Goal: Task Accomplishment & Management: Manage account settings

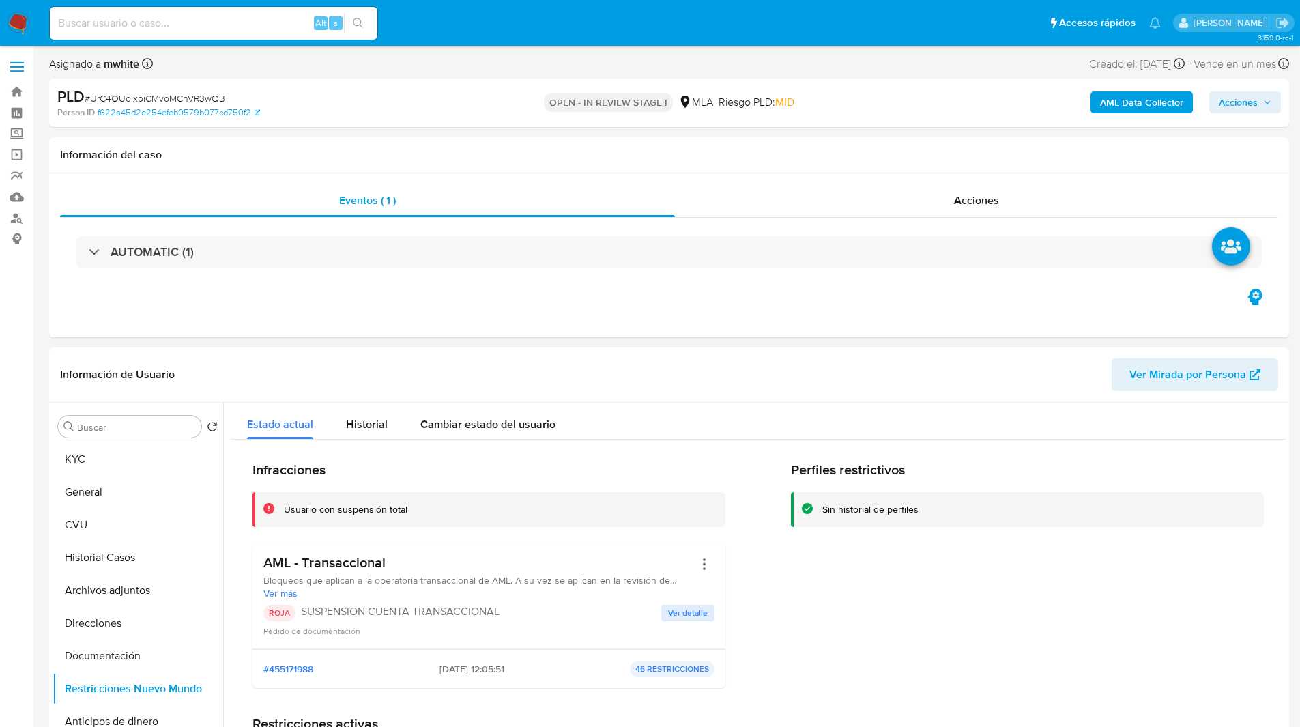
select select "10"
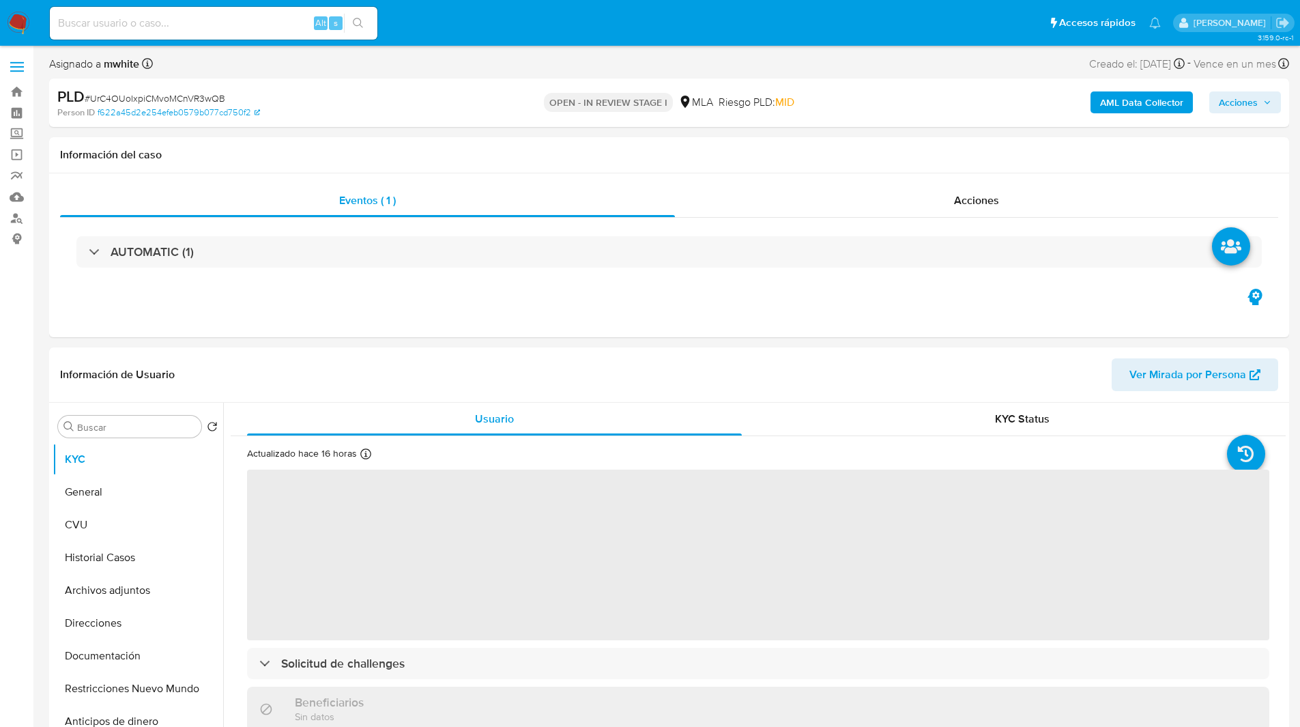
select select "10"
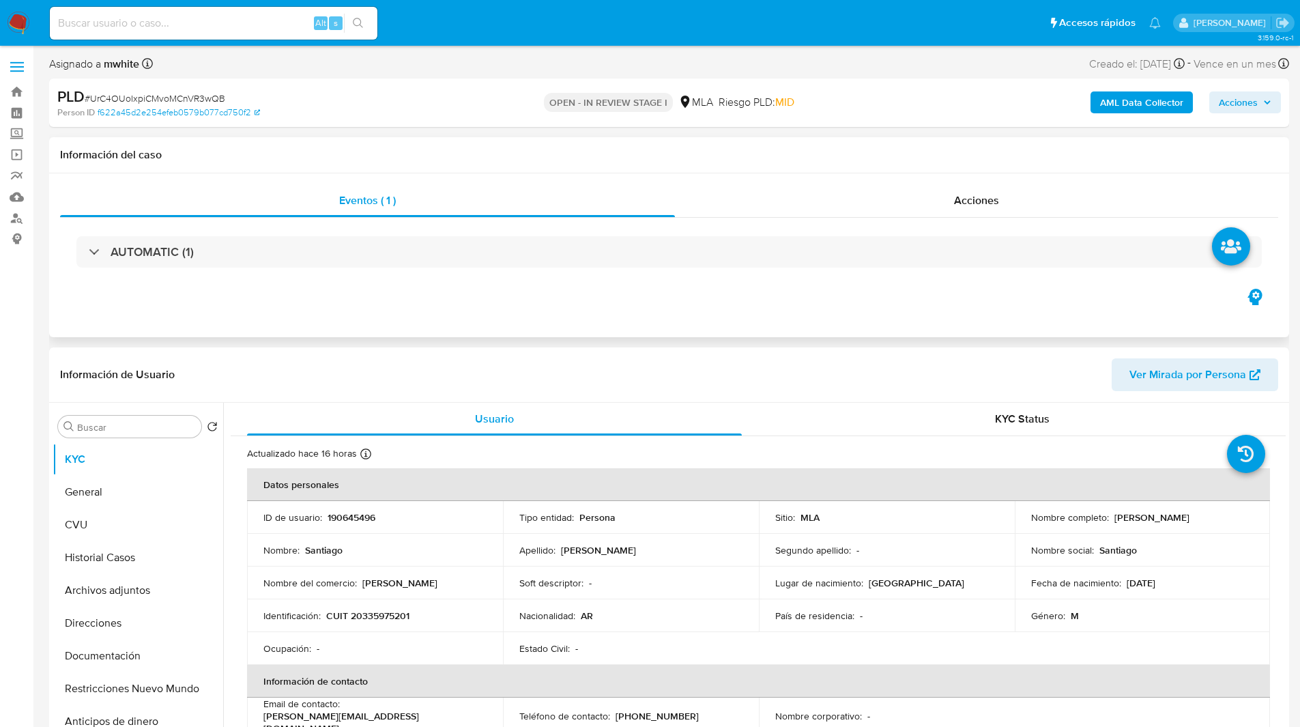
click at [542, 312] on div "Eventos ( 1 ) Acciones AUTOMATIC (1)" at bounding box center [669, 255] width 1240 height 164
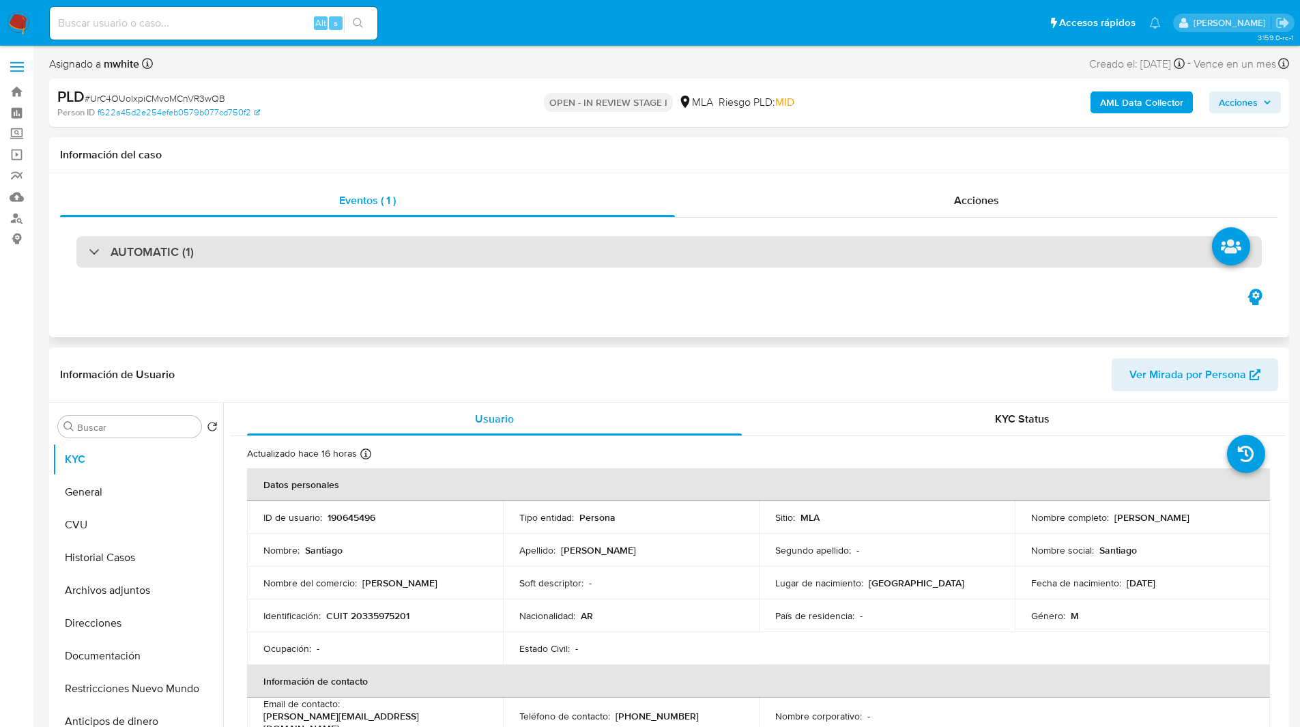
click at [208, 252] on div "AUTOMATIC (1)" at bounding box center [668, 251] width 1185 height 31
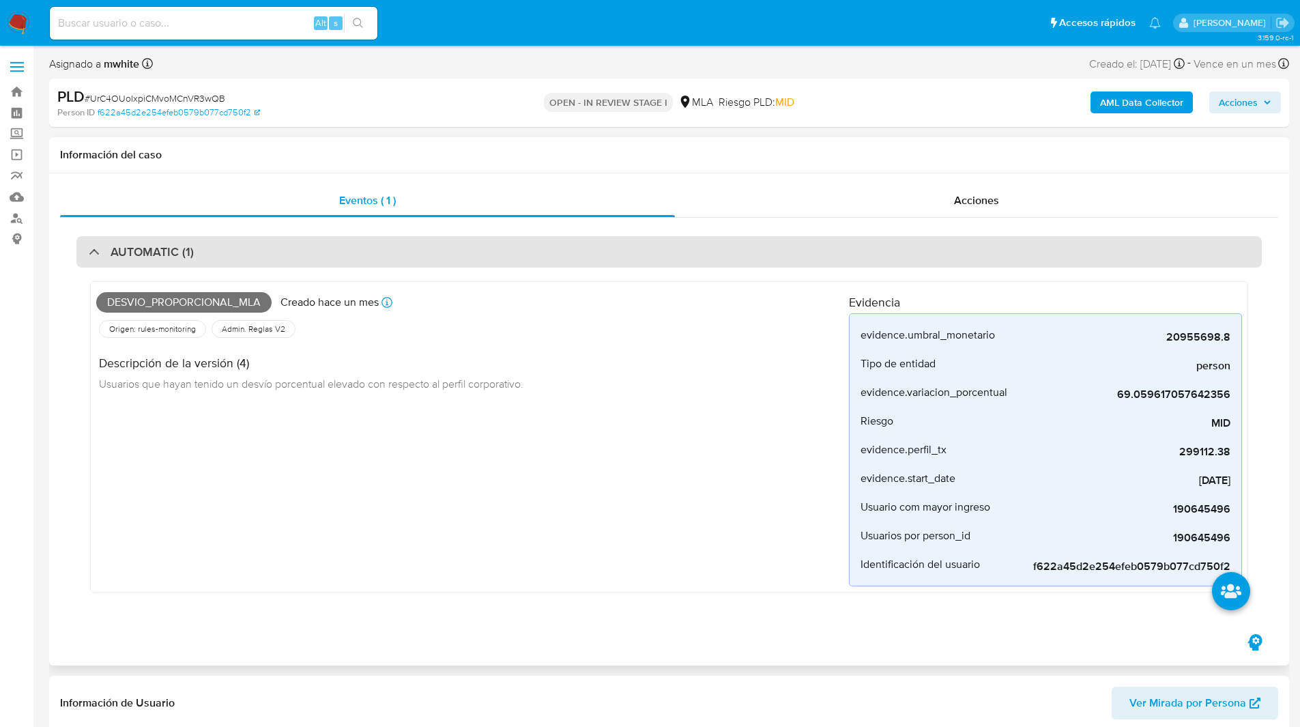
click at [221, 250] on div "AUTOMATIC (1)" at bounding box center [668, 251] width 1185 height 31
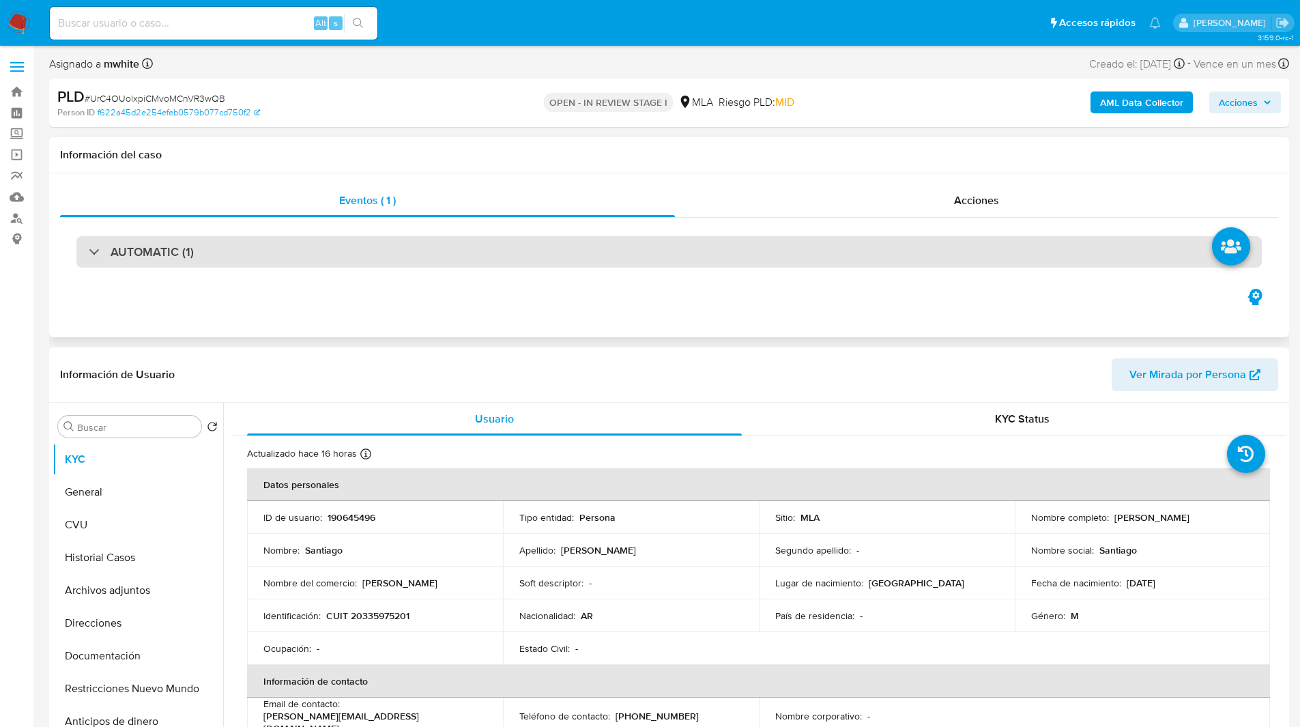
click at [166, 252] on h3 "AUTOMATIC (1)" at bounding box center [152, 251] width 83 height 15
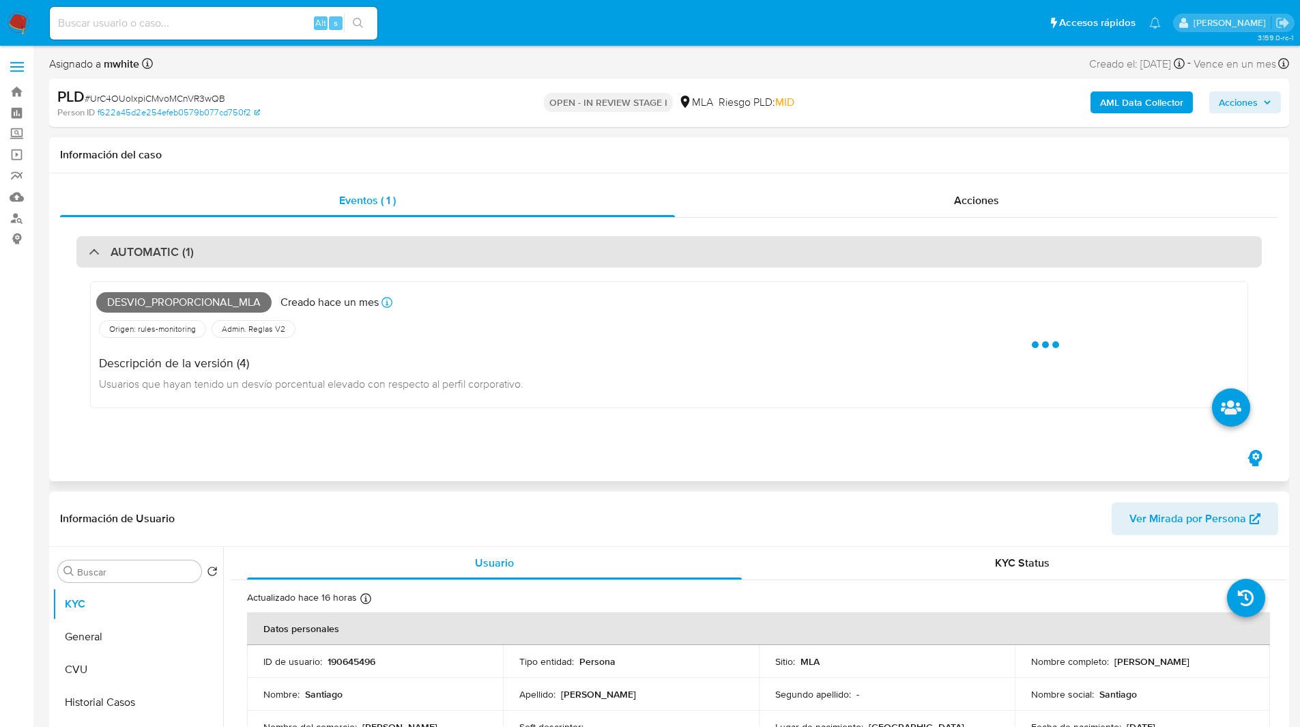
click at [247, 259] on div "AUTOMATIC (1)" at bounding box center [668, 251] width 1185 height 31
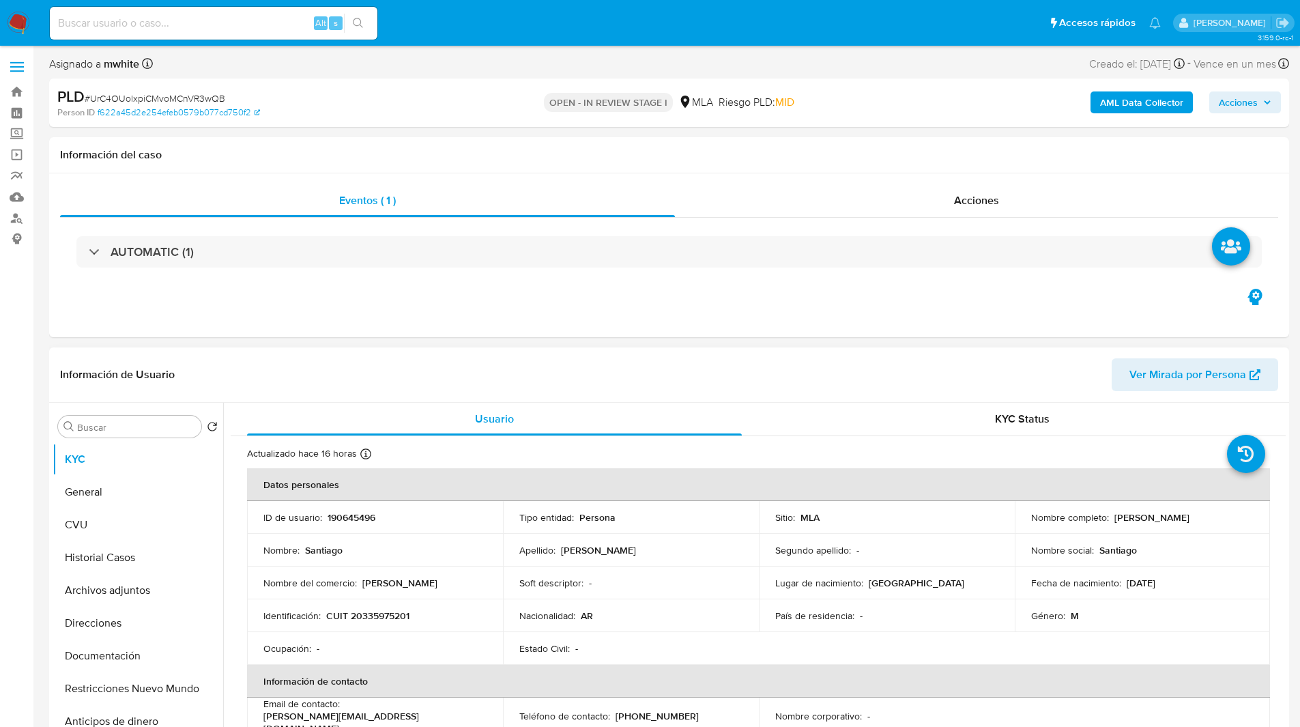
click at [350, 517] on p "190645496" at bounding box center [352, 517] width 48 height 12
copy p "190645496"
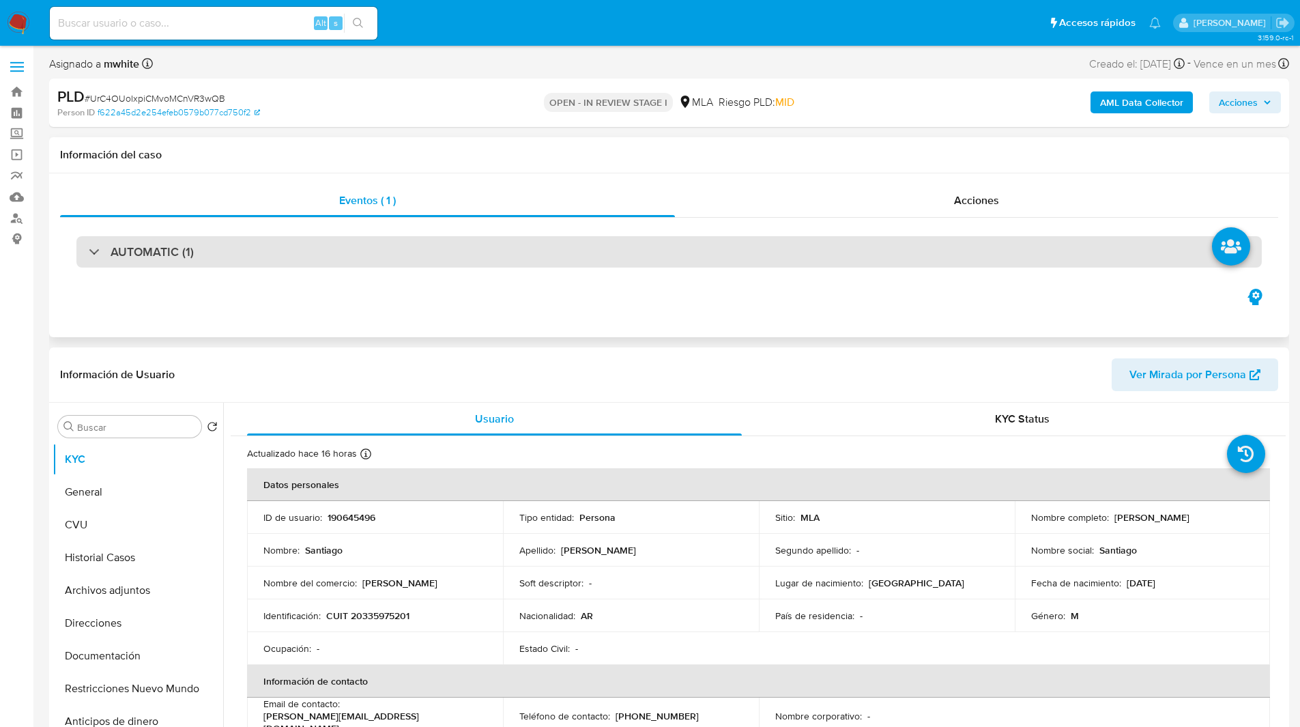
click at [232, 256] on div "AUTOMATIC (1)" at bounding box center [668, 251] width 1185 height 31
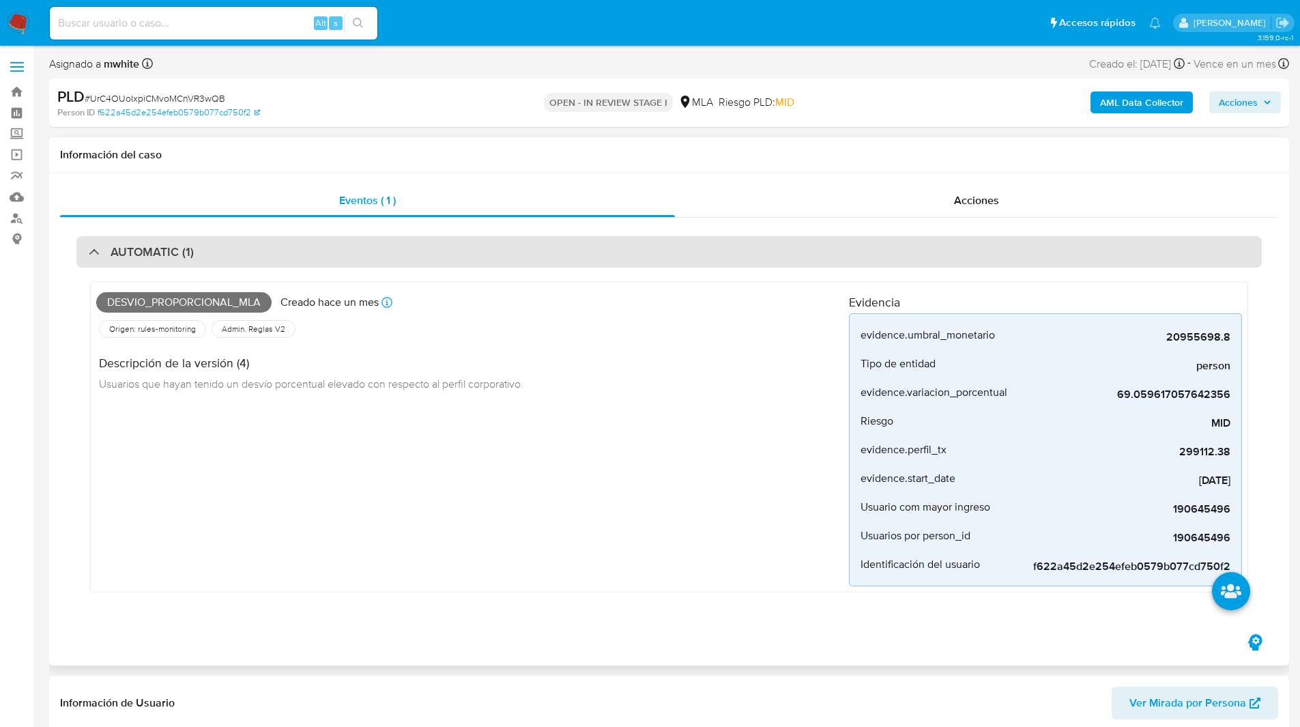
click at [250, 253] on div "AUTOMATIC (1)" at bounding box center [668, 251] width 1185 height 31
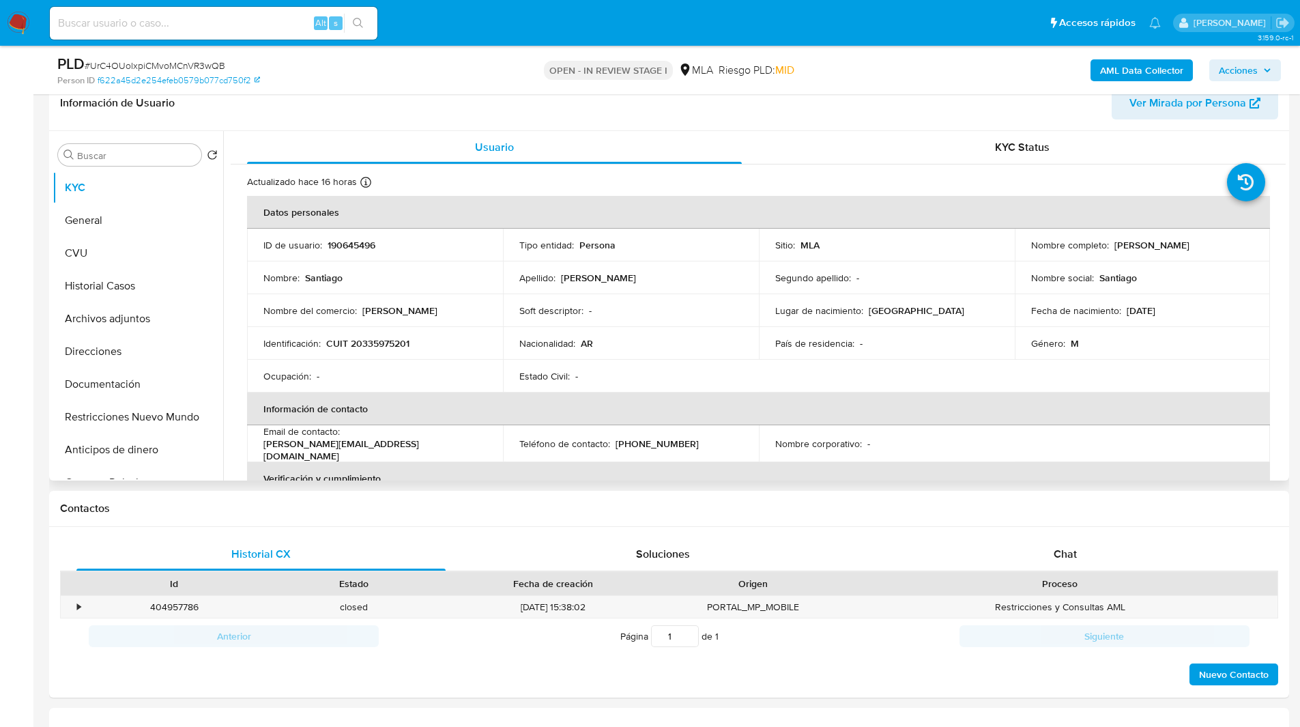
scroll to position [225, 0]
click at [1039, 564] on div "Chat" at bounding box center [1064, 552] width 369 height 33
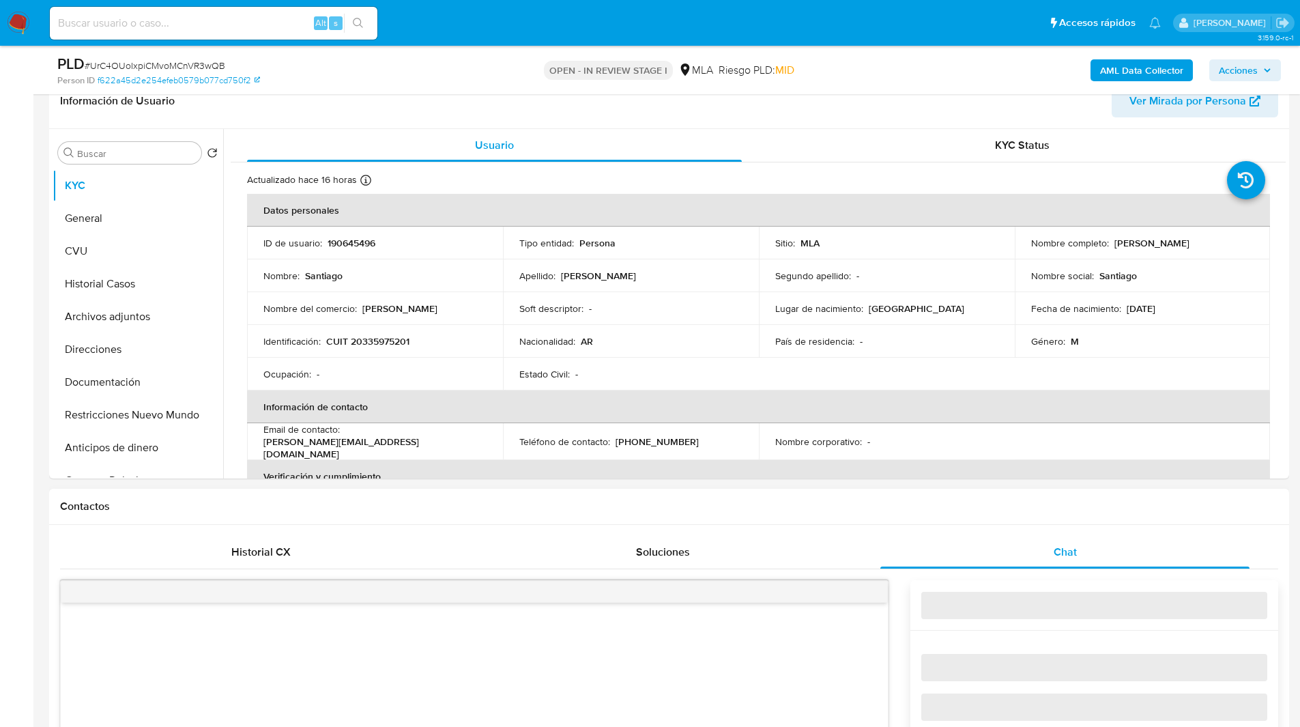
click at [850, 506] on h1 "Contactos" at bounding box center [669, 507] width 1218 height 14
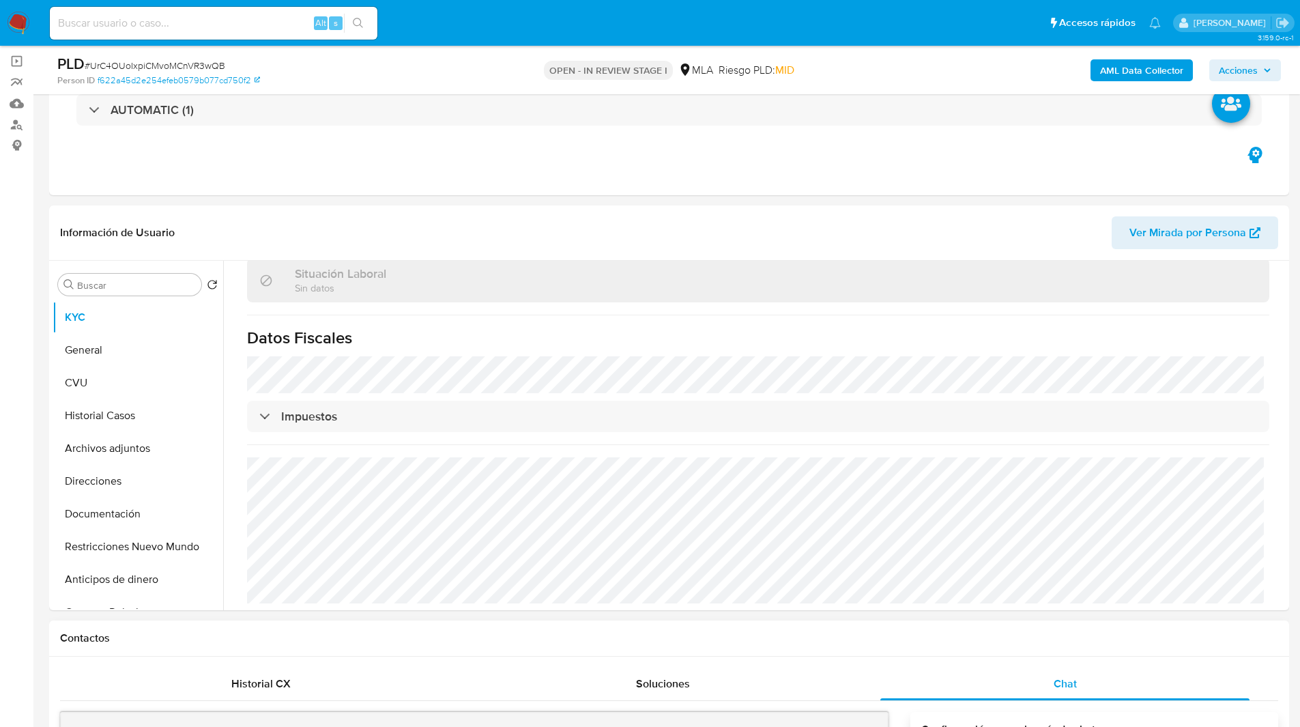
scroll to position [95, 0]
click at [99, 543] on button "Restricciones Nuevo Mundo" at bounding box center [133, 545] width 160 height 33
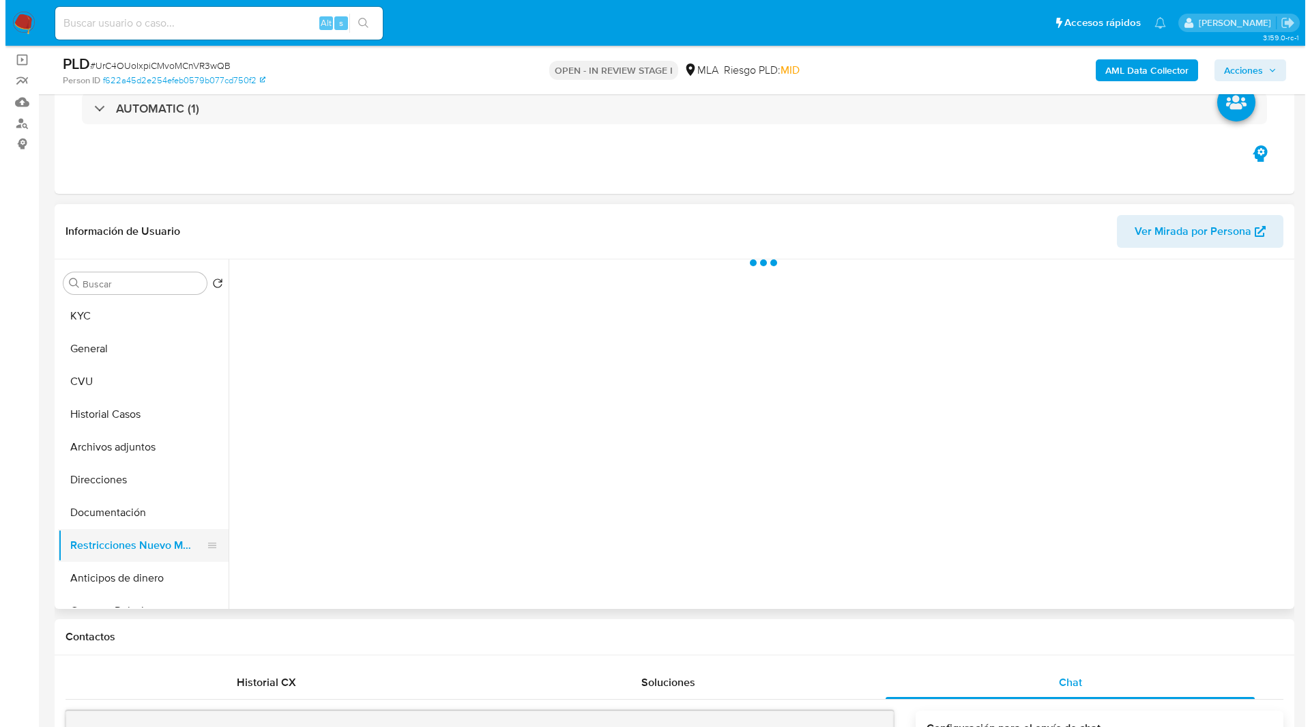
scroll to position [0, 0]
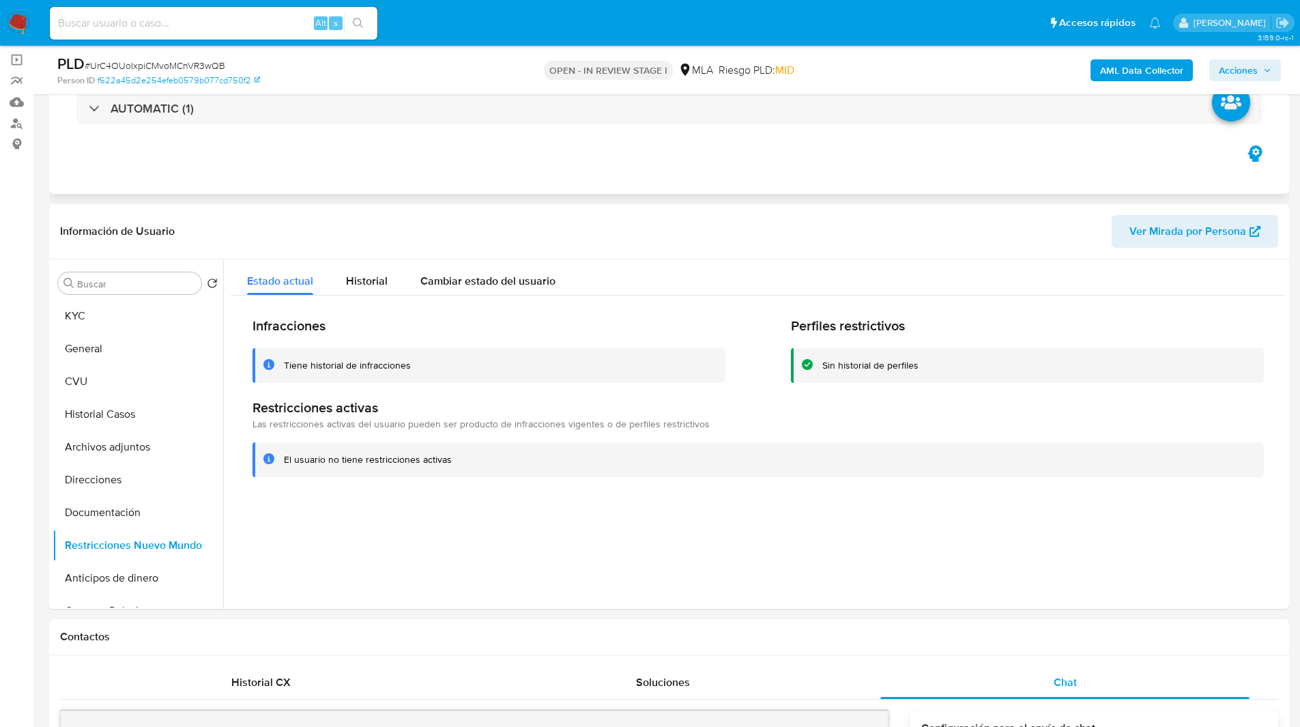
click at [527, 182] on div "Eventos ( 1 ) Acciones AUTOMATIC (1)" at bounding box center [669, 112] width 1240 height 164
click at [123, 436] on button "Archivos adjuntos" at bounding box center [133, 447] width 160 height 33
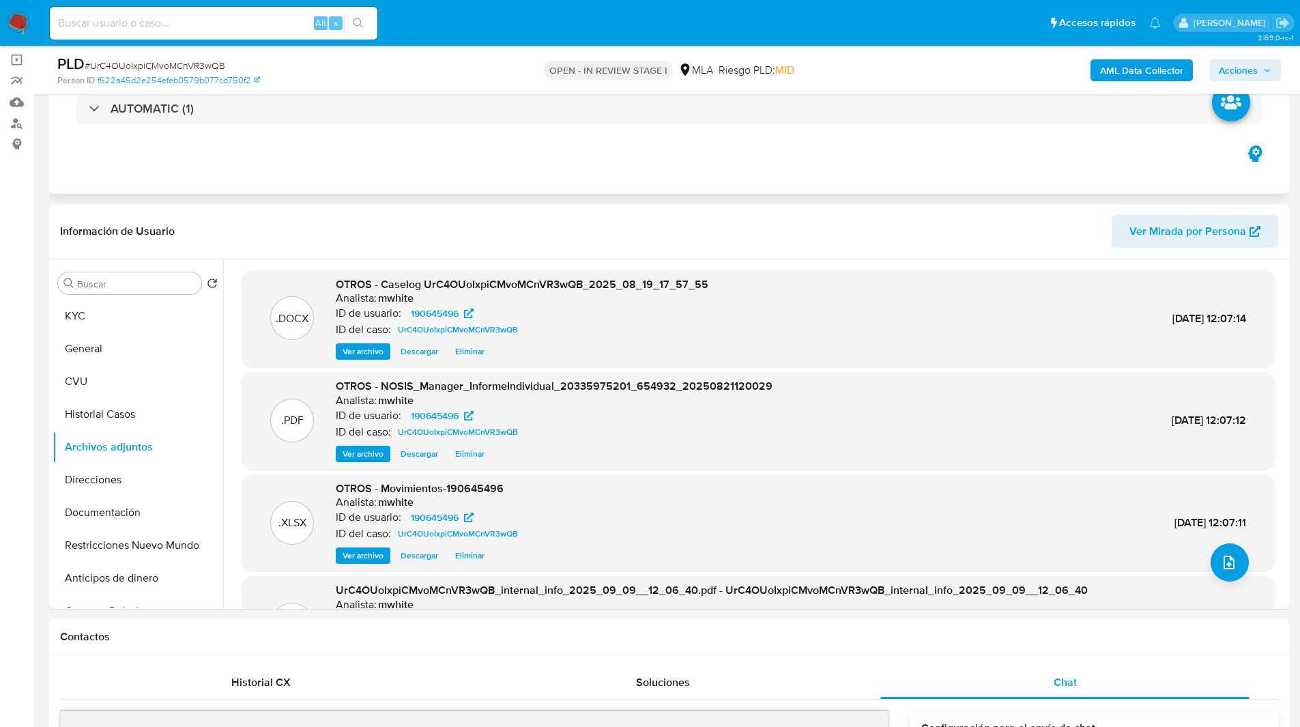
click at [738, 182] on div "Eventos ( 1 ) Acciones AUTOMATIC (1)" at bounding box center [669, 112] width 1240 height 164
click at [474, 353] on span "Eliminar" at bounding box center [469, 352] width 29 height 14
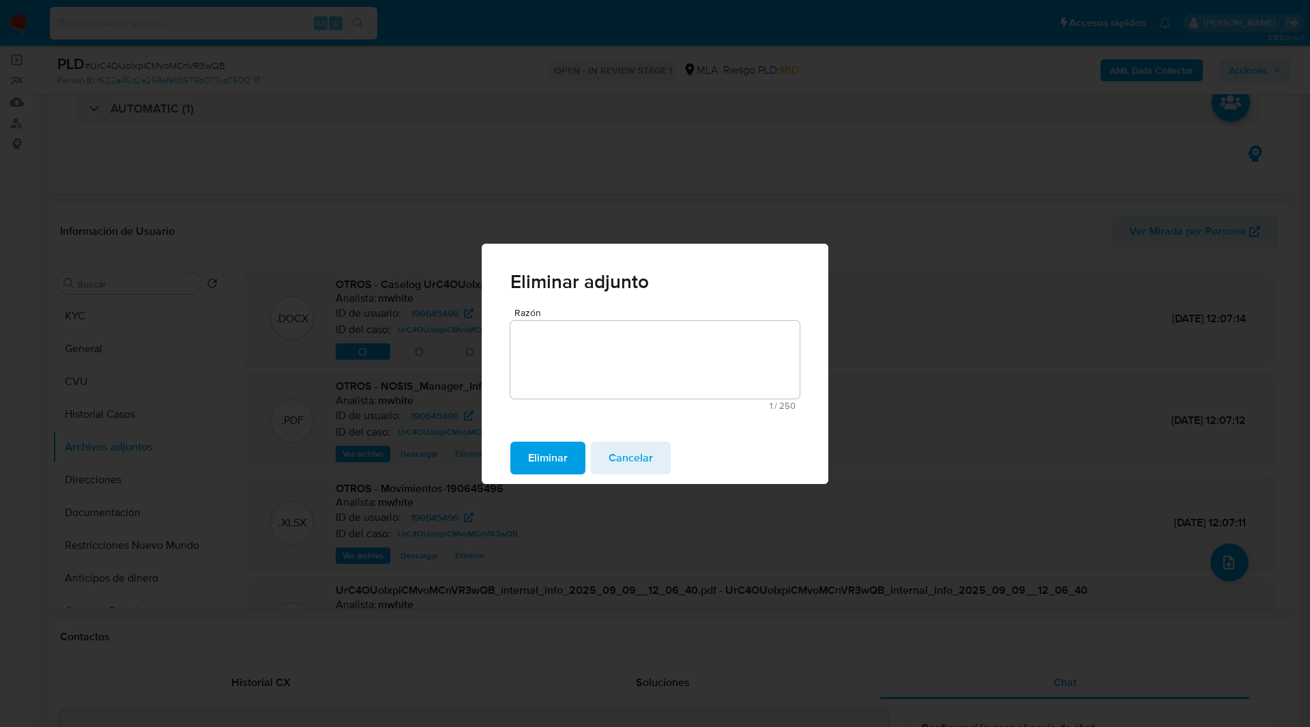
click at [513, 452] on button "Eliminar" at bounding box center [547, 458] width 75 height 33
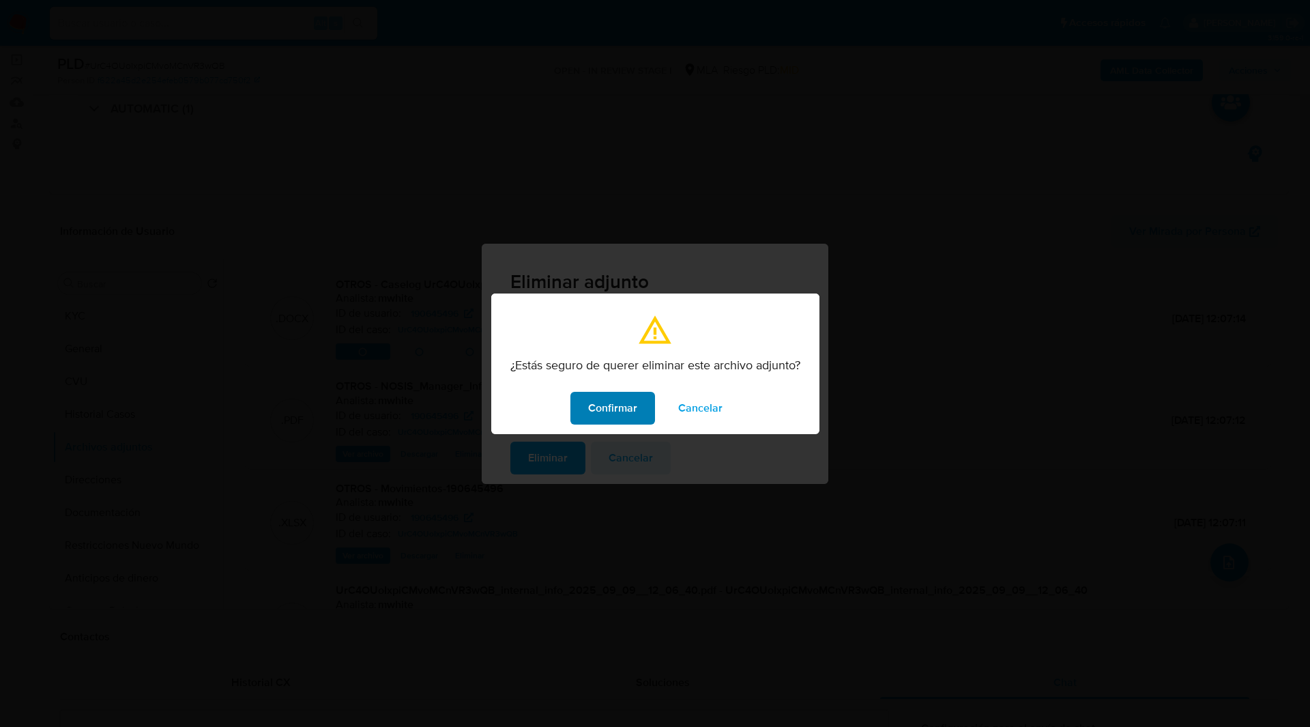
click at [637, 418] on span "Confirmar" at bounding box center [612, 408] width 49 height 30
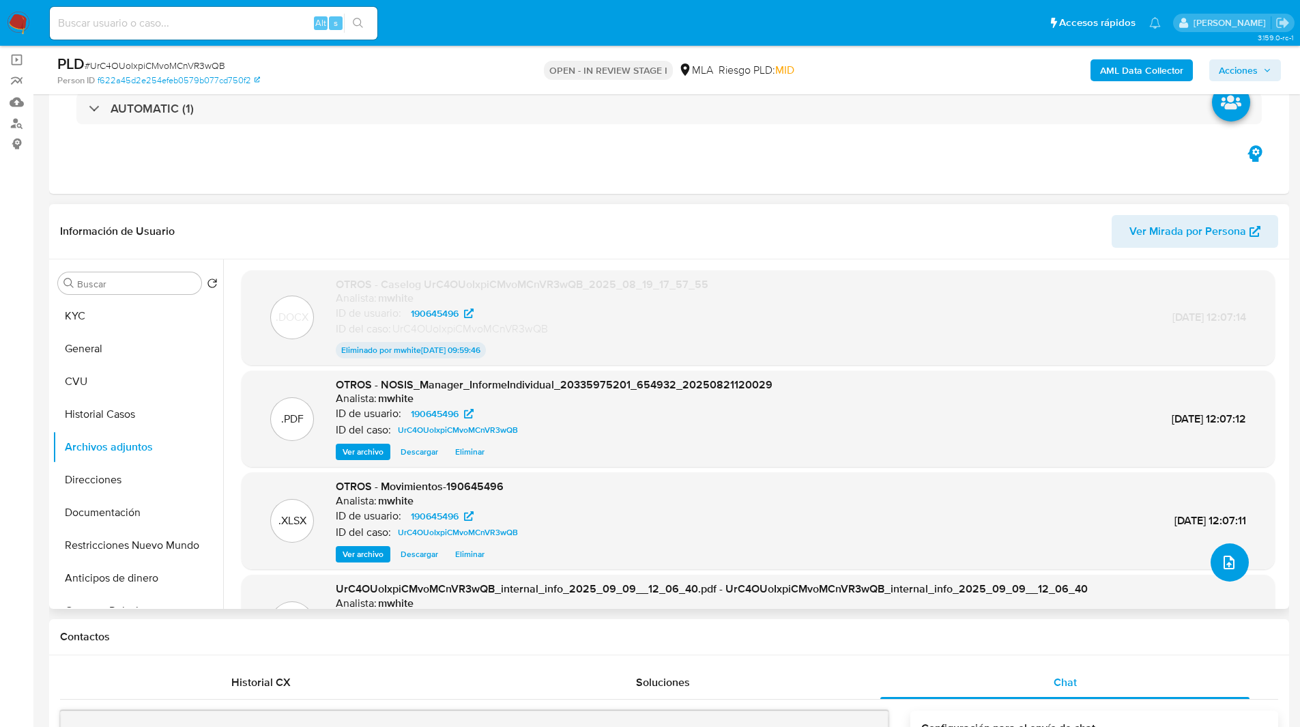
click at [1227, 568] on icon "upload-file" at bounding box center [1229, 562] width 16 height 16
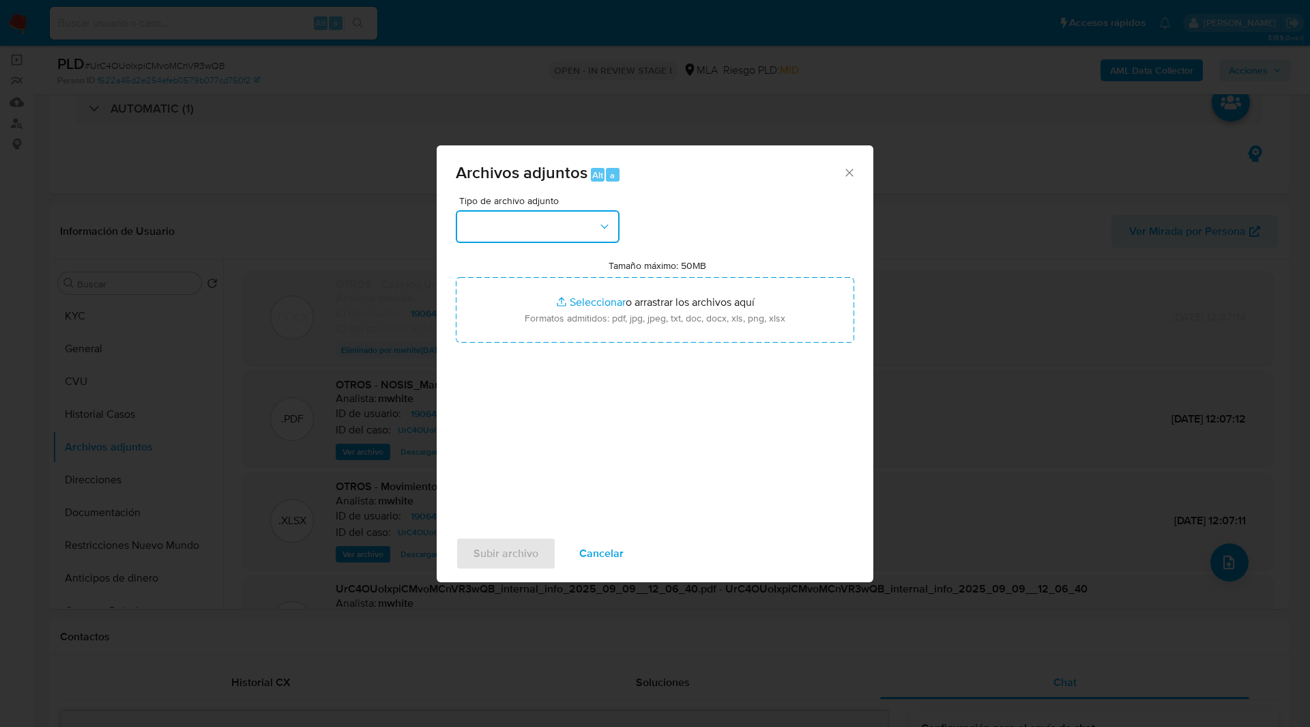
click at [524, 229] on button "button" at bounding box center [538, 226] width 164 height 33
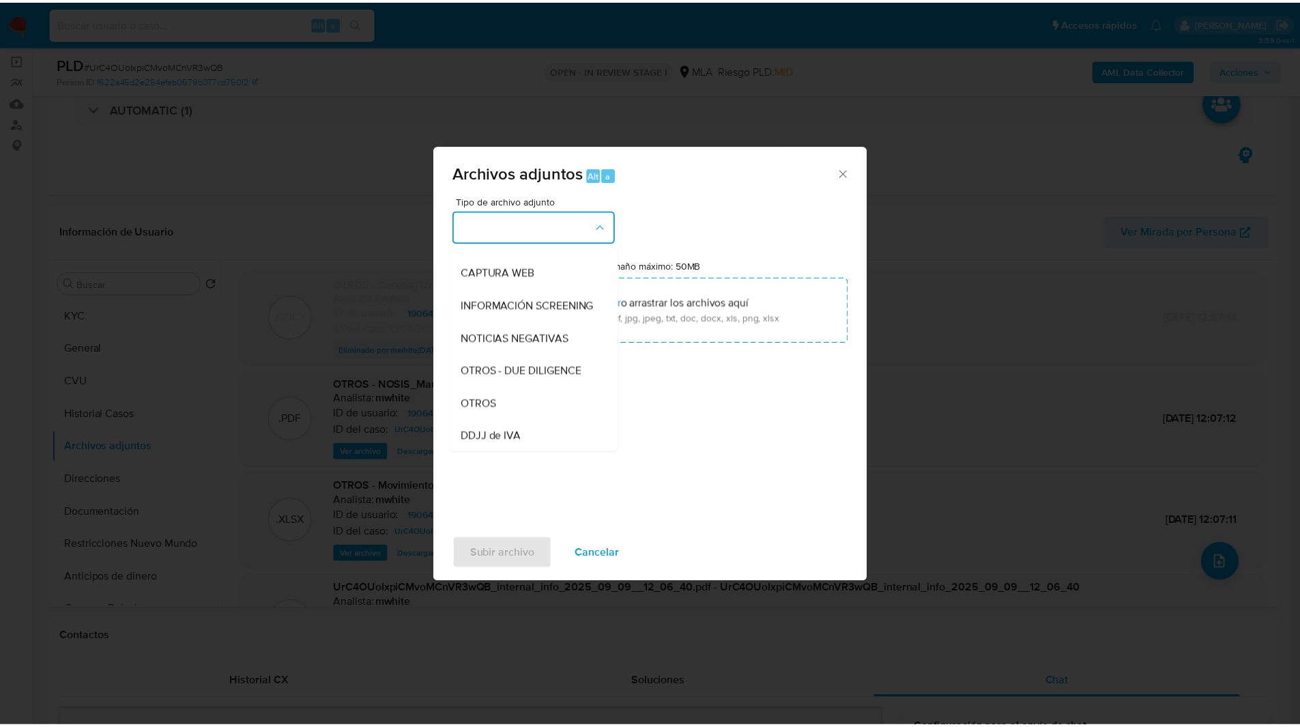
scroll to position [127, 0]
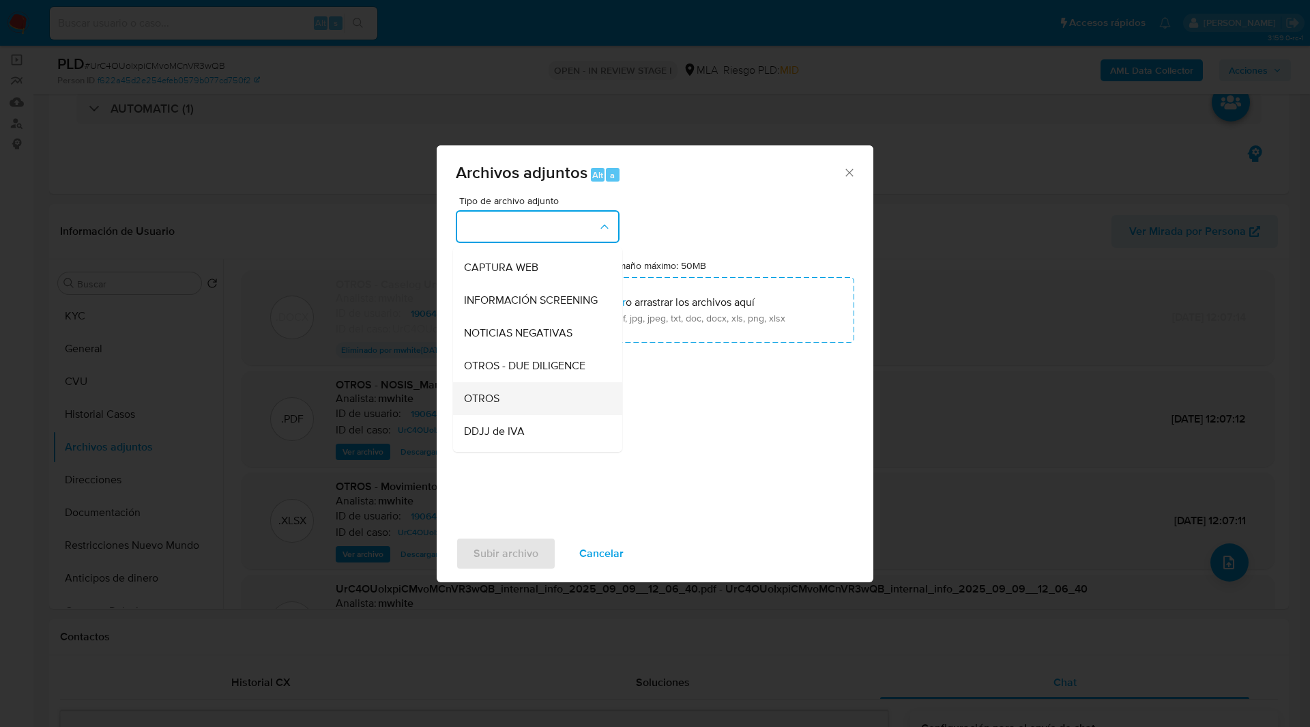
click at [480, 405] on span "OTROS" at bounding box center [481, 399] width 35 height 14
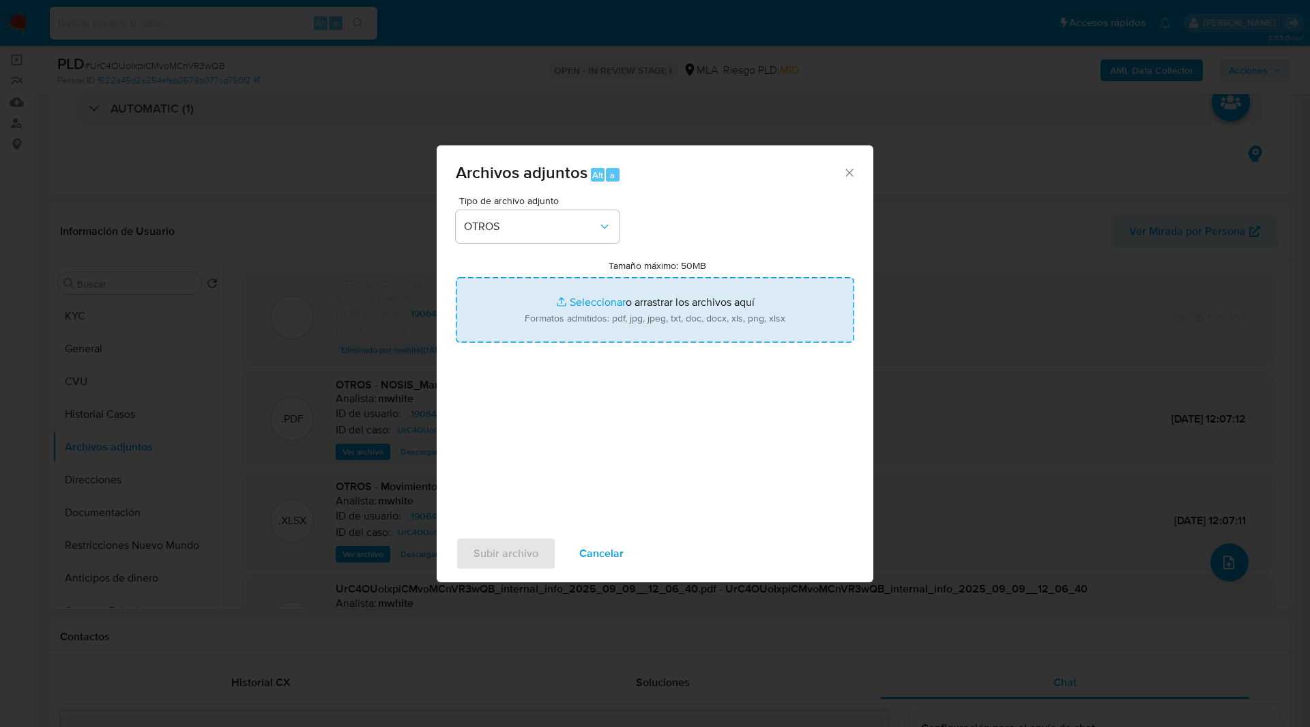
type input "C:\fakepath\Caselog UrC4OUoIxpiCMvoMCnVR3wQB_v2.docx"
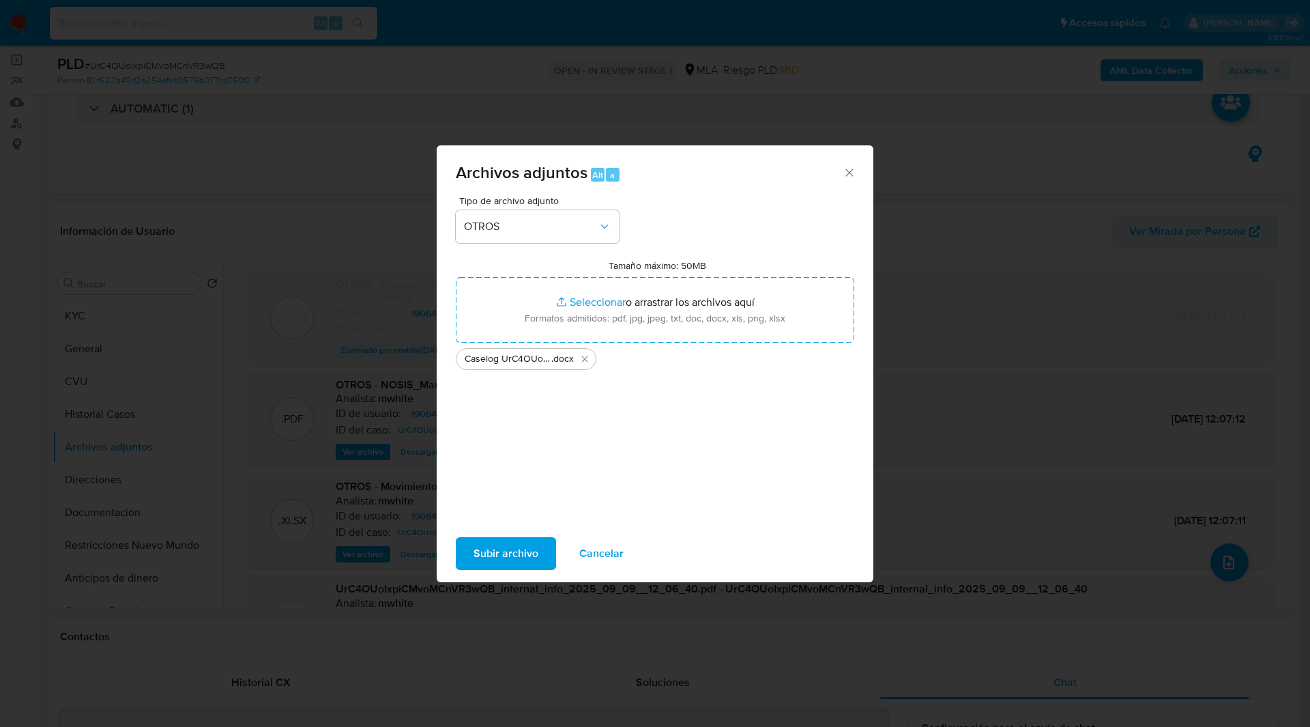
click at [736, 159] on div "Archivos adjuntos Alt a" at bounding box center [655, 170] width 437 height 51
click at [491, 567] on span "Subir archivo" at bounding box center [506, 553] width 65 height 30
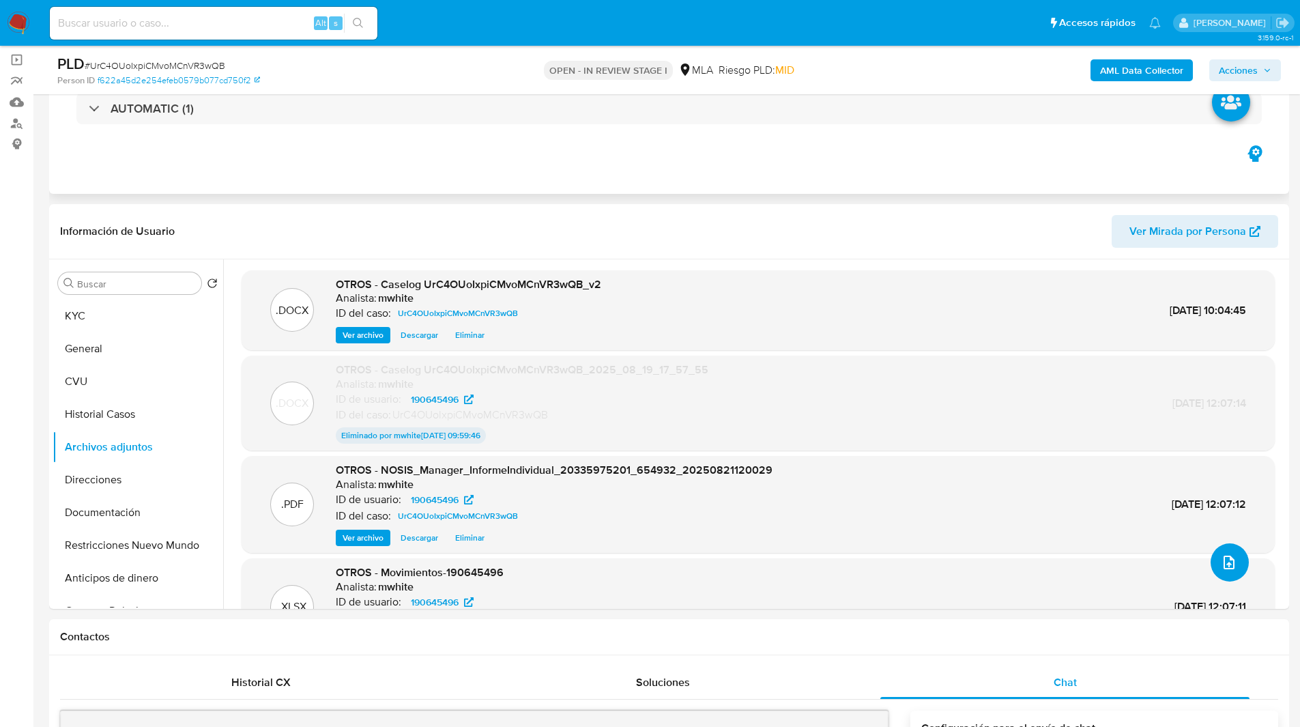
scroll to position [433, 0]
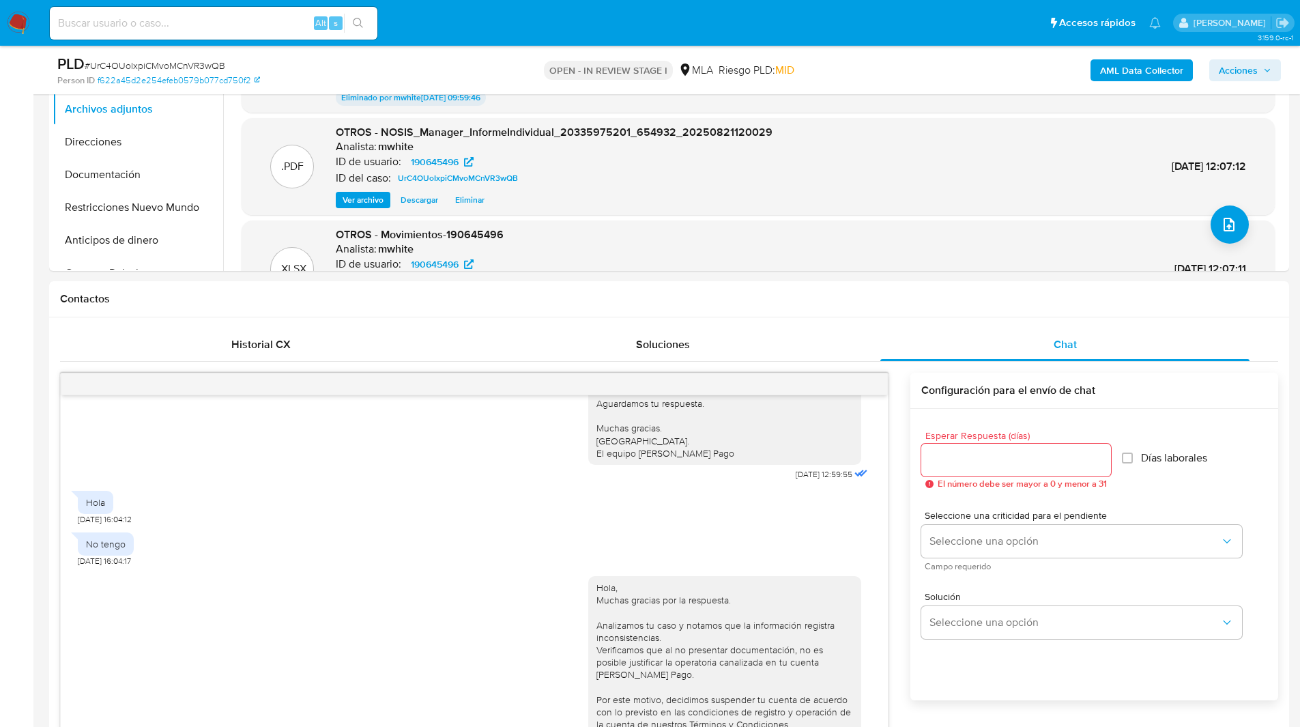
click at [1247, 76] on span "Acciones" at bounding box center [1238, 70] width 39 height 22
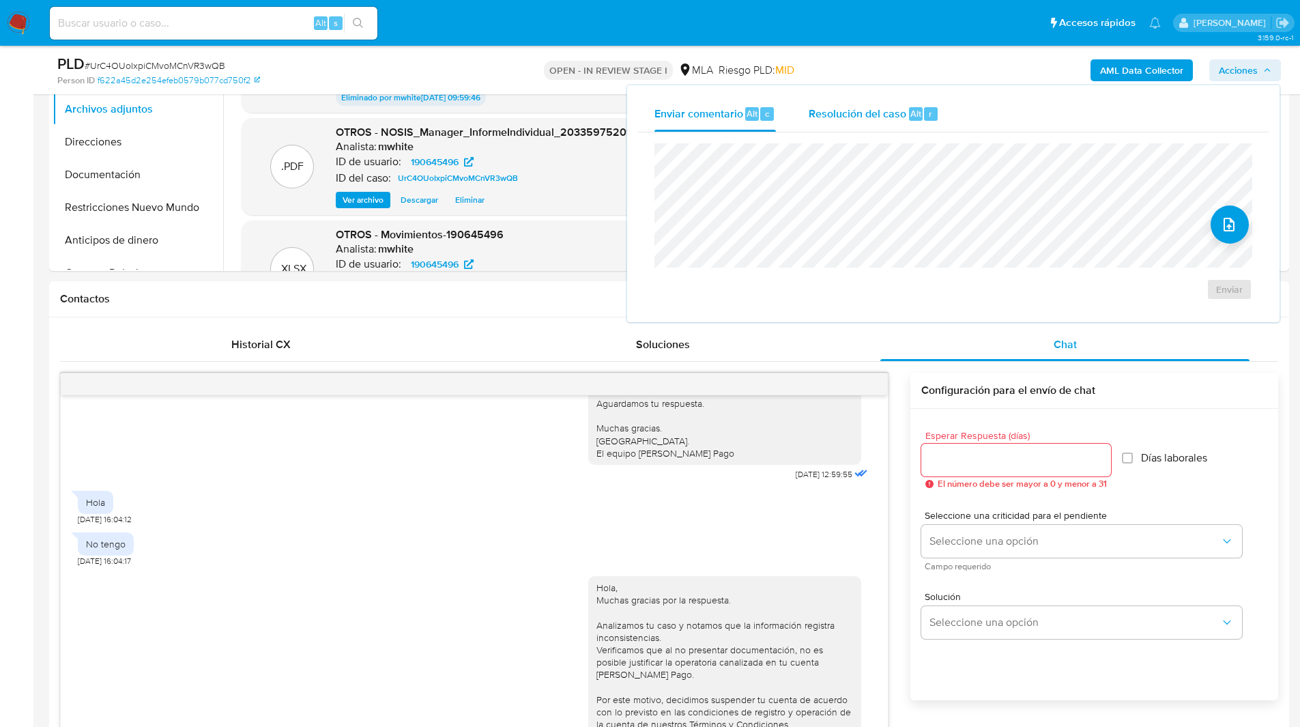
click at [883, 124] on div "Resolución del caso Alt r" at bounding box center [874, 113] width 130 height 35
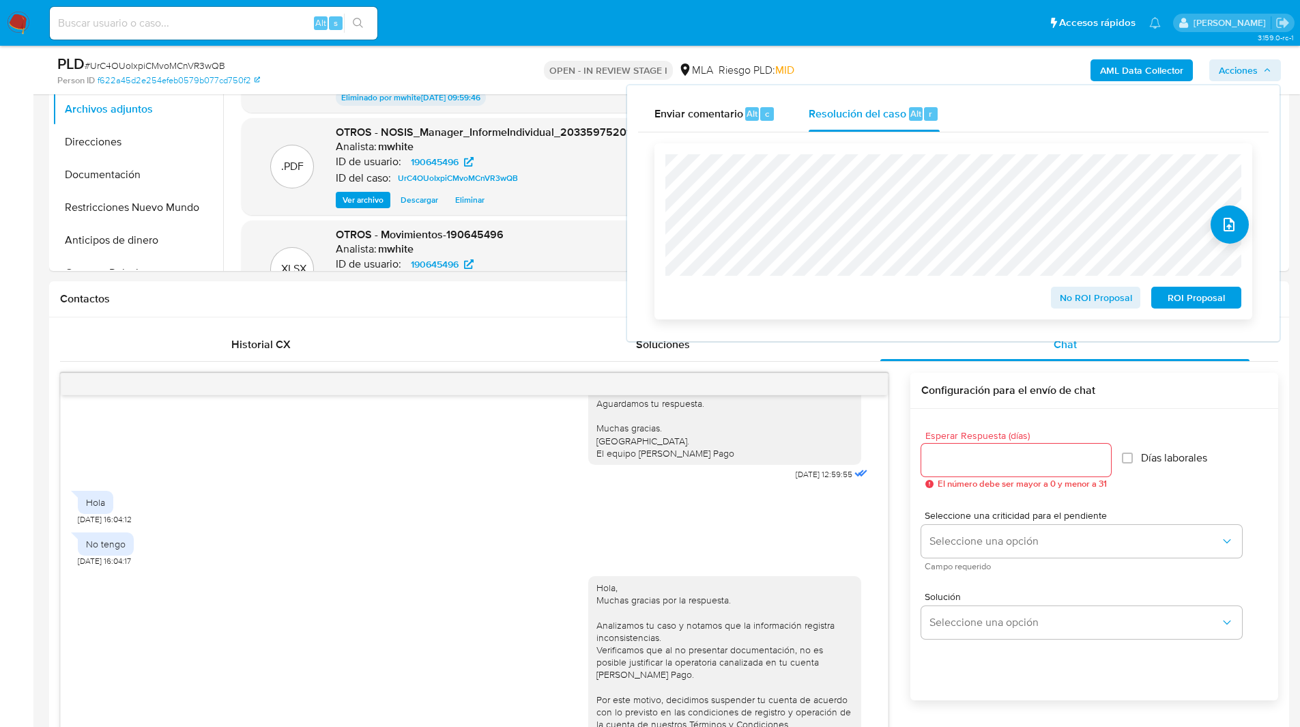
click at [1069, 300] on span "No ROI Proposal" at bounding box center [1095, 297] width 71 height 19
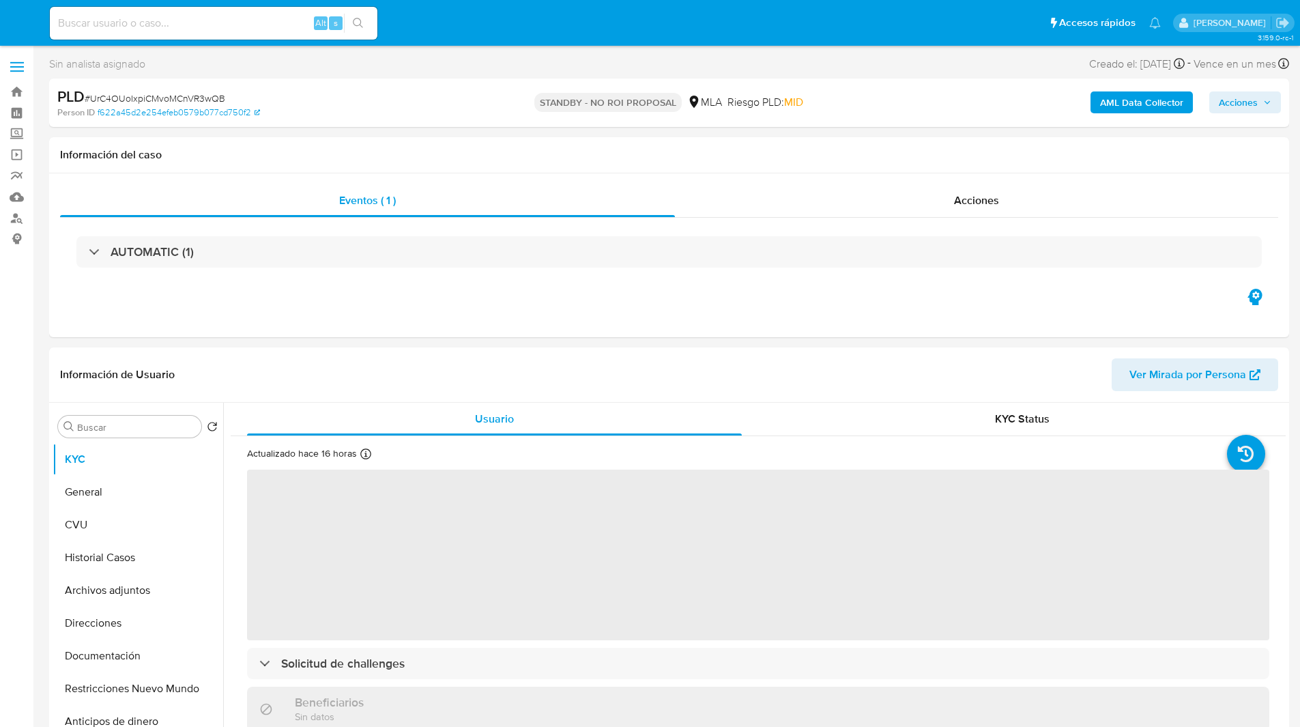
select select "10"
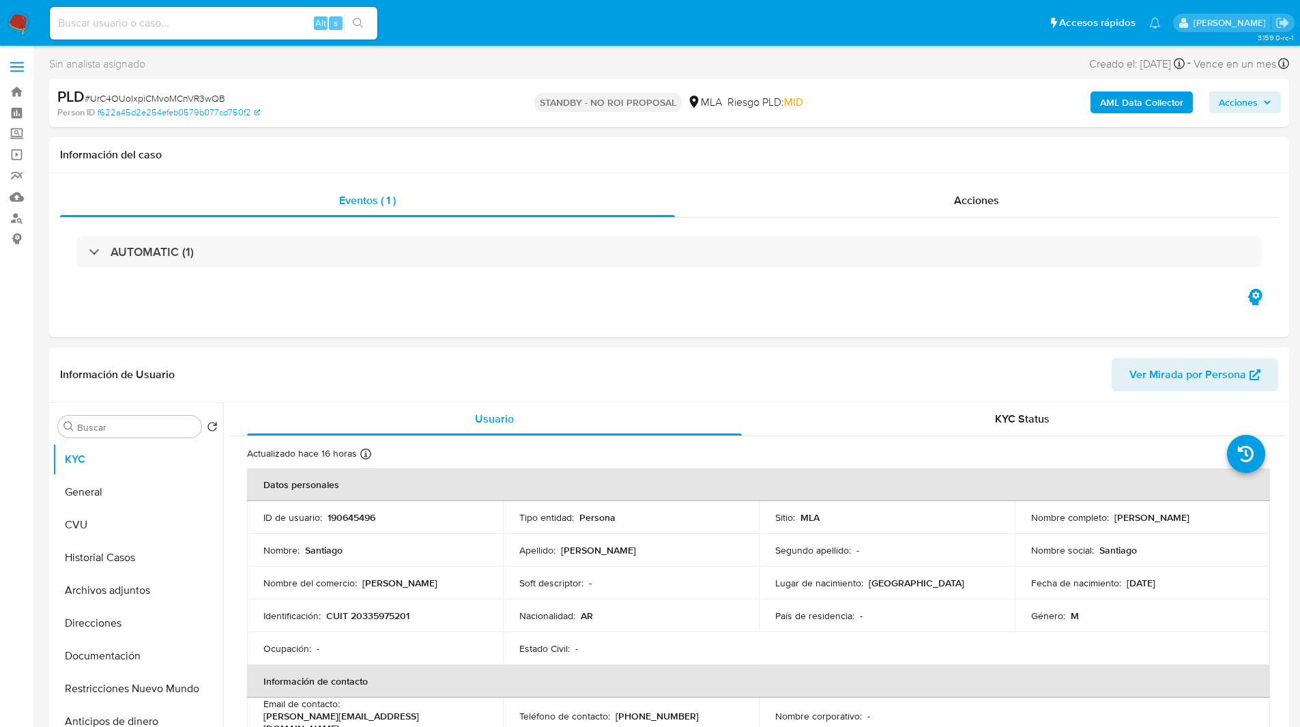
click at [203, 21] on input at bounding box center [214, 23] width 328 height 18
paste input "lfnUFagrxfzpCTOb682tYPhv"
type input "lfnUFagrxfzpCTOb682tYPhv"
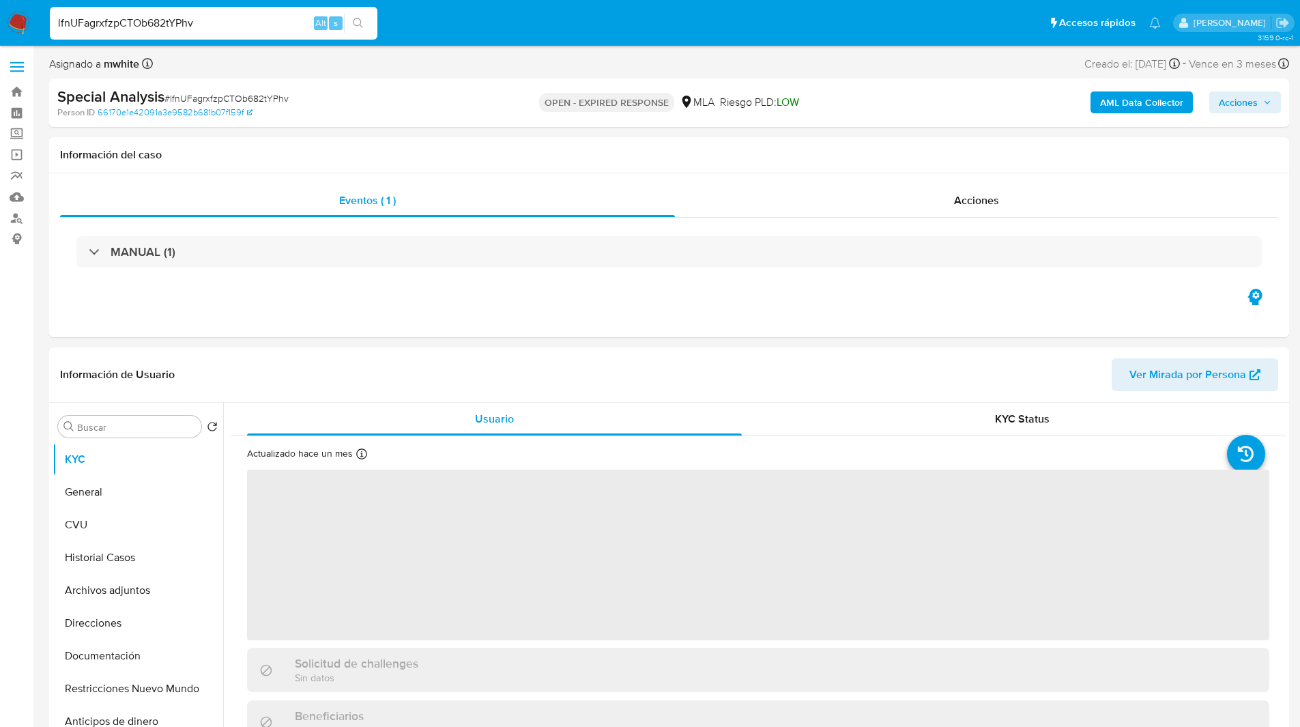
select select "10"
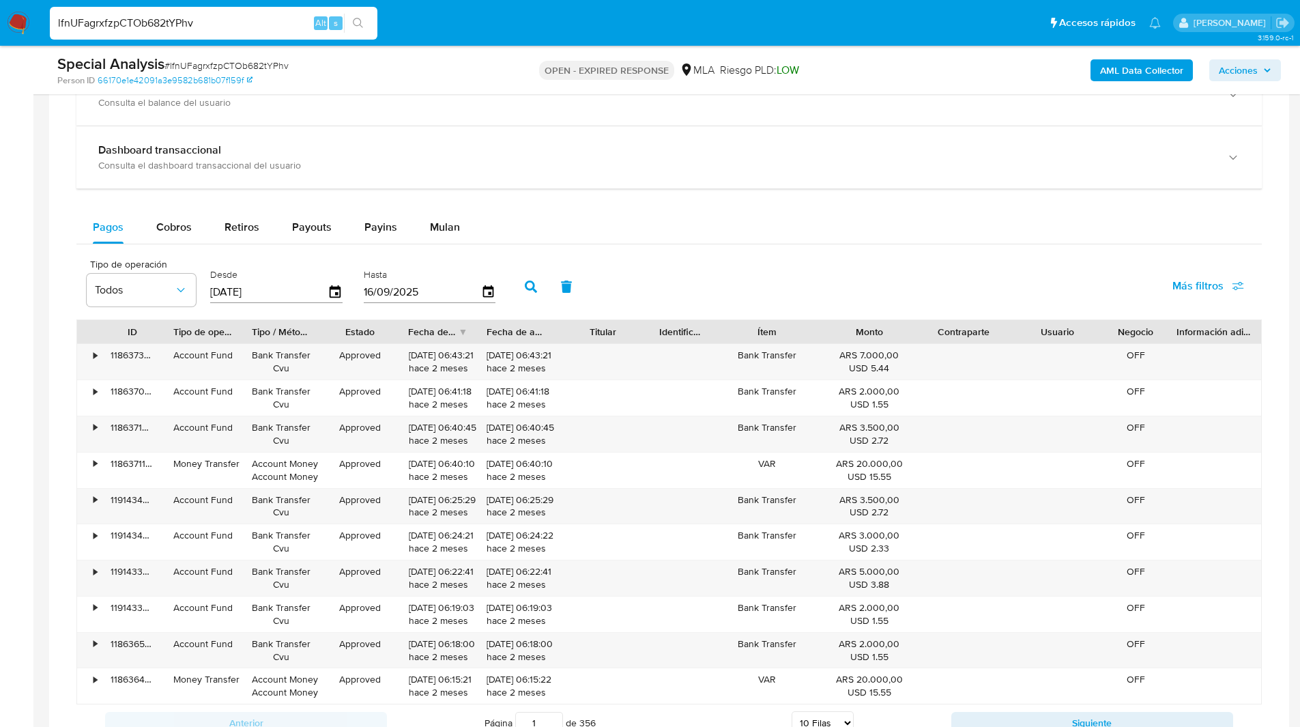
scroll to position [906, 0]
click at [434, 220] on span "Mulan" at bounding box center [445, 228] width 30 height 16
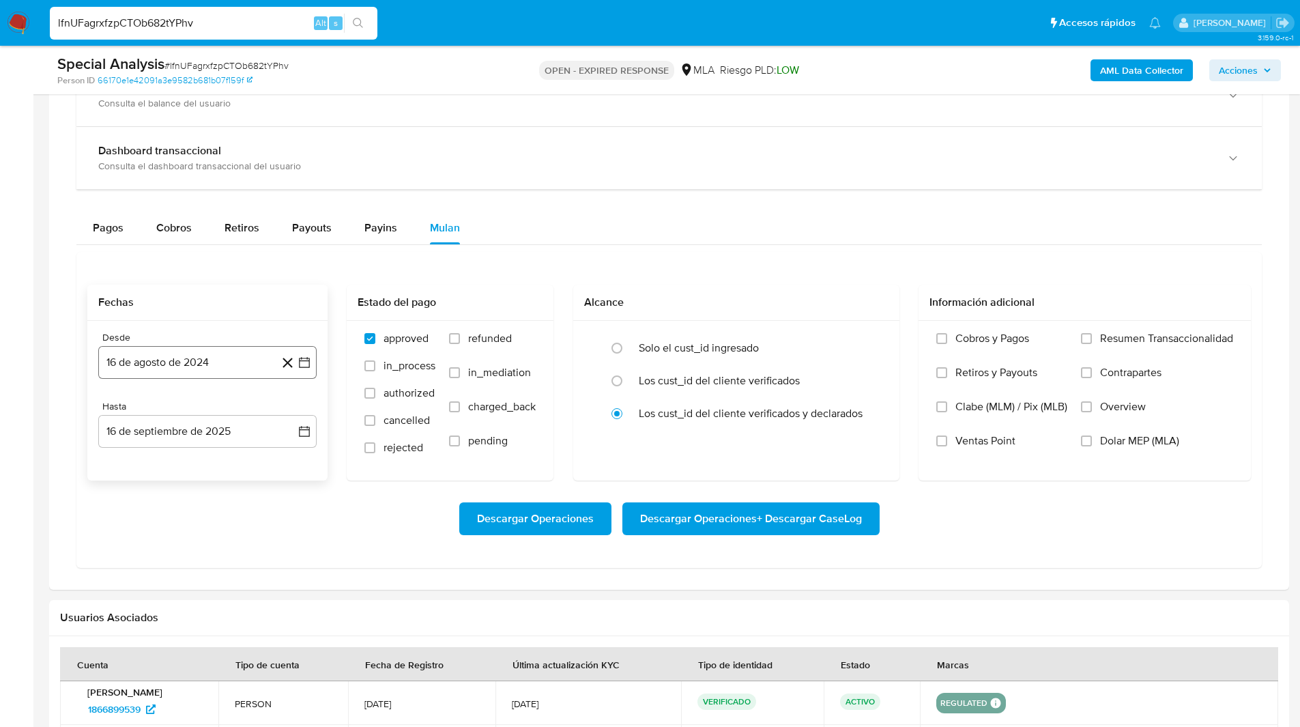
click at [203, 355] on button "16 de agosto de 2024" at bounding box center [207, 362] width 218 height 33
click at [299, 410] on icon "Mes siguiente" at bounding box center [292, 411] width 16 height 16
click at [283, 459] on button "1" at bounding box center [289, 462] width 22 height 22
click at [195, 427] on button "16 de septiembre de 2025" at bounding box center [207, 431] width 218 height 33
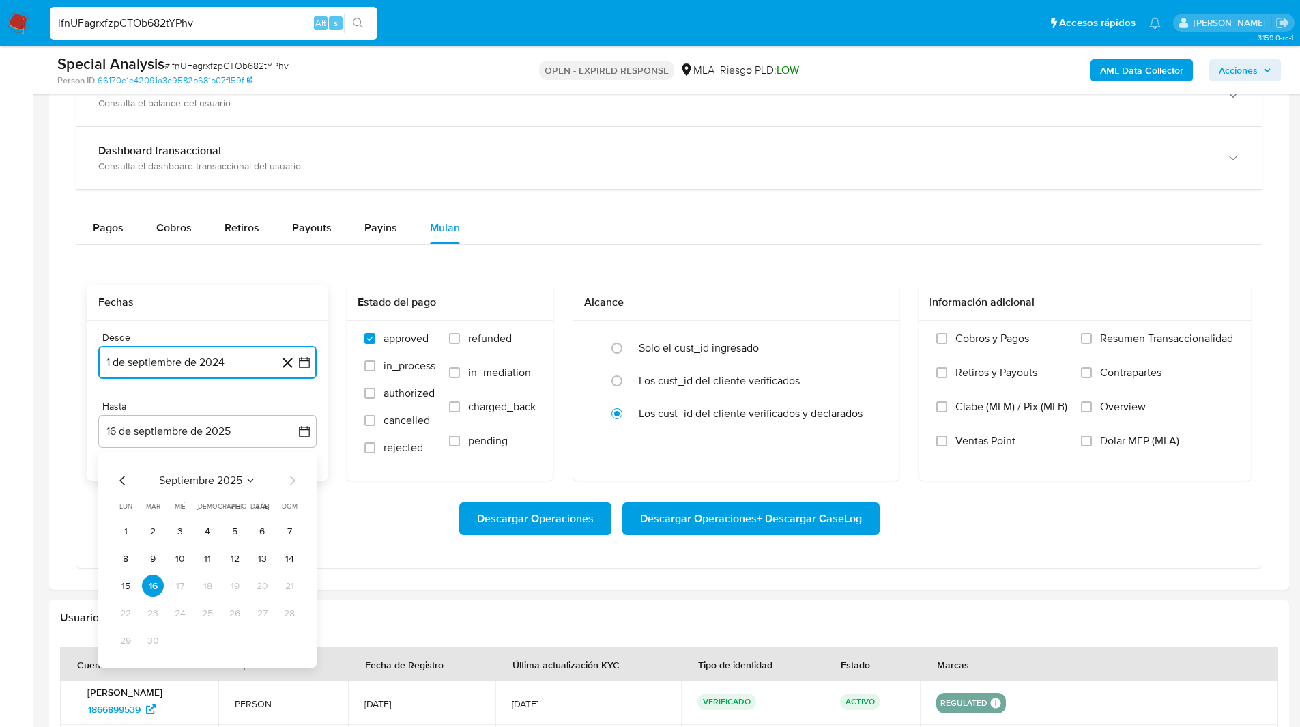
click at [121, 476] on icon "Mes anterior" at bounding box center [123, 480] width 16 height 16
click at [285, 644] on button "31" at bounding box center [289, 640] width 22 height 22
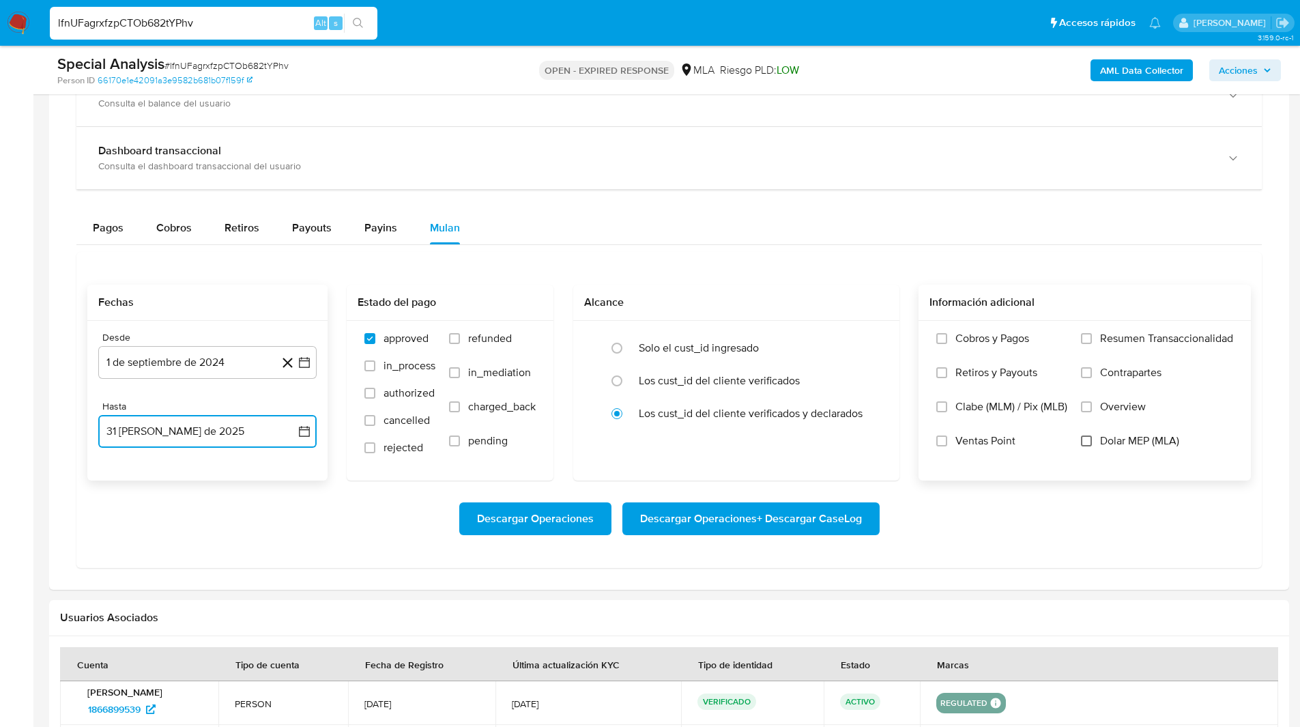
click at [1086, 442] on input "Dolar MEP (MLA)" at bounding box center [1086, 440] width 11 height 11
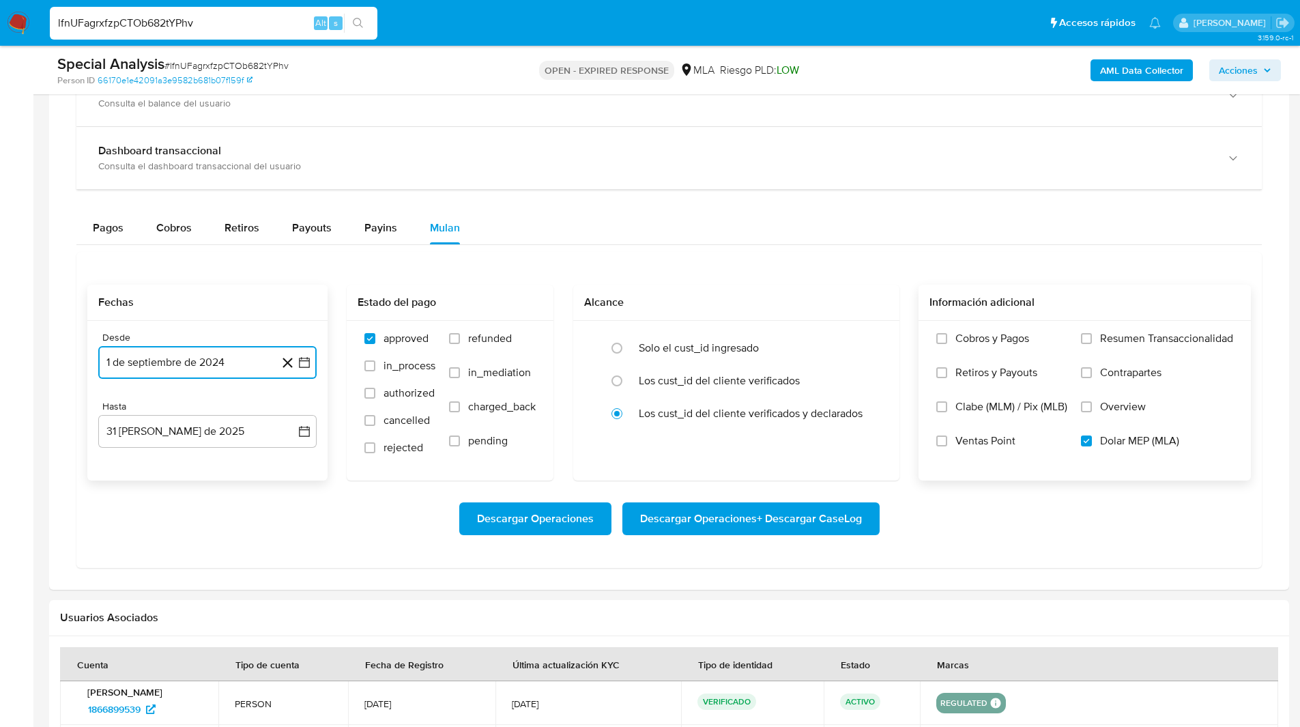
click at [164, 366] on button "1 de septiembre de 2024" at bounding box center [207, 362] width 218 height 33
click at [229, 413] on span "septiembre 2024" at bounding box center [200, 412] width 83 height 14
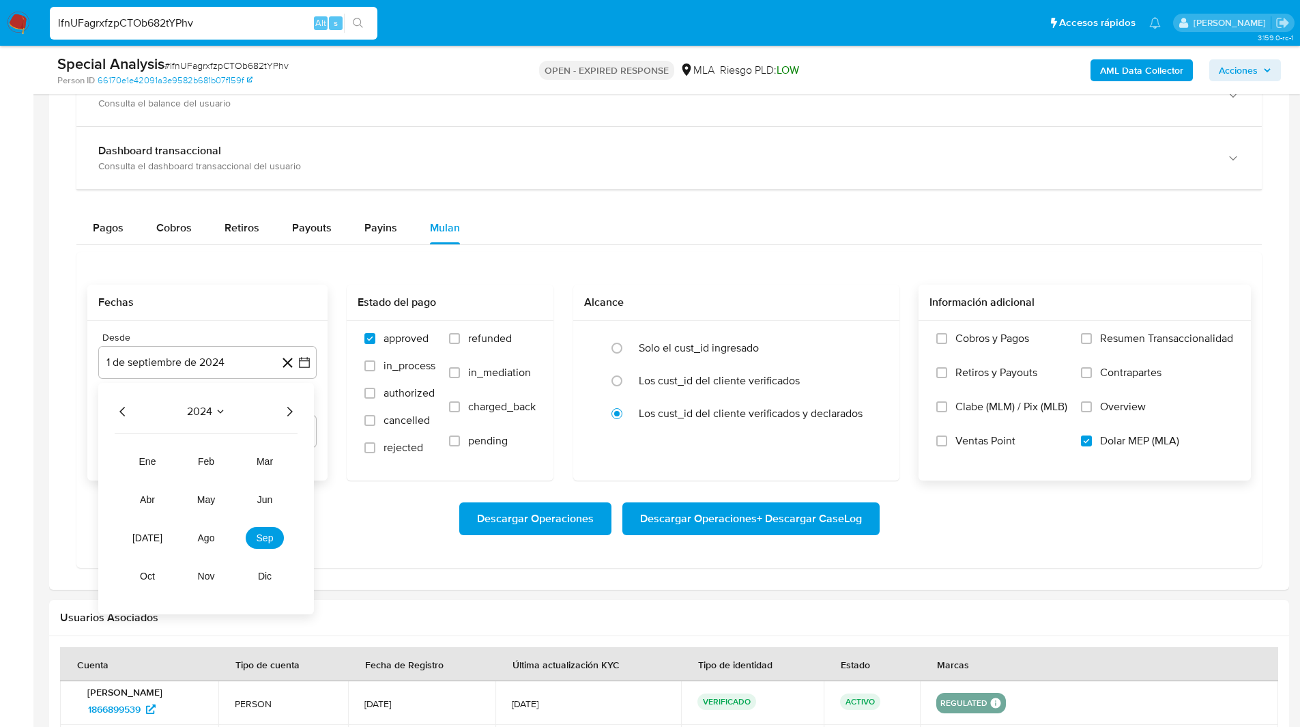
click at [292, 412] on icon "Año siguiente" at bounding box center [289, 412] width 5 height 10
click at [217, 502] on button "may" at bounding box center [206, 500] width 38 height 22
click at [208, 459] on button "1" at bounding box center [208, 462] width 22 height 22
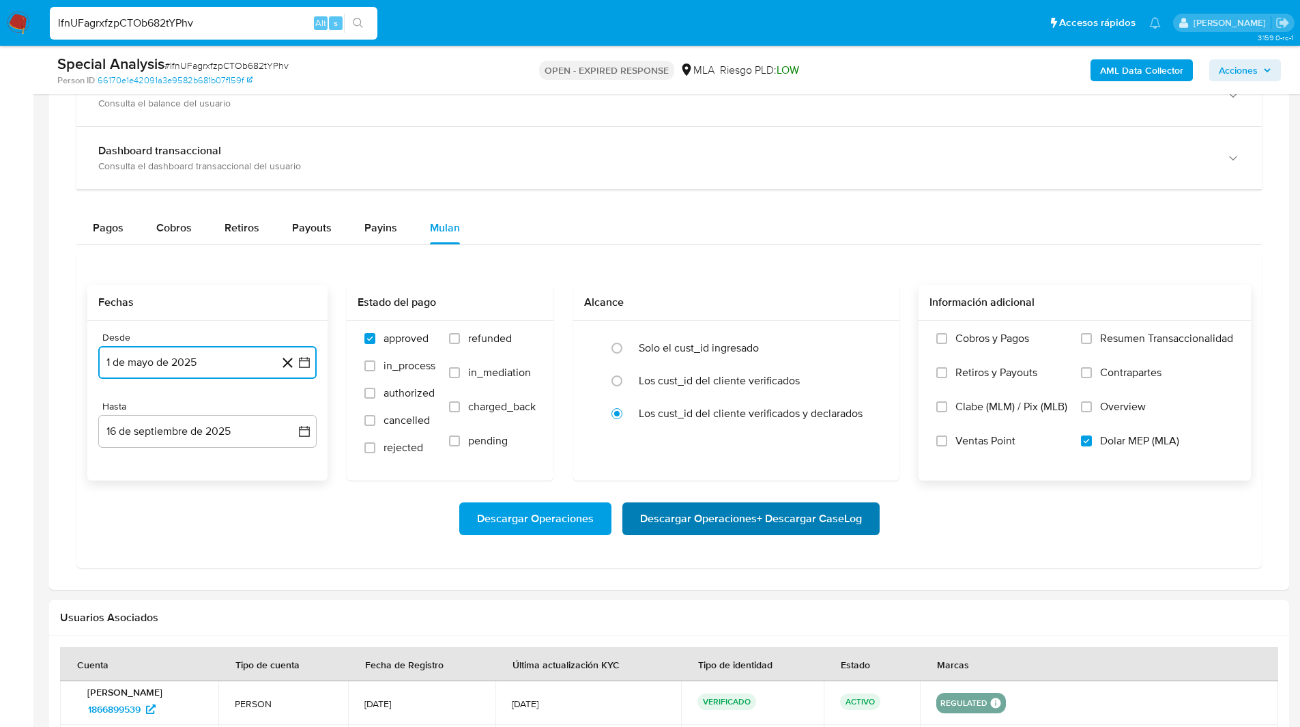
click at [768, 525] on span "Descargar Operaciones + Descargar CaseLog" at bounding box center [751, 519] width 222 height 30
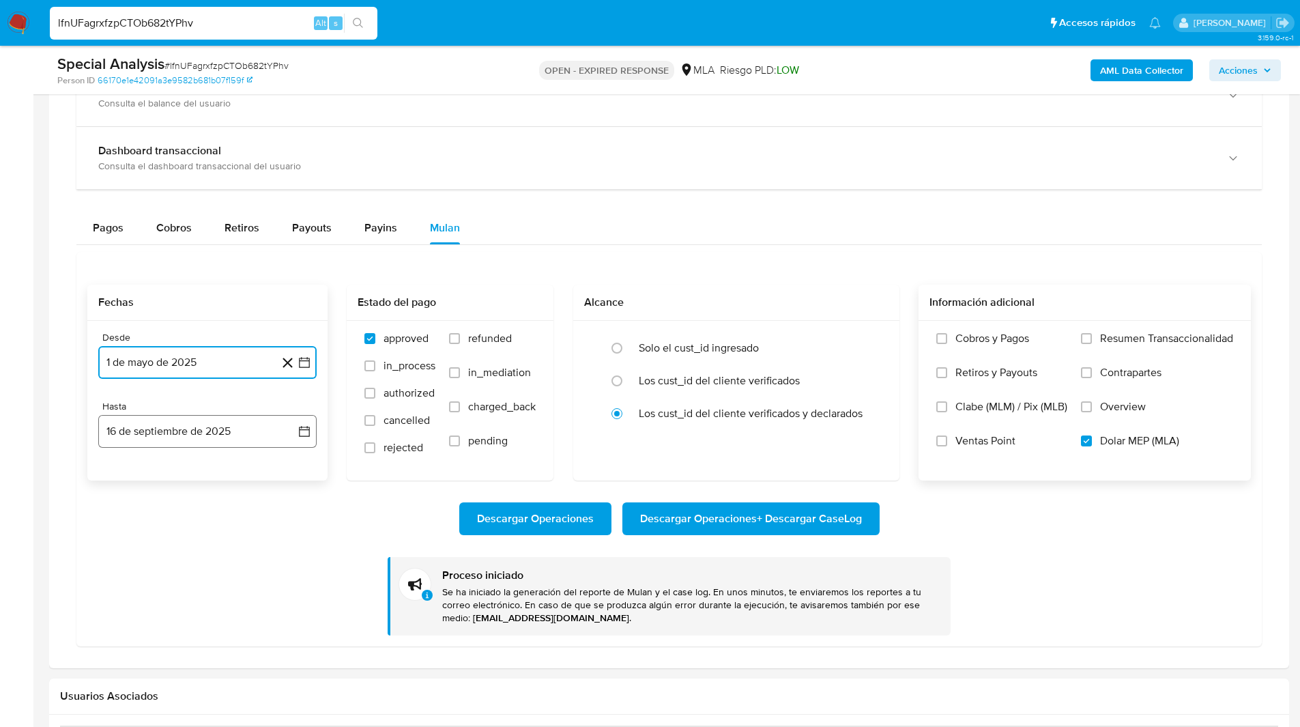
click at [240, 425] on button "16 de septiembre de 2025" at bounding box center [207, 431] width 218 height 33
click at [124, 485] on icon "Mes anterior" at bounding box center [121, 481] width 5 height 10
click at [287, 643] on button "31" at bounding box center [289, 640] width 22 height 22
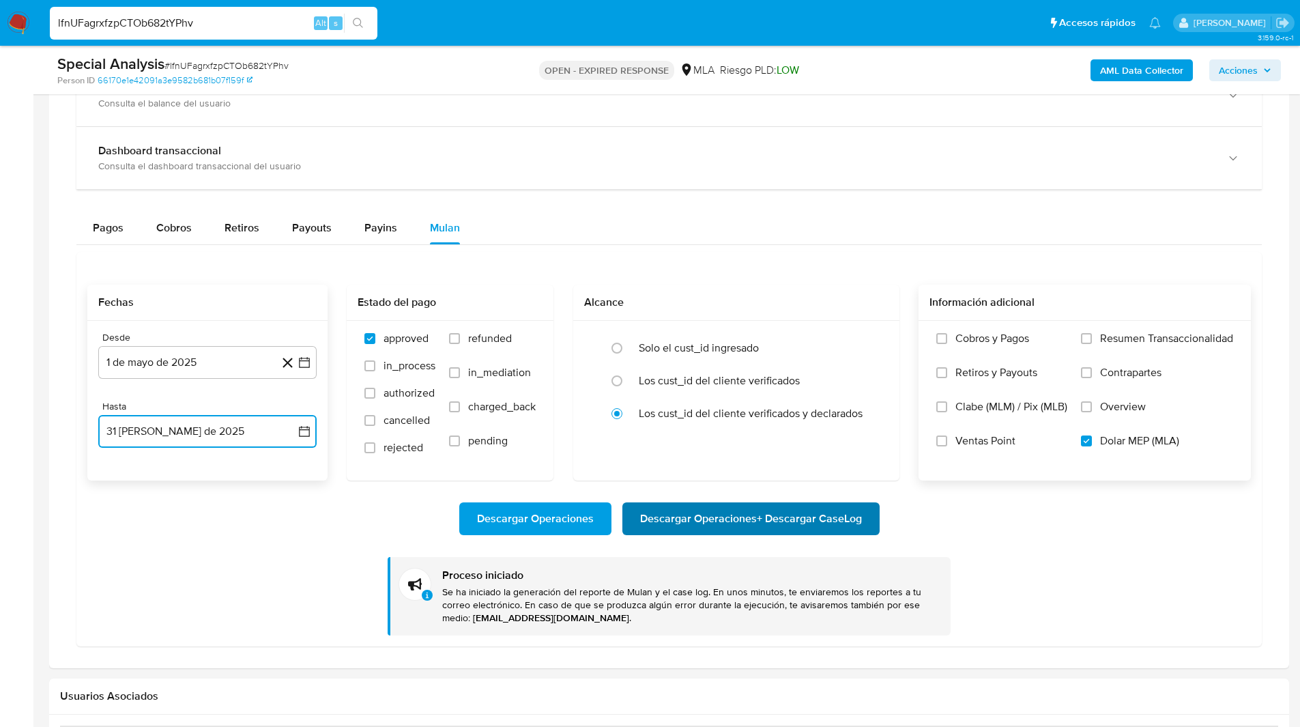
click at [773, 515] on span "Descargar Operaciones + Descargar CaseLog" at bounding box center [751, 519] width 222 height 30
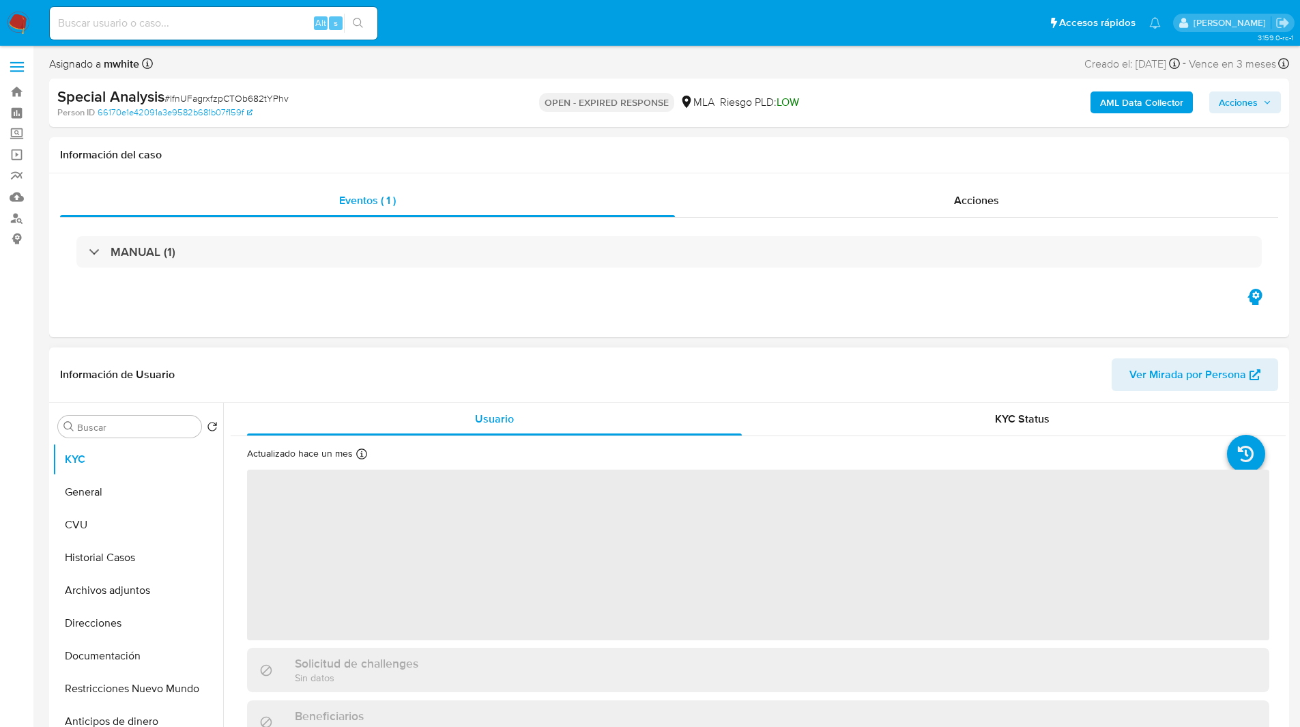
select select "10"
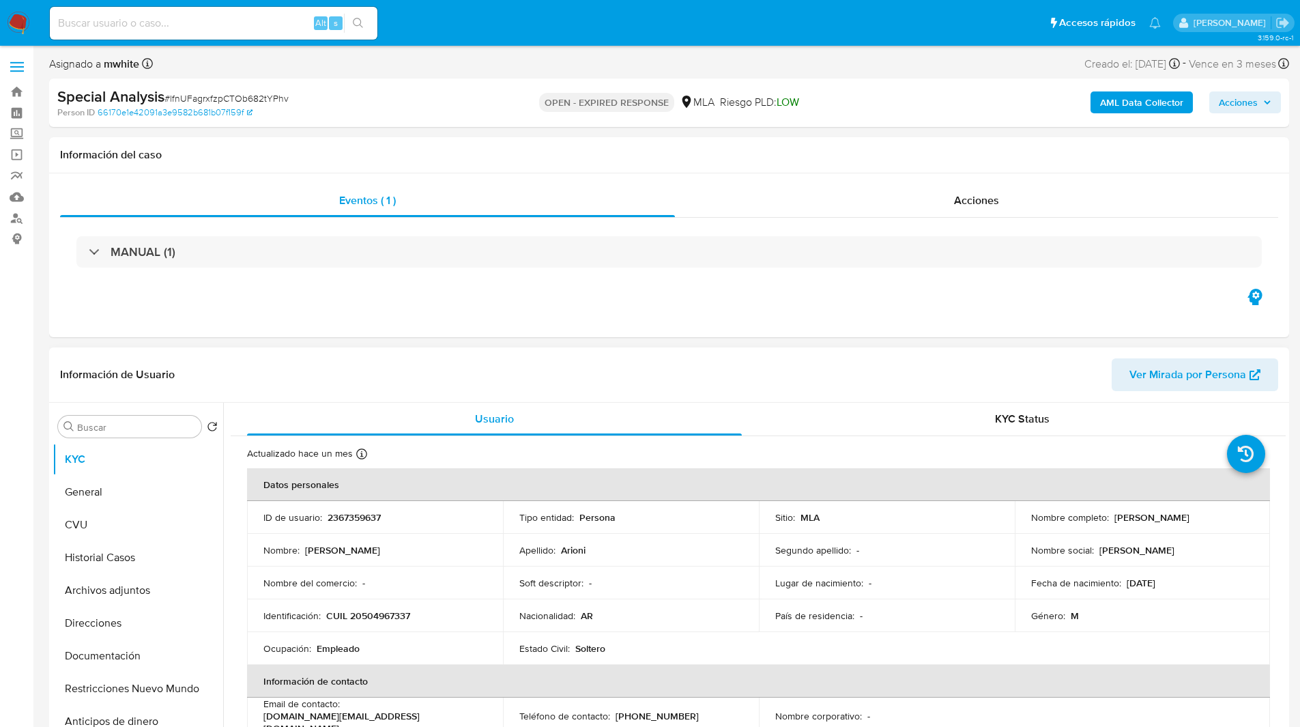
click at [367, 521] on p "2367359637" at bounding box center [354, 517] width 53 height 12
copy p "2367359637"
click at [231, 16] on input at bounding box center [214, 23] width 328 height 18
paste input "zn5bueZPyhU2jBVPp7g502Rs"
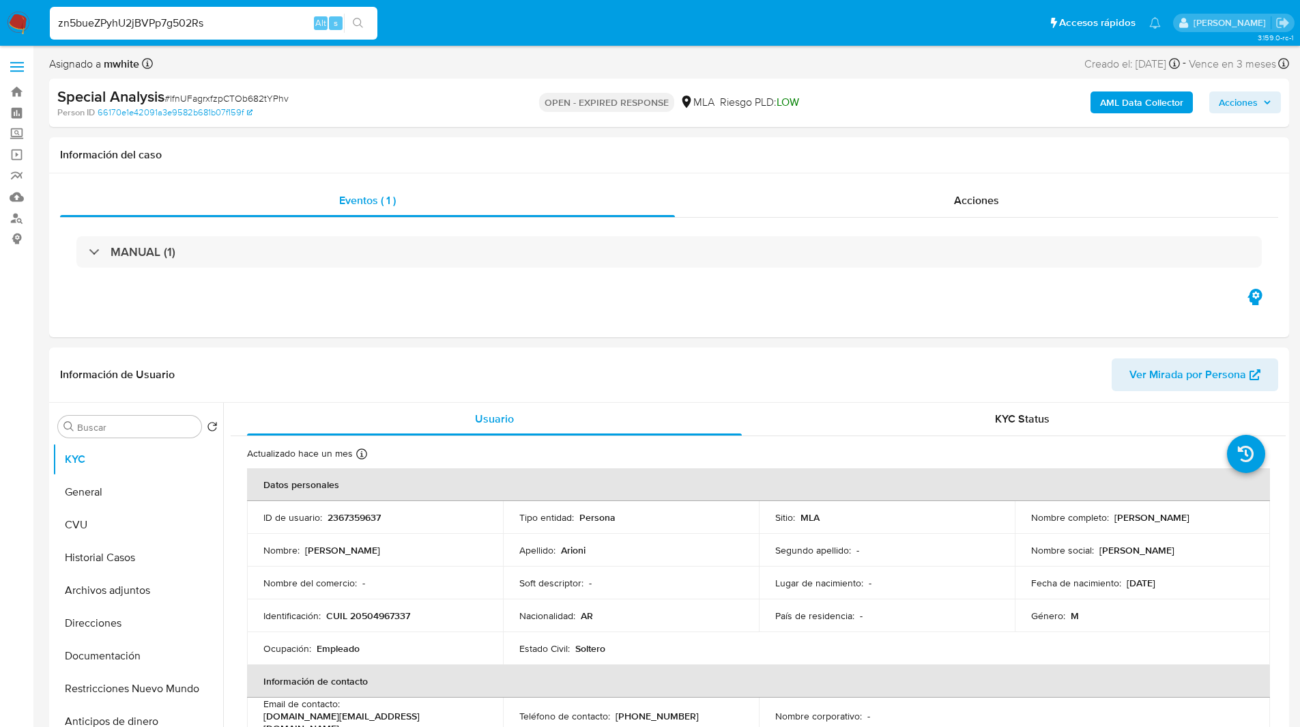
type input "zn5bueZPyhU2jBVPp7g502Rs"
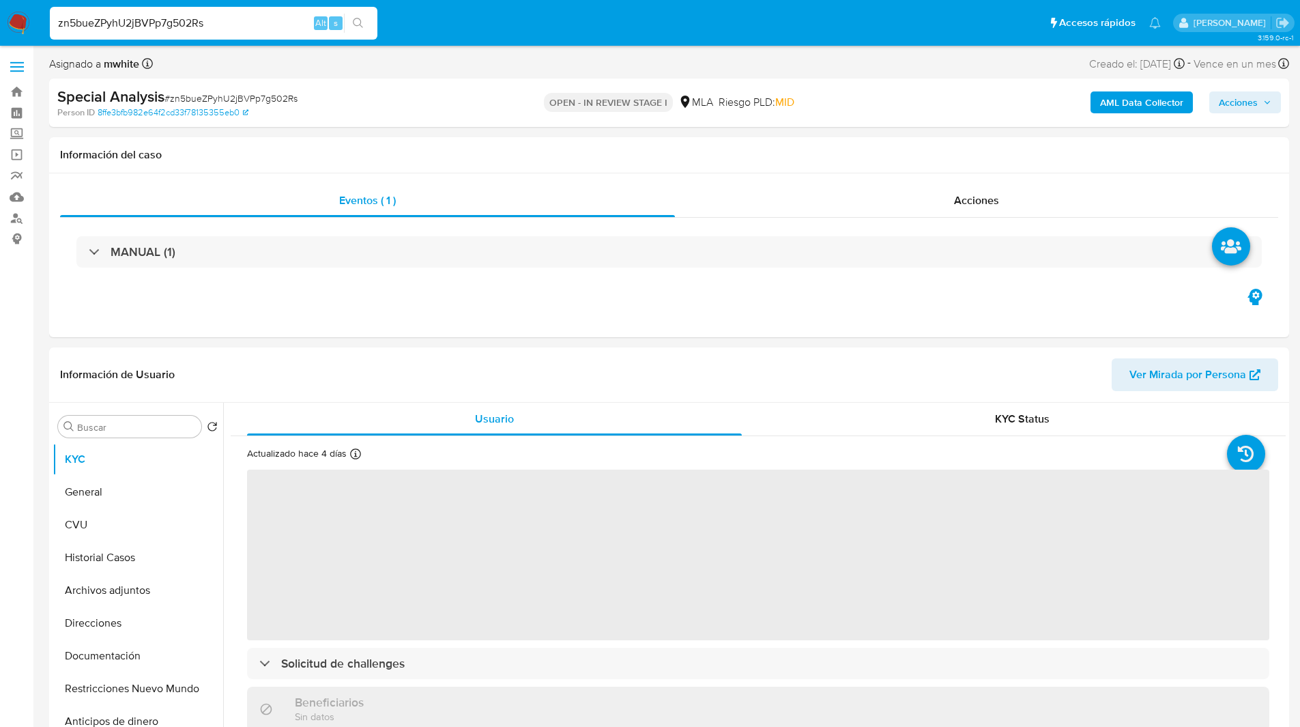
select select "10"
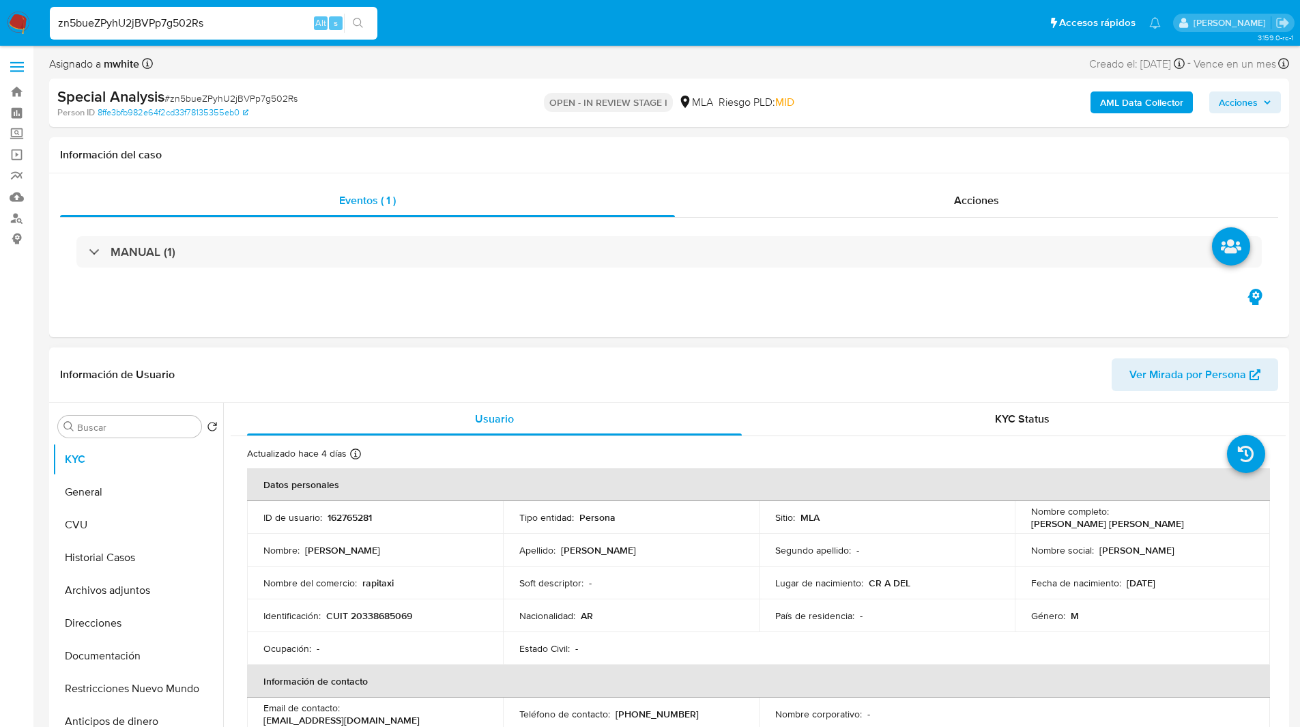
click at [354, 517] on p "162765281" at bounding box center [350, 517] width 44 height 12
copy p "162765281"
click at [420, 139] on div "Información del caso" at bounding box center [669, 155] width 1240 height 36
click at [381, 614] on p "CUIT 20338685069" at bounding box center [369, 615] width 86 height 12
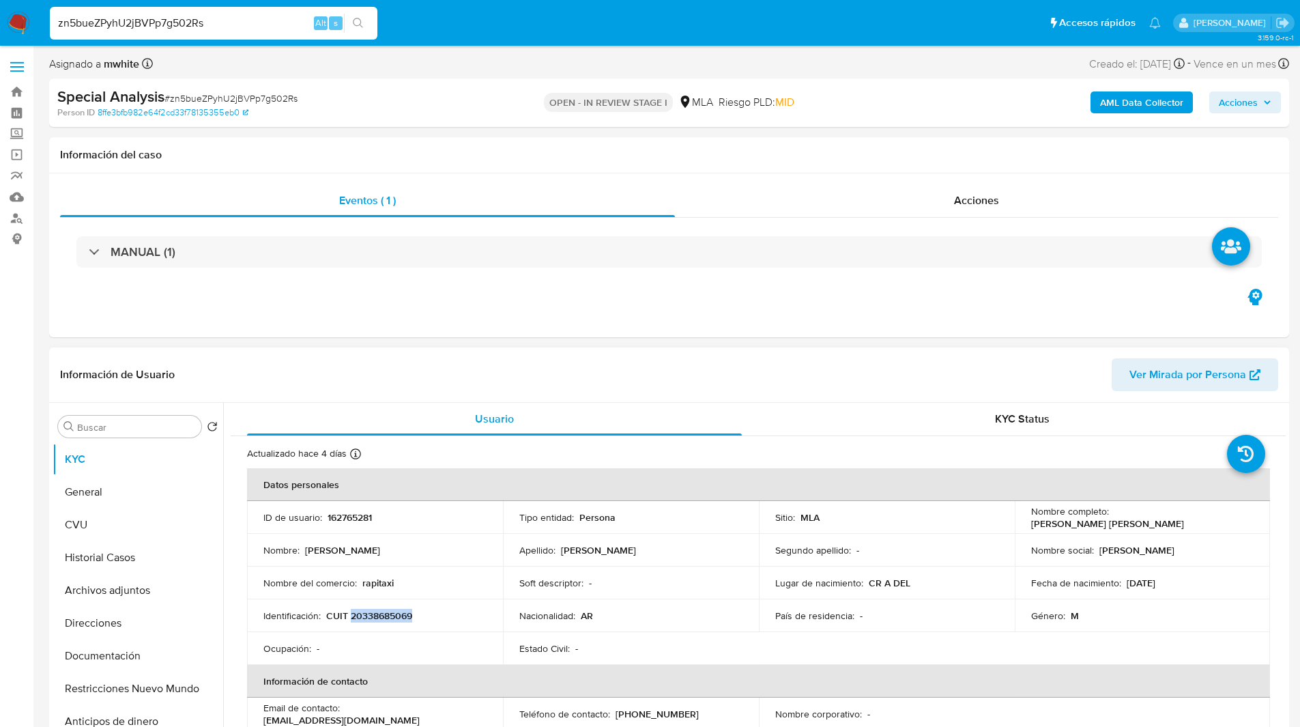
click at [381, 614] on p "CUIT 20338685069" at bounding box center [369, 615] width 86 height 12
copy p "20338685069"
click at [437, 307] on div "Eventos ( 1 ) Acciones MANUAL (1)" at bounding box center [669, 255] width 1240 height 164
click at [394, 616] on p "CUIT 20338685069" at bounding box center [369, 615] width 86 height 12
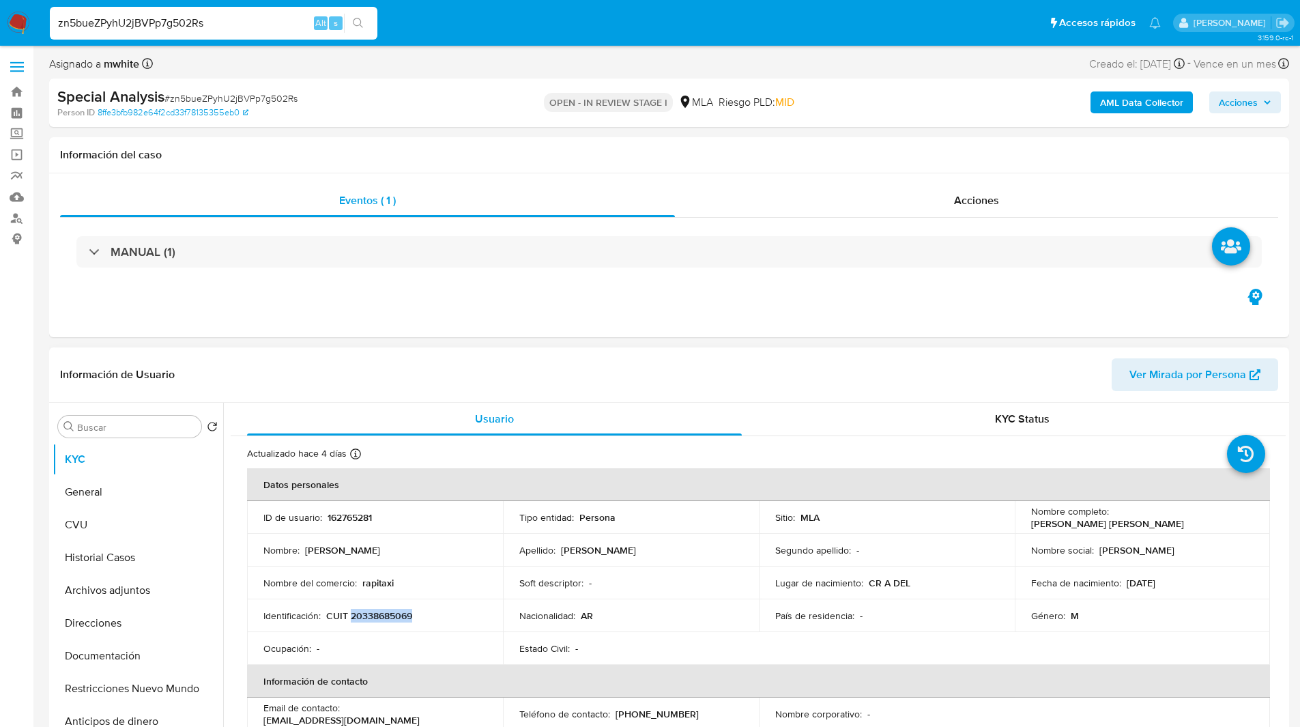
copy p "20338685069"
drag, startPoint x: 1110, startPoint y: 517, endPoint x: 1239, endPoint y: 519, distance: 129.0
click at [1239, 519] on div "Nombre completo : Franco Gabriel Andreacchio" at bounding box center [1142, 517] width 223 height 25
copy p "Franco Gabriel Andreacchio"
drag, startPoint x: 252, startPoint y: 570, endPoint x: 383, endPoint y: 593, distance: 133.1
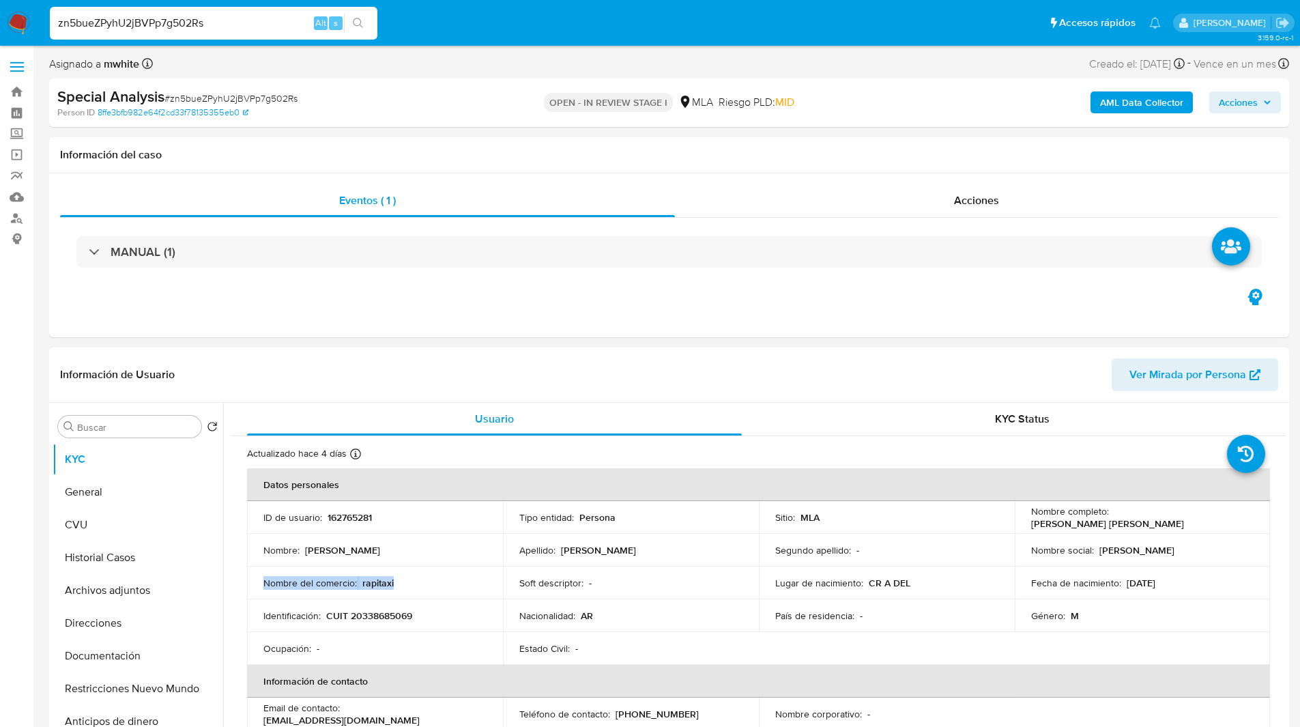
click at [383, 593] on td "Nombre del comercio : rapitaxi" at bounding box center [375, 582] width 256 height 33
click at [450, 20] on ul "Pausado Ver notificaciones zn5bueZPyhU2jBVPp7g502Rs Alt s Accesos rápidos Presi…" at bounding box center [605, 22] width 1125 height 34
click at [761, 106] on span "Riesgo PLD: MID" at bounding box center [757, 102] width 76 height 15
click at [729, 41] on nav "Pausado Ver notificaciones zn5bueZPyhU2jBVPp7g502Rs Alt s Accesos rápidos Presi…" at bounding box center [650, 23] width 1300 height 46
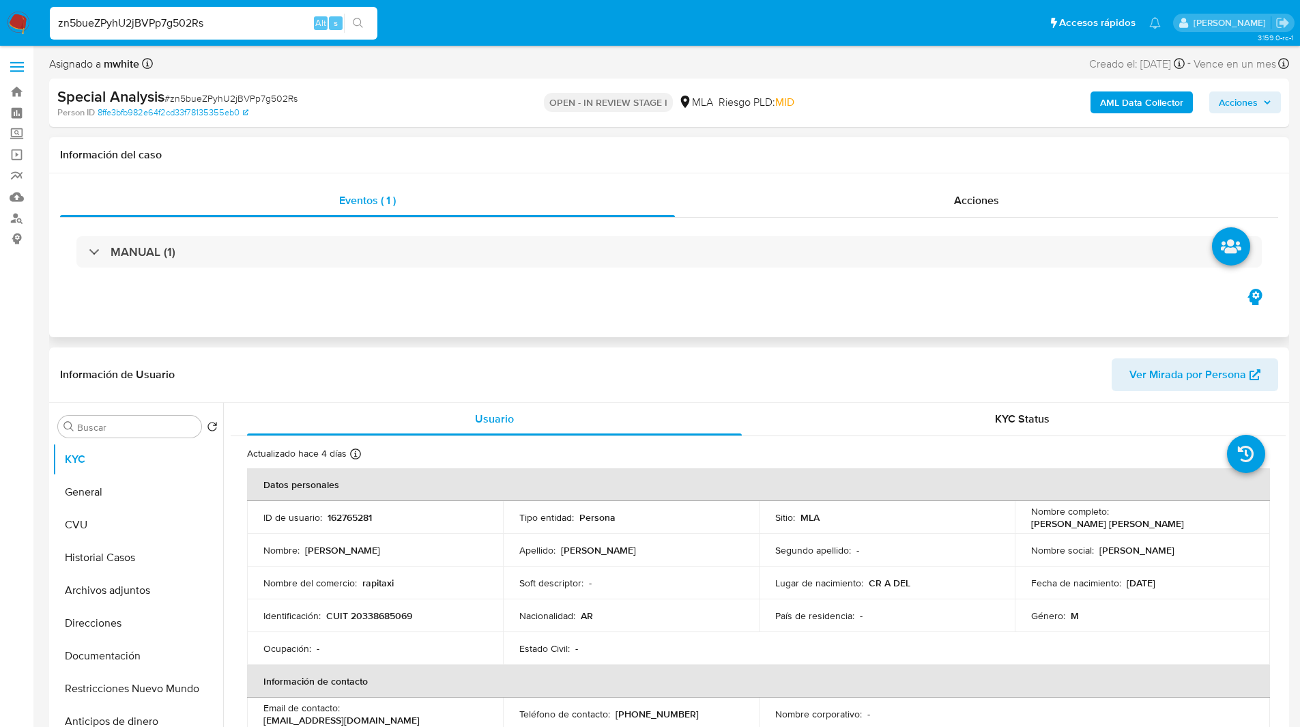
click at [290, 142] on div "Información del caso" at bounding box center [669, 155] width 1240 height 36
click at [375, 153] on h1 "Información del caso" at bounding box center [669, 155] width 1218 height 14
click at [768, 35] on ul "Pausado Ver notificaciones zn5bueZPyhU2jBVPp7g502Rs Alt s Accesos rápidos Presi…" at bounding box center [605, 22] width 1125 height 34
click at [805, 363] on header "Información de Usuario Ver Mirada por Persona" at bounding box center [669, 374] width 1218 height 33
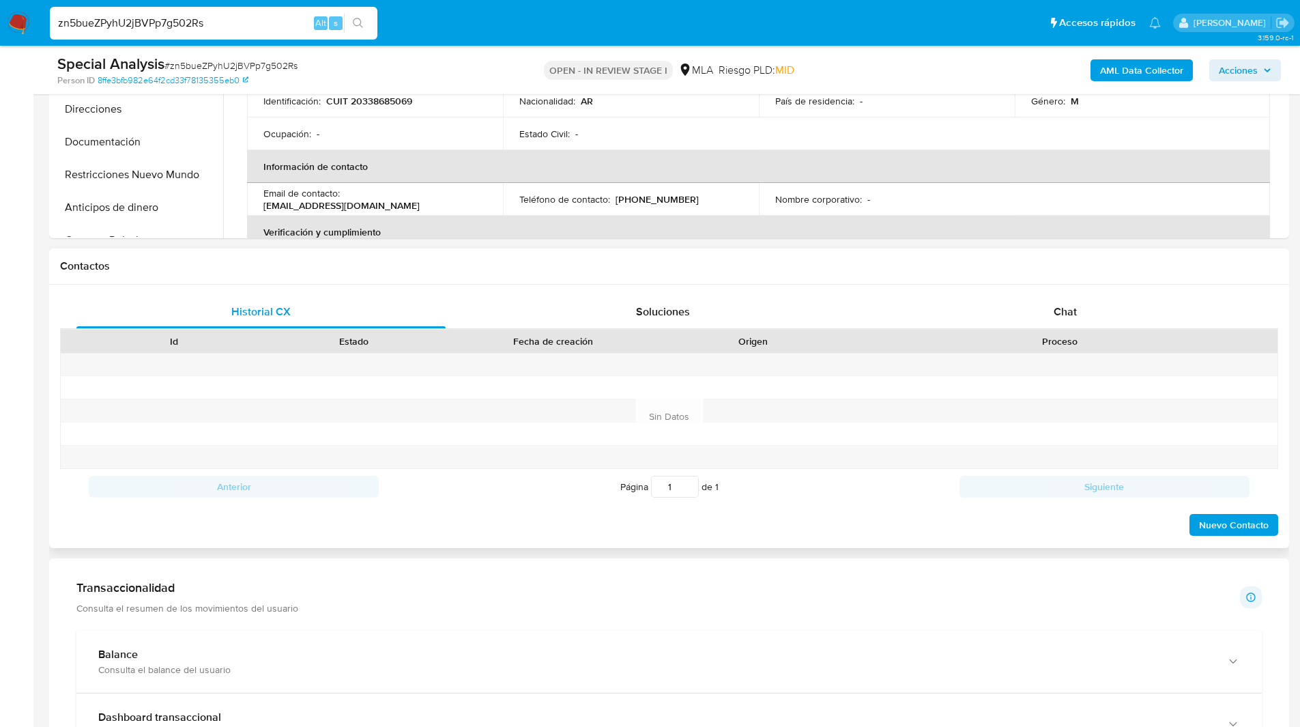
scroll to position [477, 0]
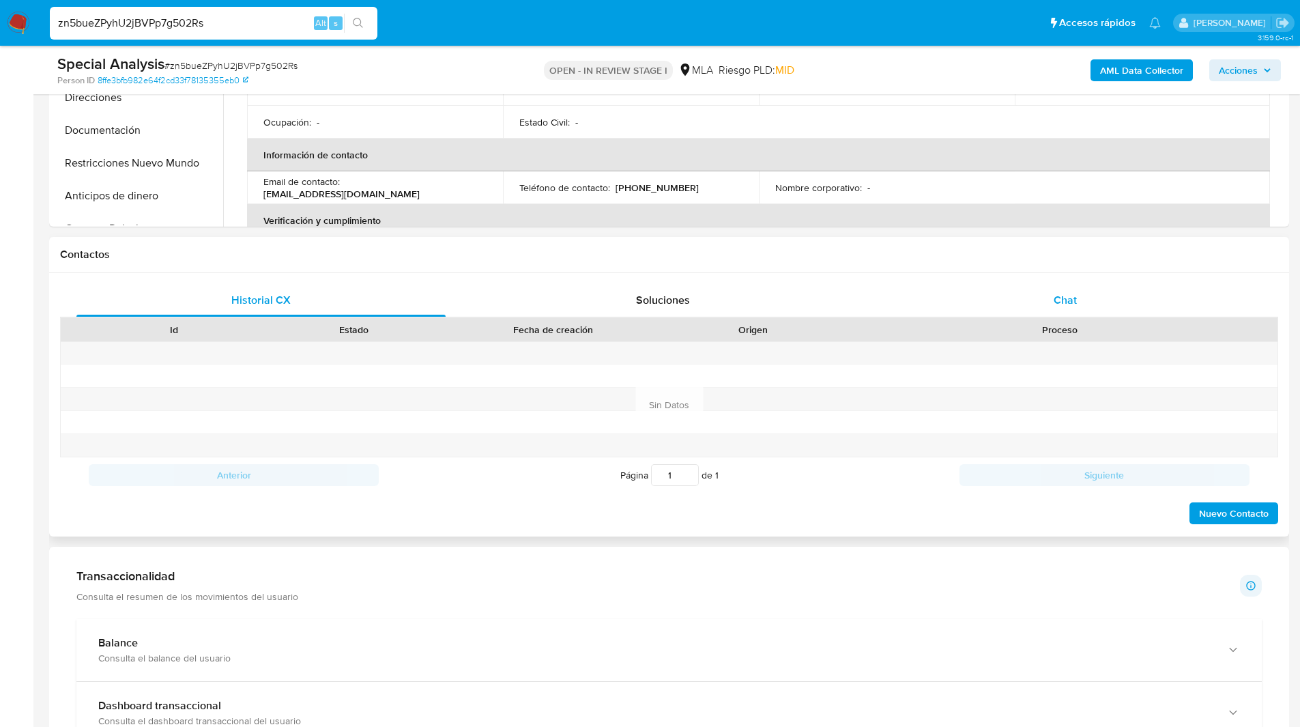
click at [1172, 303] on div "Chat" at bounding box center [1064, 300] width 369 height 33
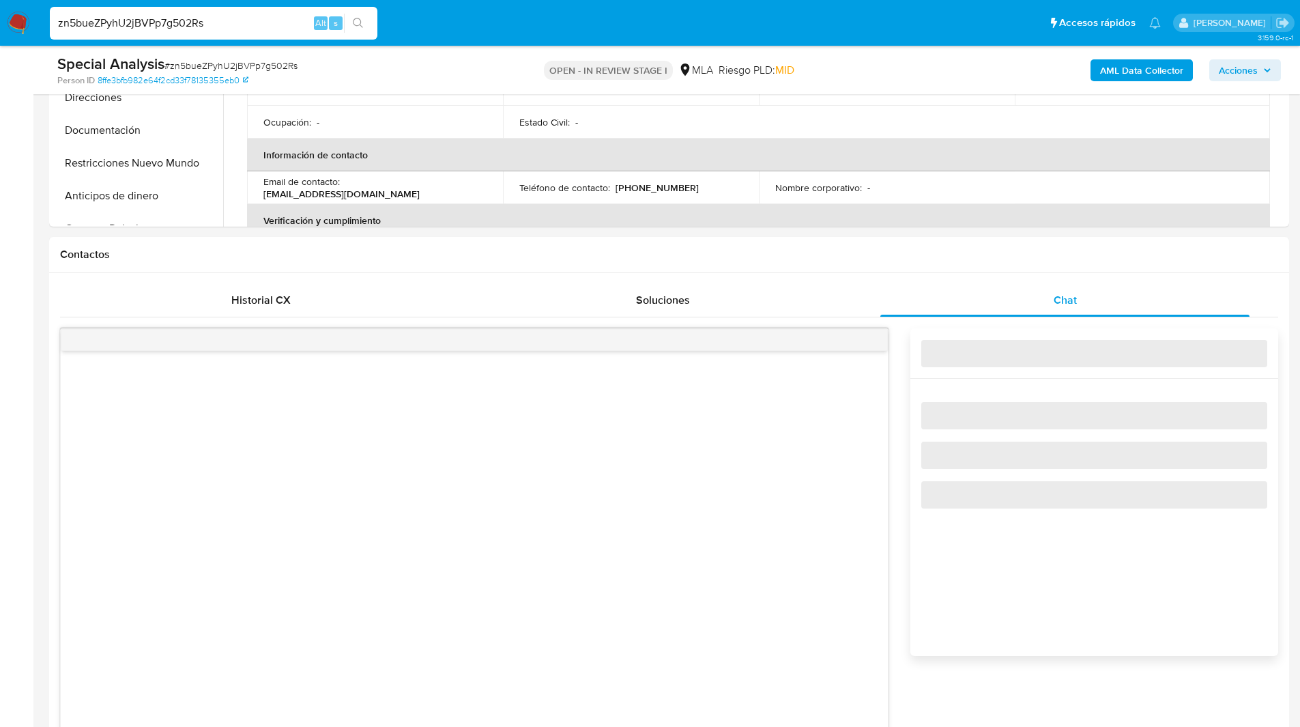
click at [875, 244] on div "Contactos" at bounding box center [669, 255] width 1240 height 36
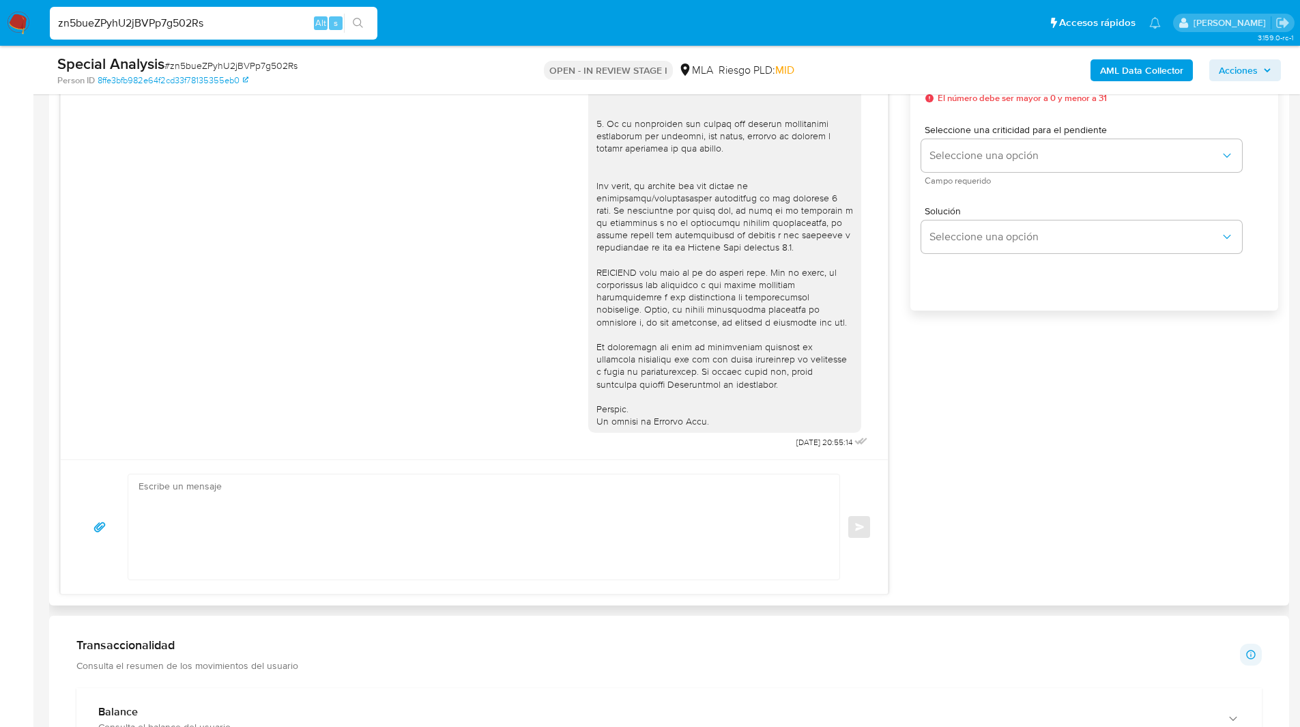
scroll to position [823, 0]
drag, startPoint x: 809, startPoint y: 442, endPoint x: 745, endPoint y: 446, distance: 64.3
click at [745, 446] on div "16/07/2025 20:55:14" at bounding box center [729, 78] width 283 height 747
copy div "16/07/2025"
click at [835, 433] on div "16/07/2025 20:55:14" at bounding box center [833, 441] width 74 height 19
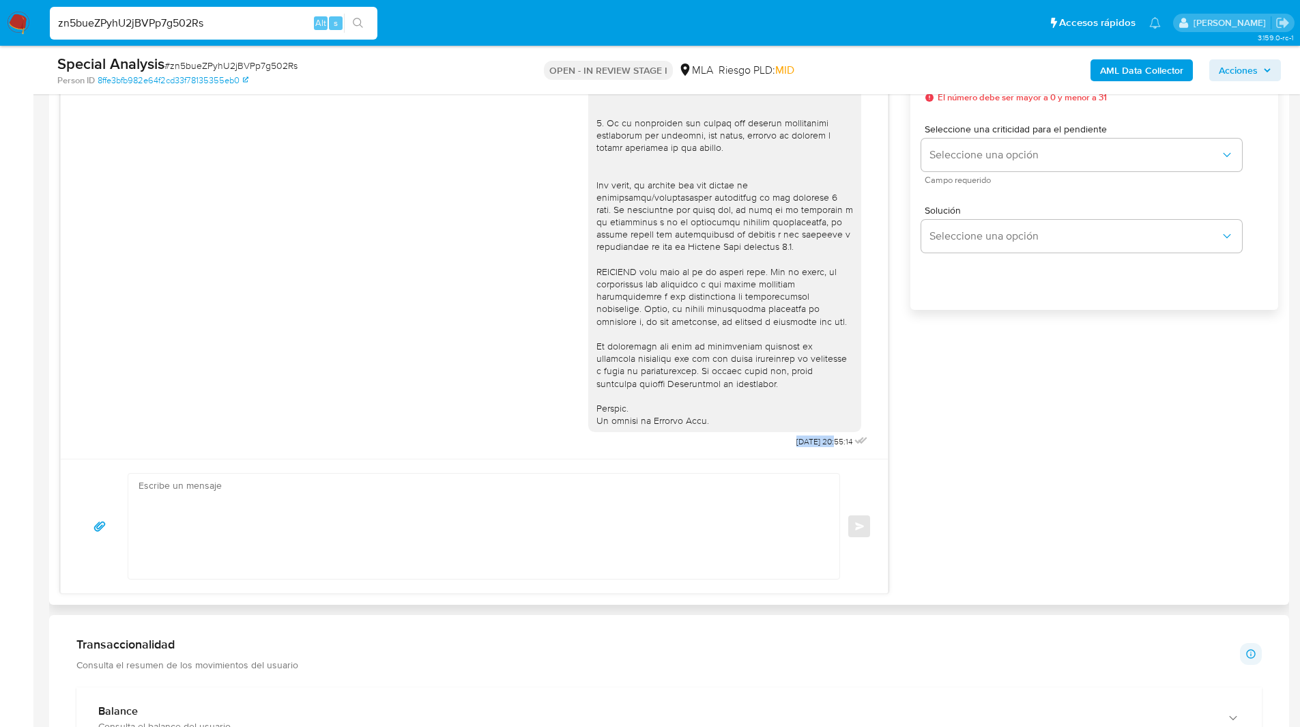
drag, startPoint x: 809, startPoint y: 440, endPoint x: 759, endPoint y: 446, distance: 50.9
click at [759, 446] on div "16/07/2025 20:55:14" at bounding box center [729, 78] width 283 height 747
copy span "16/07/2025"
click at [1076, 407] on div "16/07/2025 20:55:14 Enviar Configuración para el envío de chat Esperar Respuest…" at bounding box center [669, 287] width 1218 height 611
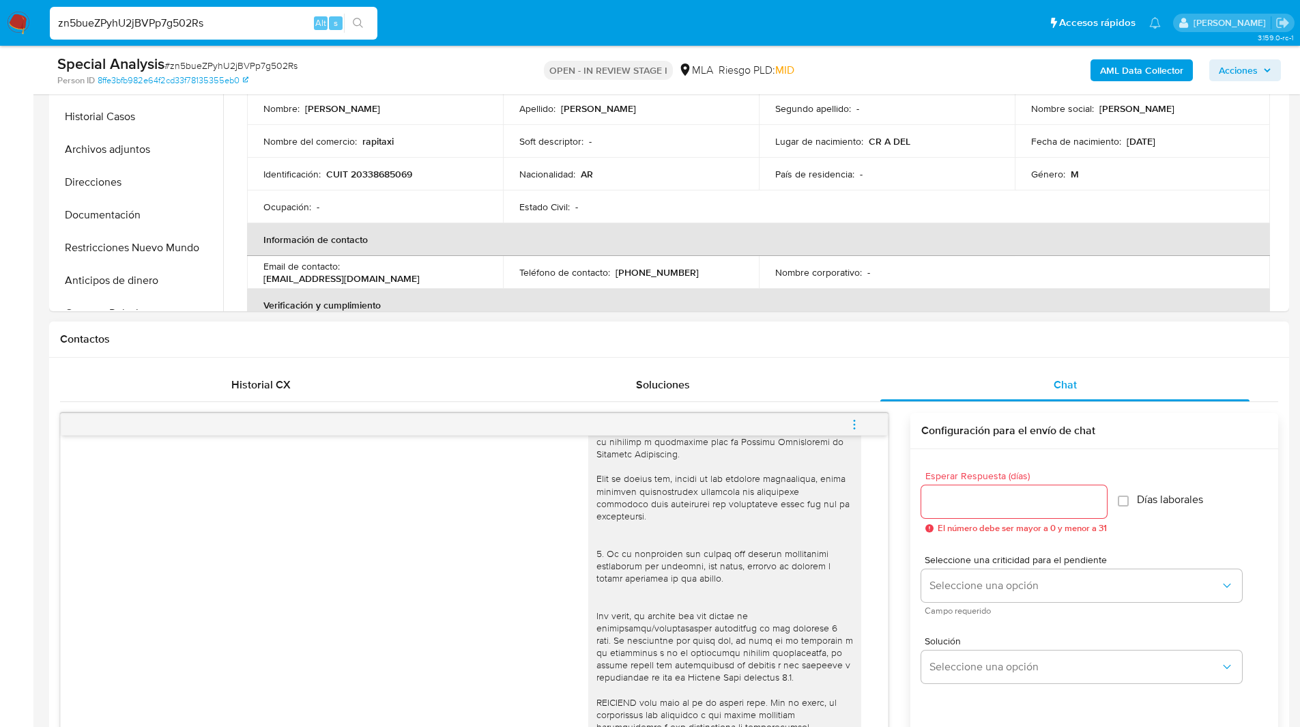
scroll to position [366, 0]
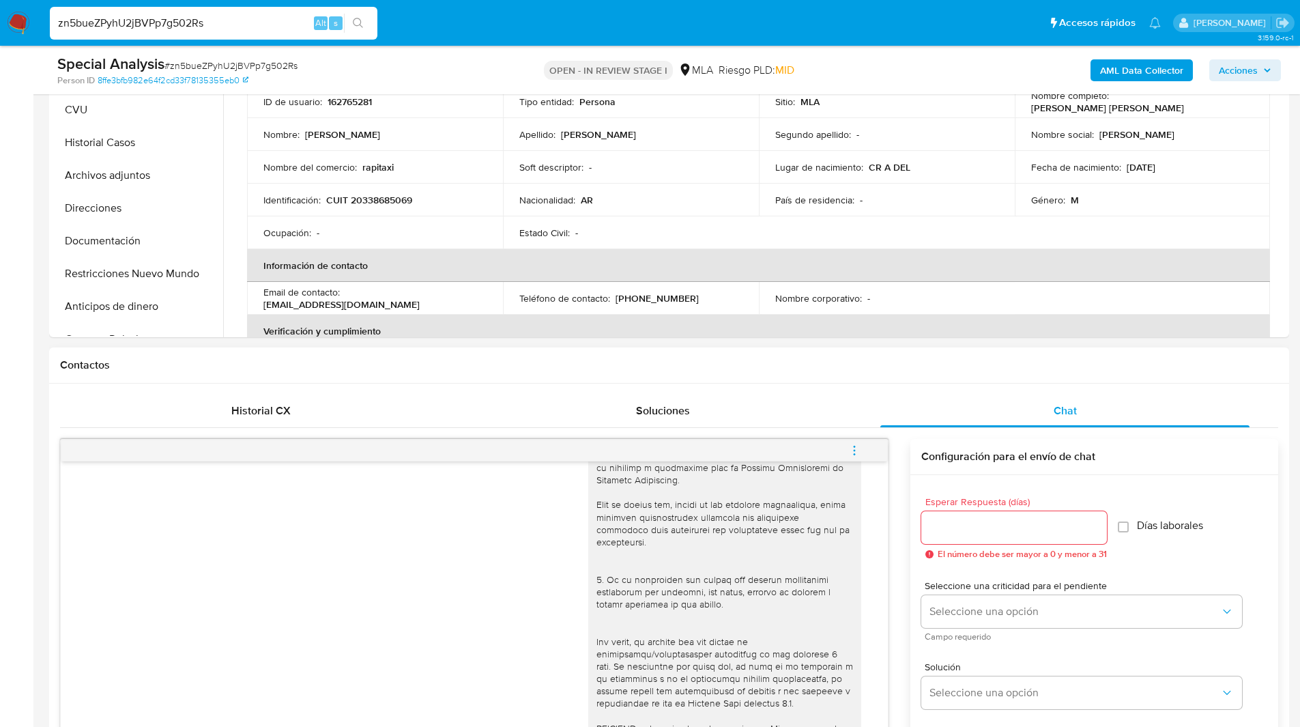
click at [1006, 551] on span "El número debe ser mayor a 0 y menor a 31" at bounding box center [1022, 554] width 169 height 10
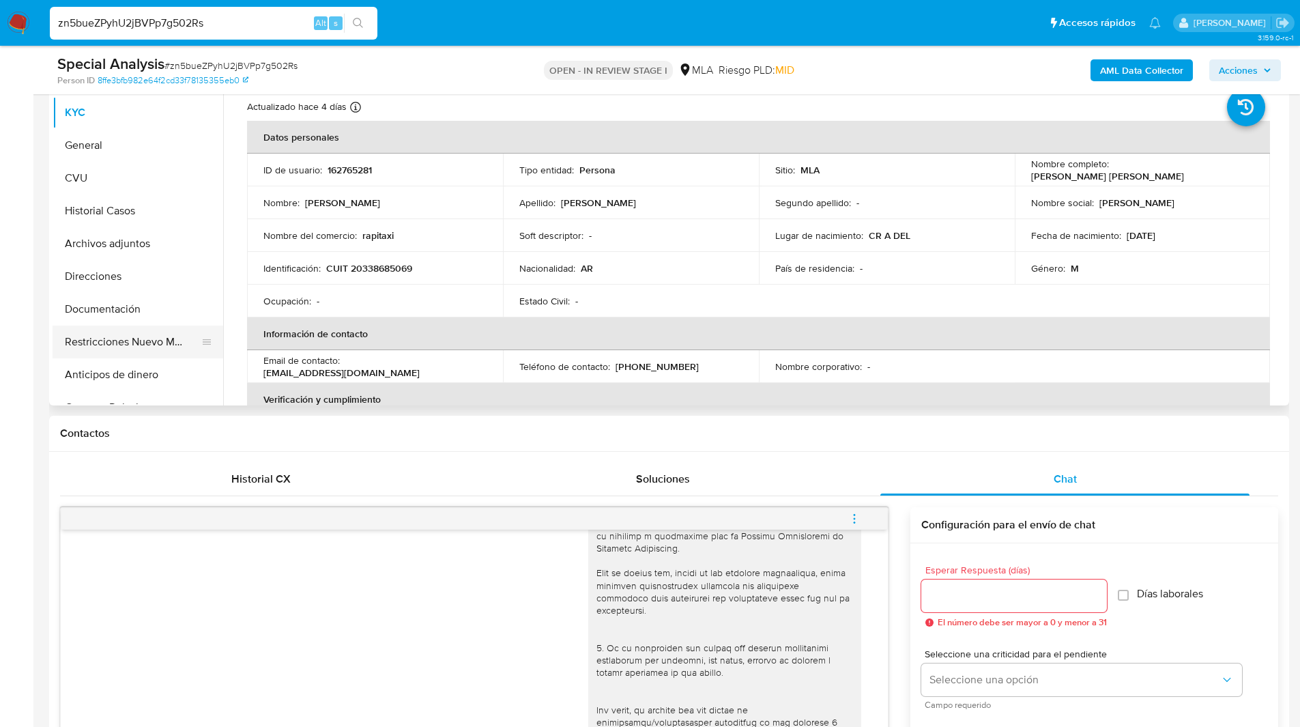
click at [111, 336] on button "Restricciones Nuevo Mundo" at bounding box center [133, 342] width 160 height 33
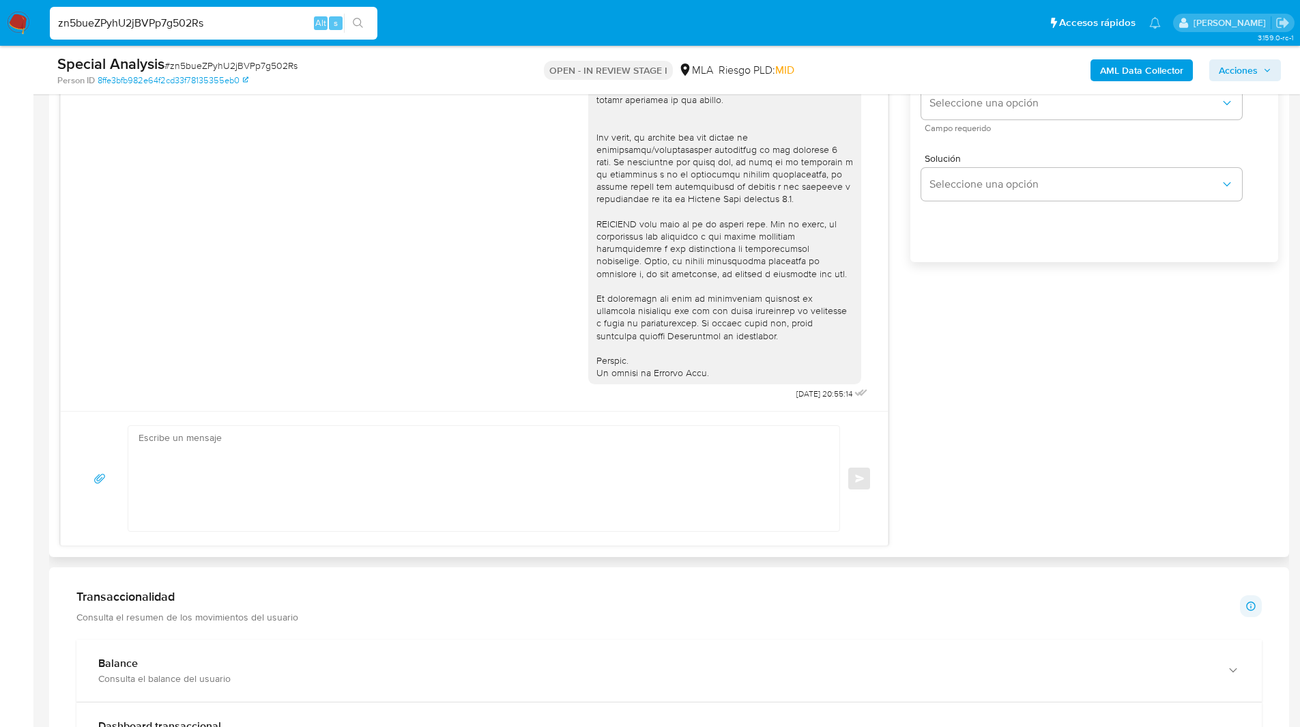
scroll to position [947, 0]
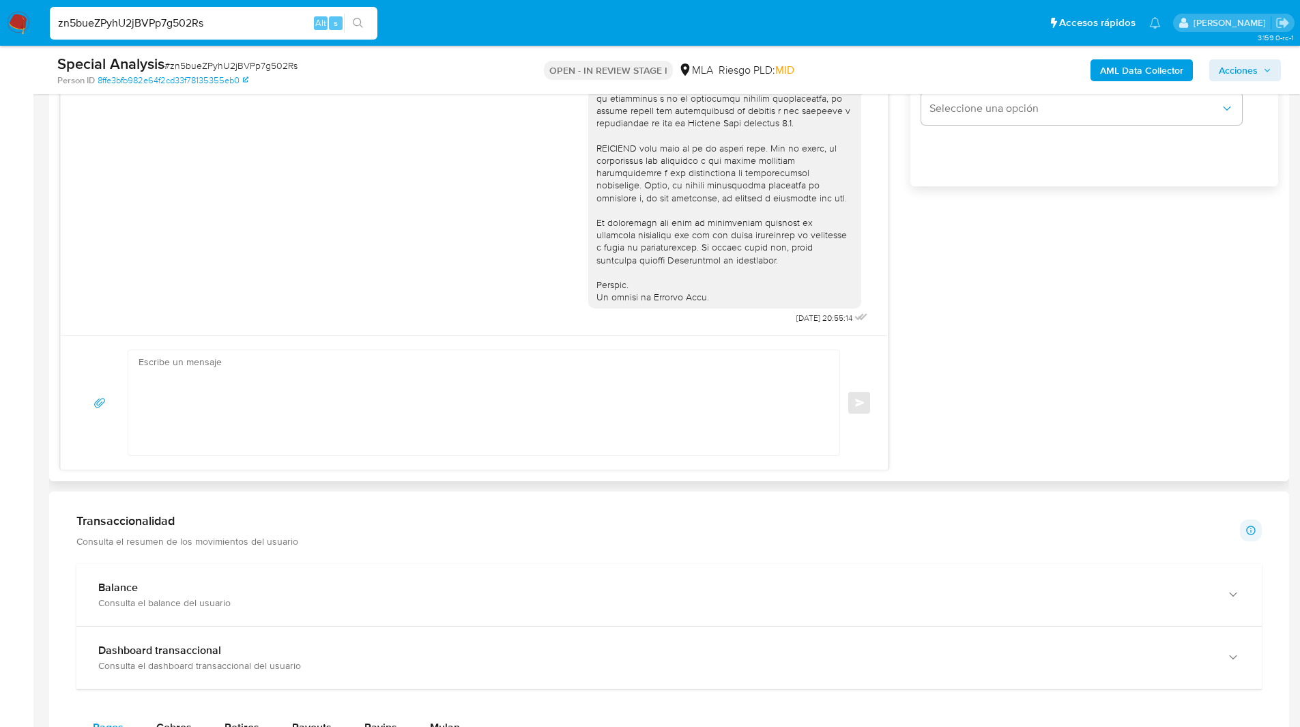
click at [1079, 381] on div "16/07/2025 20:55:14 Enviar Configuración para el envío de chat Esperar Respuest…" at bounding box center [669, 164] width 1218 height 611
click at [1036, 388] on div "16/07/2025 20:55:14 Enviar Configuración para el envío de chat Esperar Respuest…" at bounding box center [669, 164] width 1218 height 611
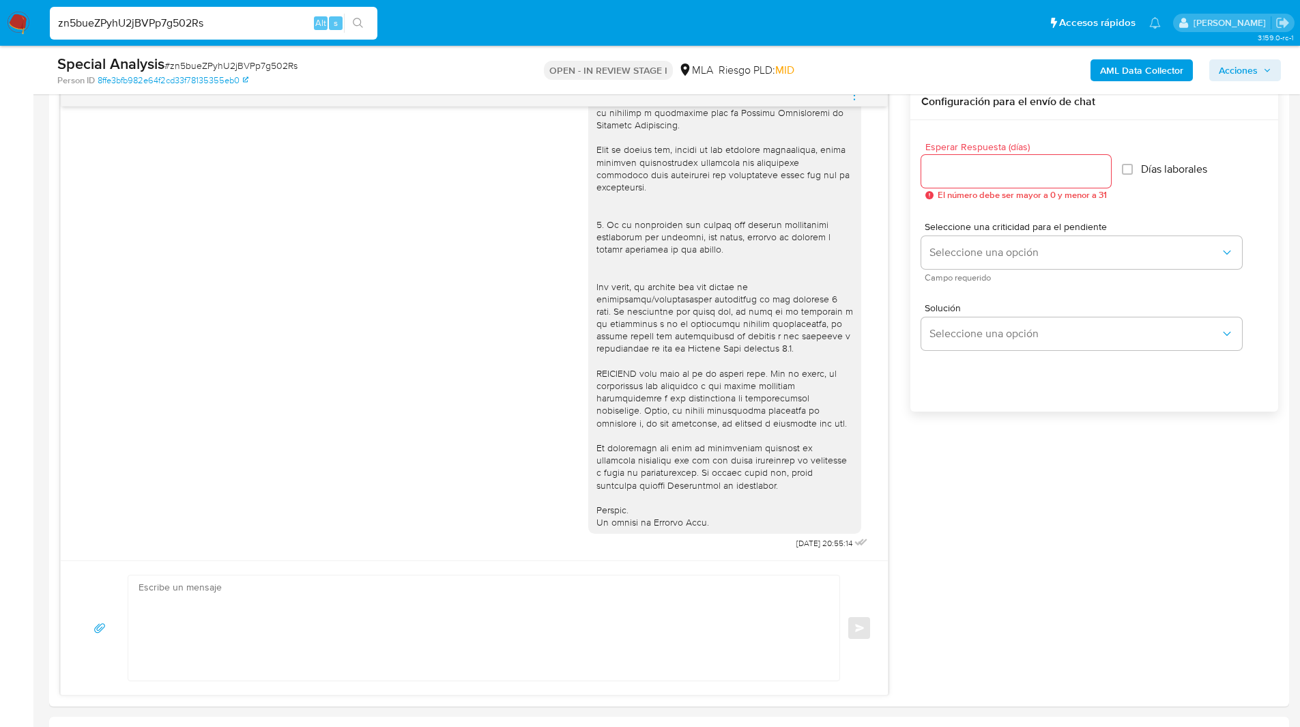
scroll to position [710, 0]
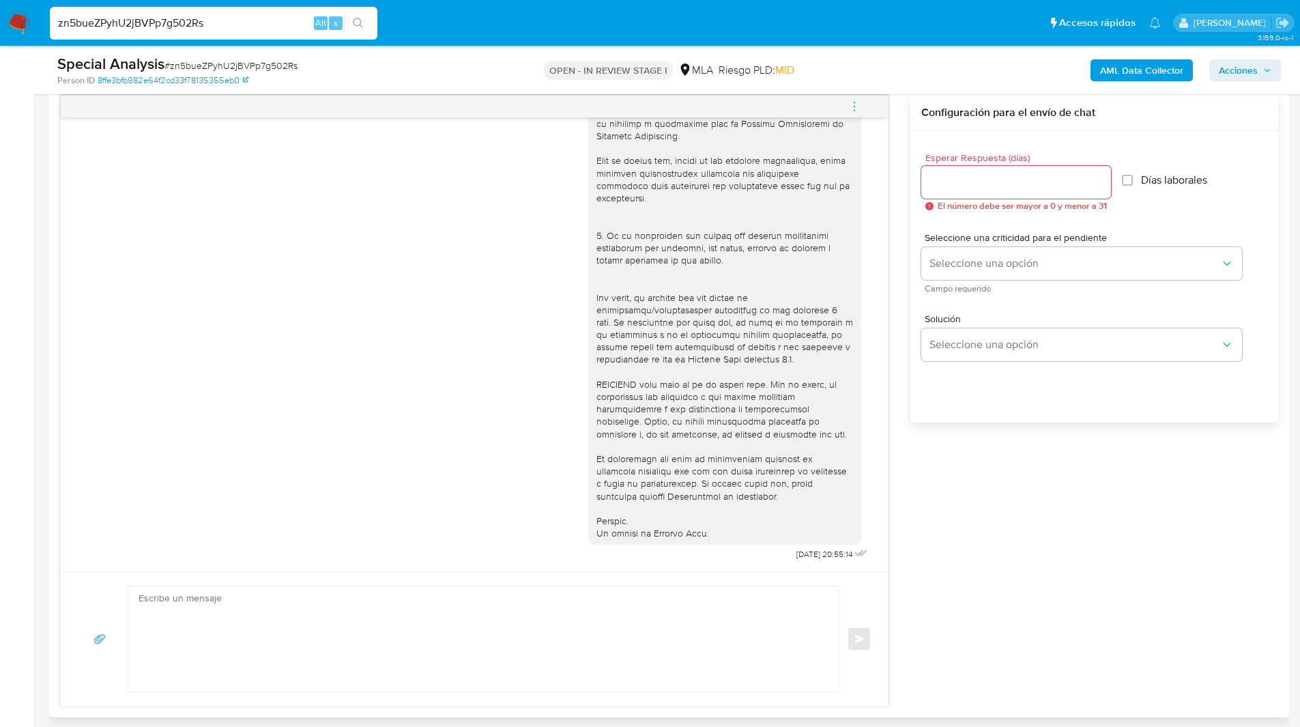
click at [1022, 535] on div "16/07/2025 20:55:14 Enviar Configuración para el envío de chat Esperar Respuest…" at bounding box center [669, 400] width 1218 height 611
click at [1009, 534] on div "16/07/2025 20:55:14 Enviar Configuración para el envío de chat Esperar Respuest…" at bounding box center [669, 400] width 1218 height 611
click at [946, 482] on div "16/07/2025 20:55:14 Enviar Configuración para el envío de chat Esperar Respuest…" at bounding box center [669, 400] width 1218 height 611
click at [970, 515] on div "16/07/2025 20:55:14 Enviar Configuración para el envío de chat Esperar Respuest…" at bounding box center [669, 400] width 1218 height 611
click at [20, 202] on aside "Bandeja Tablero Screening Búsqueda en Listas Watchlist Herramientas Operaciones…" at bounding box center [16, 697] width 33 height 2815
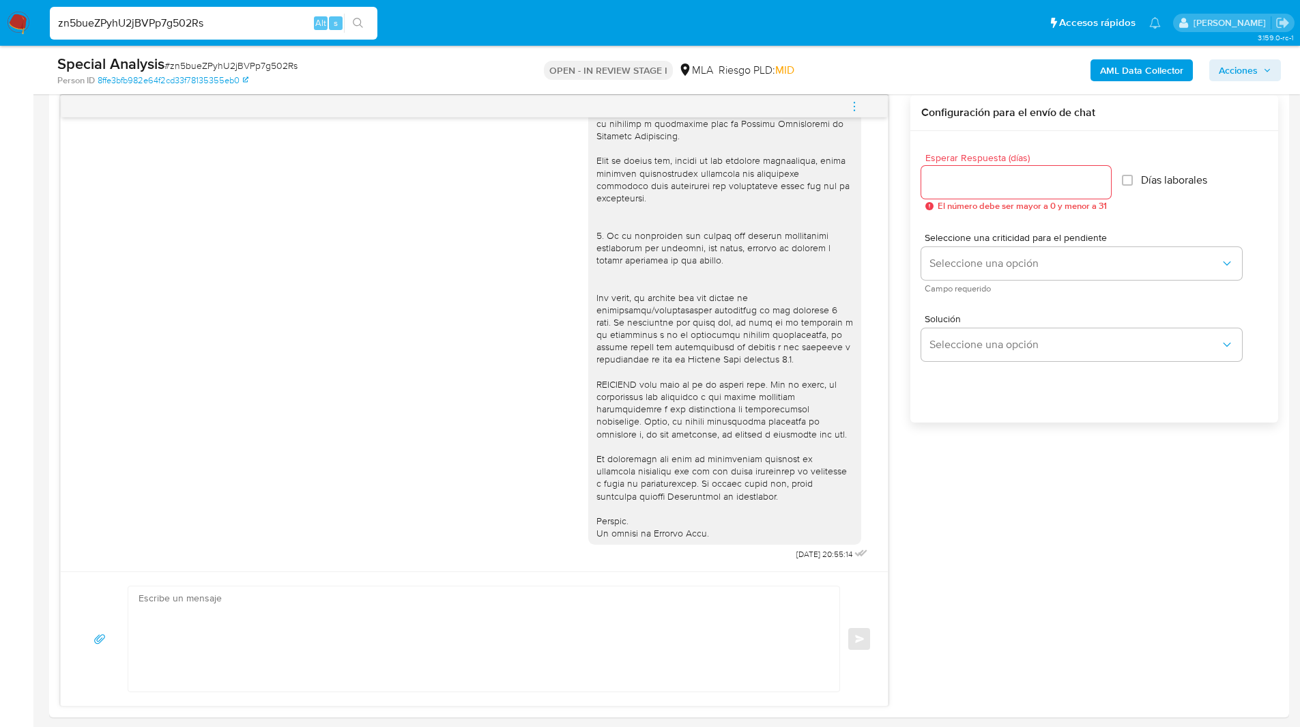
click at [117, 19] on input "zn5bueZPyhU2jBVPp7g502Rs" at bounding box center [214, 23] width 328 height 18
click at [19, 28] on img at bounding box center [18, 23] width 23 height 23
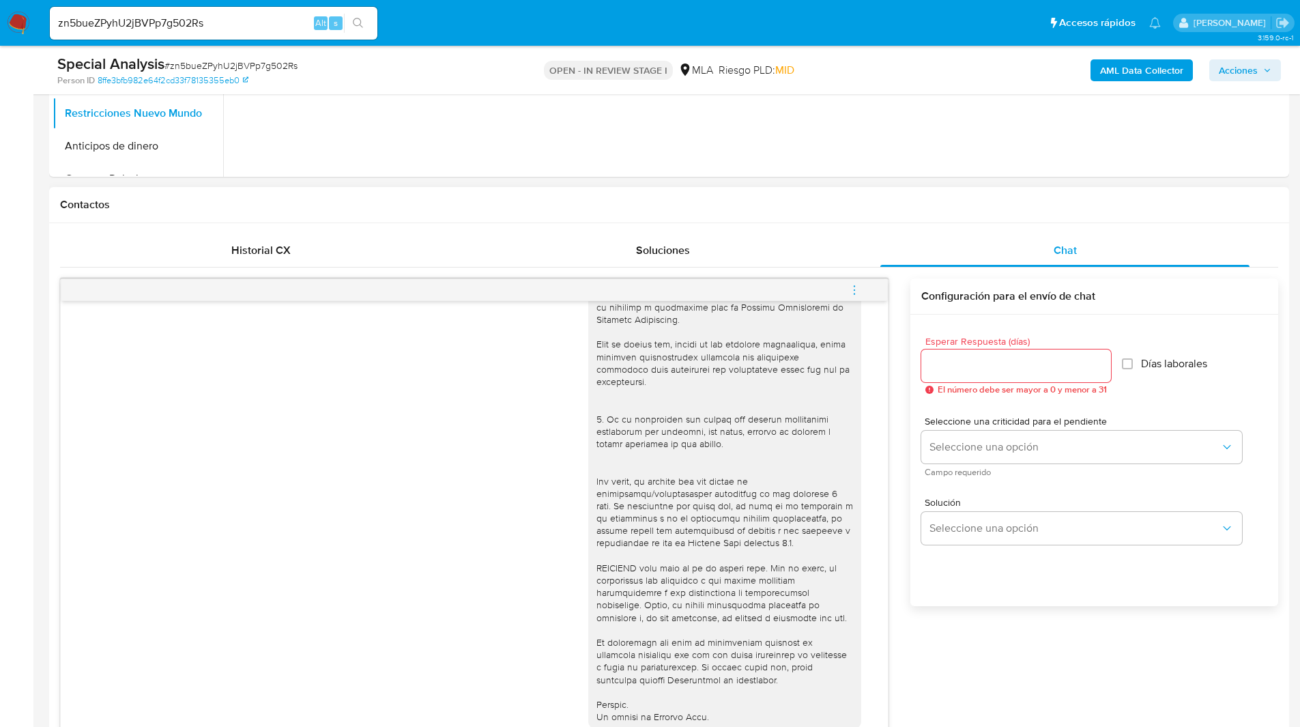
click at [847, 291] on button "menu-action" at bounding box center [854, 290] width 45 height 33
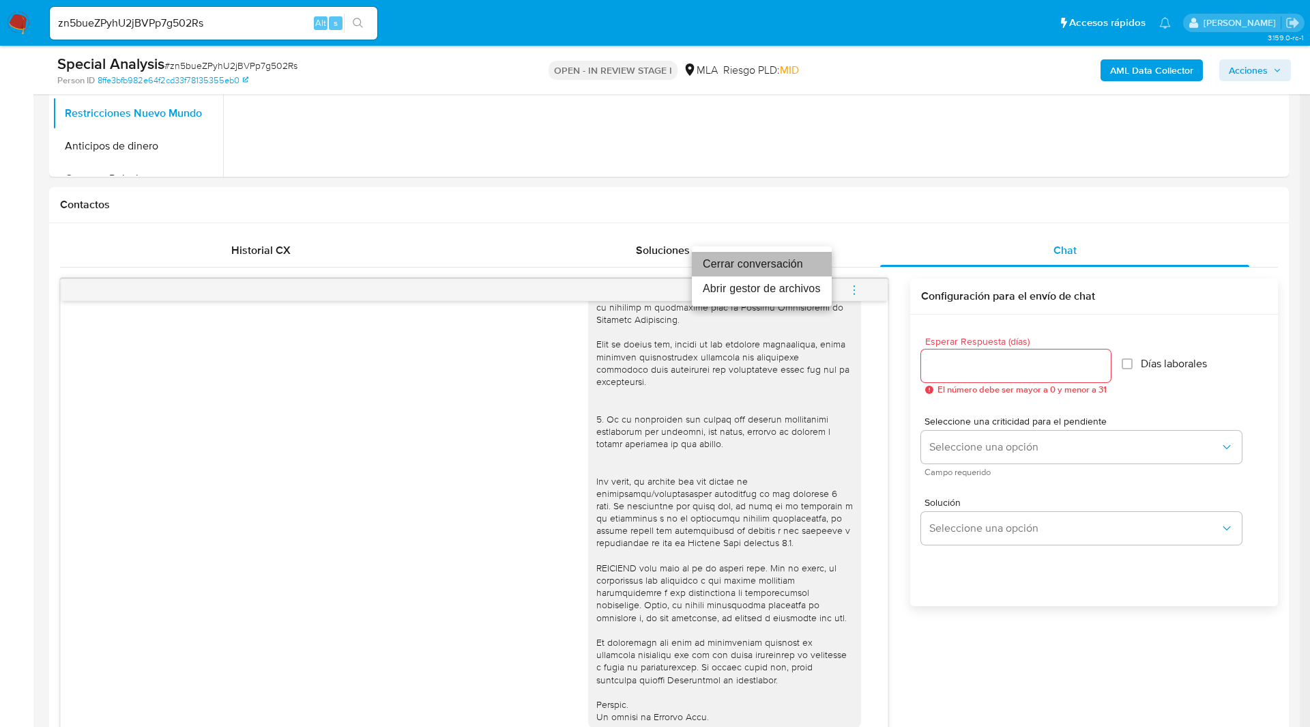
click at [776, 263] on li "Cerrar conversación" at bounding box center [762, 264] width 140 height 25
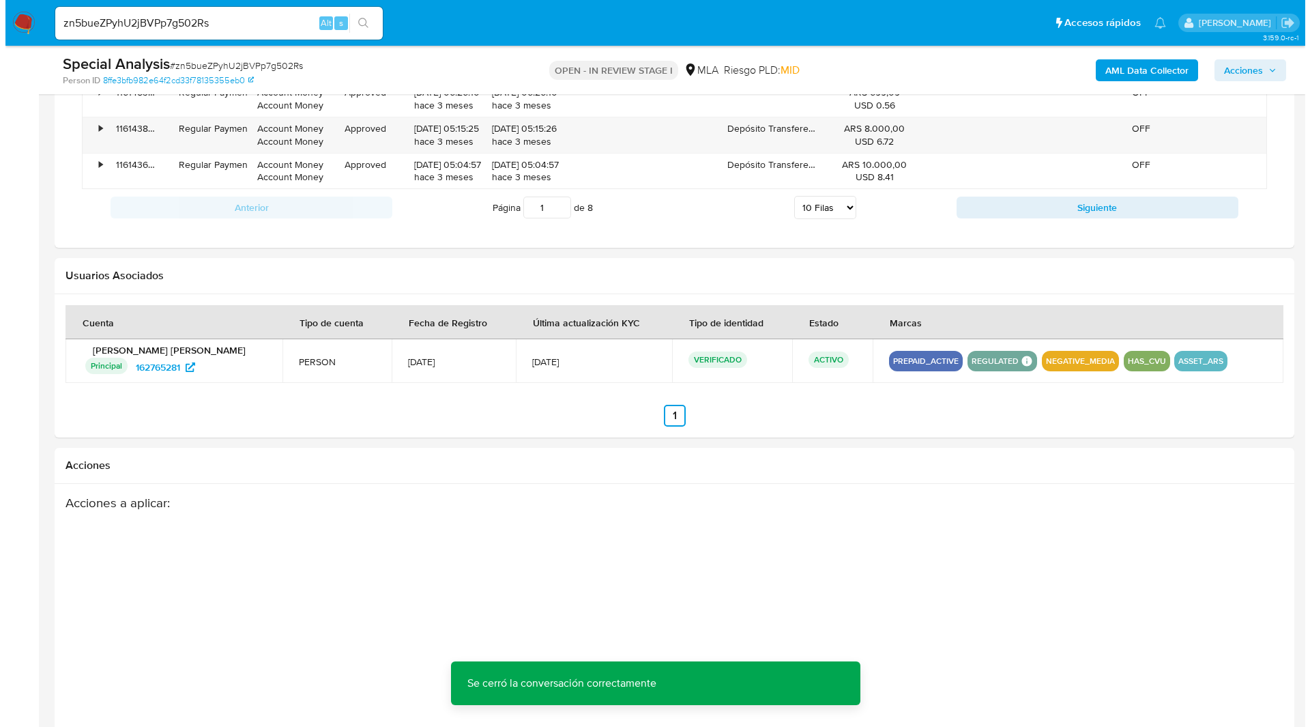
scroll to position [2088, 0]
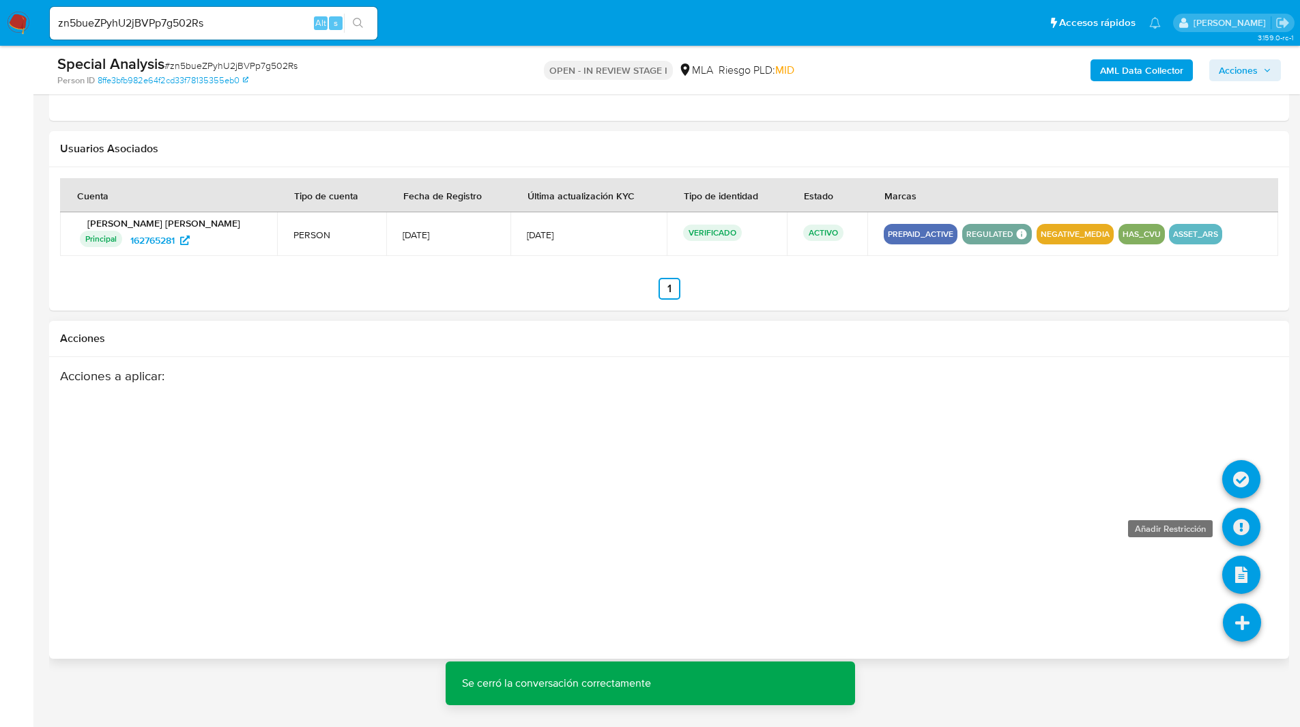
click at [1244, 528] on icon at bounding box center [1241, 527] width 38 height 38
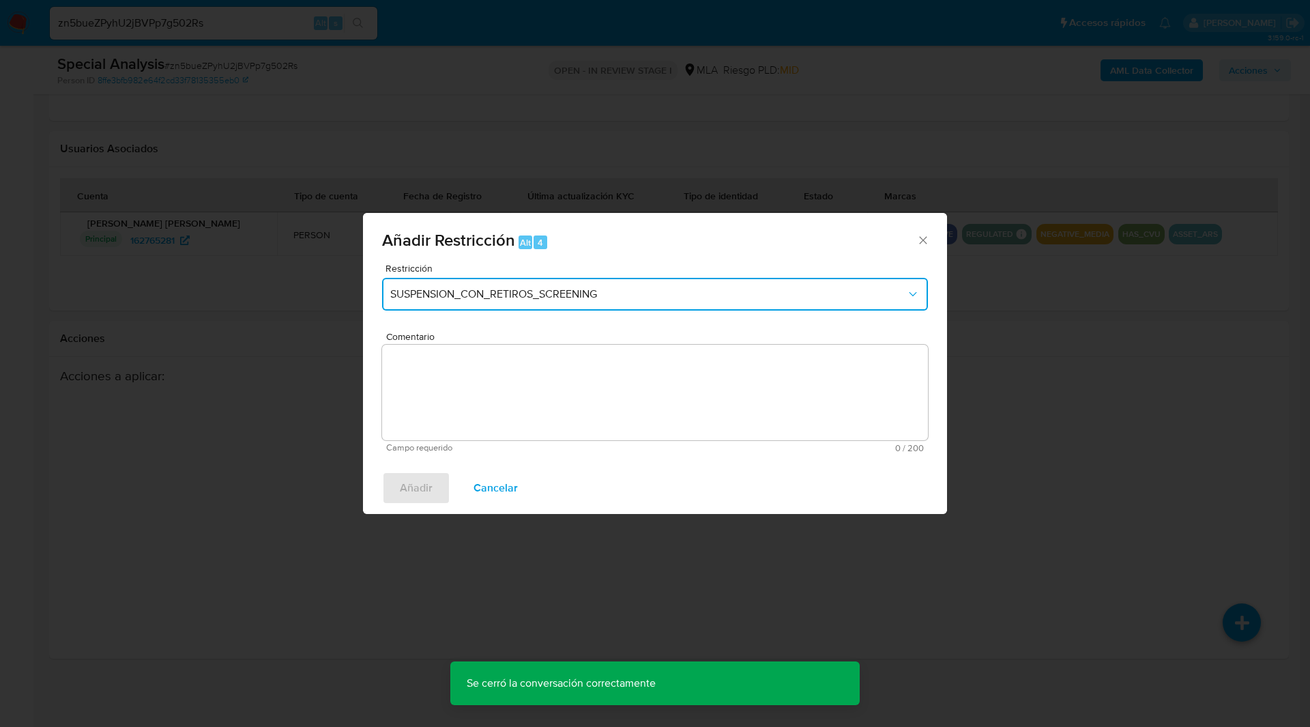
click at [494, 298] on span "SUSPENSION_CON_RETIROS_SCREENING" at bounding box center [648, 294] width 516 height 14
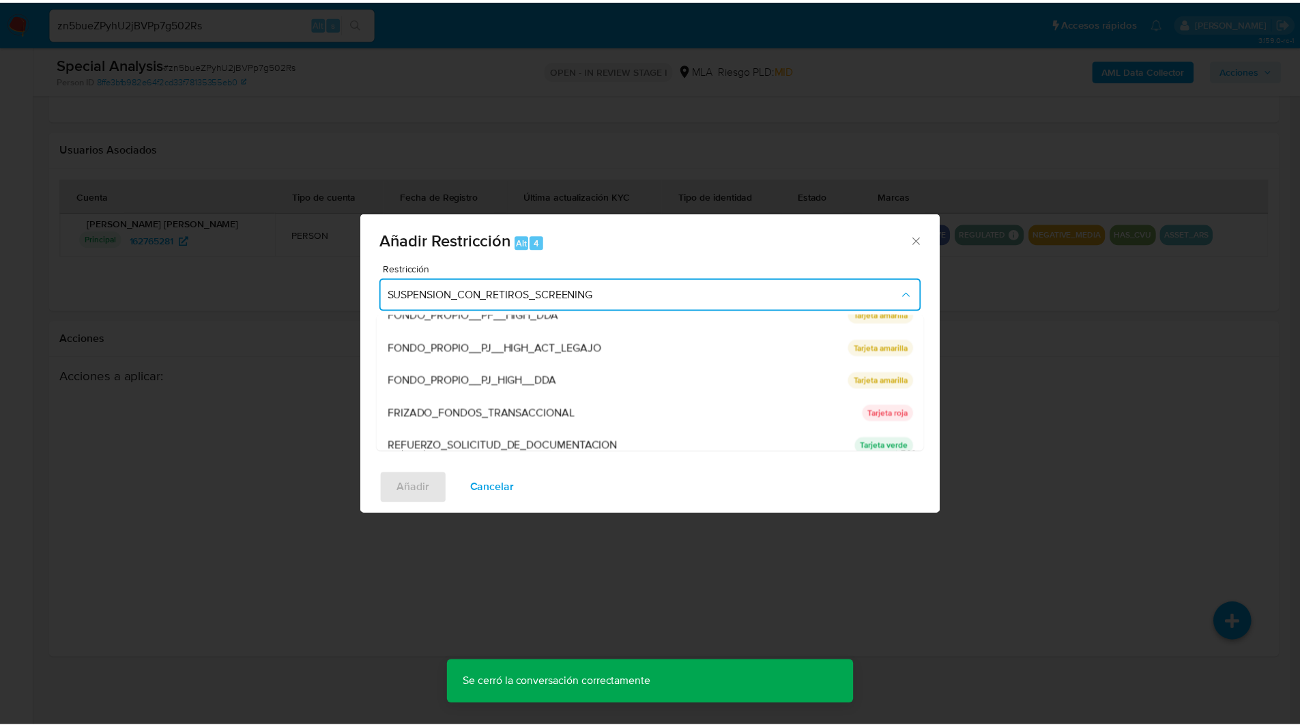
scroll to position [210, 0]
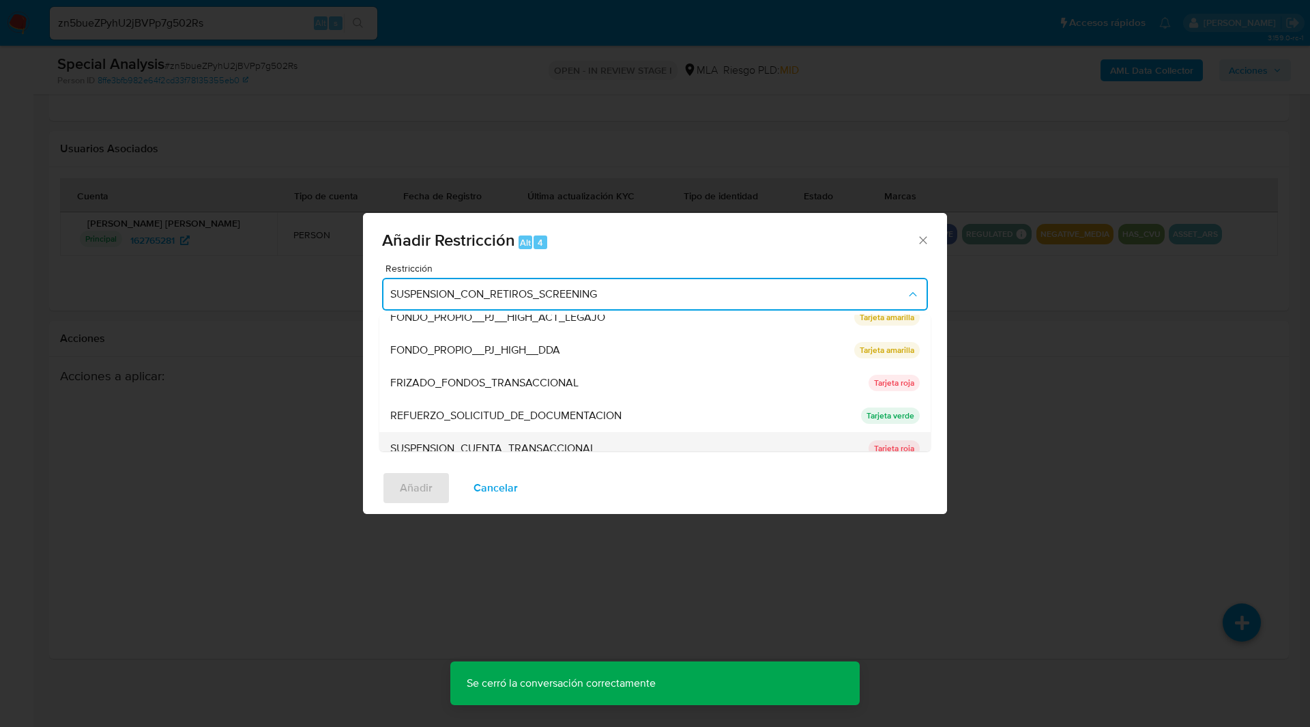
click at [480, 442] on span "SUSPENSION_CUENTA_TRANSACCIONAL" at bounding box center [492, 449] width 205 height 14
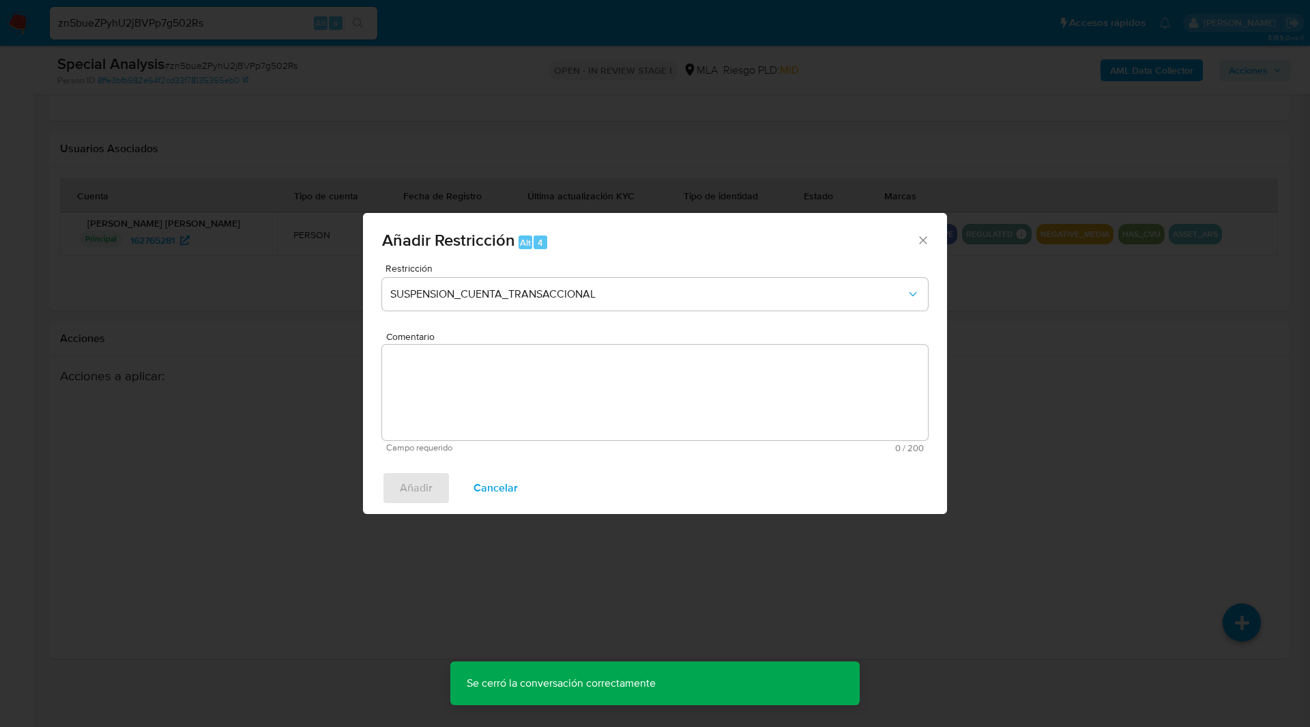
click at [560, 432] on textarea "Comentario" at bounding box center [655, 393] width 546 height 96
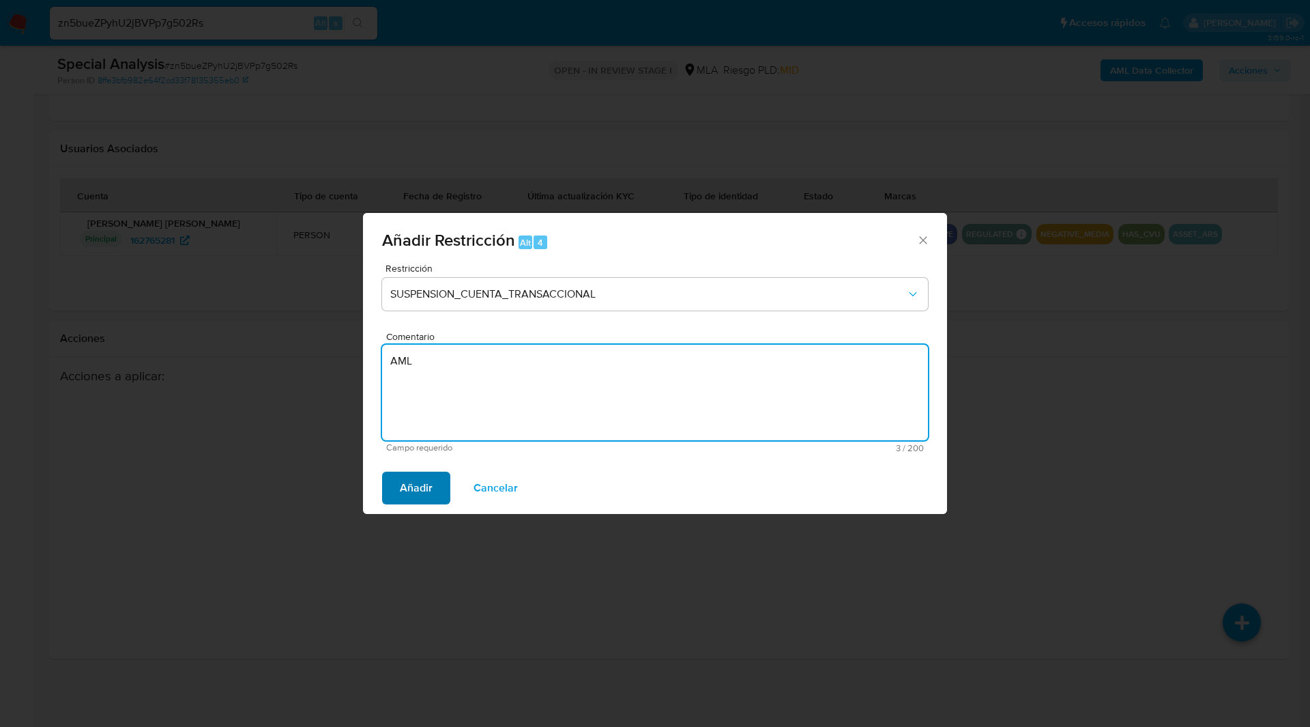
type textarea "AML"
click at [417, 485] on span "Añadir" at bounding box center [416, 488] width 33 height 30
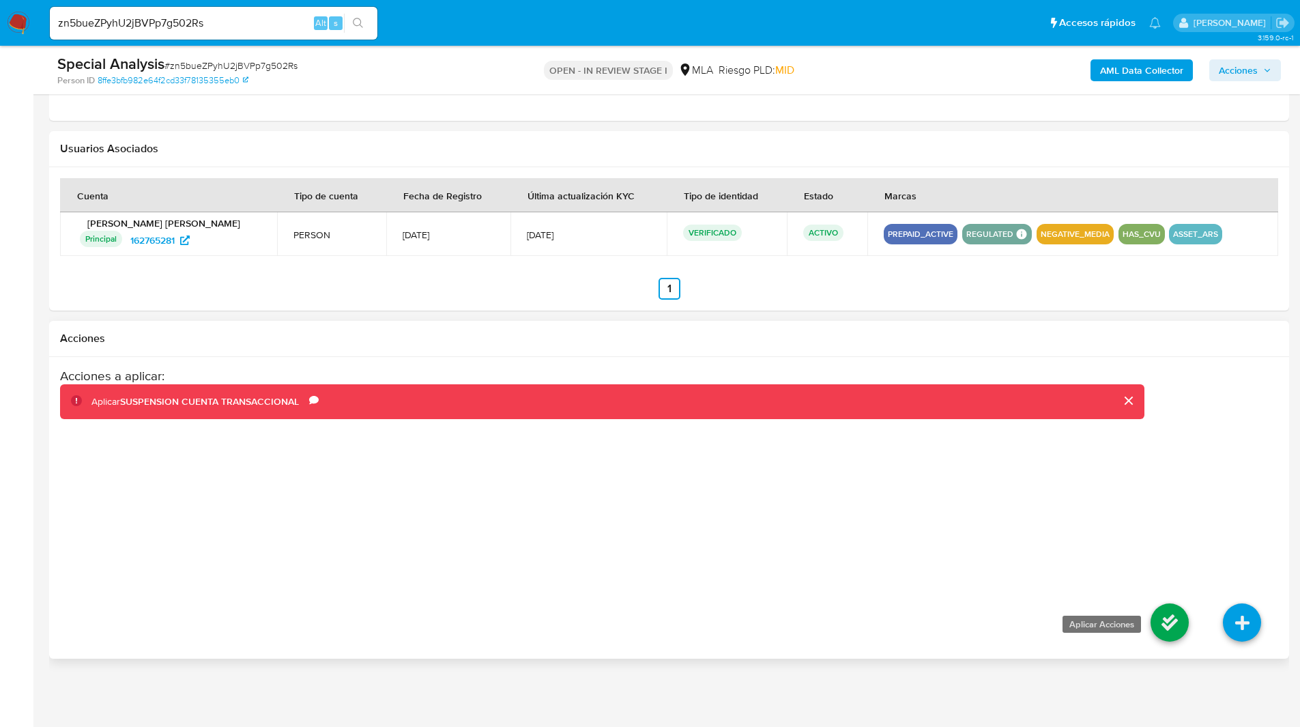
click at [1173, 622] on icon at bounding box center [1170, 622] width 38 height 38
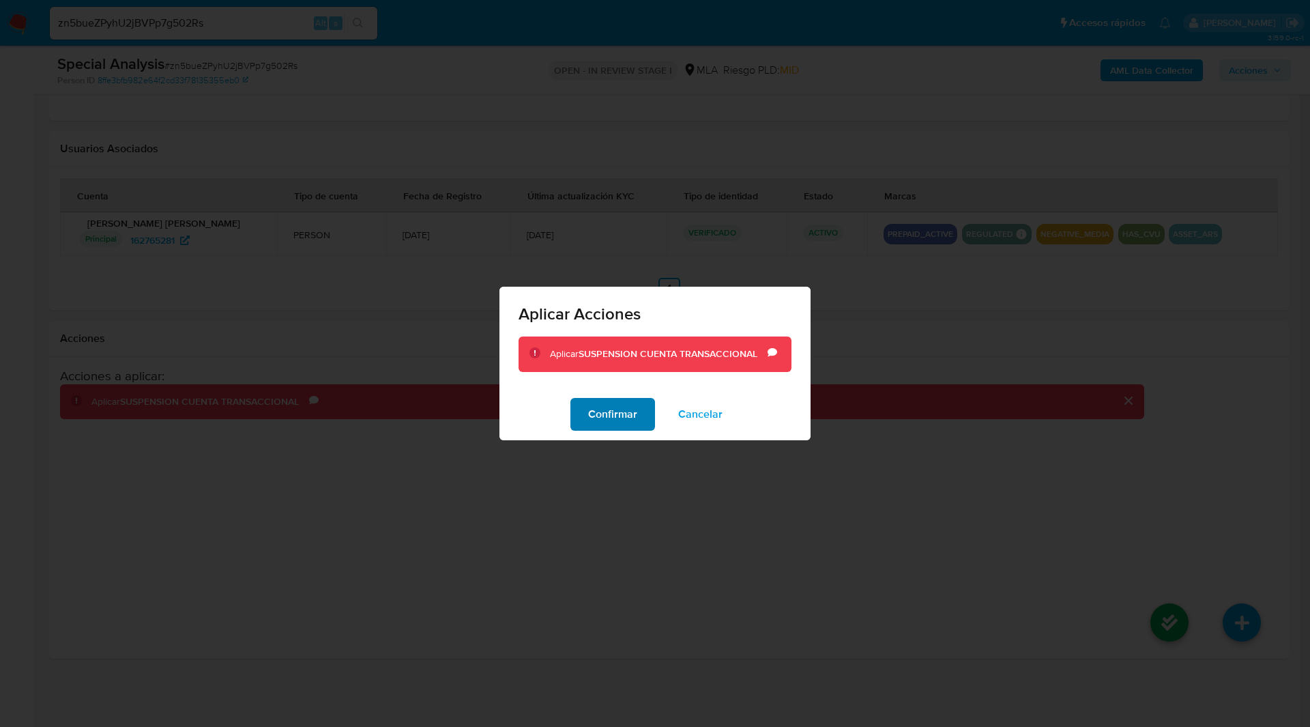
click at [607, 413] on span "Confirmar" at bounding box center [612, 414] width 49 height 30
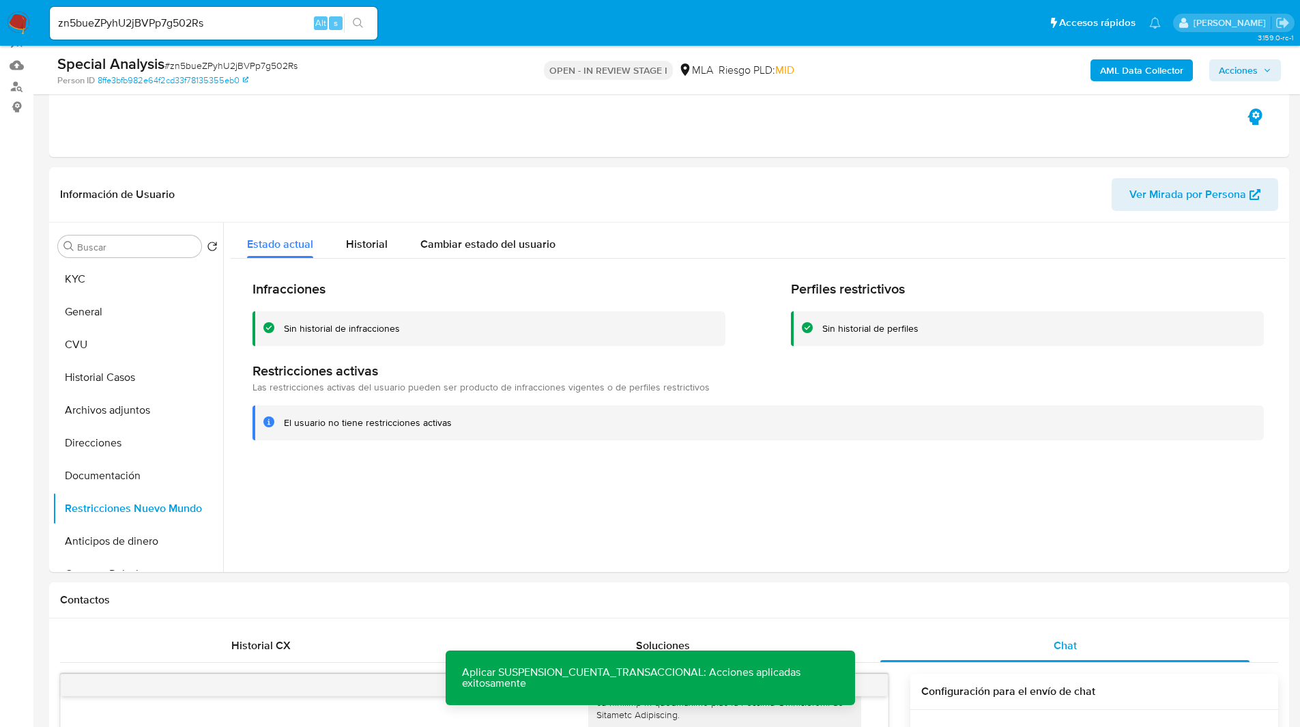
scroll to position [131, 0]
click at [123, 410] on button "Archivos adjuntos" at bounding box center [133, 410] width 160 height 33
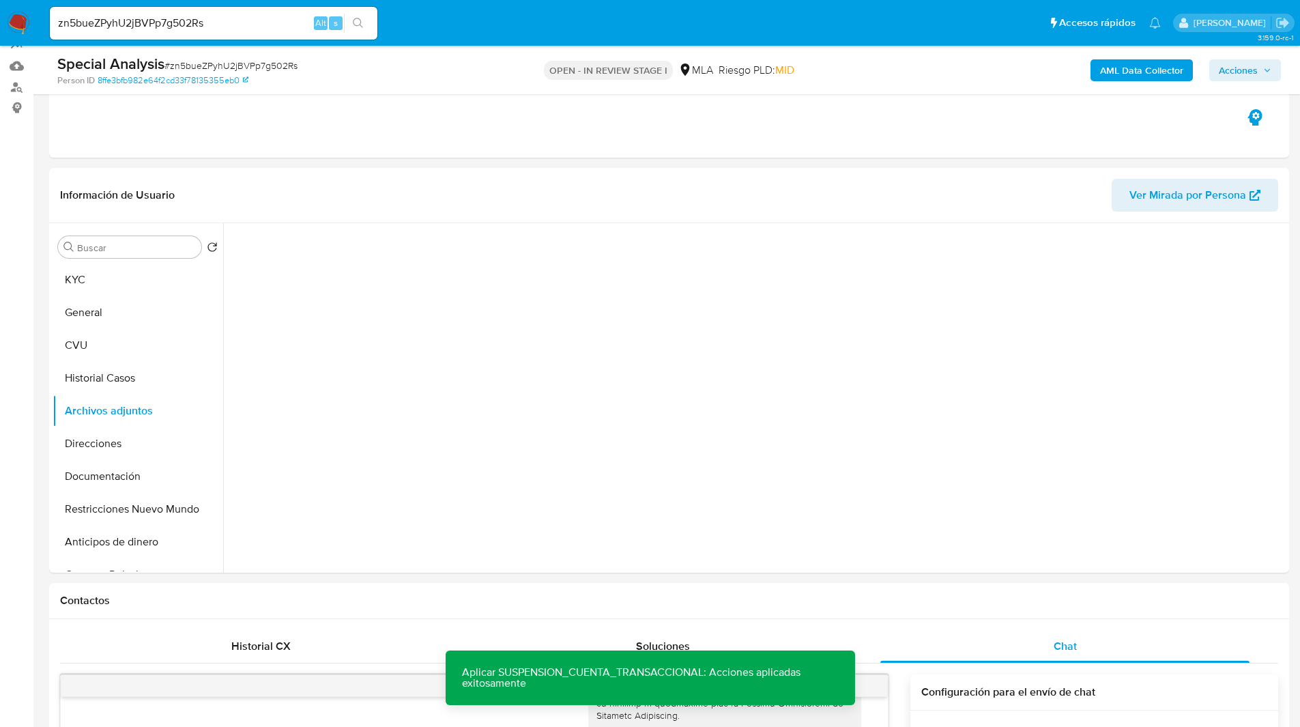
click at [1129, 67] on b "AML Data Collector" at bounding box center [1141, 70] width 83 height 22
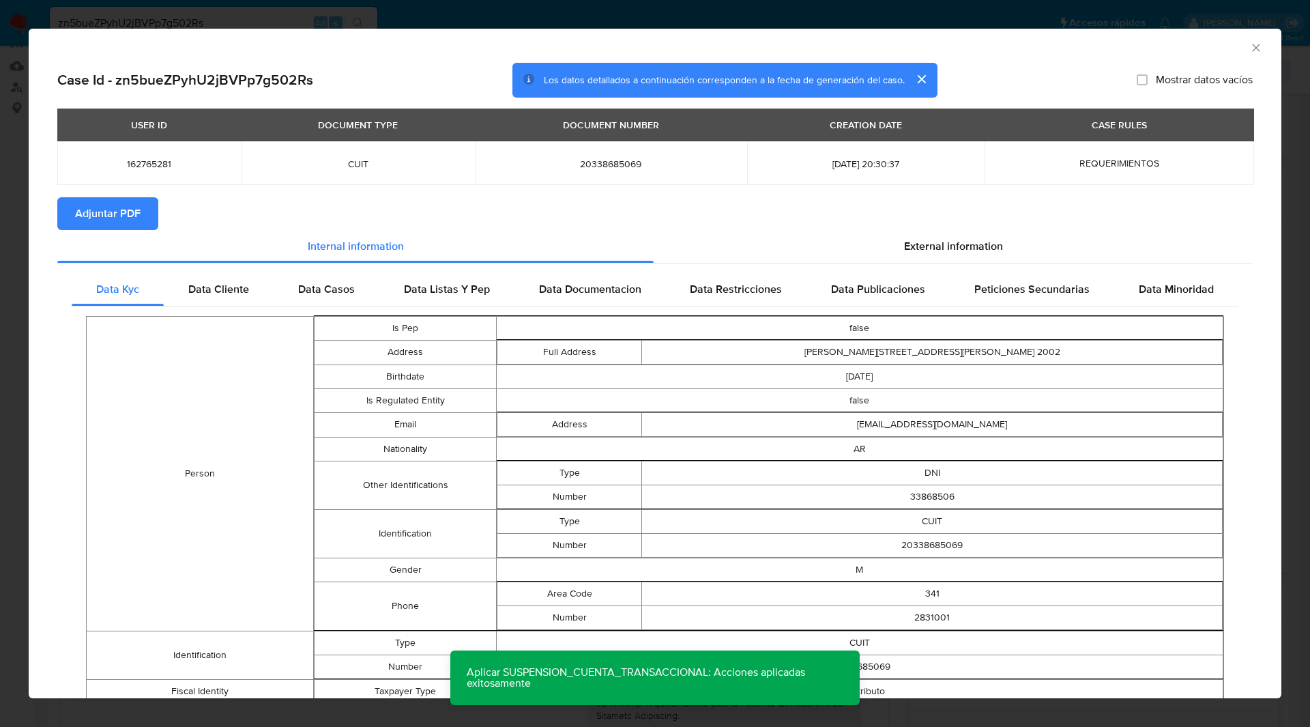
click at [128, 214] on span "Adjuntar PDF" at bounding box center [108, 214] width 66 height 30
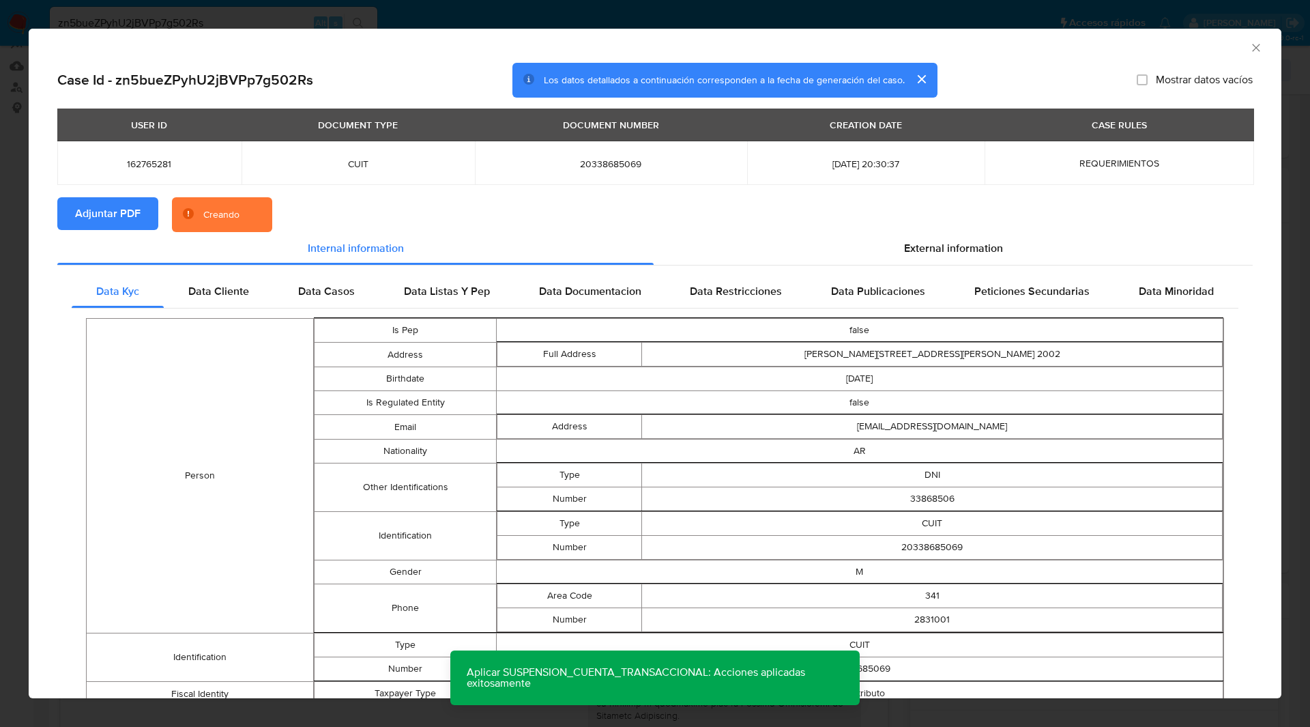
click at [298, 210] on section "Adjuntar PDF Creando" at bounding box center [655, 214] width 1196 height 35
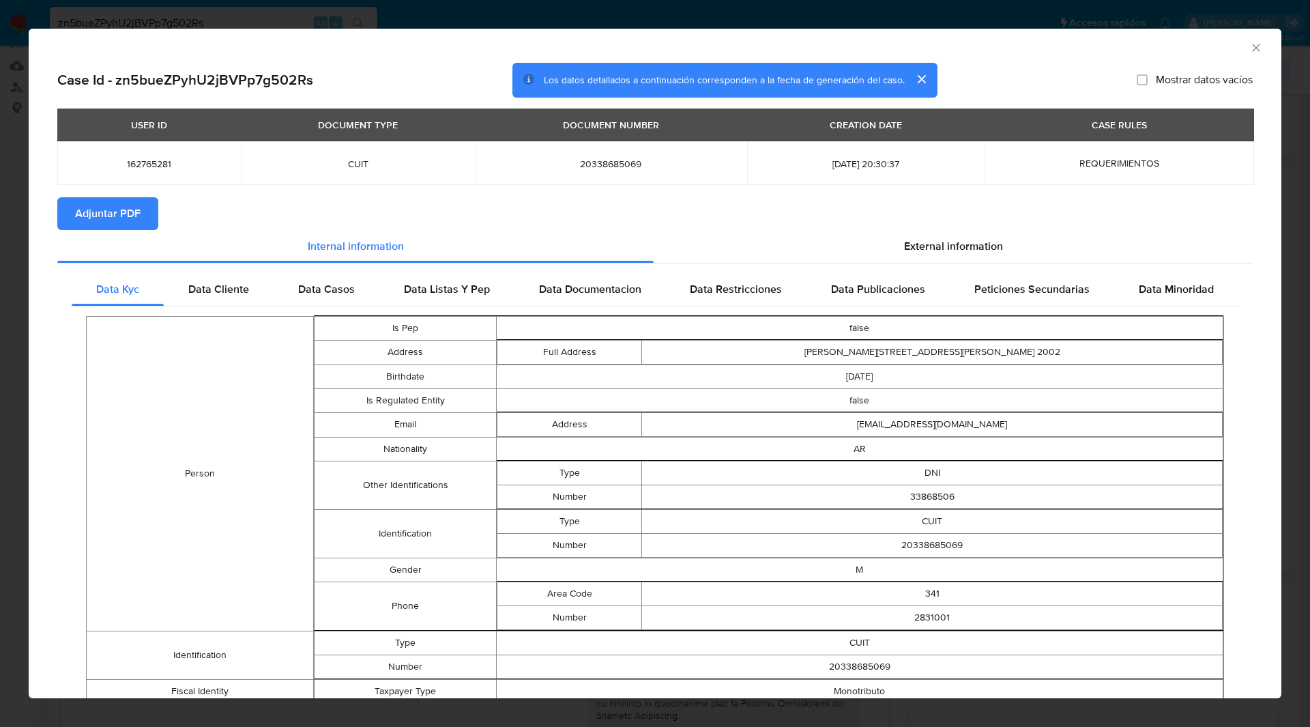
click at [1249, 48] on icon "Cerrar ventana" at bounding box center [1256, 48] width 14 height 14
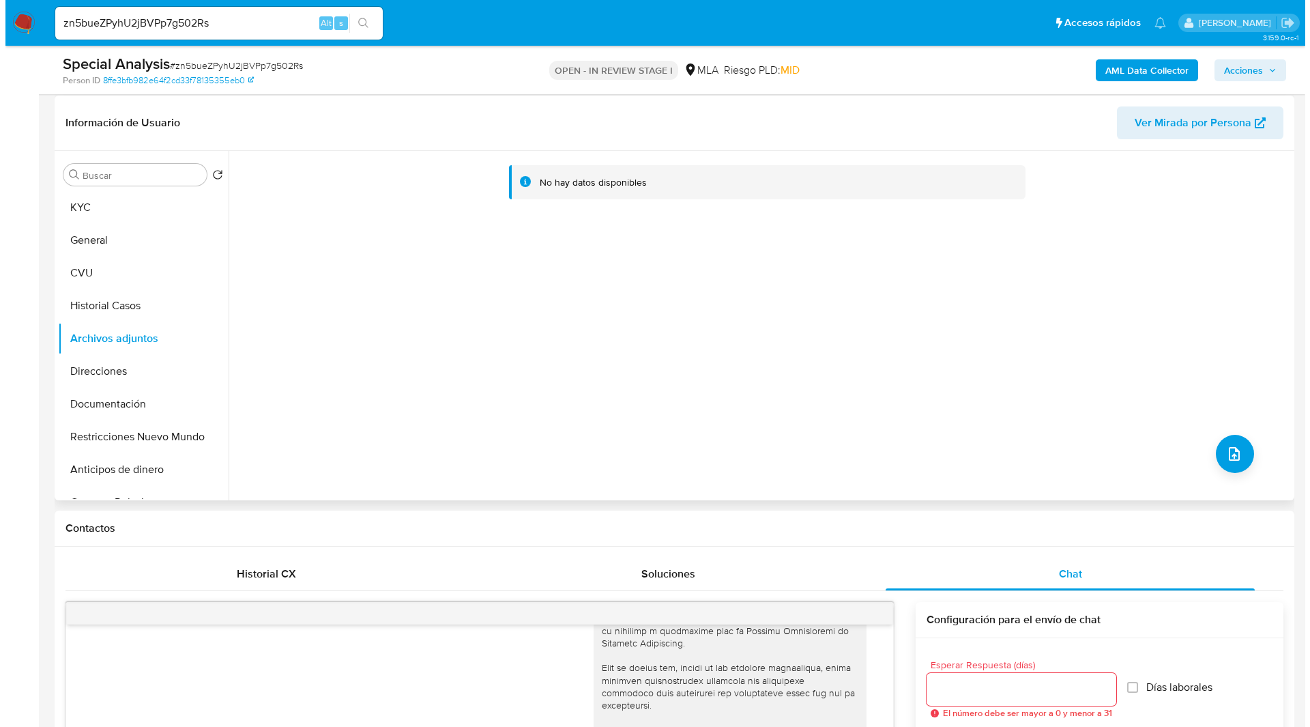
scroll to position [204, 0]
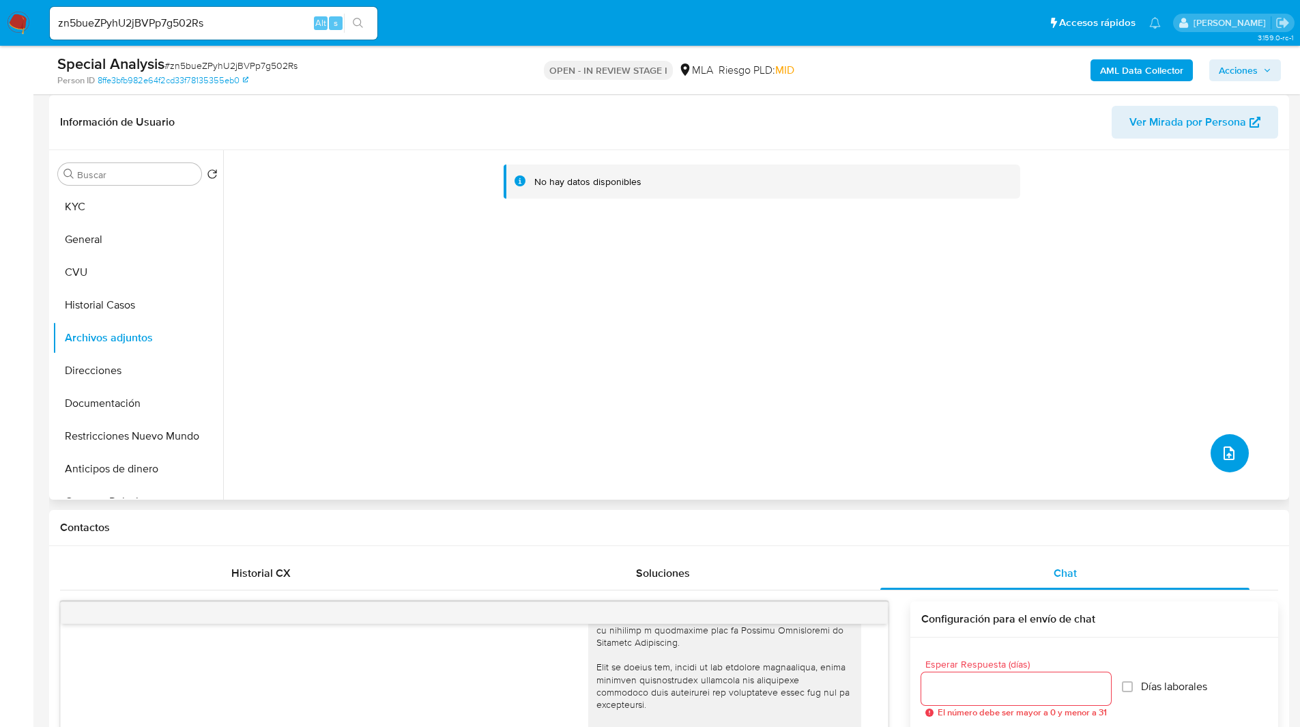
click at [1211, 448] on button "upload-file" at bounding box center [1230, 453] width 38 height 38
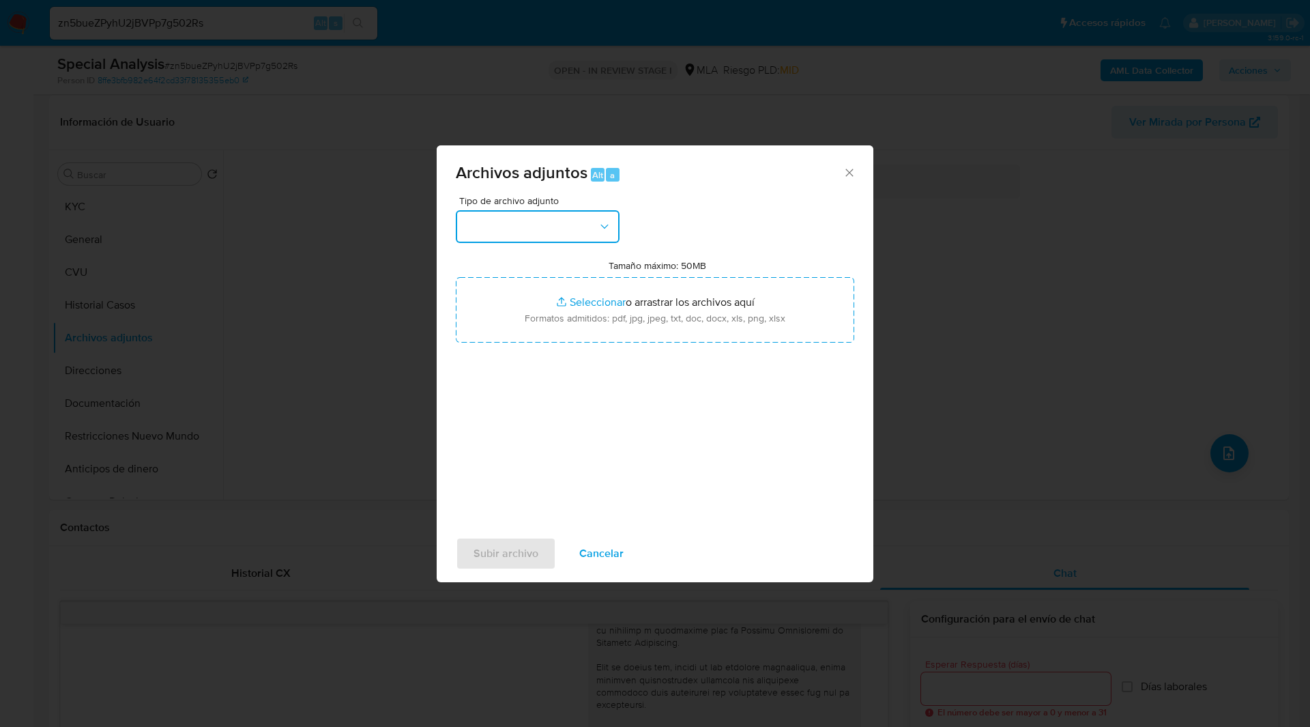
click at [485, 236] on button "button" at bounding box center [538, 226] width 164 height 33
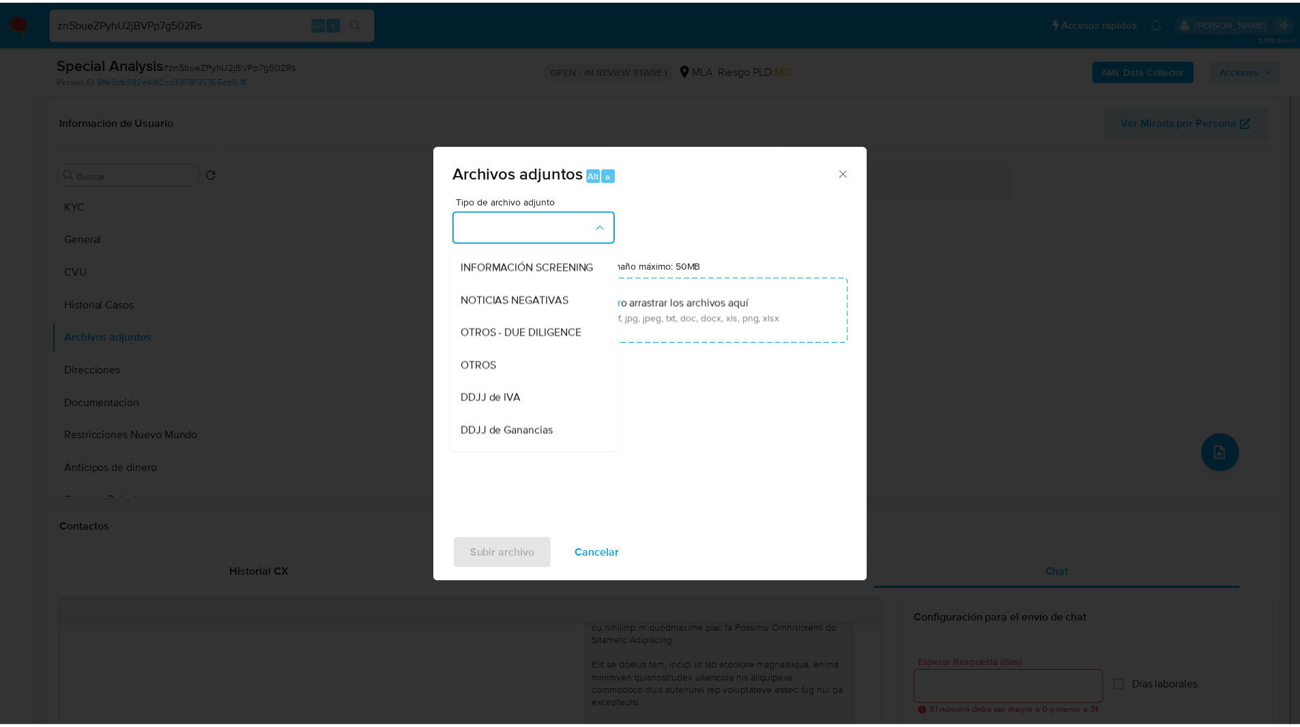
scroll to position [164, 0]
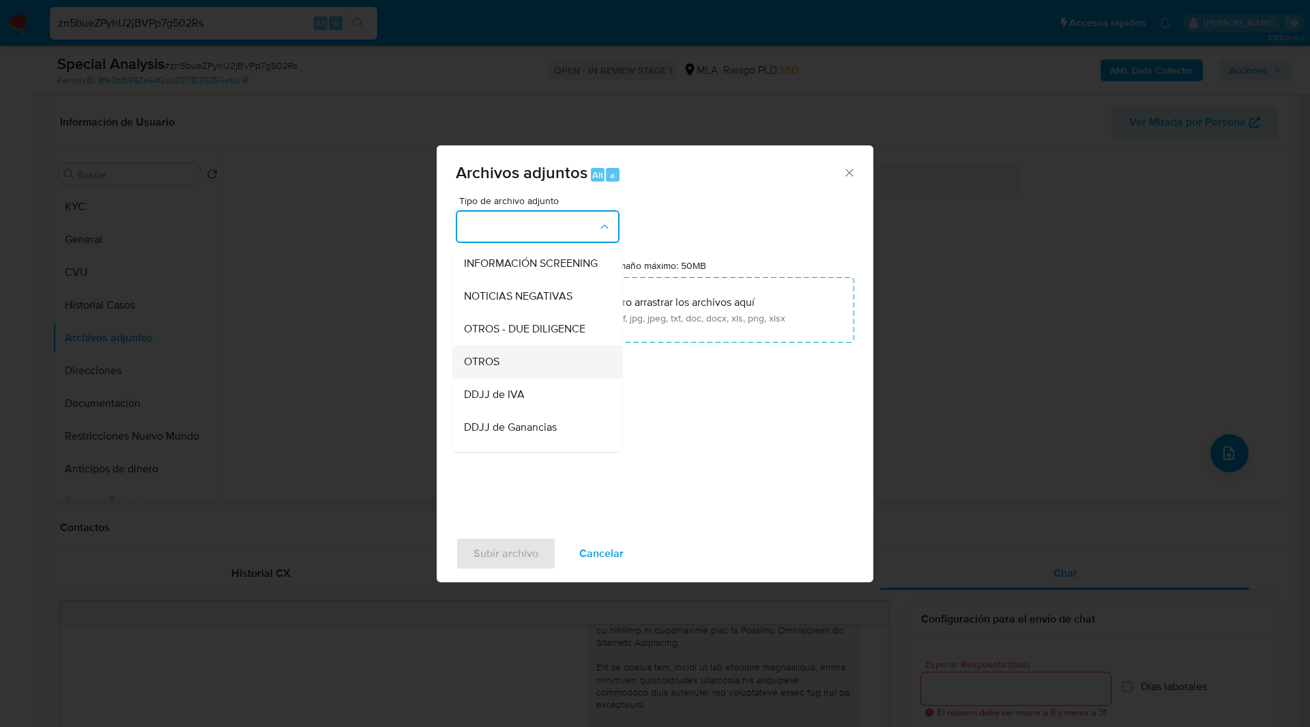
click at [506, 375] on div "OTROS" at bounding box center [533, 361] width 139 height 33
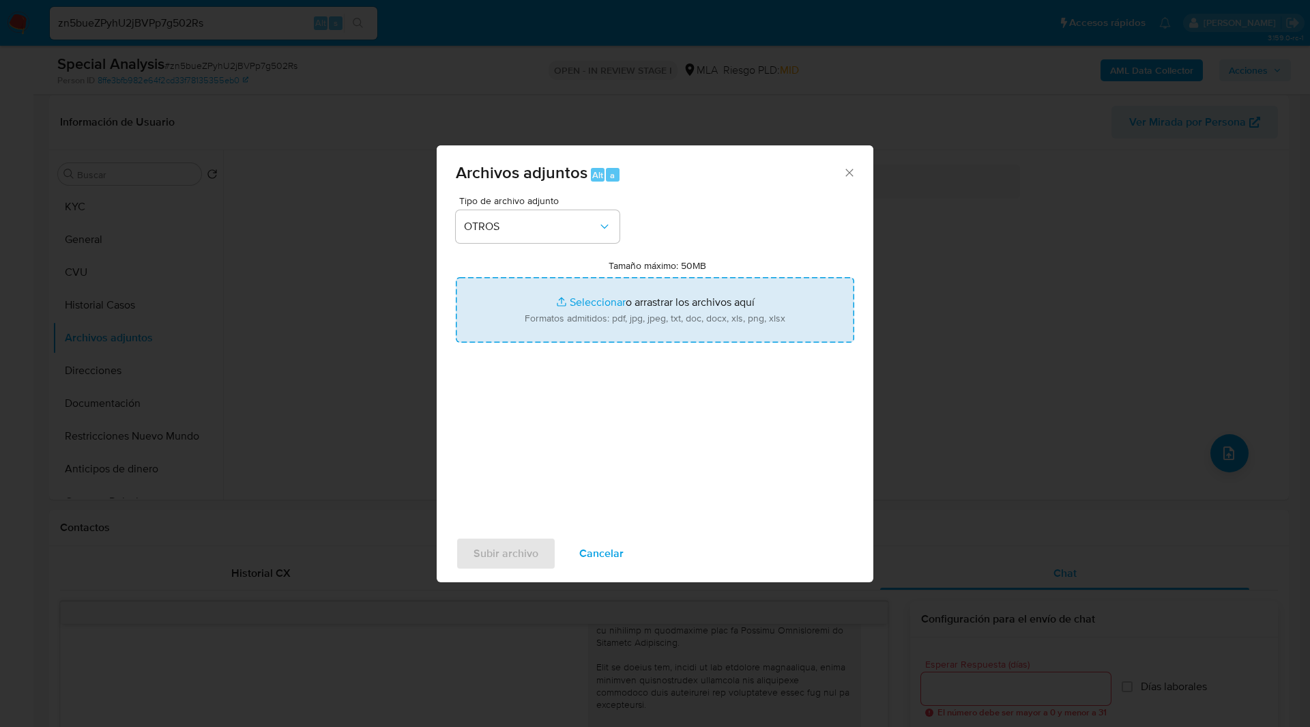
type input "C:\fakepath\Caselog zn5bueZPyhU2jBVPp7g502Rs_2025_09_15_10_55_04.docx"
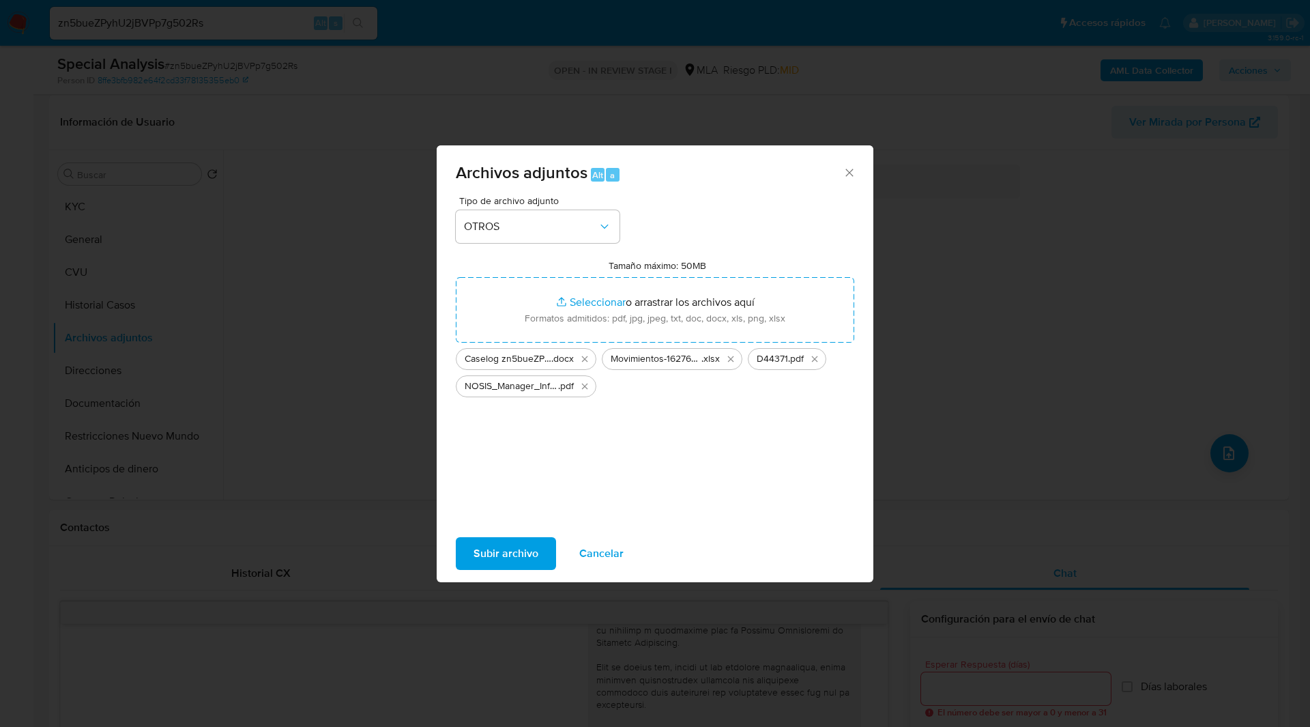
click at [510, 548] on span "Subir archivo" at bounding box center [506, 553] width 65 height 30
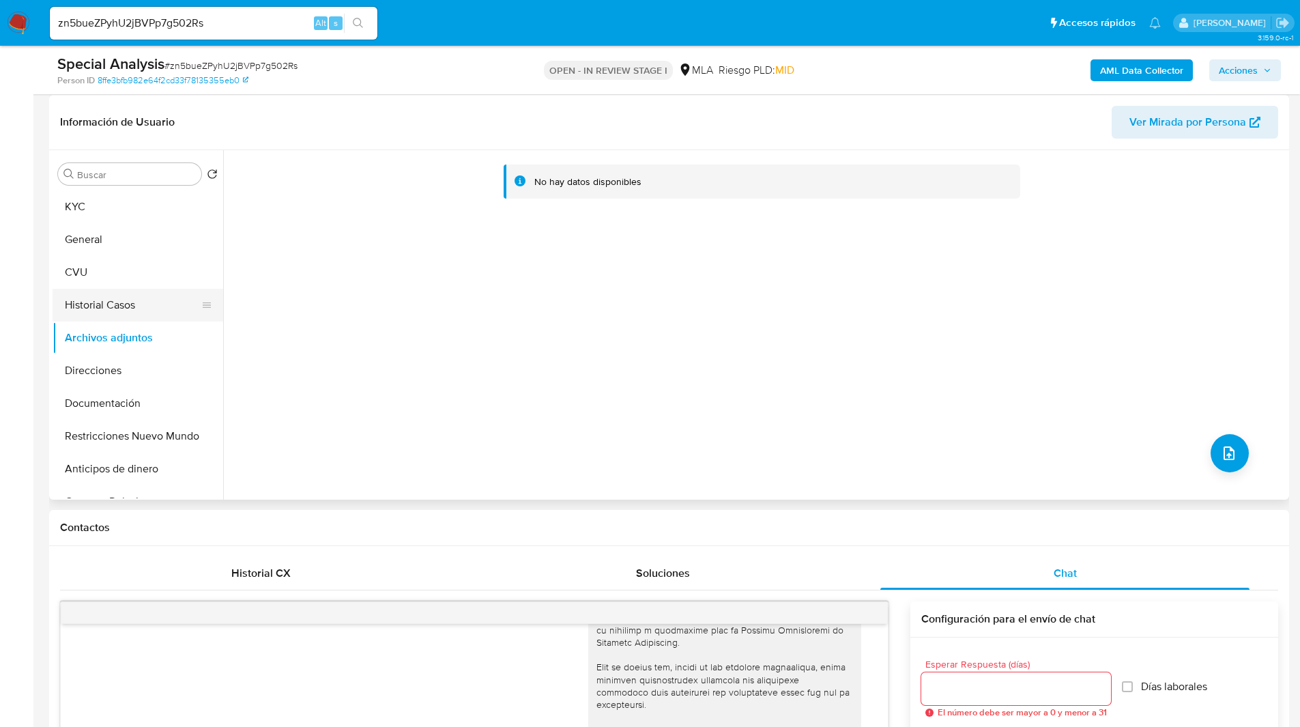
click at [125, 313] on button "Historial Casos" at bounding box center [133, 305] width 160 height 33
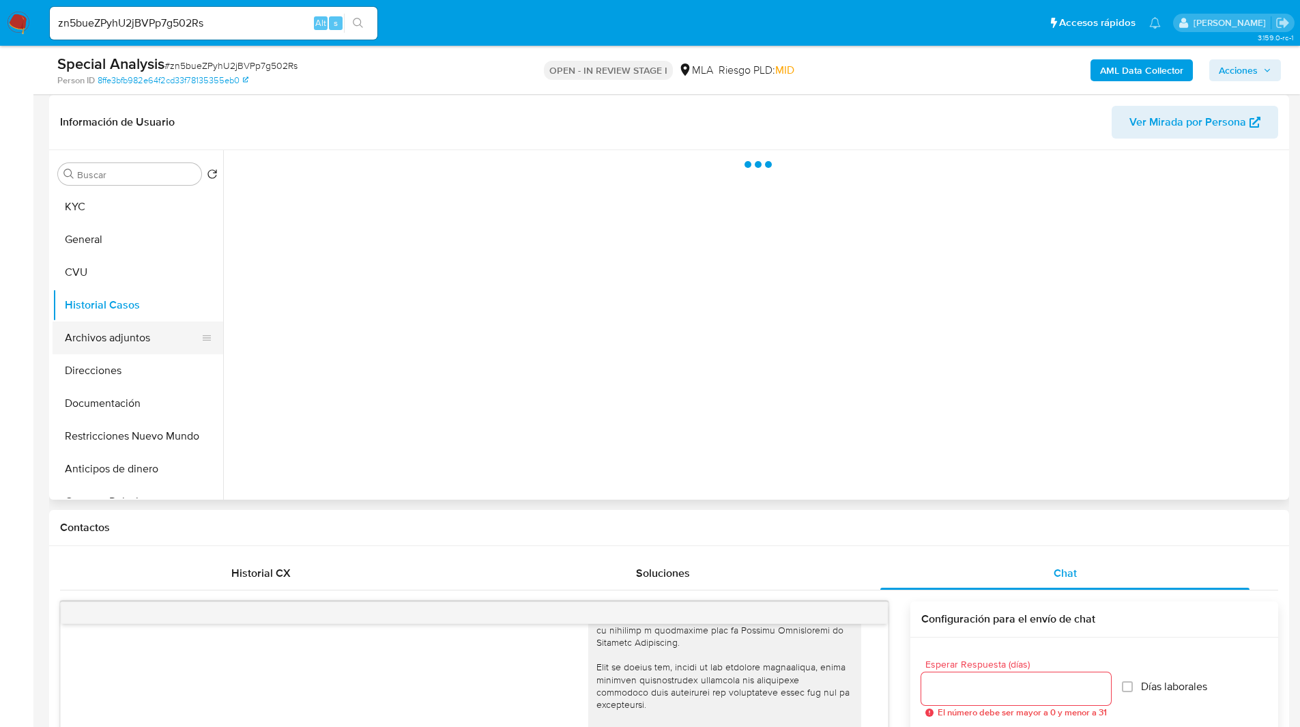
click at [145, 337] on button "Archivos adjuntos" at bounding box center [133, 337] width 160 height 33
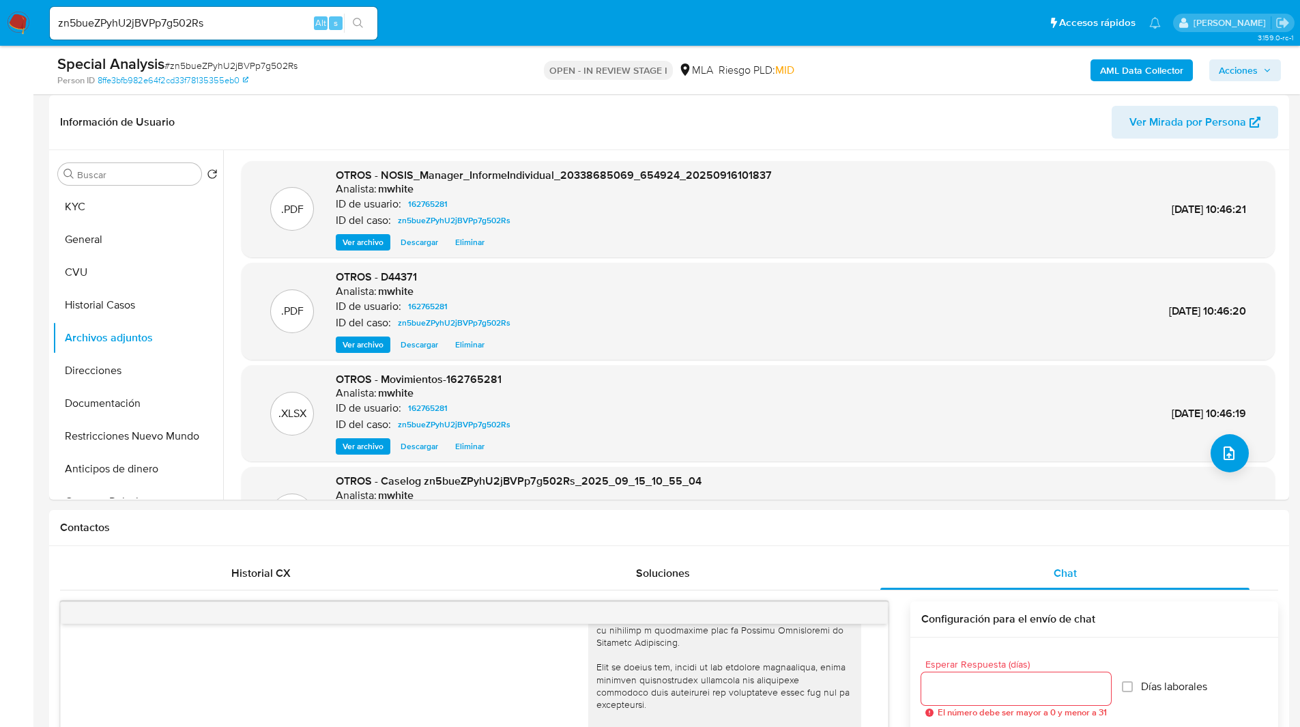
click at [1255, 78] on span "Acciones" at bounding box center [1238, 70] width 39 height 22
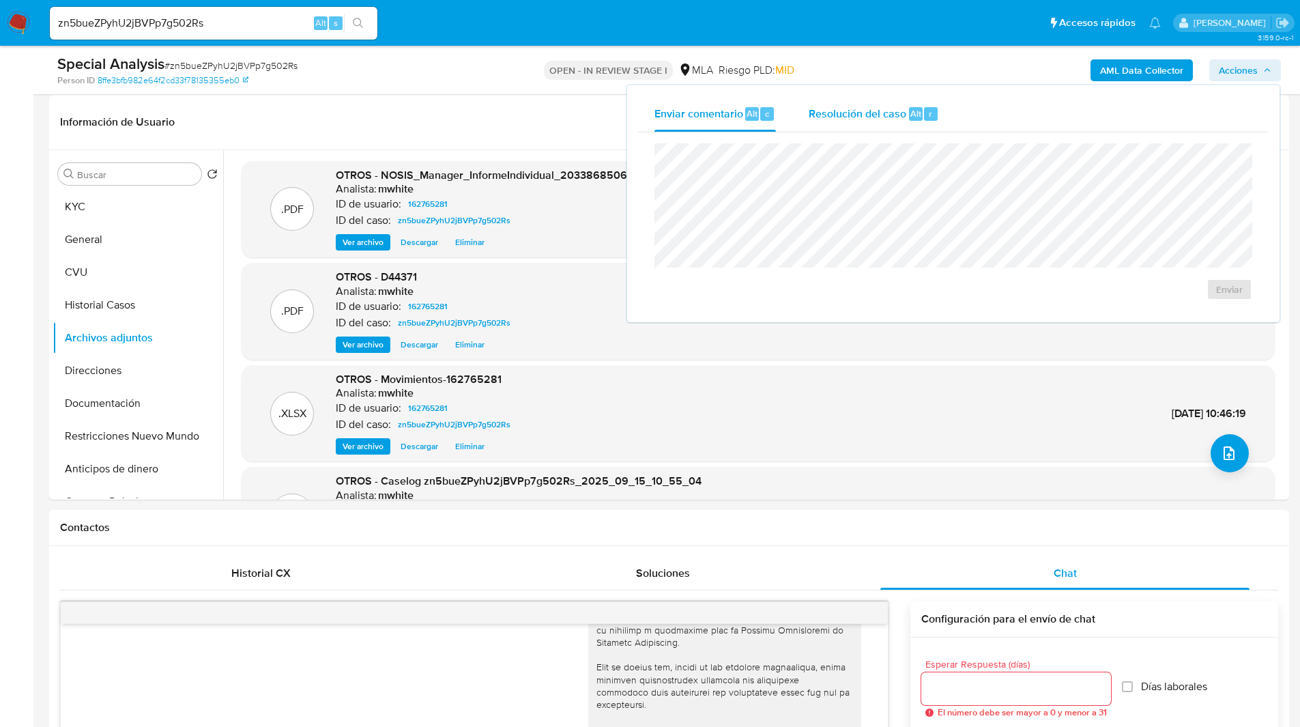
click at [848, 111] on span "Resolución del caso" at bounding box center [858, 113] width 98 height 16
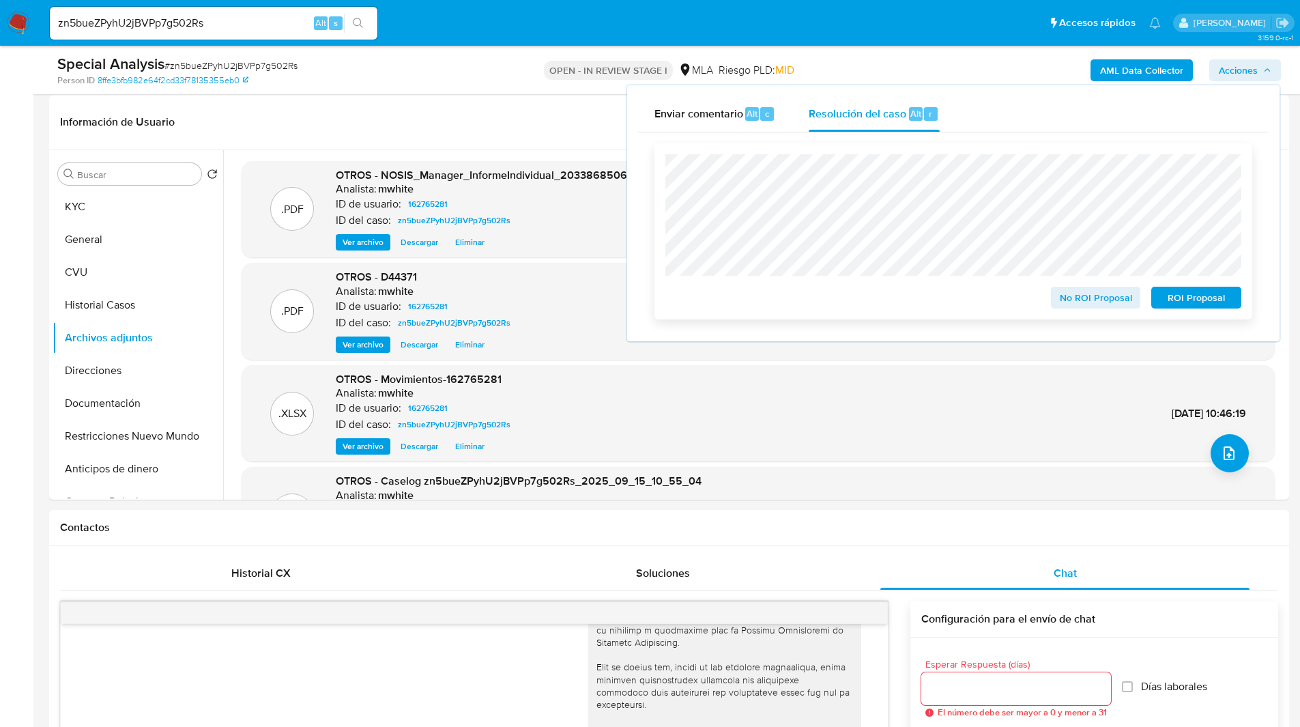
click at [1209, 301] on span "ROI Proposal" at bounding box center [1196, 297] width 71 height 19
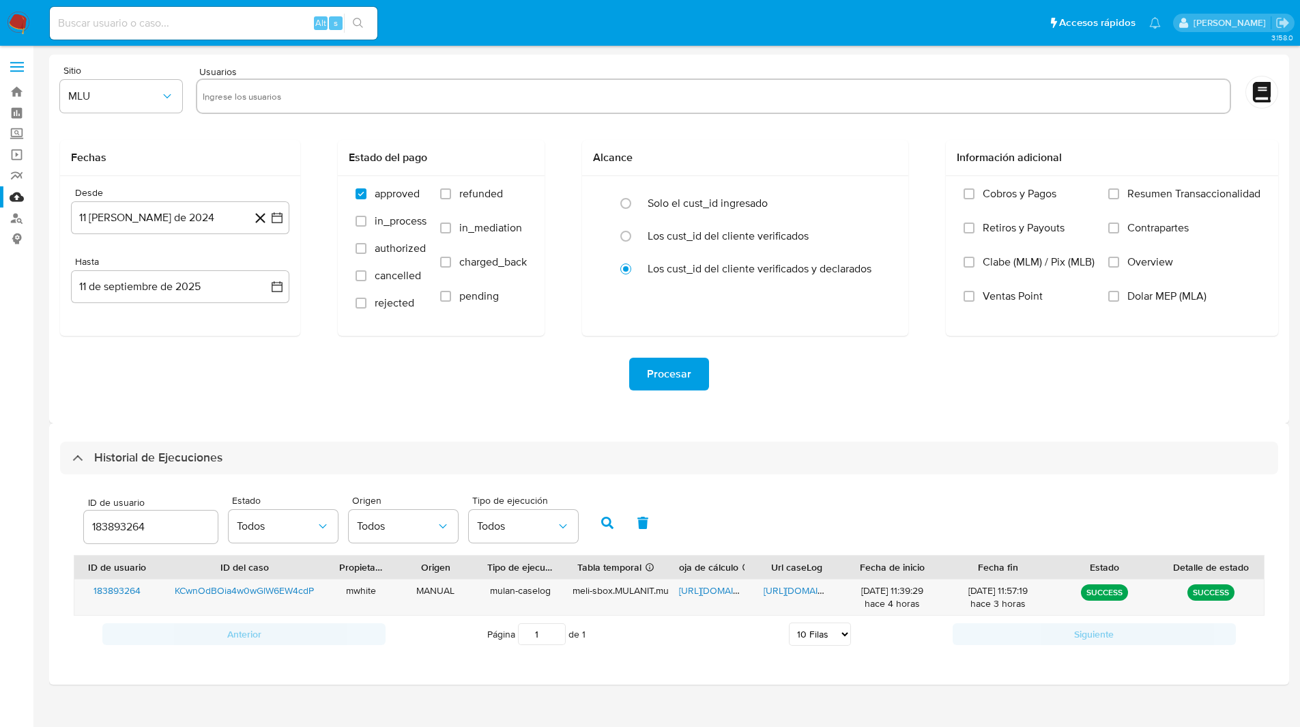
select select "10"
click at [117, 528] on input "183893264" at bounding box center [151, 527] width 134 height 18
click at [606, 533] on button "button" at bounding box center [607, 522] width 35 height 33
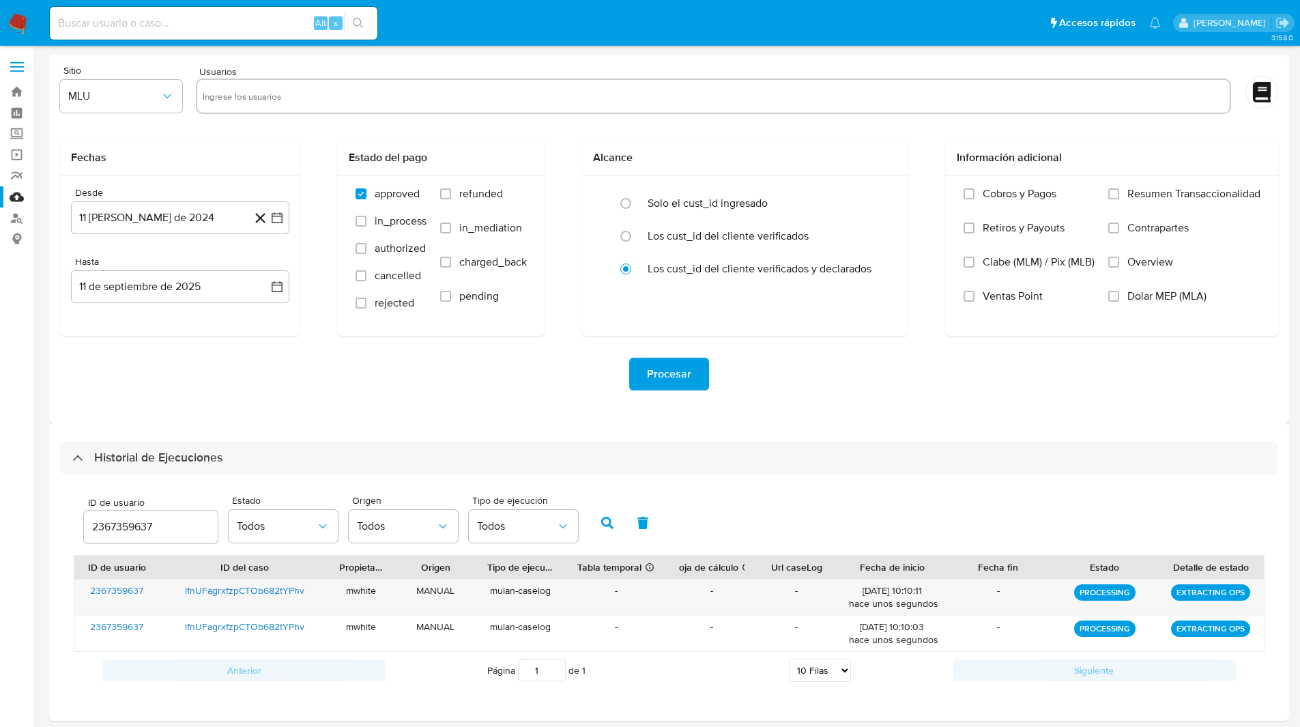
click at [136, 523] on input "2367359637" at bounding box center [151, 527] width 134 height 18
paste input "162765281"
type input "162765281"
click at [602, 520] on icon "button" at bounding box center [607, 523] width 12 height 12
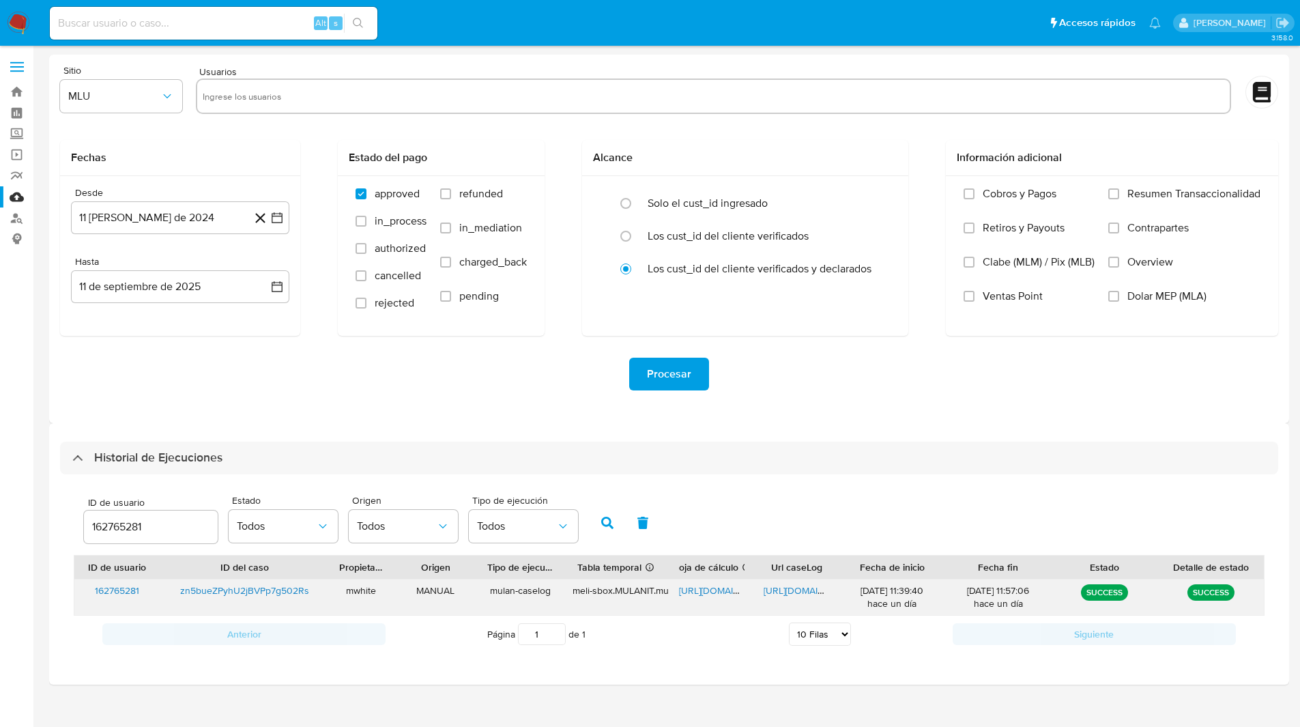
click at [706, 592] on span "[URL][DOMAIN_NAME]" at bounding box center [726, 590] width 94 height 14
click at [813, 591] on span "[URL][DOMAIN_NAME]" at bounding box center [811, 590] width 94 height 14
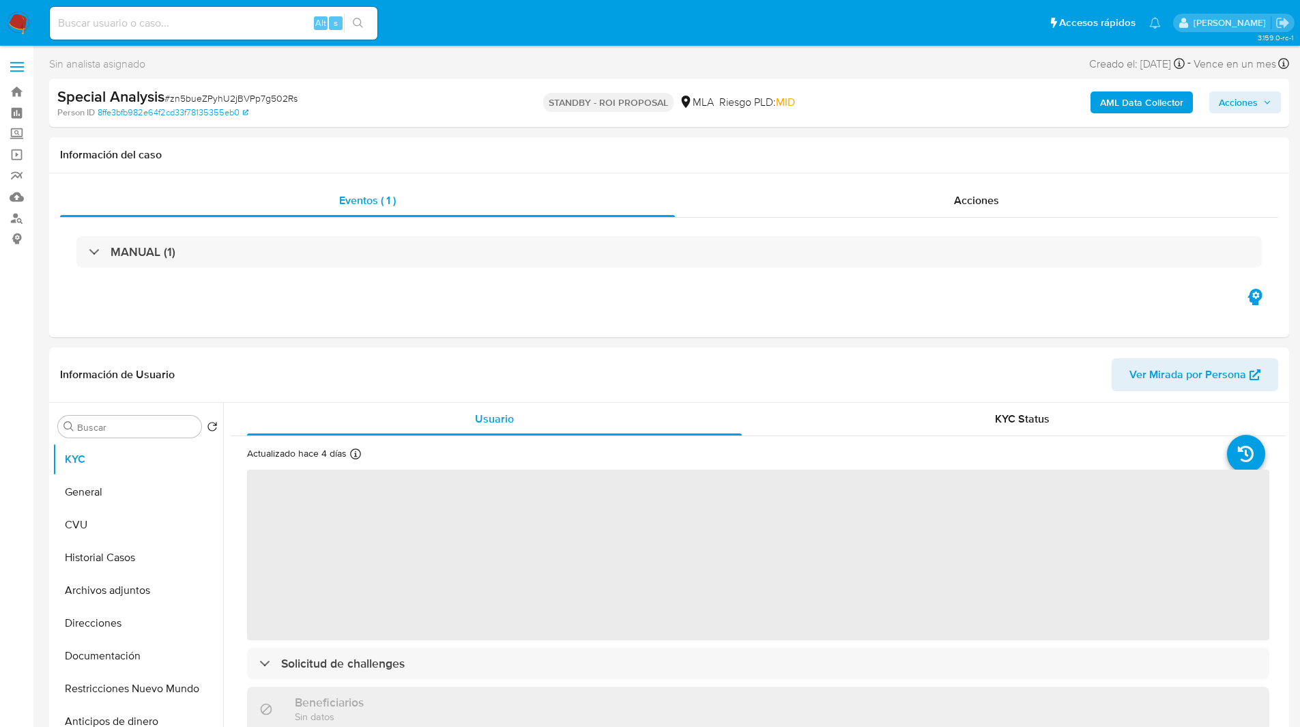
select select "10"
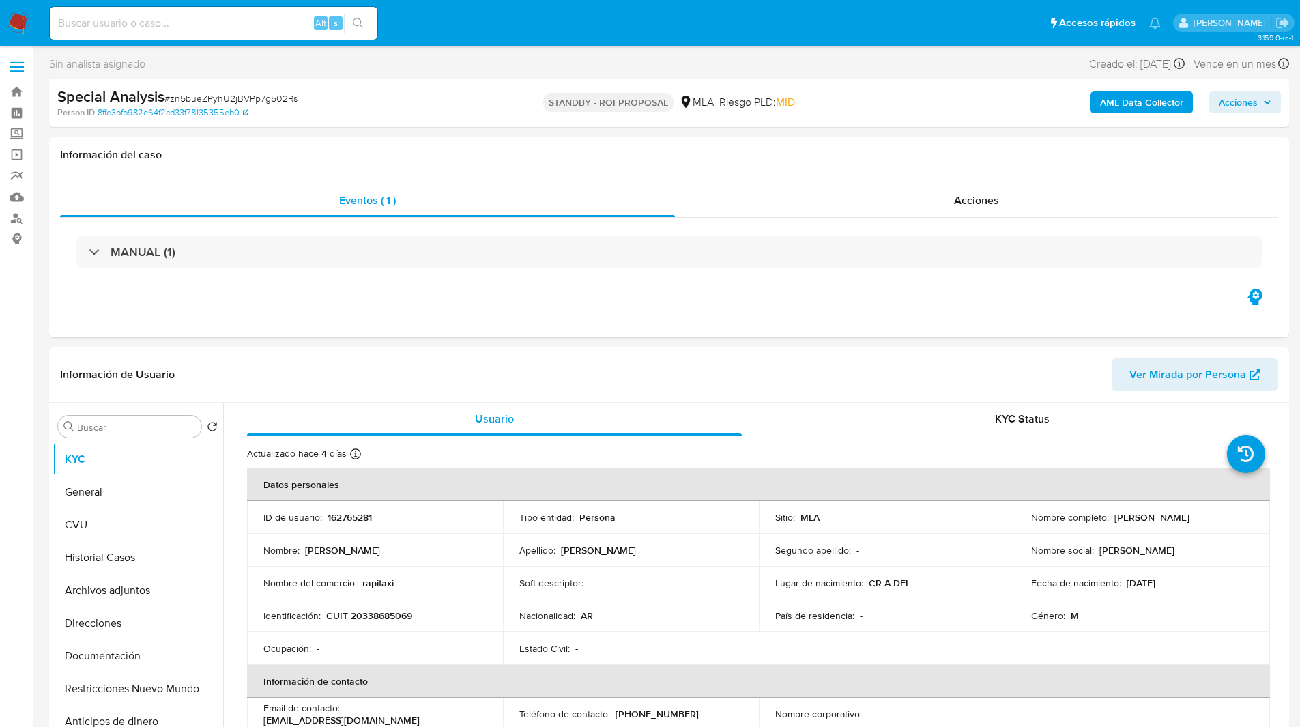
click at [381, 102] on div "Special Analysis # zn5bueZPyhU2jBVPp7g502Rs" at bounding box center [258, 97] width 403 height 20
click at [265, 32] on div "Alt s" at bounding box center [214, 23] width 328 height 33
click at [218, 19] on input at bounding box center [214, 23] width 328 height 18
paste input "kXIqBQdZ1wKRq7sRmzDYDDkw"
type input "kXIqBQdZ1wKRq7sRmzDYDDkw"
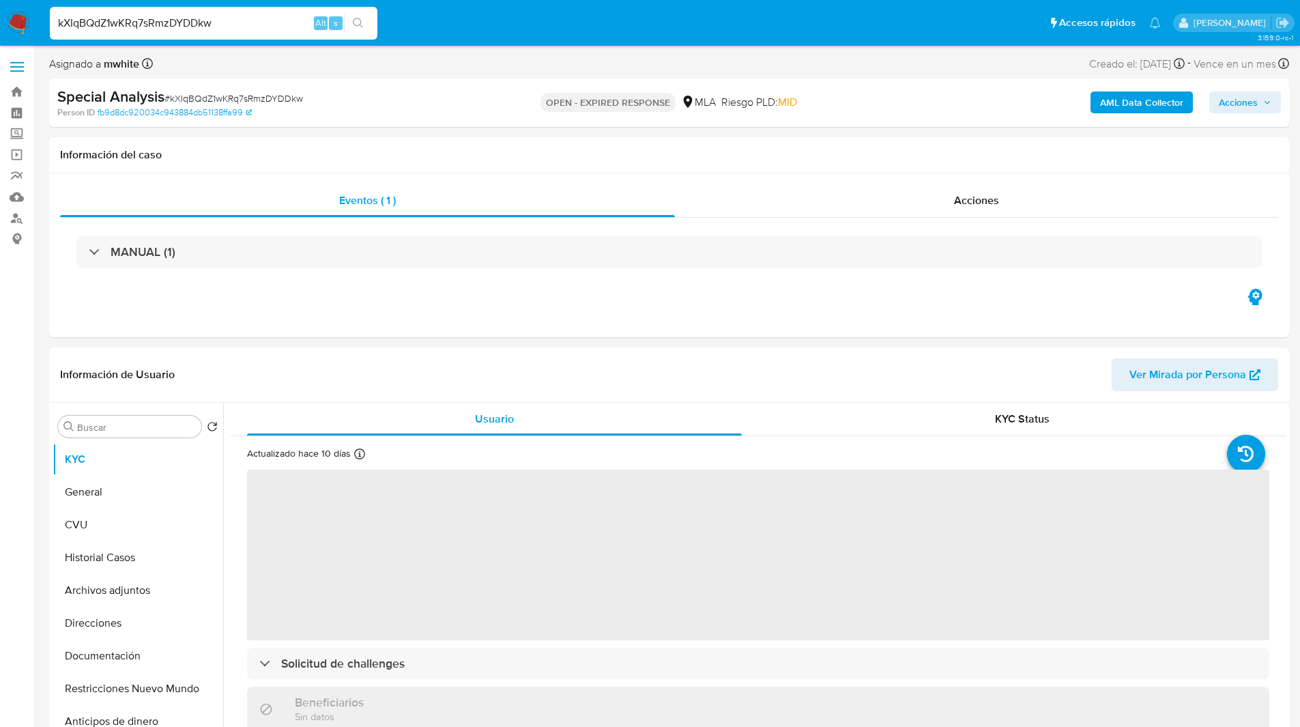
select select "10"
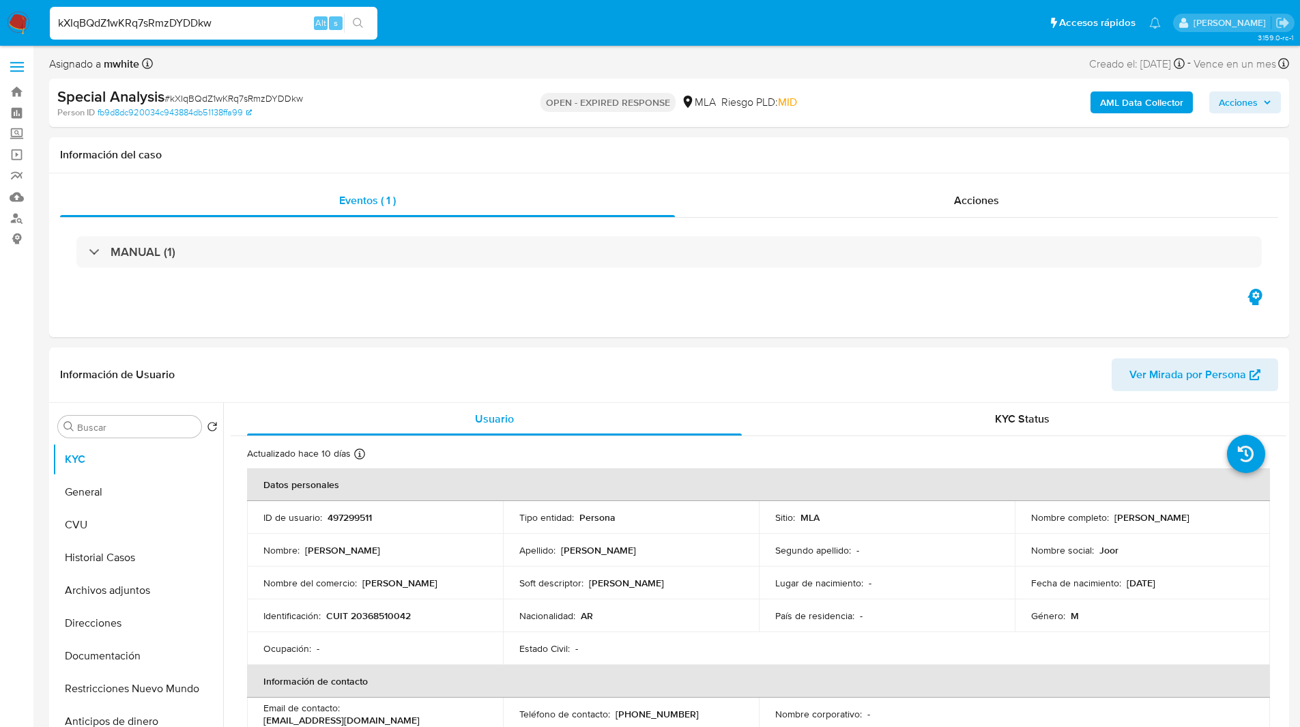
click at [469, 98] on div "OPEN - EXPIRED RESPONSE MLA Riesgo PLD: MID" at bounding box center [669, 103] width 404 height 32
click at [343, 518] on p "497299511" at bounding box center [350, 517] width 44 height 12
copy p "497299511"
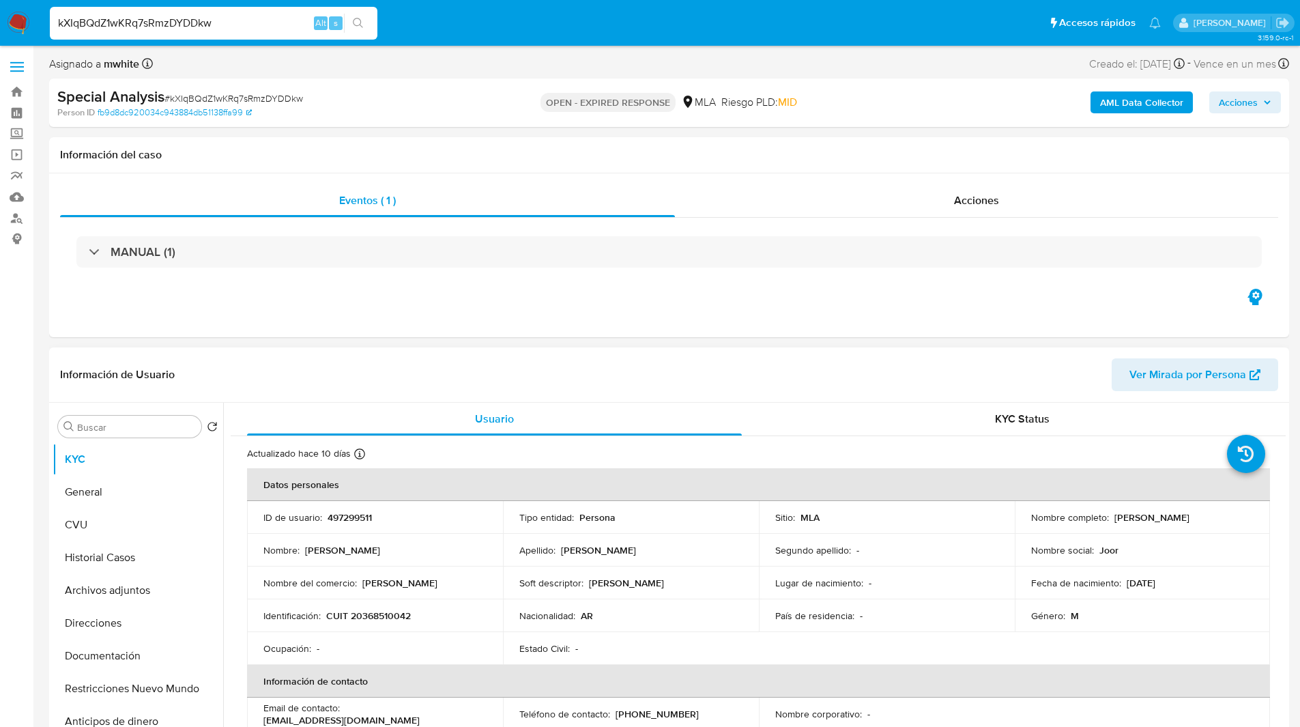
click at [356, 616] on p "CUIT 20368510042" at bounding box center [368, 615] width 85 height 12
copy p "20368510042"
click at [725, 315] on div "Eventos ( 1 ) Acciones MANUAL (1)" at bounding box center [669, 255] width 1240 height 164
click at [545, 55] on div "Asignado a mwhite Asignado el: 16/07/2025 17:30:38 Creado el: 16/07/2025 Creado…" at bounding box center [669, 67] width 1240 height 24
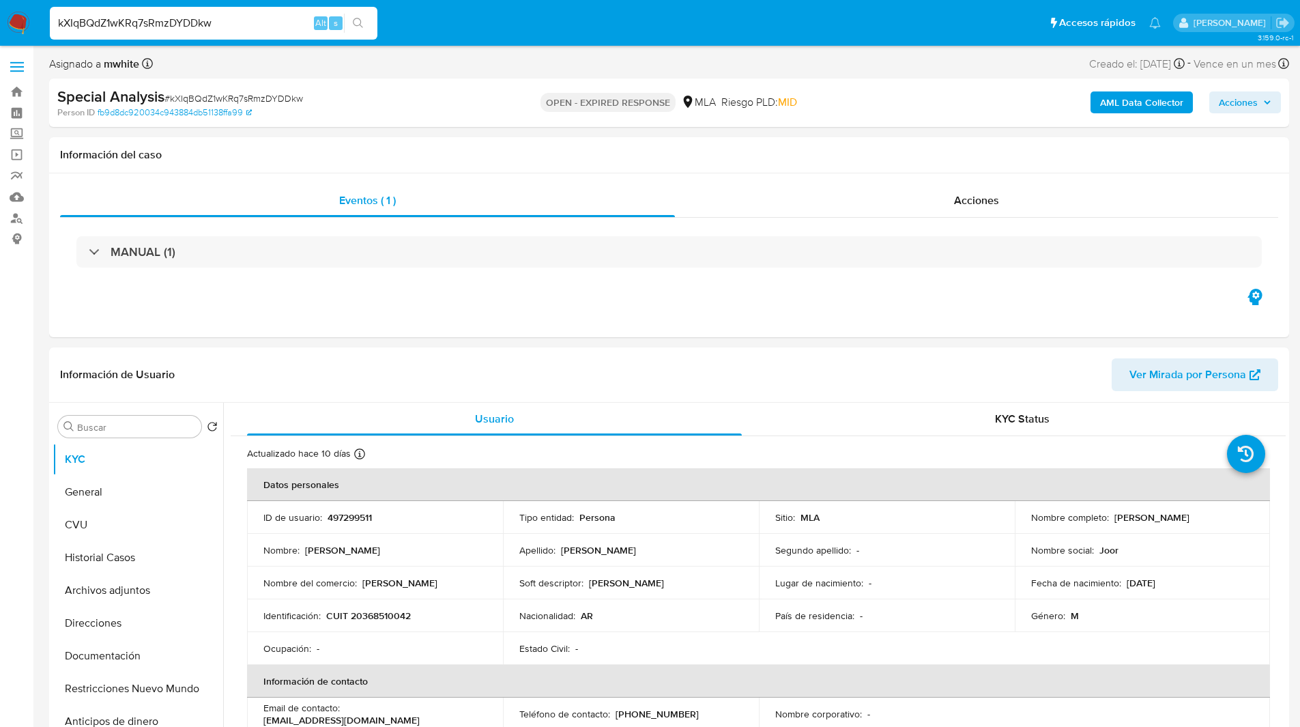
click at [491, 31] on ul "Pausado Ver notificaciones kXIqBQdZ1wKRq7sRmzDYDDkw Alt s Accesos rápidos Presi…" at bounding box center [605, 22] width 1125 height 34
click at [543, 25] on ul "Pausado Ver notificaciones kXIqBQdZ1wKRq7sRmzDYDDkw Alt s Accesos rápidos Presi…" at bounding box center [605, 22] width 1125 height 34
click at [500, 30] on ul "Pausado Ver notificaciones kXIqBQdZ1wKRq7sRmzDYDDkw Alt s Accesos rápidos Presi…" at bounding box center [605, 22] width 1125 height 34
drag, startPoint x: 684, startPoint y: 40, endPoint x: 635, endPoint y: 30, distance: 50.9
click at [684, 40] on nav "Pausado Ver notificaciones kXIqBQdZ1wKRq7sRmzDYDDkw Alt s Accesos rápidos Presi…" at bounding box center [650, 23] width 1300 height 46
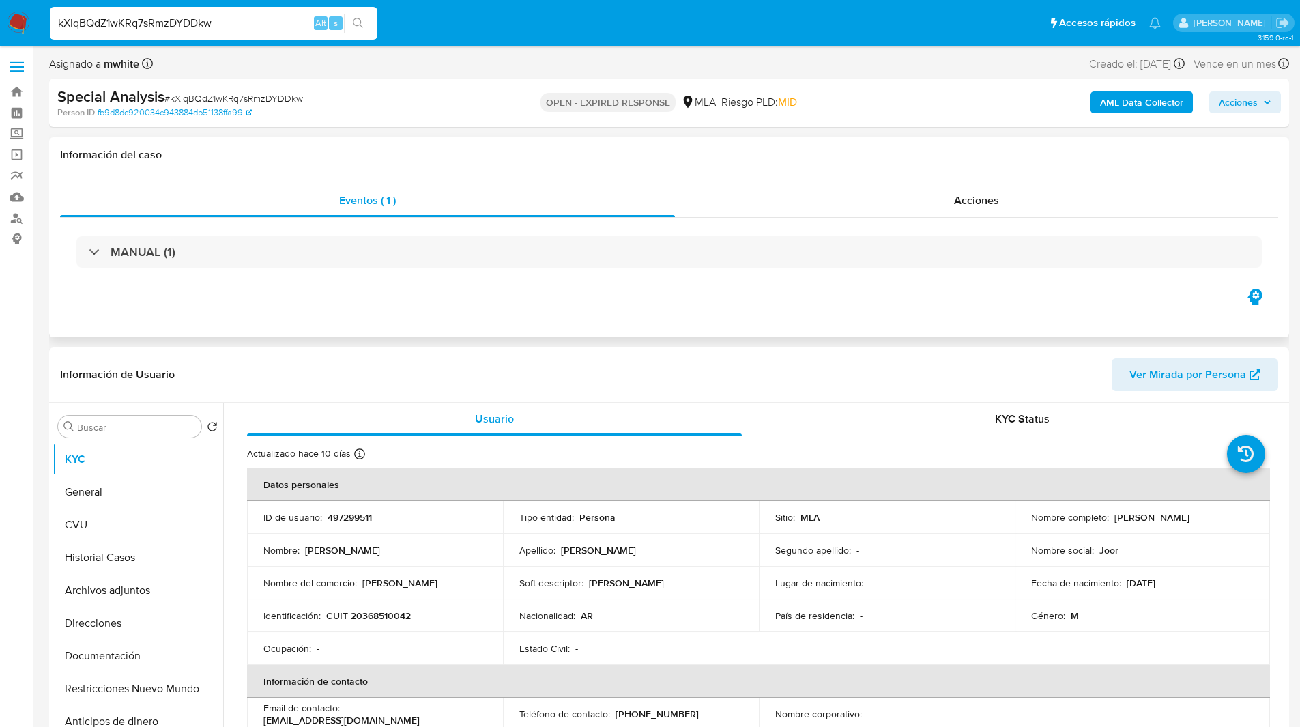
click at [991, 160] on h1 "Información del caso" at bounding box center [669, 155] width 1218 height 14
click at [374, 612] on p "CUIT 20368510042" at bounding box center [368, 615] width 85 height 12
copy p "20368510042"
click at [1114, 517] on p "Jorge Jesús Tirado Yelma" at bounding box center [1151, 517] width 75 height 12
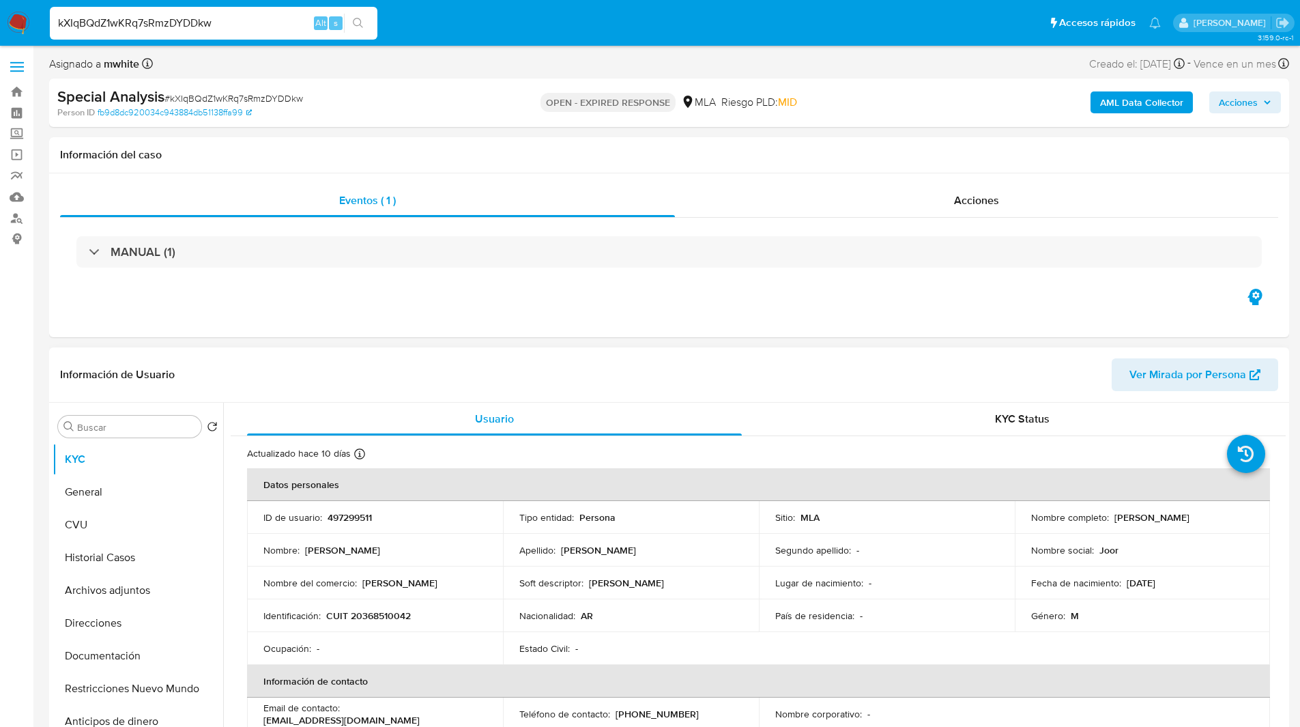
drag, startPoint x: 1110, startPoint y: 517, endPoint x: 1237, endPoint y: 518, distance: 126.9
click at [1237, 518] on div "Nombre completo : Jorge Jesús Tirado Yelma" at bounding box center [1142, 517] width 223 height 12
copy p "Jorge Jesús Tirado Yelma"
click at [469, 12] on ul "Pausado Ver notificaciones kXIqBQdZ1wKRq7sRmzDYDDkw Alt s Accesos rápidos Presi…" at bounding box center [605, 22] width 1125 height 34
click at [816, 118] on div "OPEN - EXPIRED RESPONSE MLA Riesgo PLD: MID" at bounding box center [669, 103] width 404 height 32
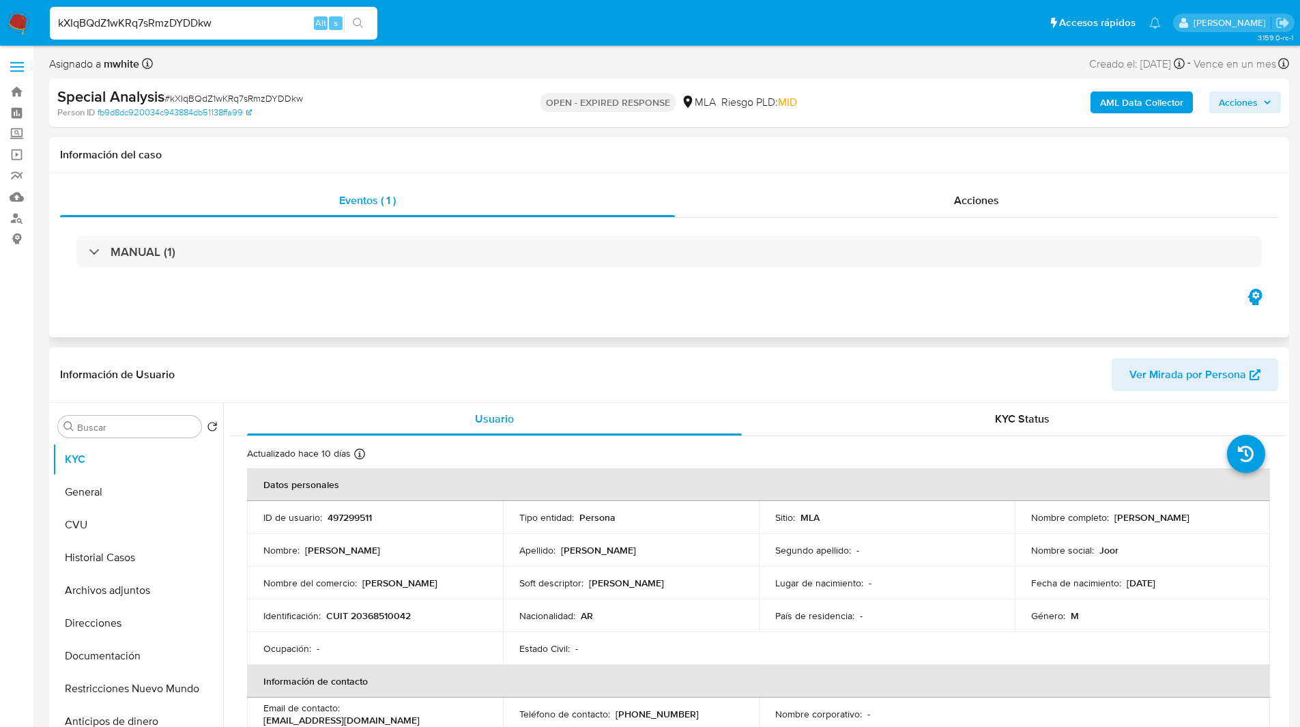
click at [861, 141] on div "Información del caso" at bounding box center [669, 155] width 1240 height 36
click at [836, 364] on header "Información de Usuario Ver Mirada por Persona" at bounding box center [669, 374] width 1218 height 33
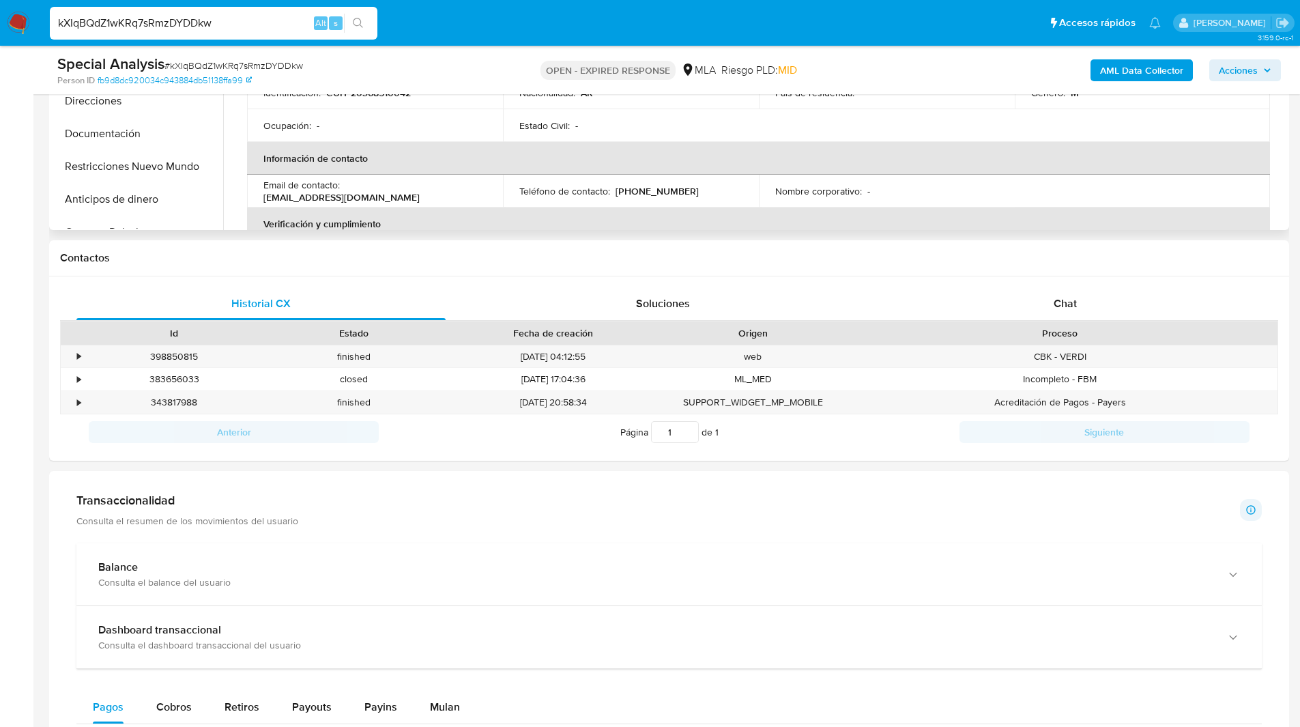
scroll to position [523, 0]
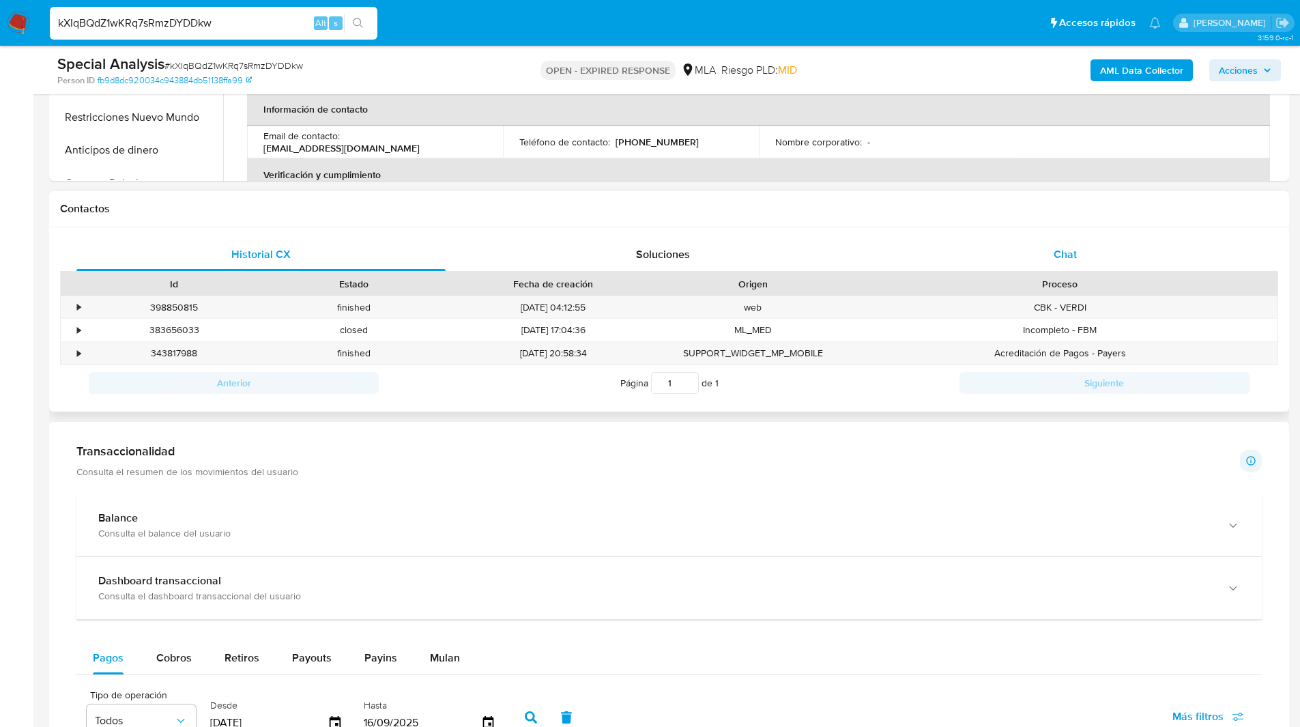
click at [1020, 244] on div "Chat" at bounding box center [1064, 254] width 369 height 33
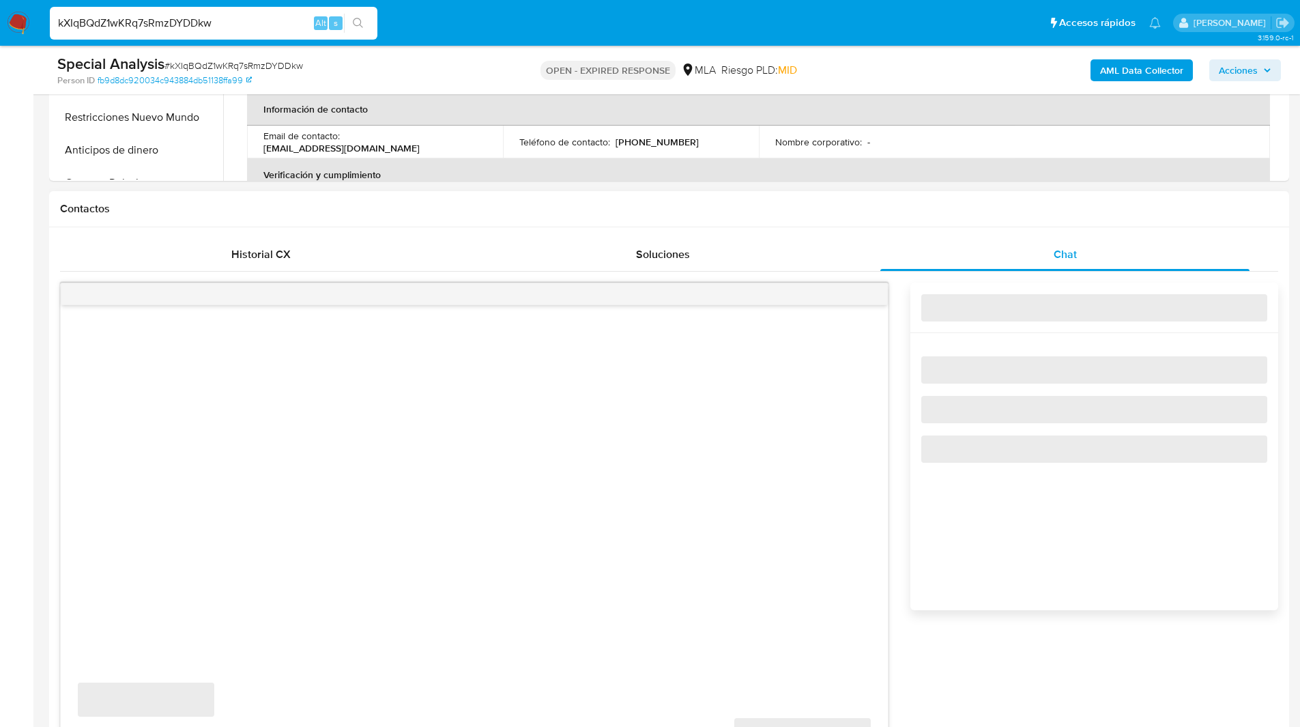
click at [916, 213] on h1 "Contactos" at bounding box center [669, 209] width 1218 height 14
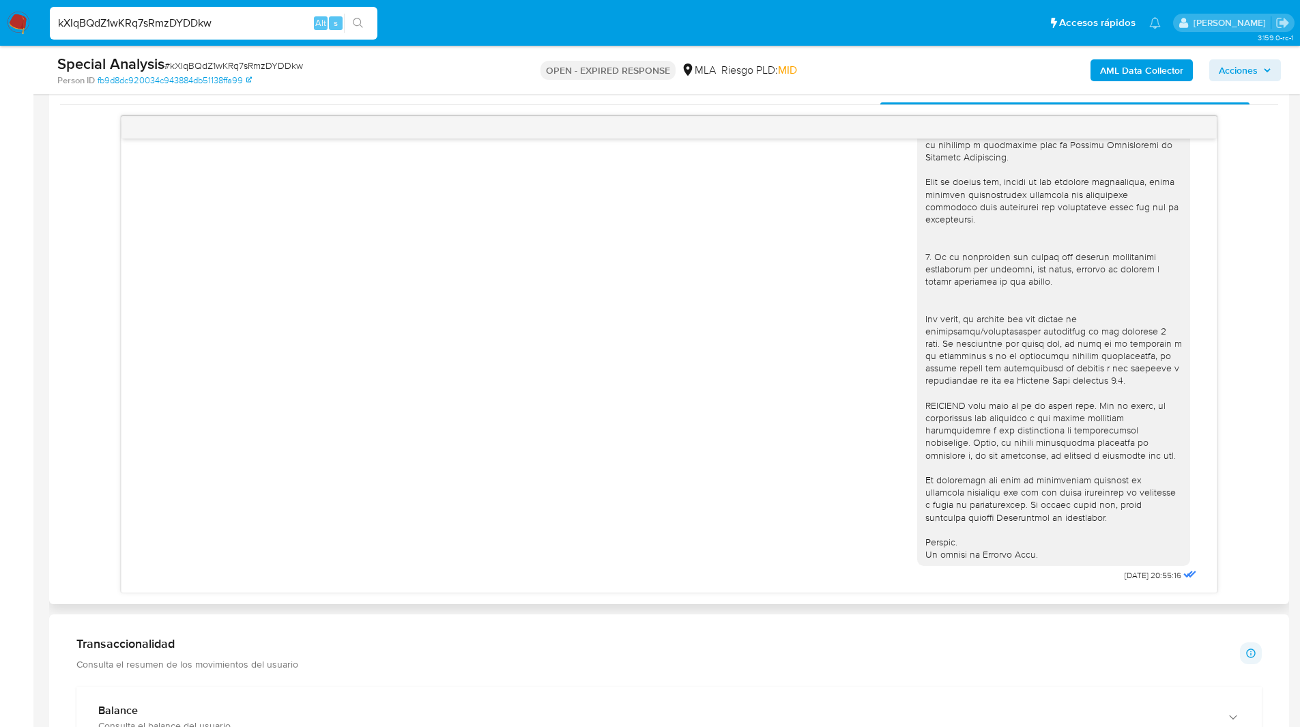
scroll to position [433, 0]
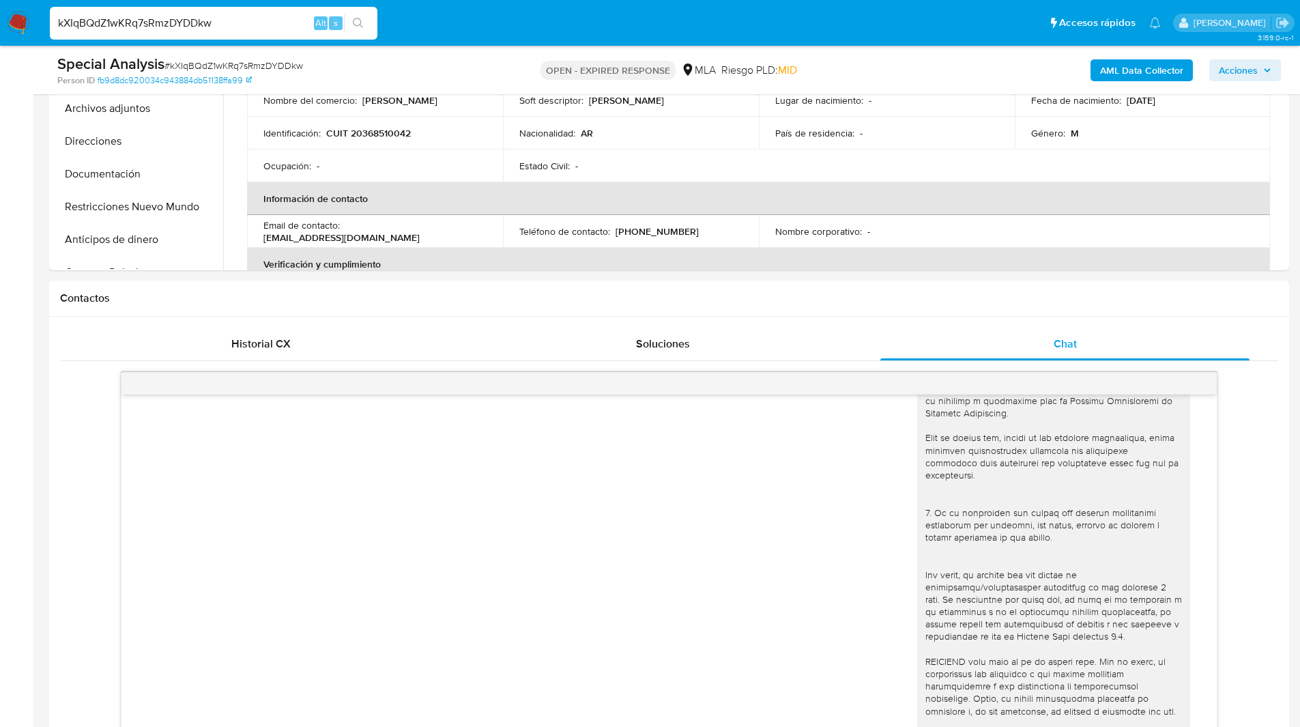
click at [764, 23] on ul "Pausado Ver notificaciones kXIqBQdZ1wKRq7sRmzDYDDkw Alt s Accesos rápidos Presi…" at bounding box center [605, 22] width 1125 height 34
click at [149, 23] on input "kXIqBQdZ1wKRq7sRmzDYDDkw" at bounding box center [214, 23] width 328 height 18
click at [18, 25] on img at bounding box center [18, 23] width 23 height 23
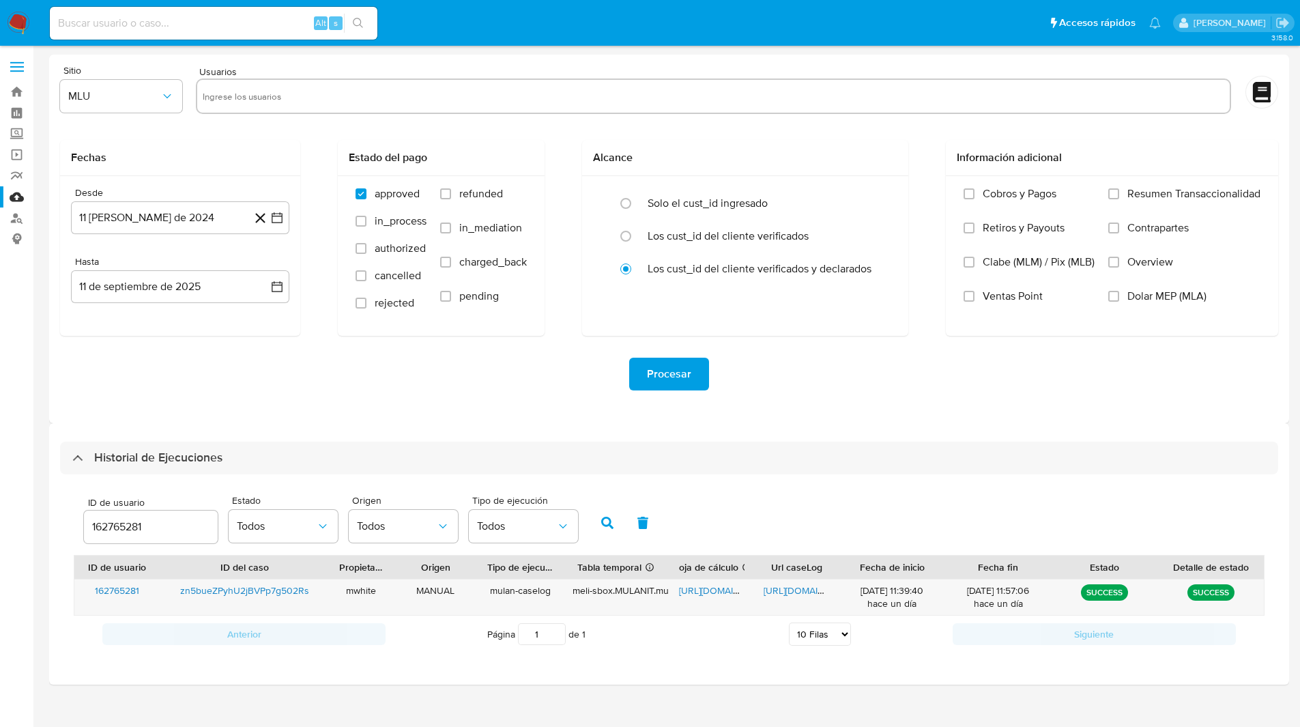
select select "10"
click at [136, 530] on input "162765281" at bounding box center [151, 527] width 134 height 18
paste input "497299511"
click at [607, 517] on icon "button" at bounding box center [607, 523] width 12 height 12
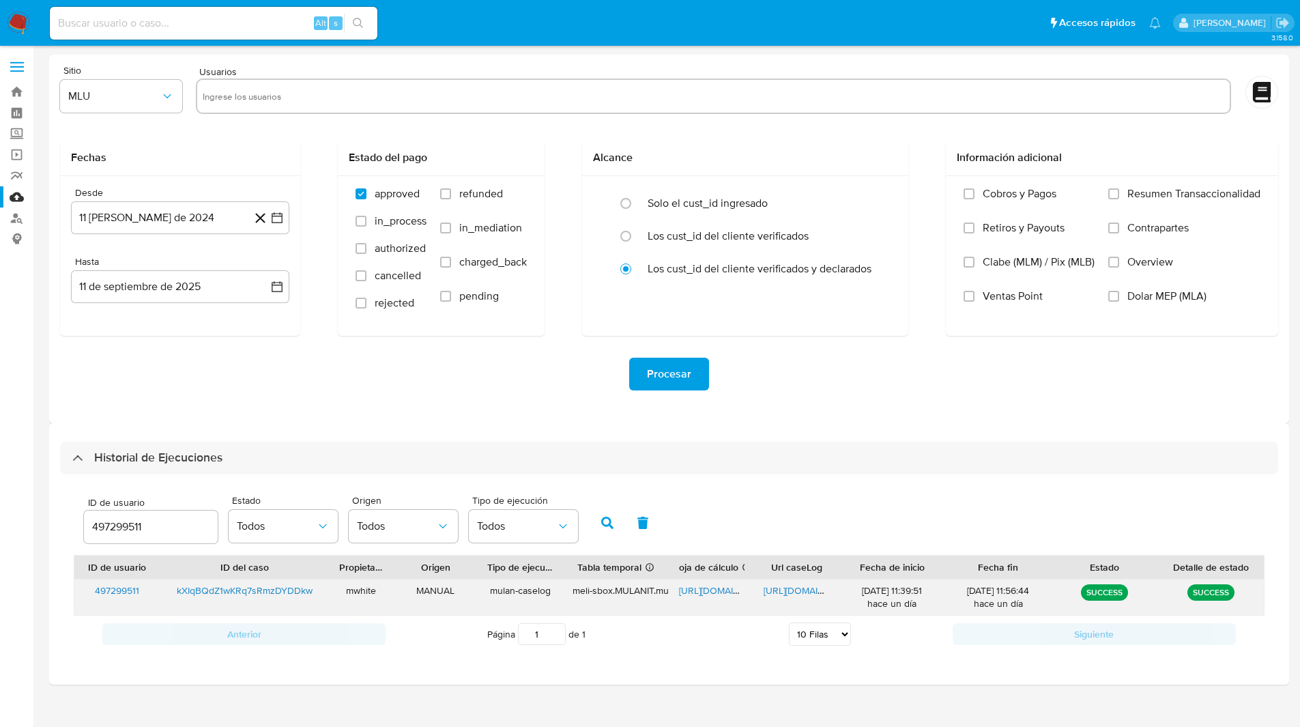
click at [697, 587] on span "https://docs.google.com/spreadsheets/d/1nfV2ELbUZ8KA0NA4_Z6dsB7MtNjRtnZFYMfHlPQ…" at bounding box center [726, 590] width 94 height 14
click at [777, 592] on span "https://docs.google.com/document/d/1OmxAqpGR0oSwOxllMEtNn91MrehkM9aUHzn9MiK3XX0…" at bounding box center [811, 590] width 94 height 14
click at [117, 524] on input "497299511" at bounding box center [151, 527] width 134 height 18
type input "561000353"
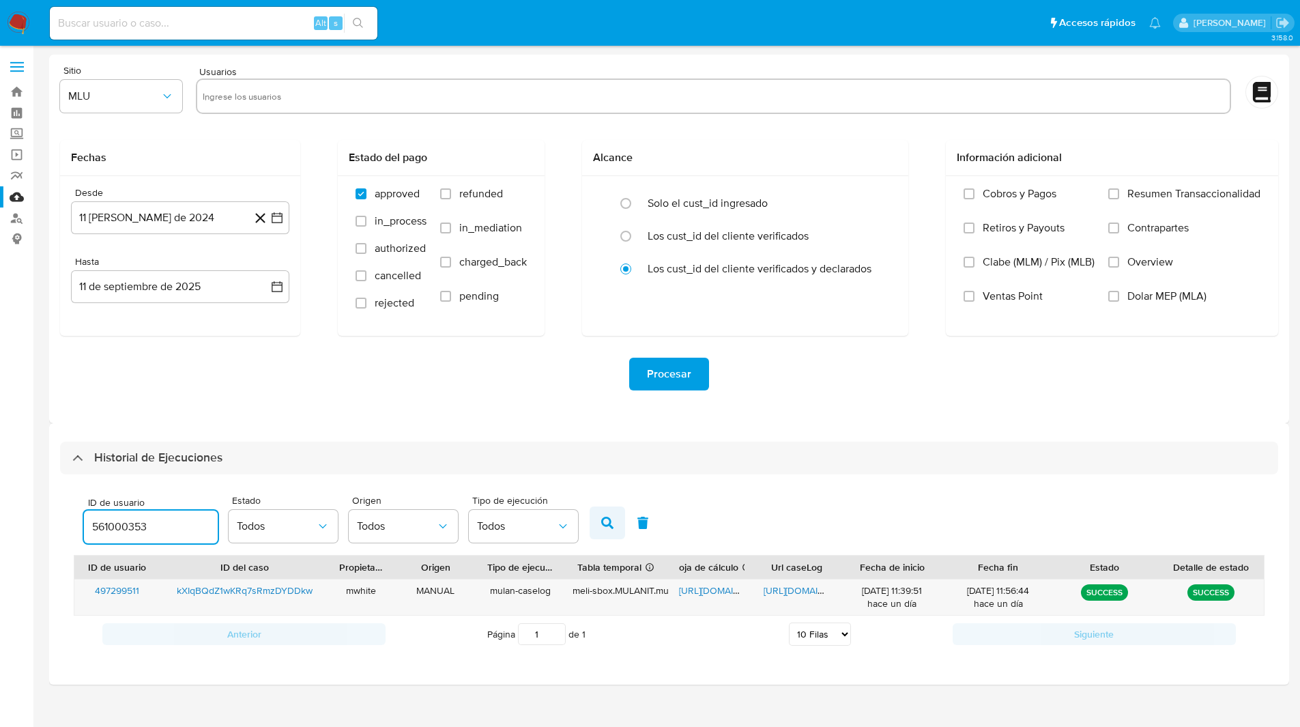
click at [594, 521] on button "button" at bounding box center [607, 522] width 35 height 33
click at [713, 590] on span "https://docs.google.com/spreadsheets/d/1QgsG4czjcgFYS98nnBIb0KB_UDKdvtOmzNOgXmx…" at bounding box center [726, 590] width 94 height 14
click at [793, 595] on span "https://docs.google.com/document/d/1UIDO_RLlvKFi0oVYAENe7oaqEzWv7kubm1AsXFRFvhE…" at bounding box center [811, 590] width 94 height 14
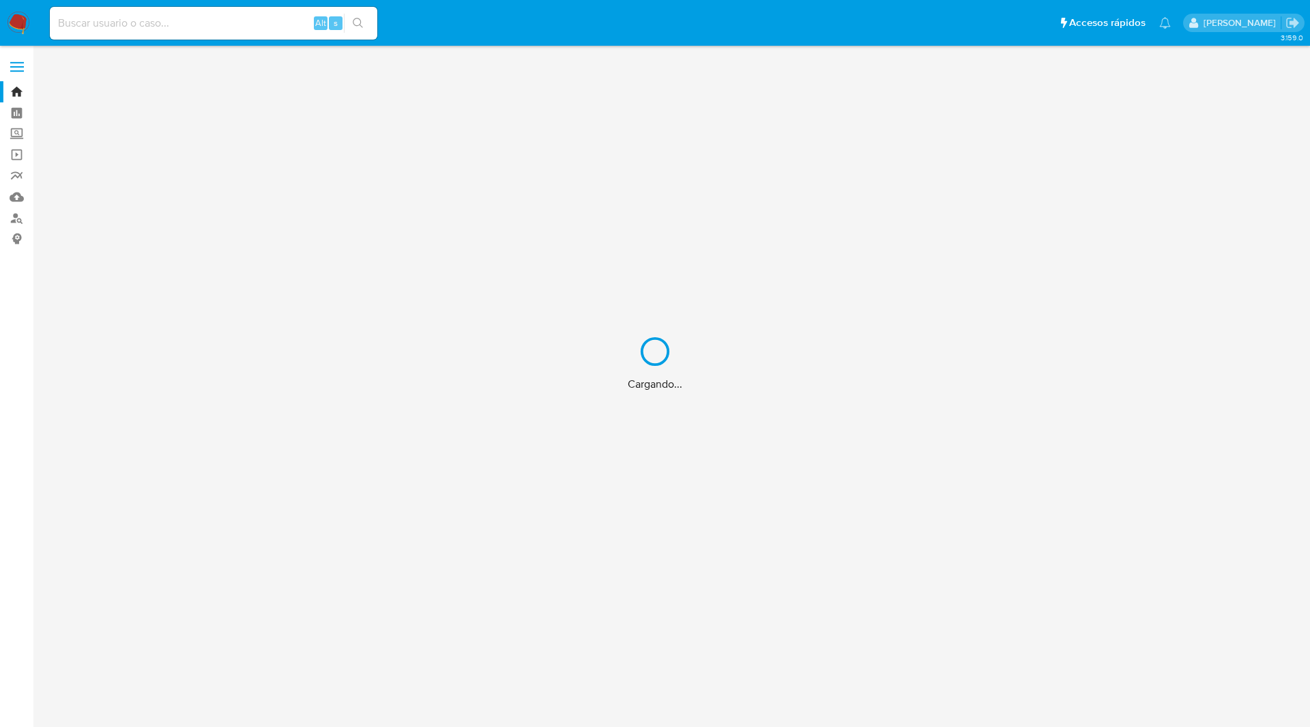
click at [832, 18] on div "Cargando..." at bounding box center [655, 363] width 1310 height 727
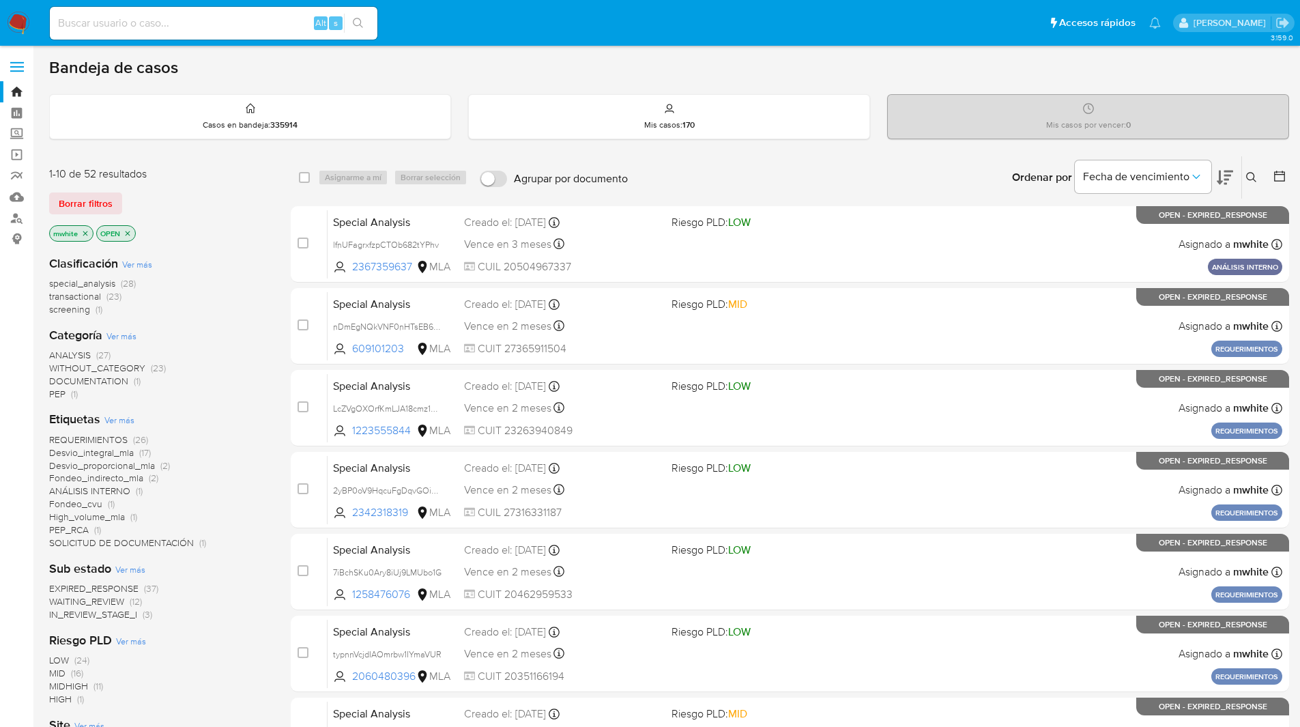
click at [1247, 173] on icon at bounding box center [1251, 177] width 11 height 11
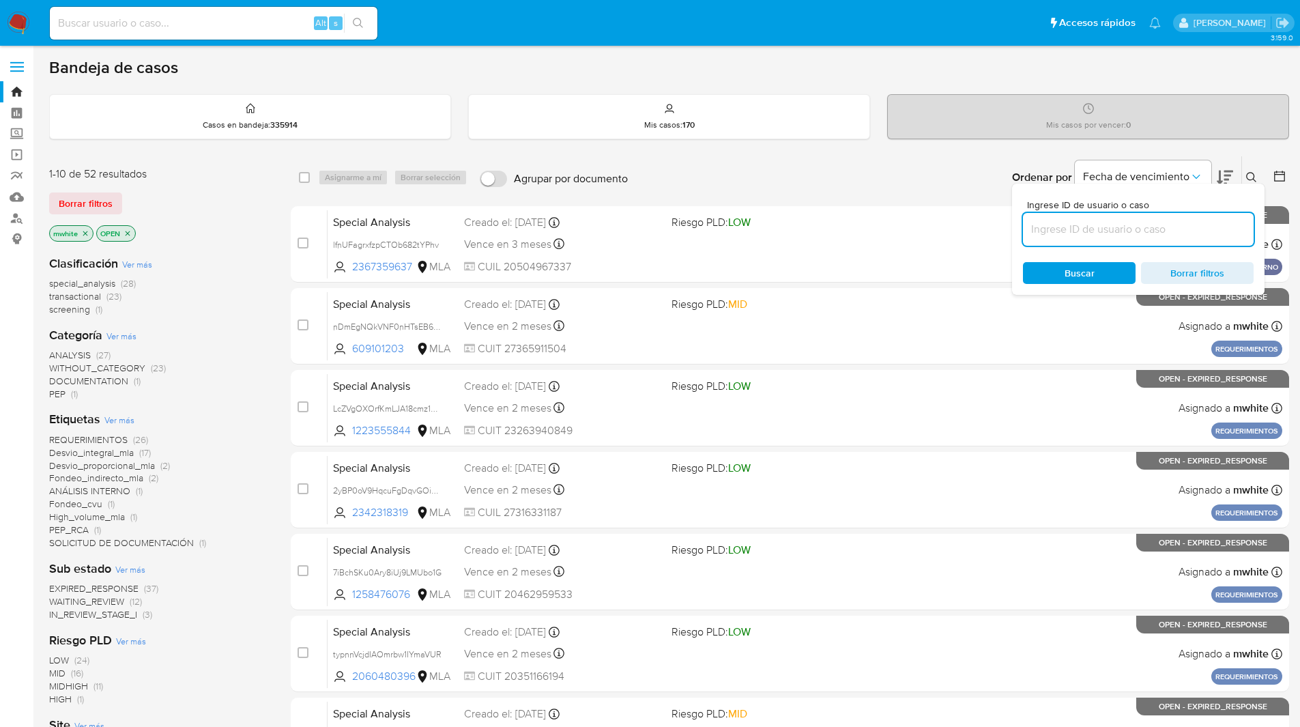
click at [1125, 231] on input at bounding box center [1138, 229] width 231 height 18
type input "kXIqBQdZ1wKRq7sRmzDYDDkw"
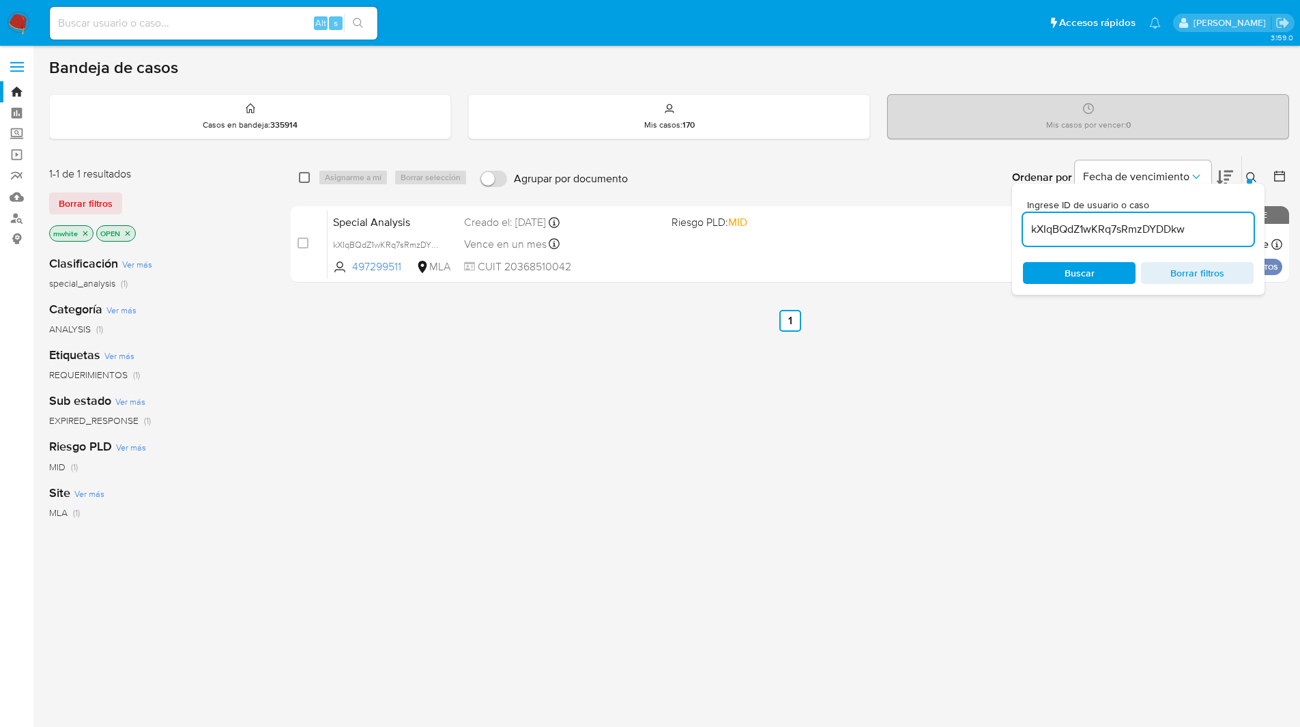
click at [304, 177] on input "checkbox" at bounding box center [304, 177] width 11 height 11
checkbox input "true"
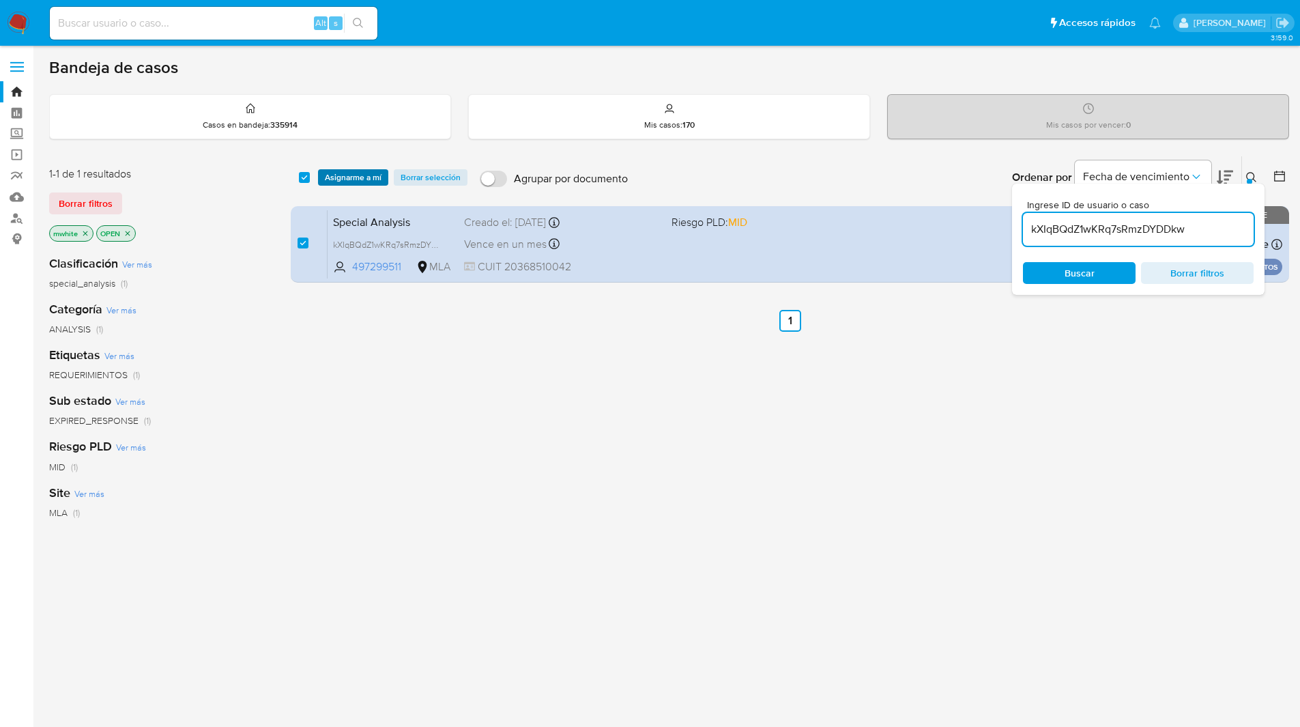
click at [360, 178] on span "Asignarme a mí" at bounding box center [353, 178] width 57 height 14
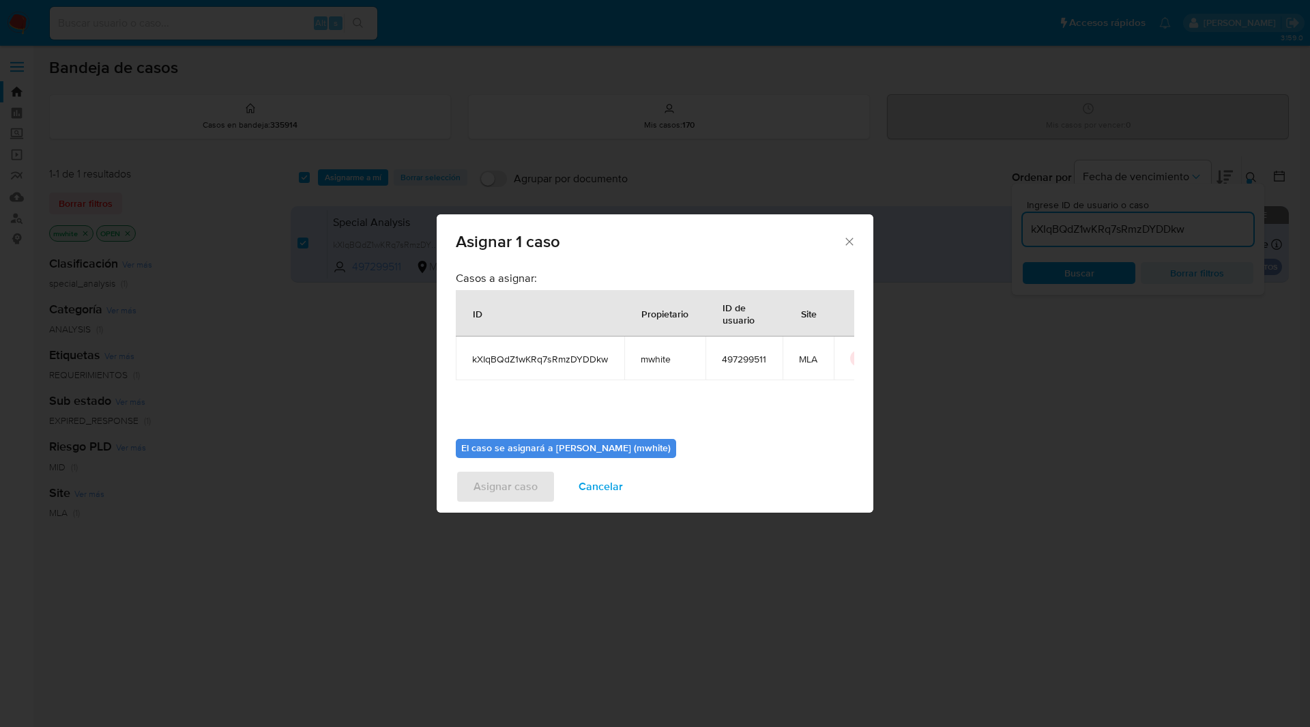
click at [659, 361] on span "mwhite" at bounding box center [665, 359] width 48 height 12
copy span "mwhite"
click at [650, 358] on span "mwhite" at bounding box center [665, 359] width 48 height 12
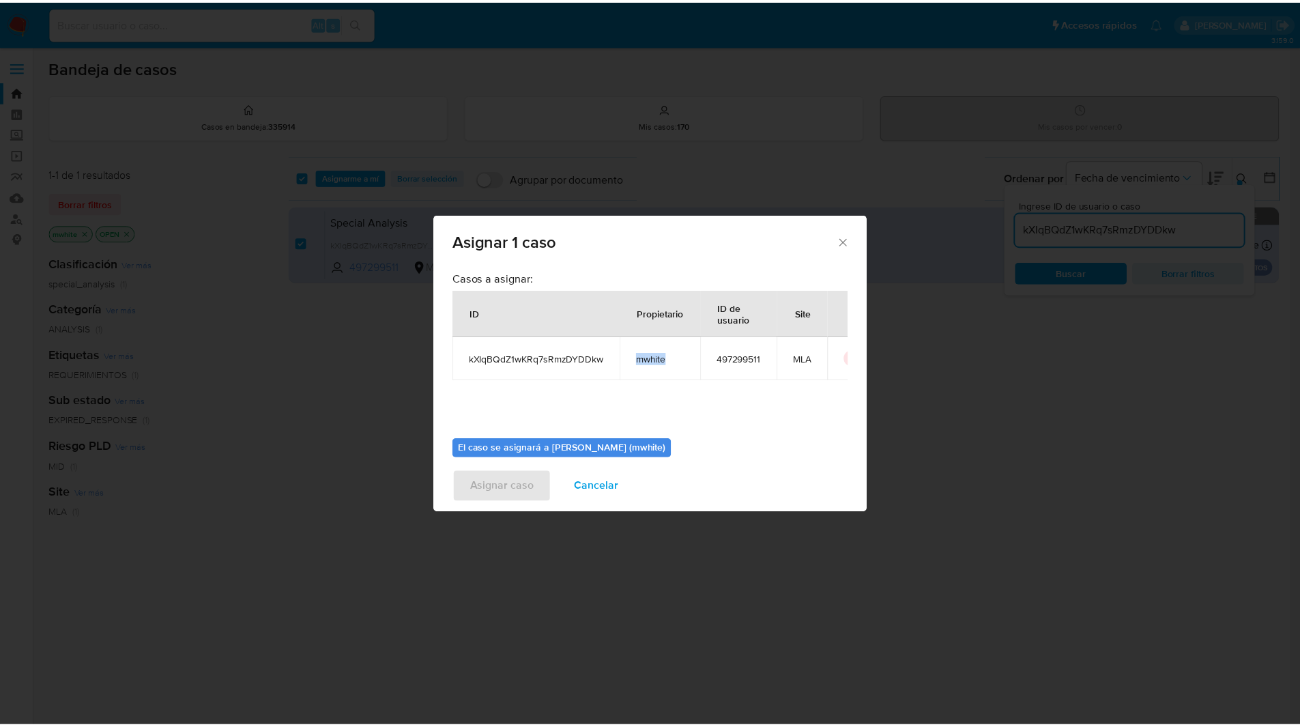
scroll to position [71, 0]
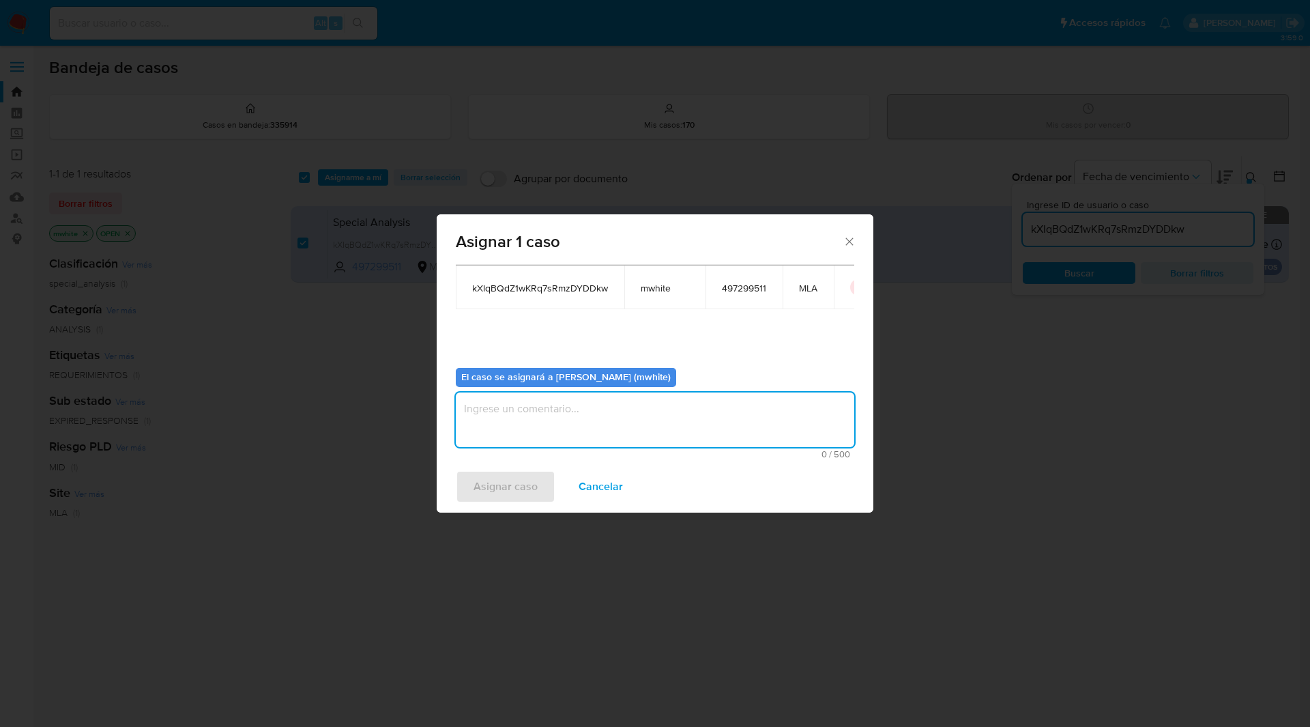
click at [496, 421] on textarea "assign-modal" at bounding box center [655, 419] width 399 height 55
paste textarea "mwhite"
type textarea "mwhite"
click at [493, 482] on span "Asignar caso" at bounding box center [506, 487] width 64 height 30
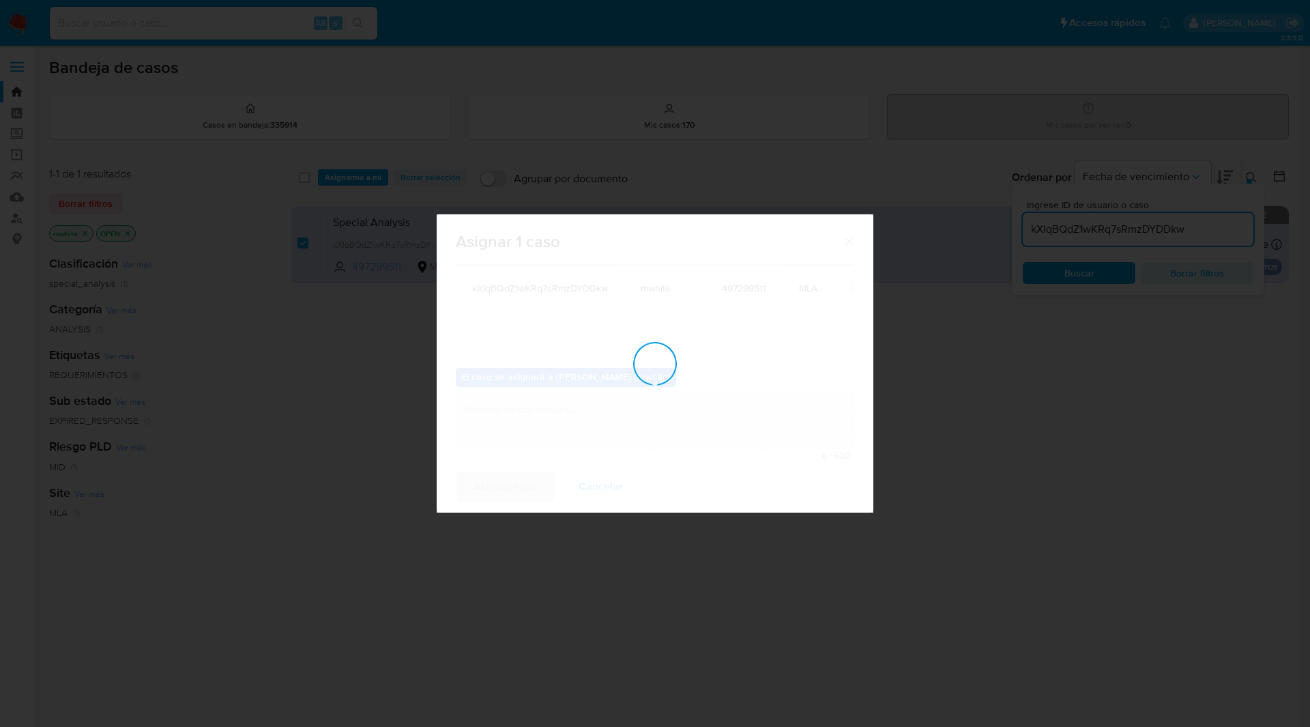
checkbox input "false"
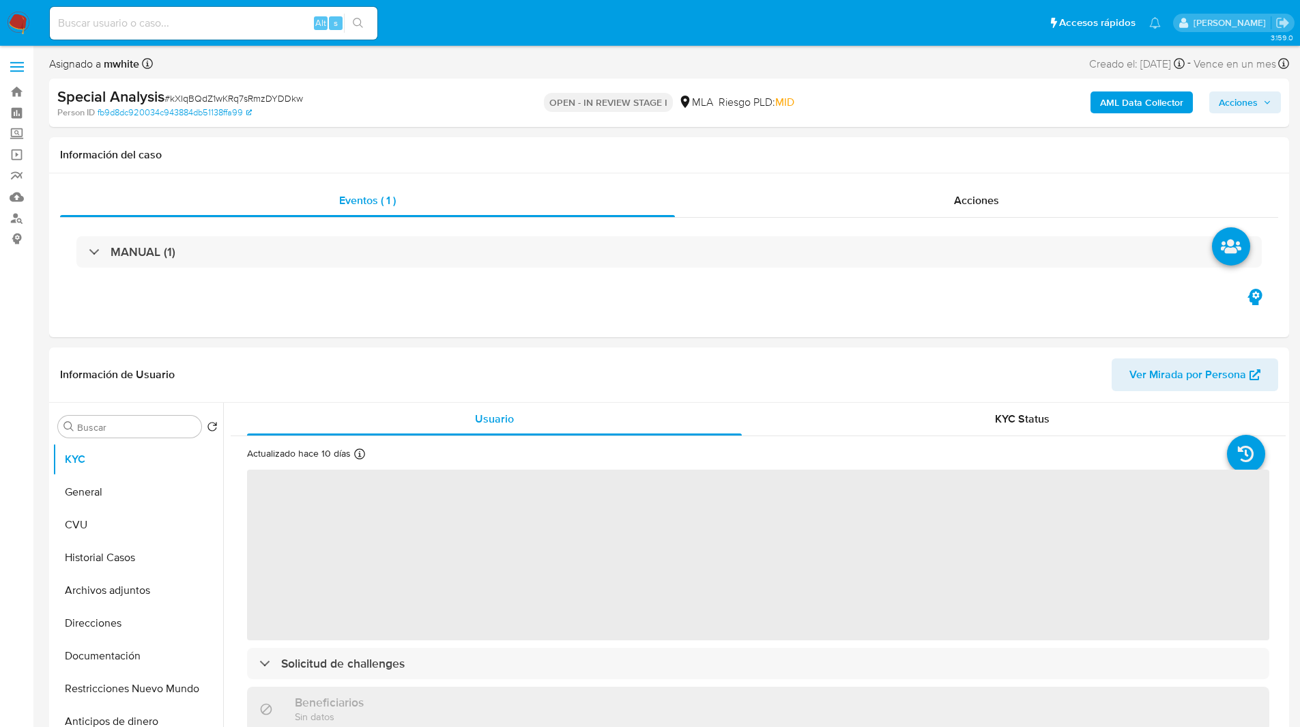
select select "10"
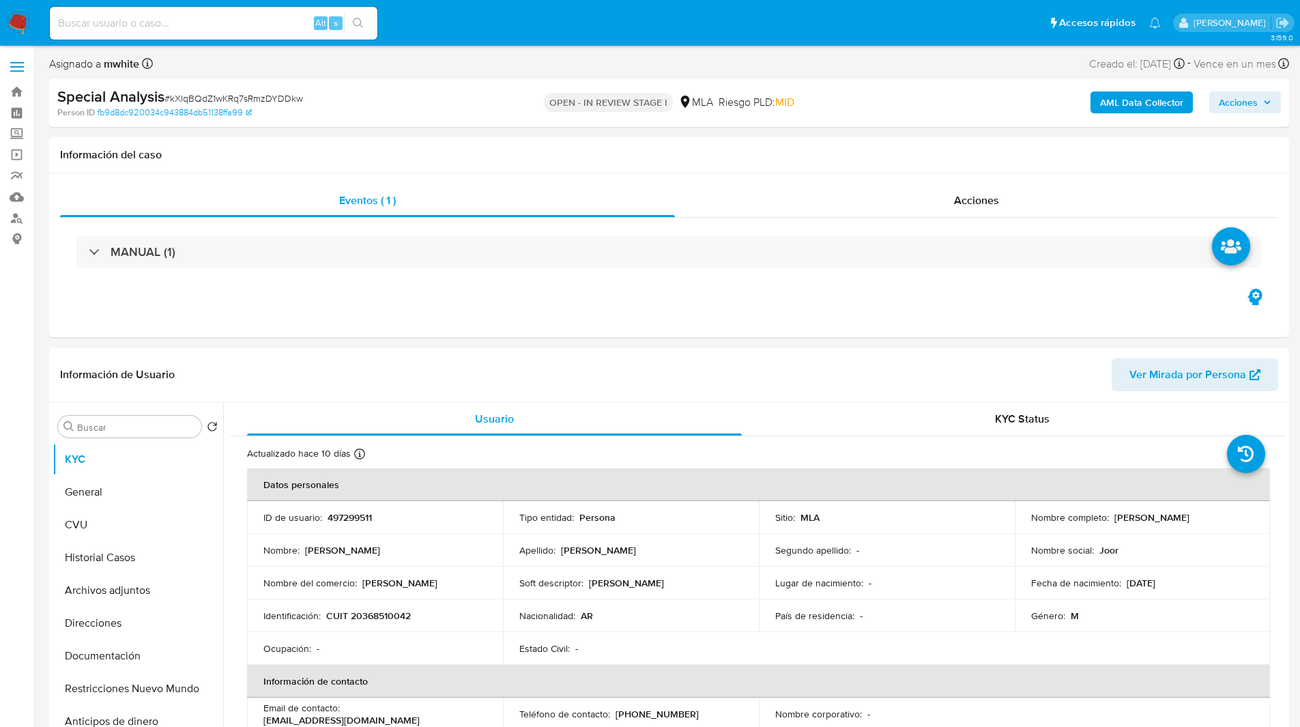
click at [897, 69] on div "Asignado a mwhite Asignado el: [DATE] 17:30:38 Creado el: [DATE] Creado el: [DA…" at bounding box center [669, 67] width 1240 height 24
click at [1244, 98] on span "Acciones" at bounding box center [1238, 102] width 39 height 22
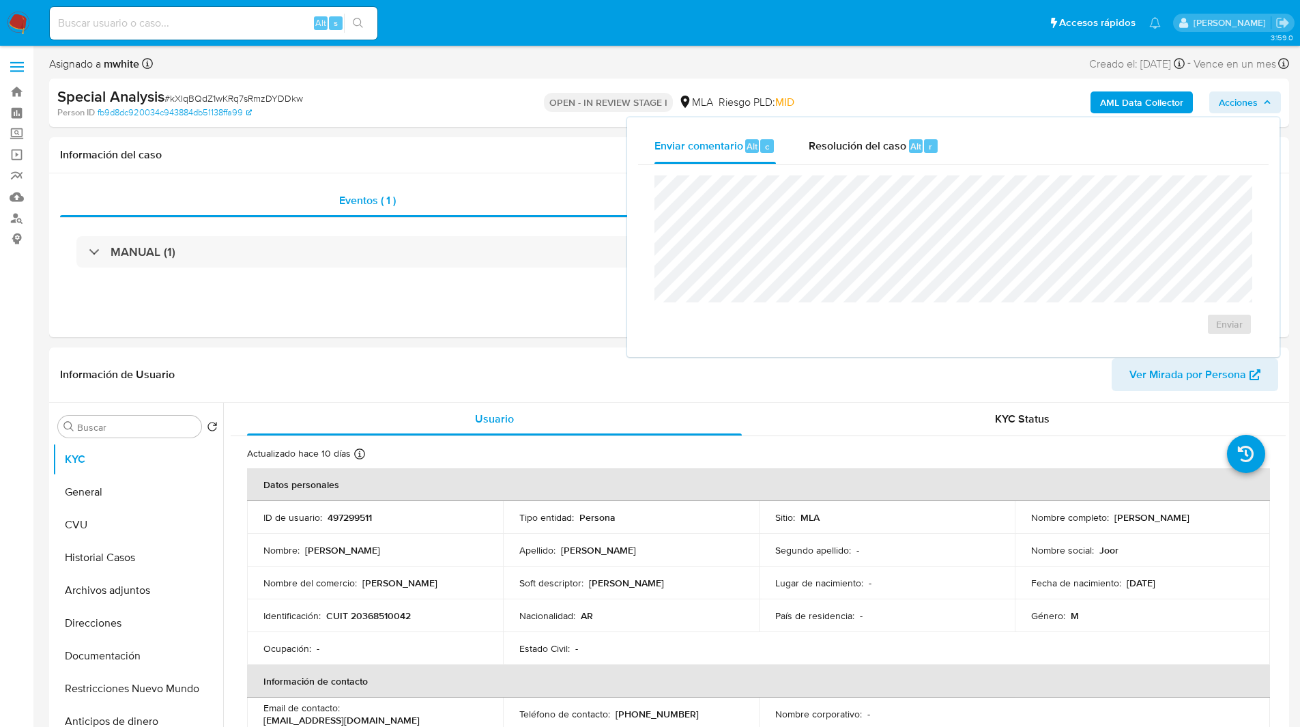
click at [1133, 98] on b "AML Data Collector" at bounding box center [1141, 102] width 83 height 22
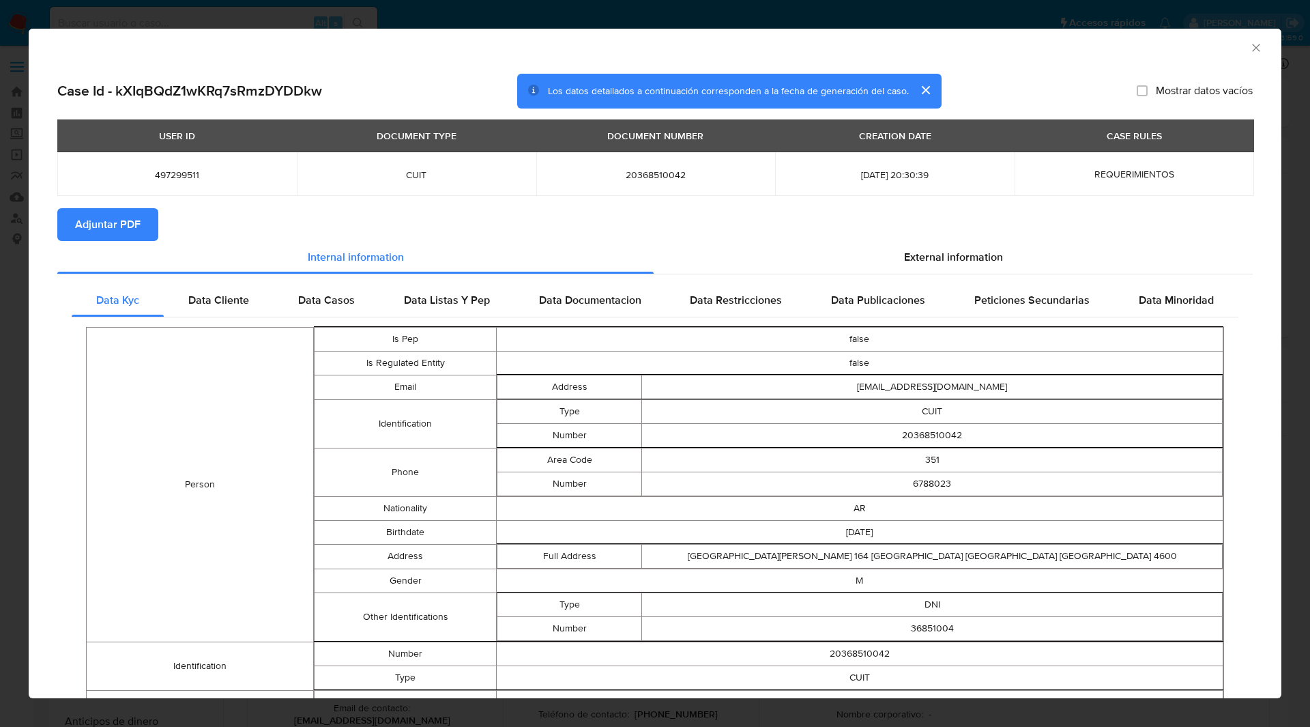
click at [149, 220] on button "Adjuntar PDF" at bounding box center [107, 224] width 101 height 33
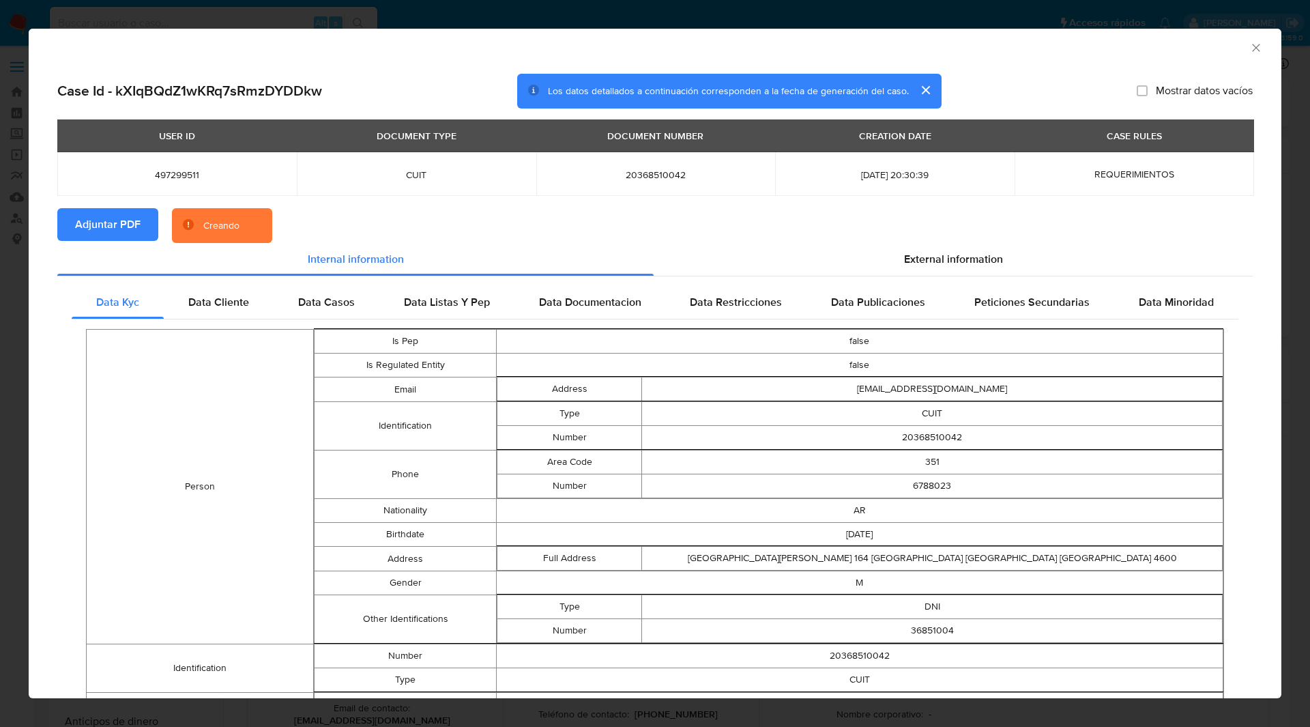
click at [1024, 87] on div "Case Id - kXIqBQdZ1wKRq7sRmzDYDDkw Los datos detallados a continuación correspo…" at bounding box center [655, 91] width 1196 height 35
click at [1112, 63] on div "Case Id - kXIqBQdZ1wKRq7sRmzDYDDkw Los datos detallados a continuación correspo…" at bounding box center [655, 556] width 1253 height 987
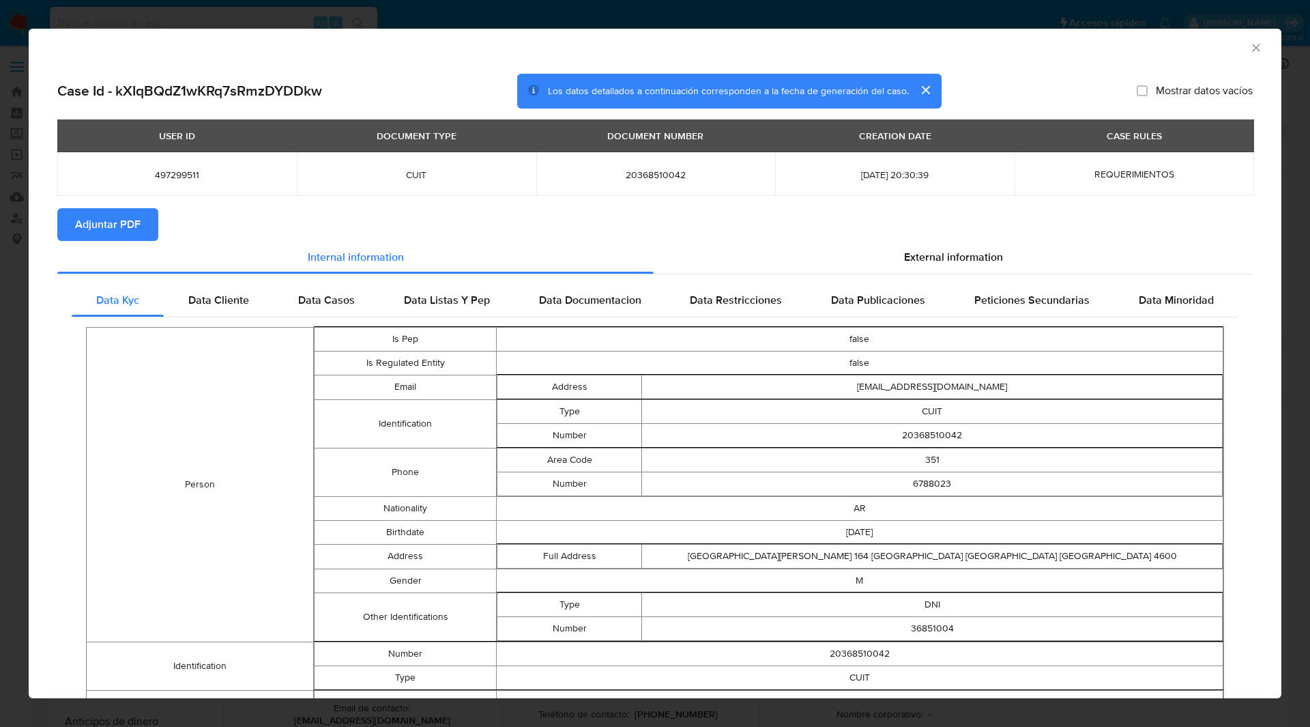
click at [1250, 49] on icon "Cerrar ventana" at bounding box center [1256, 48] width 14 height 14
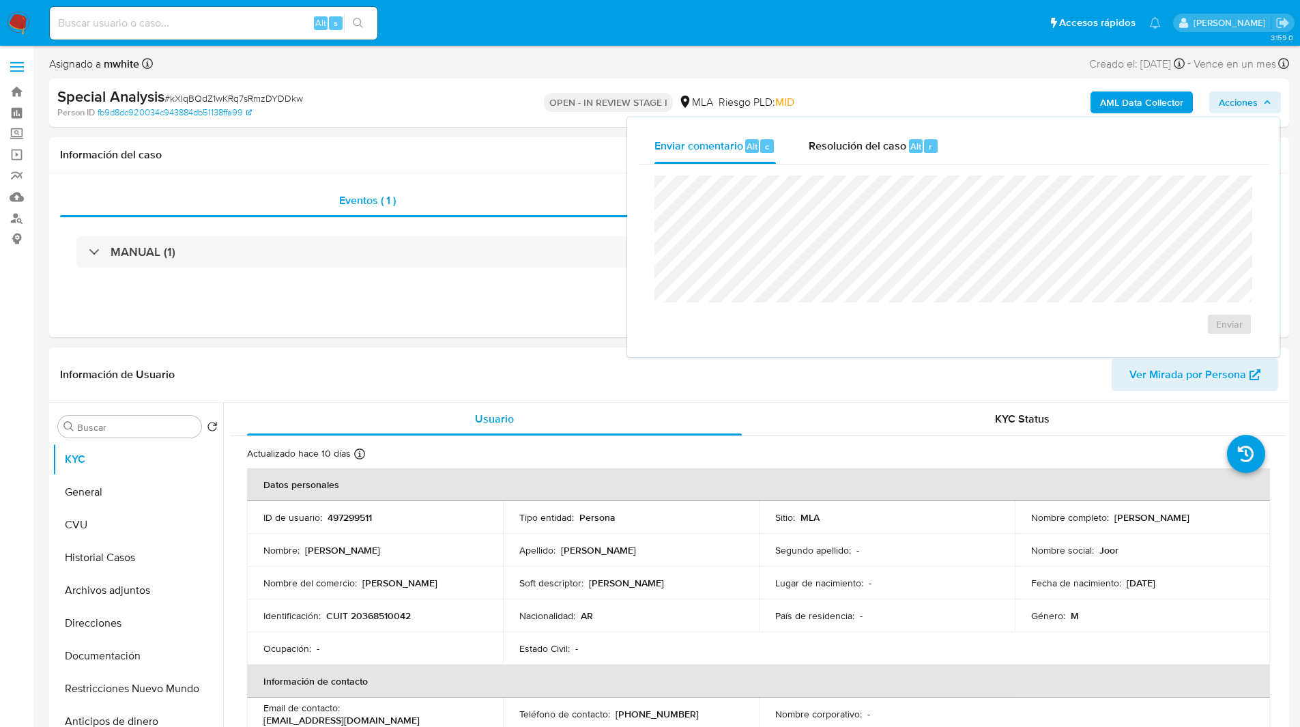
click at [881, 76] on div "Asignado a mwhite Asignado el: [DATE] 17:30:38 Creado el: [DATE] Creado el: [DA…" at bounding box center [669, 67] width 1240 height 24
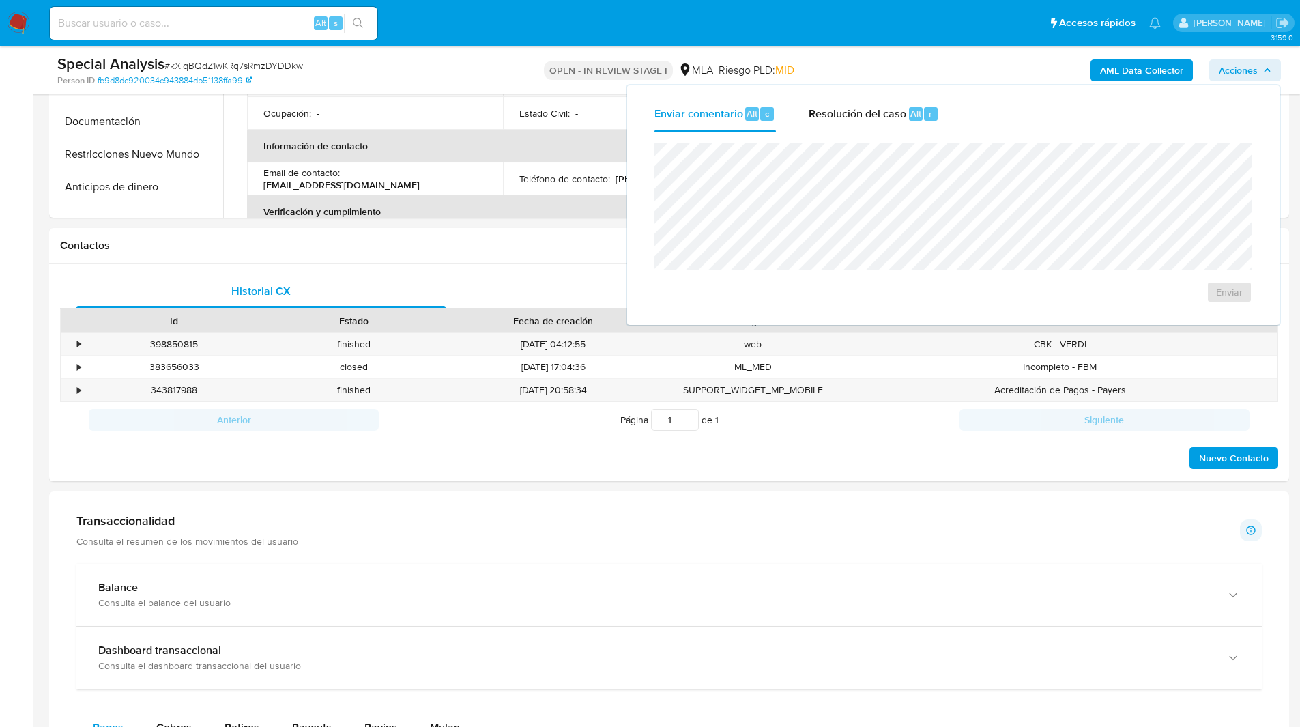
scroll to position [532, 0]
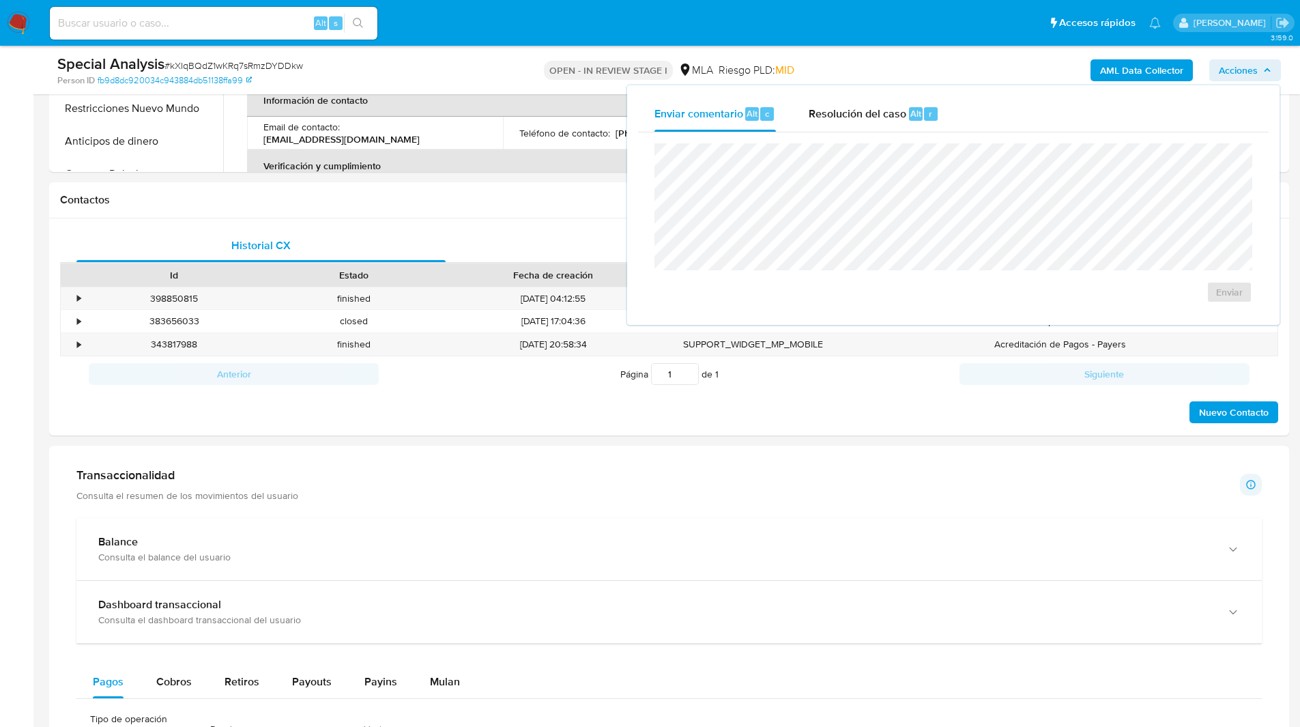
click at [1254, 68] on span "Acciones" at bounding box center [1238, 70] width 39 height 22
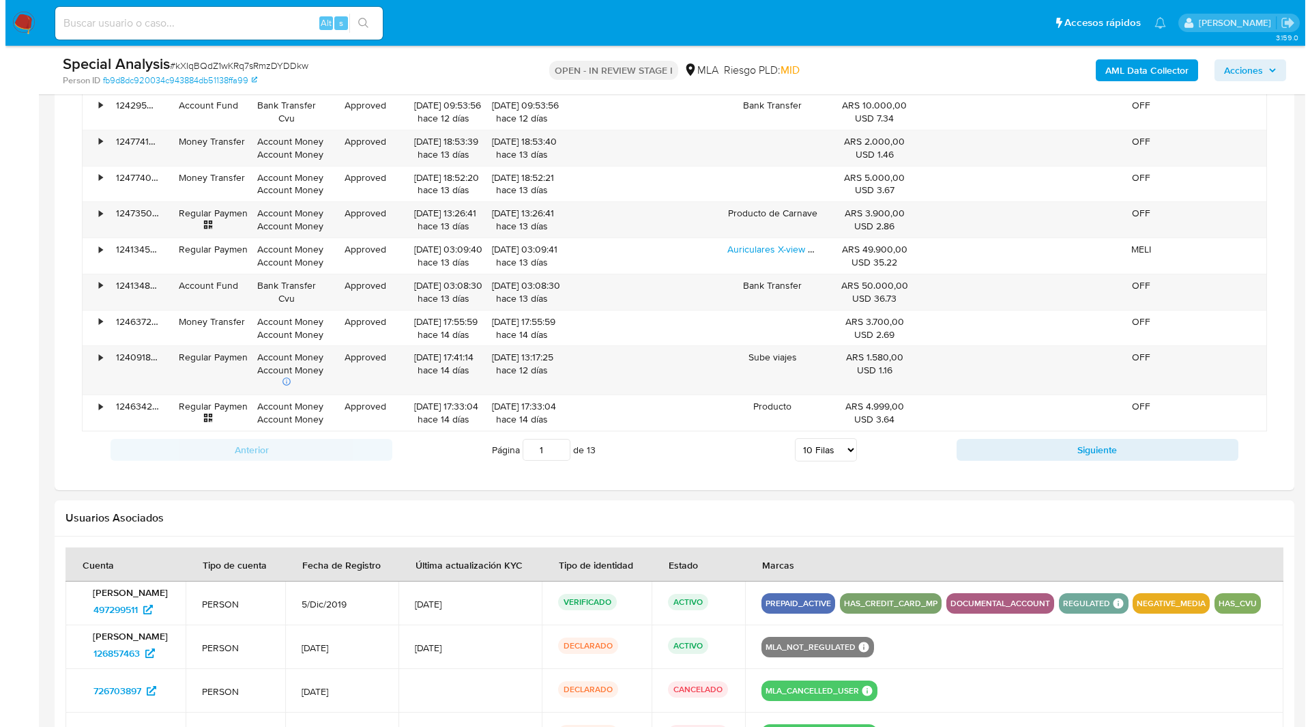
scroll to position [1803, 0]
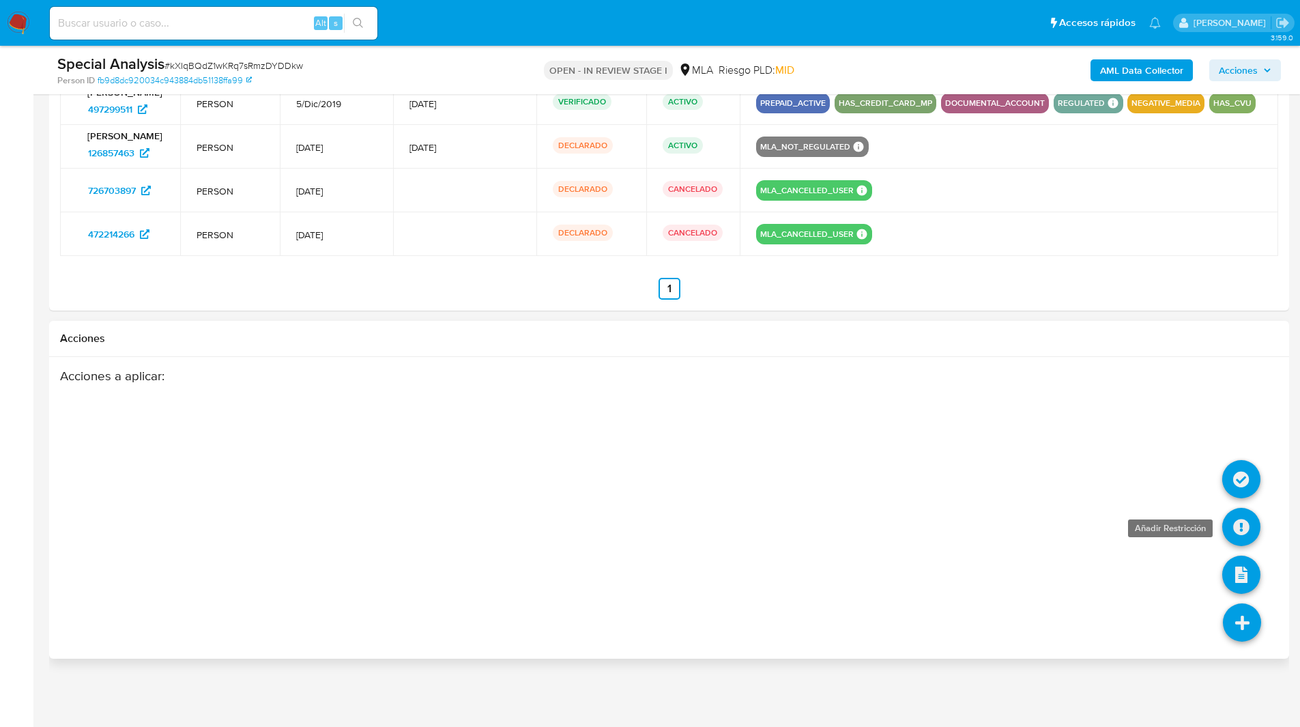
click at [1242, 530] on icon at bounding box center [1241, 527] width 38 height 38
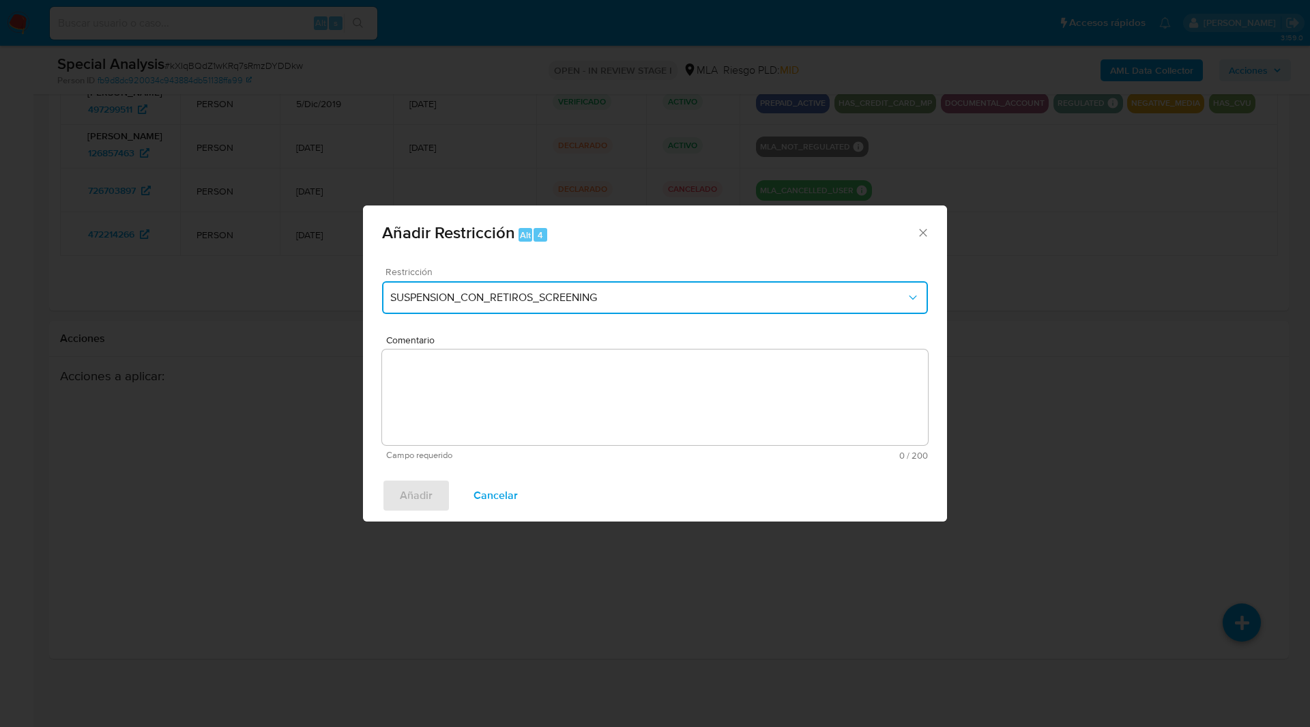
click at [733, 308] on button "SUSPENSION_CON_RETIROS_SCREENING" at bounding box center [655, 297] width 546 height 33
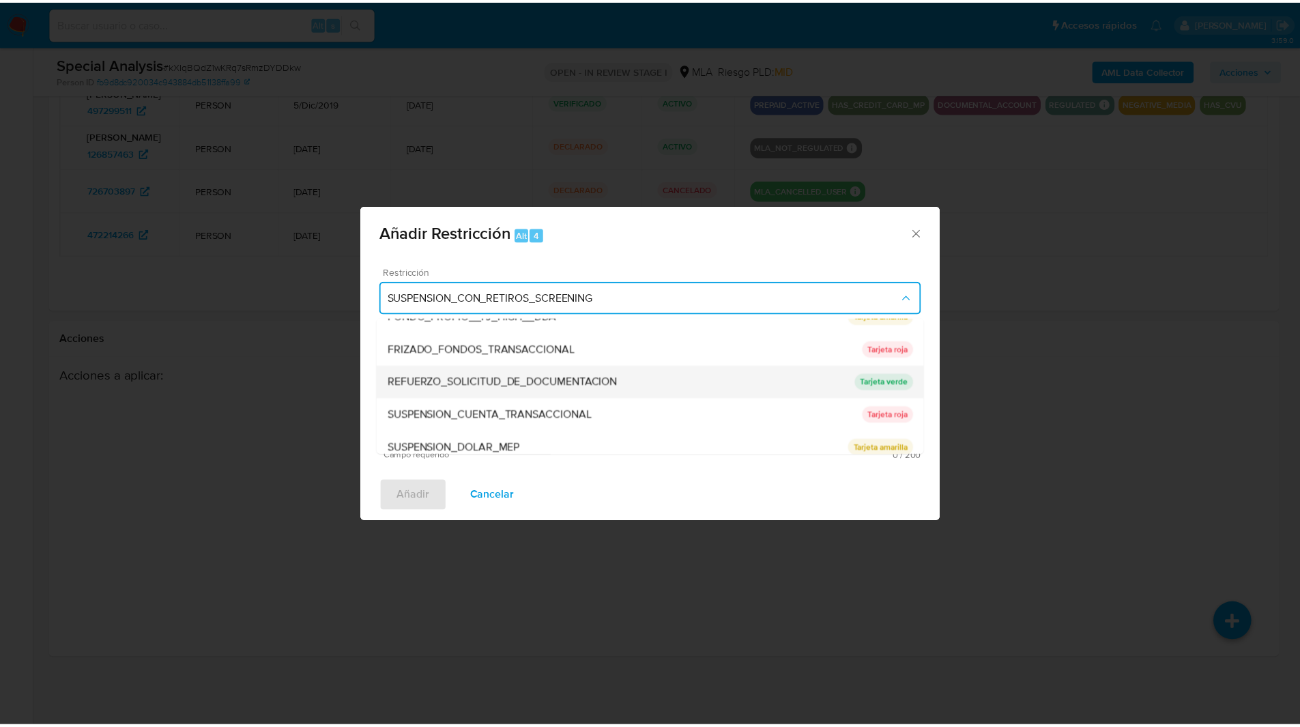
scroll to position [254, 0]
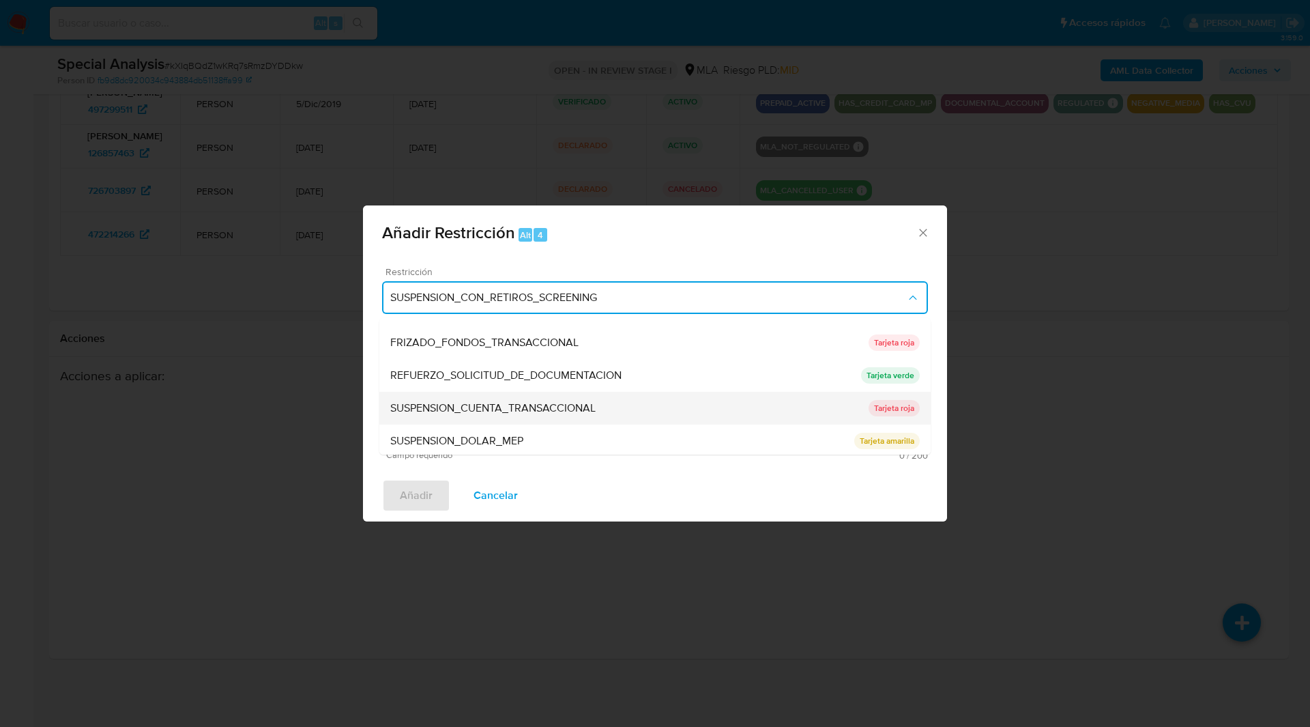
click at [530, 411] on span "SUSPENSION_CUENTA_TRANSACCIONAL" at bounding box center [492, 408] width 205 height 14
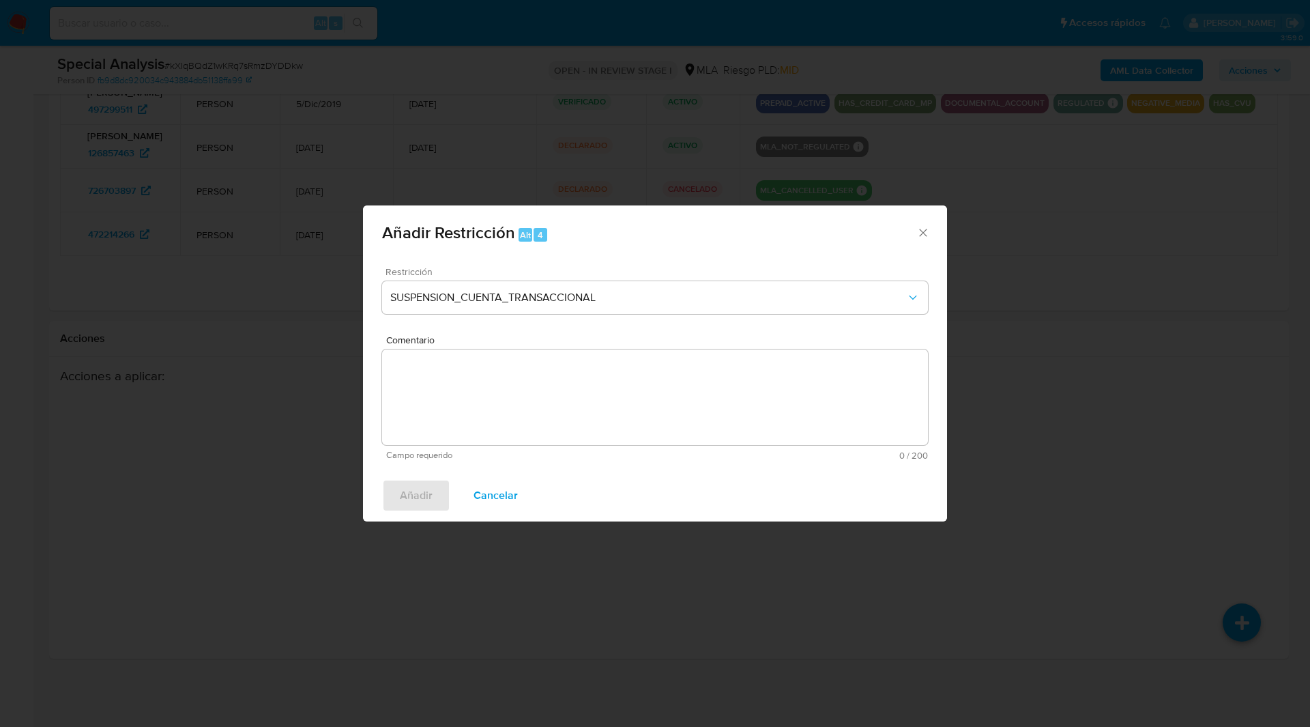
click at [613, 410] on textarea "Comentario" at bounding box center [655, 397] width 546 height 96
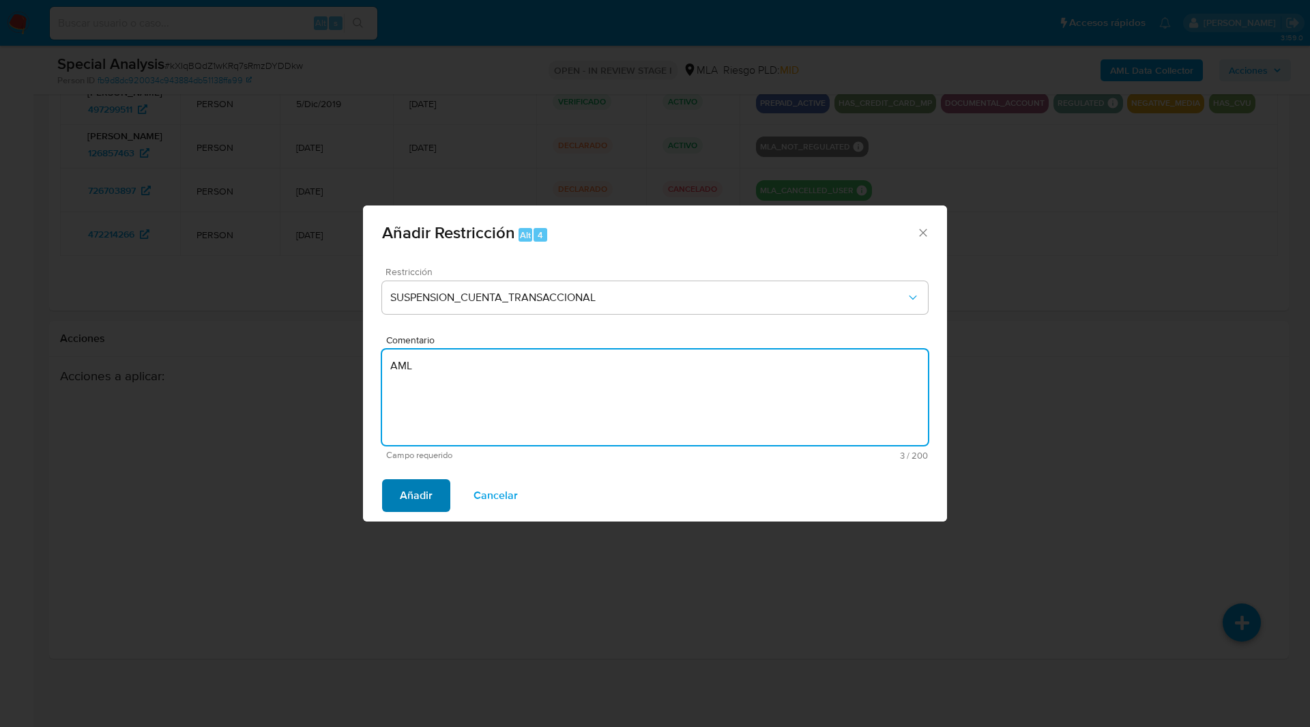
type textarea "AML"
click at [407, 497] on span "Añadir" at bounding box center [416, 495] width 33 height 30
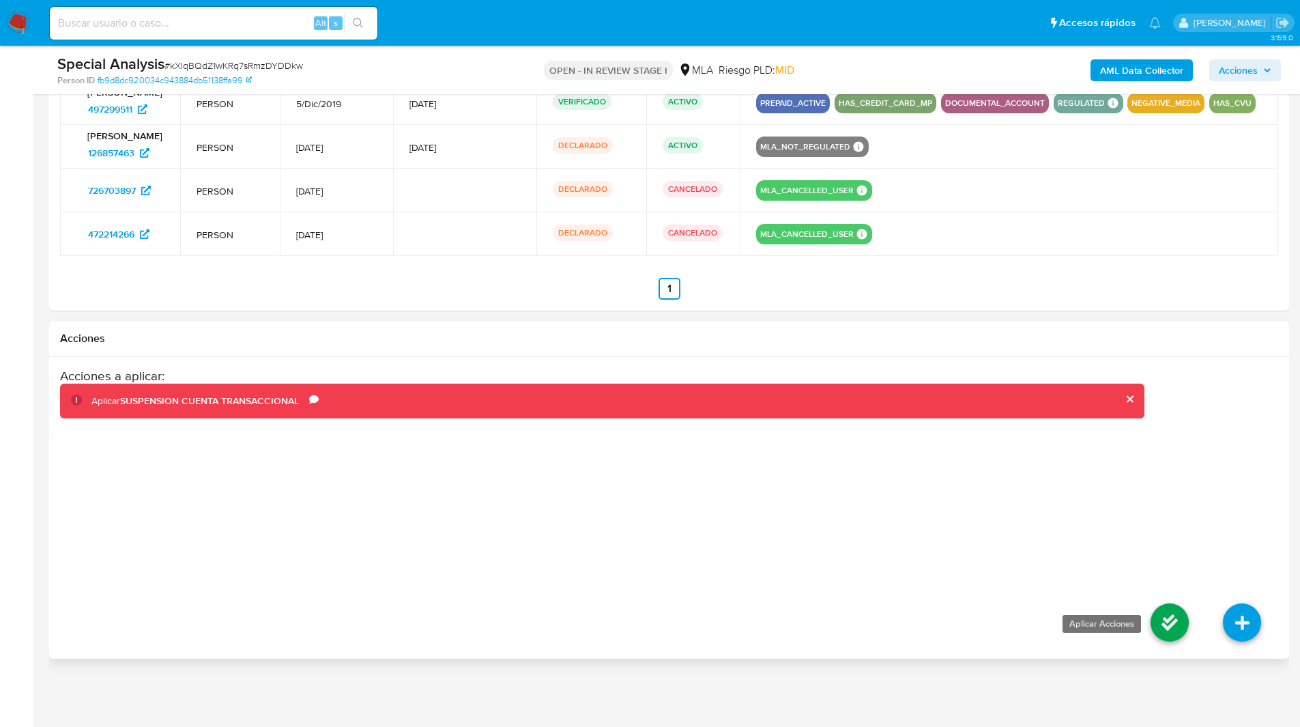
click at [1170, 622] on icon at bounding box center [1170, 622] width 38 height 38
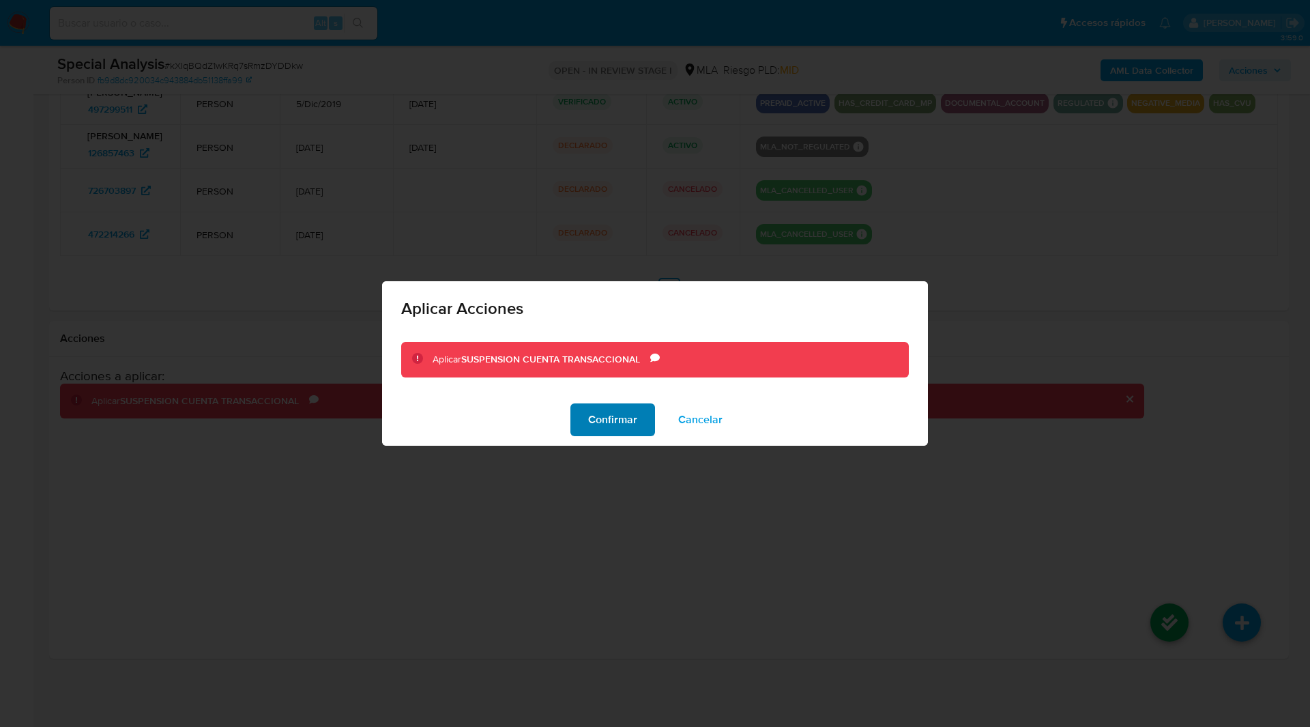
click at [627, 418] on span "Confirmar" at bounding box center [612, 420] width 49 height 30
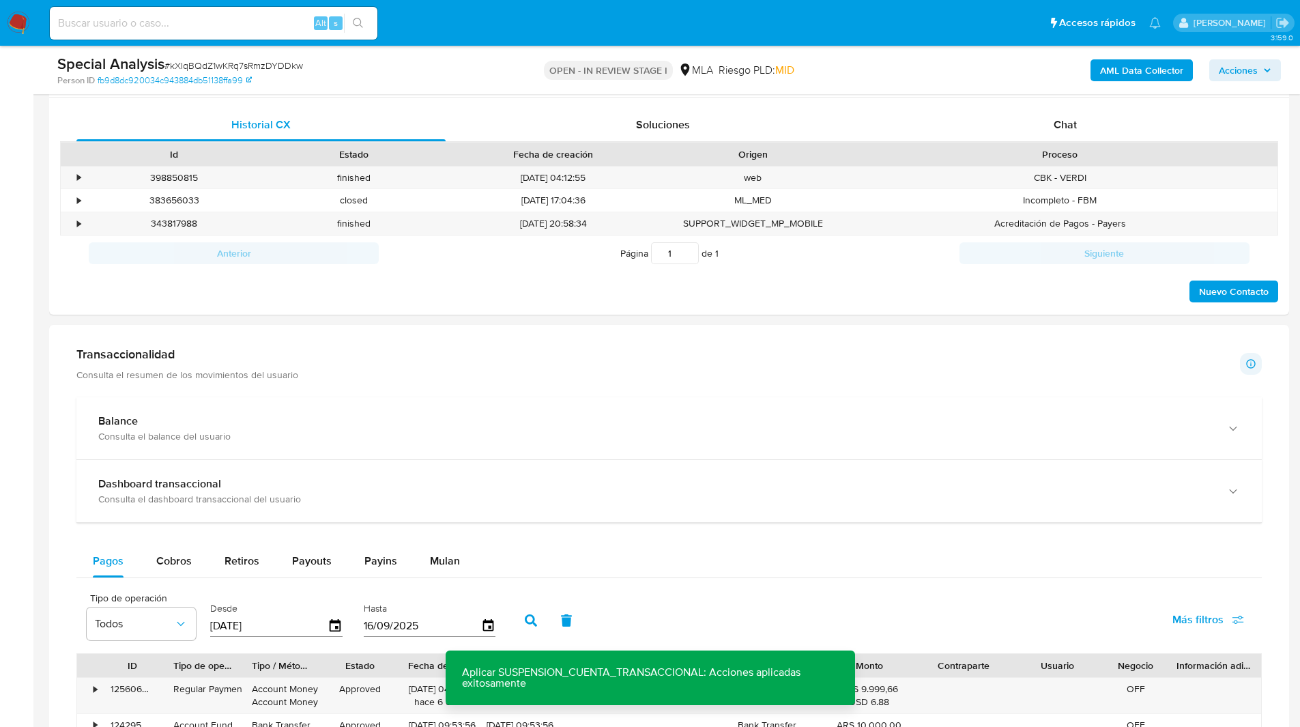
scroll to position [488, 0]
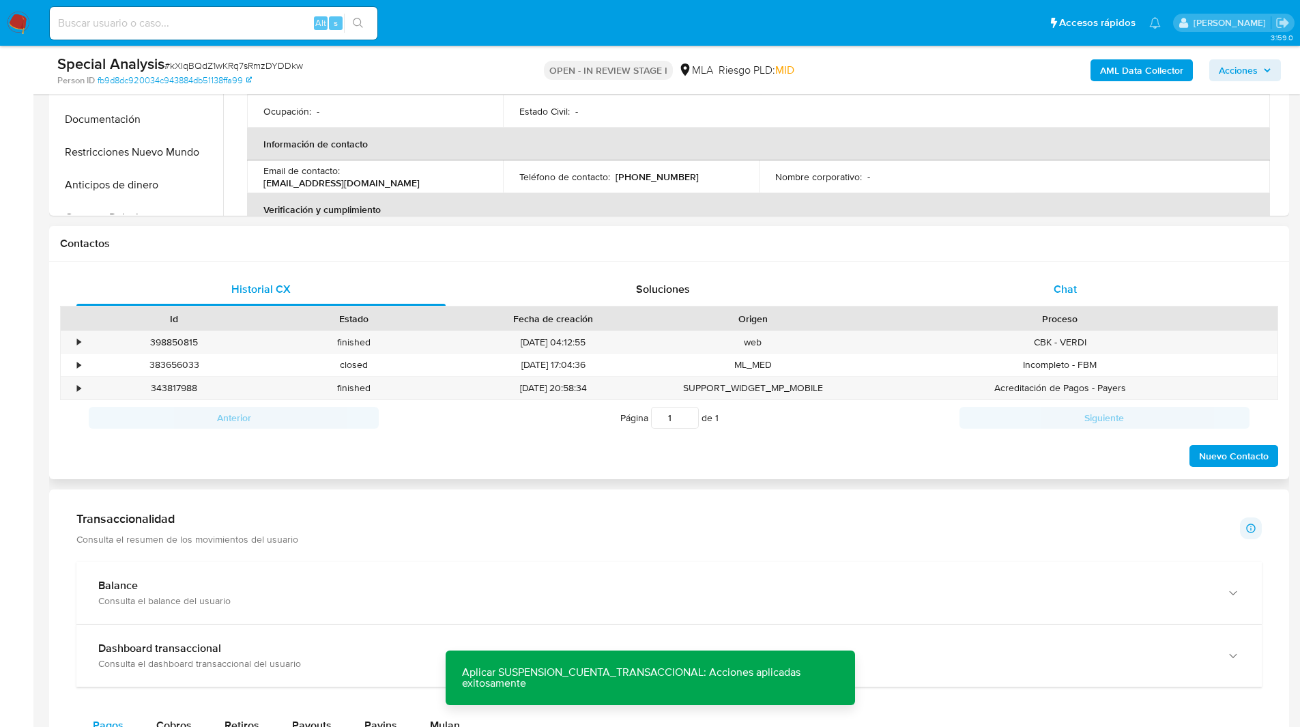
click at [1084, 274] on div "Chat" at bounding box center [1064, 289] width 369 height 33
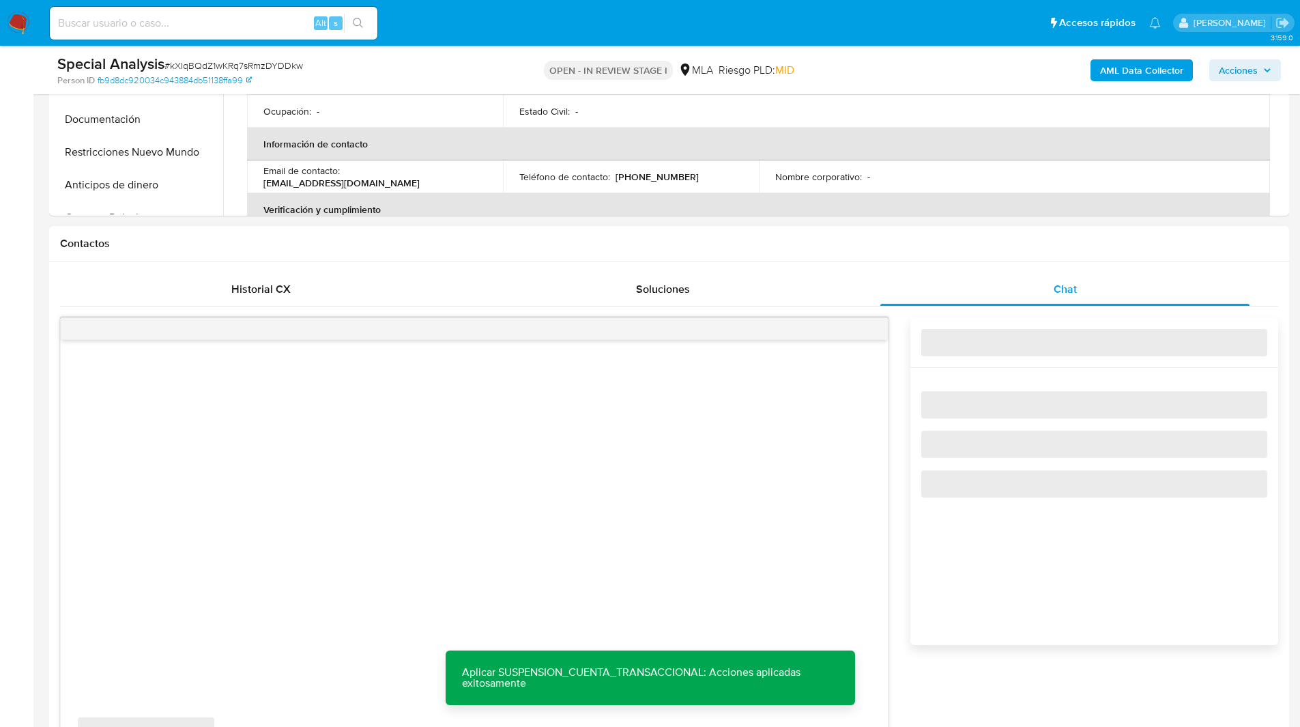
click at [934, 240] on h1 "Contactos" at bounding box center [669, 244] width 1218 height 14
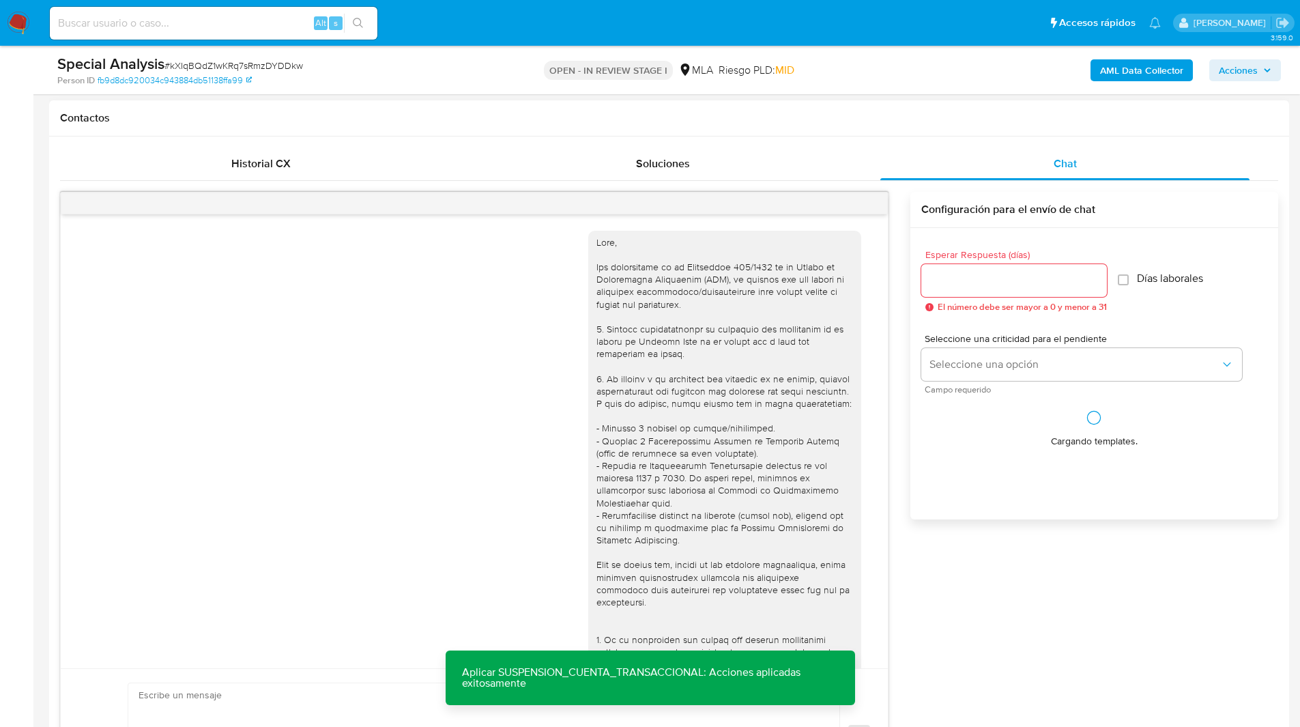
scroll to position [332, 0]
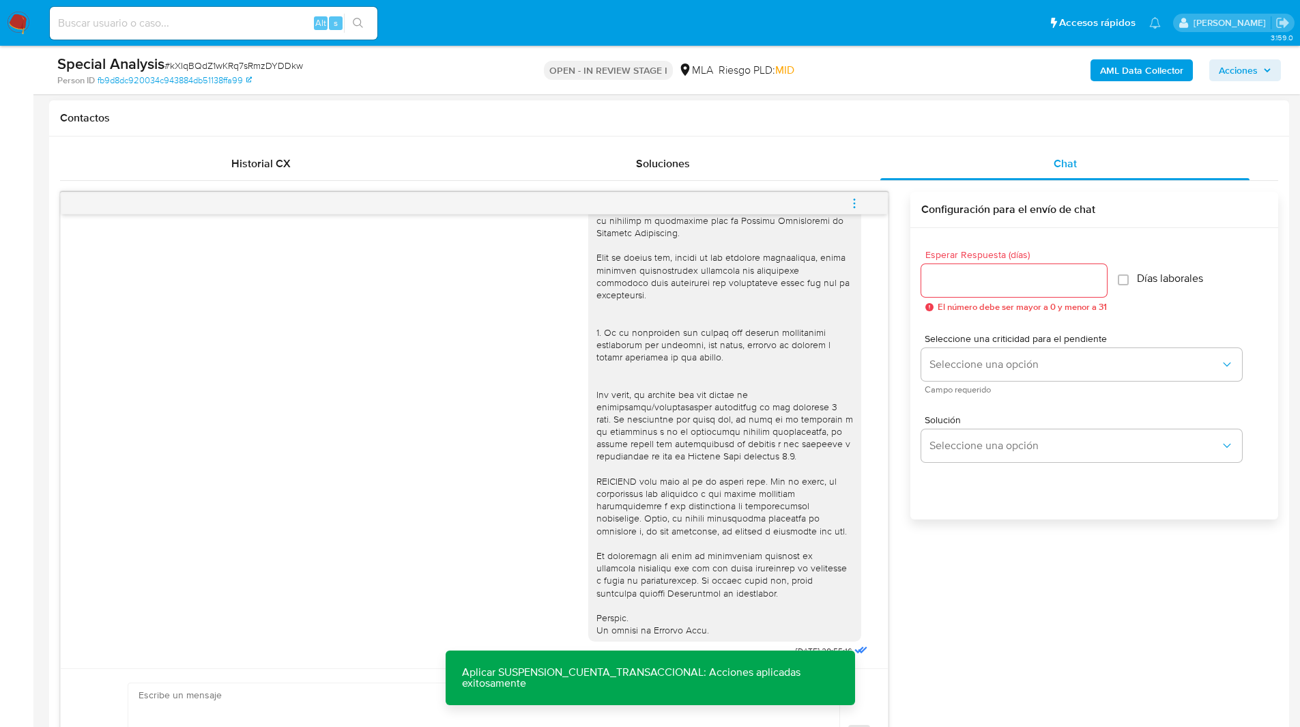
click at [865, 212] on button "menu-action" at bounding box center [854, 203] width 45 height 33
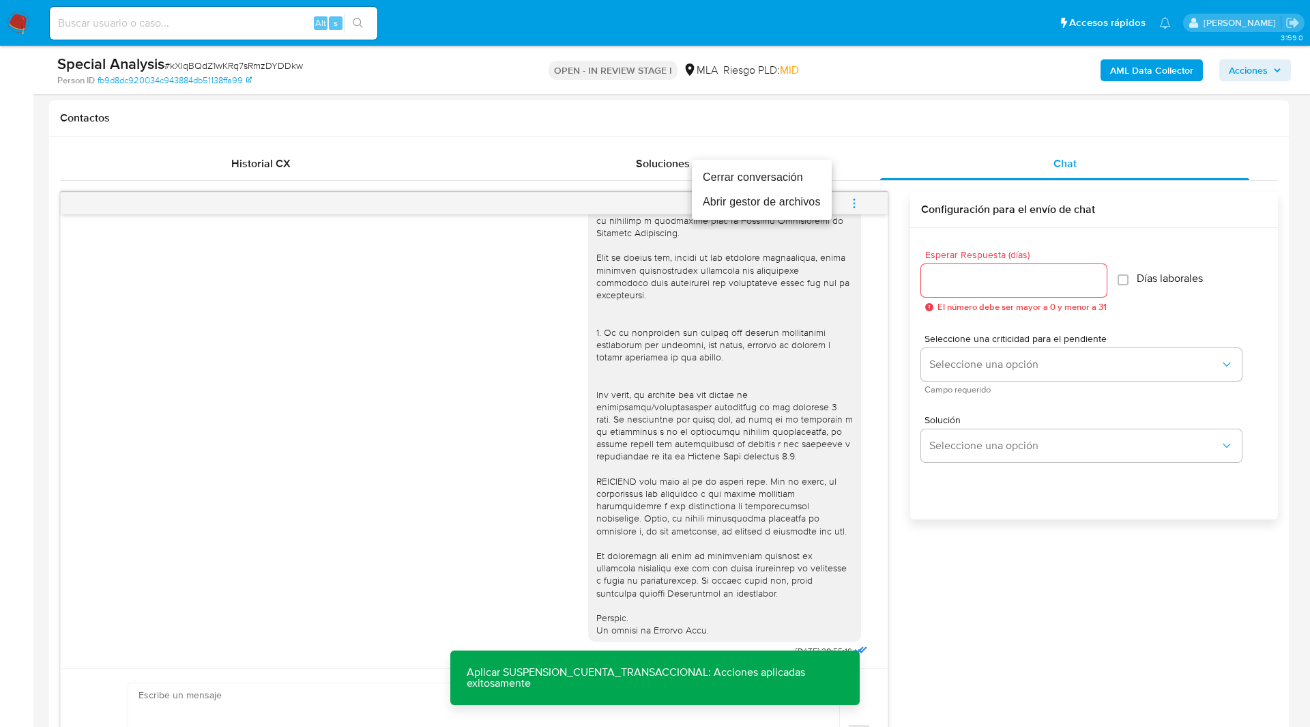
click at [765, 176] on li "Cerrar conversación" at bounding box center [762, 177] width 140 height 25
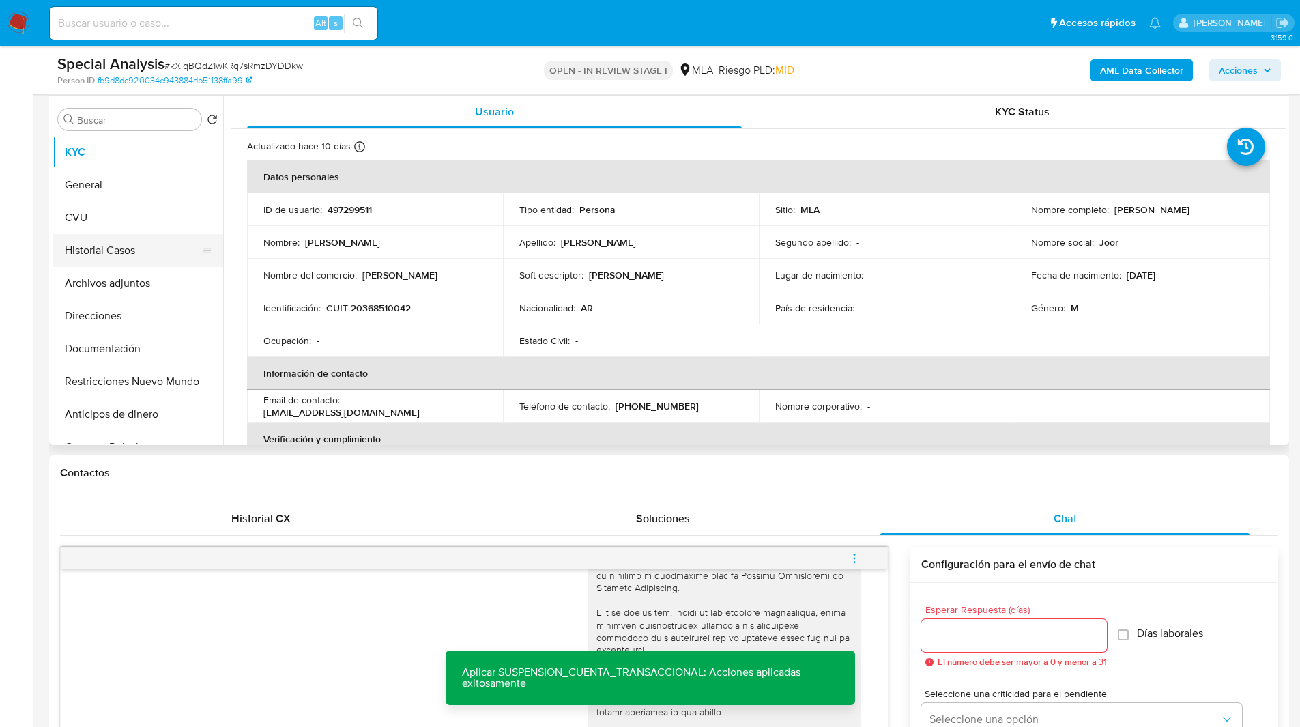
scroll to position [252, 0]
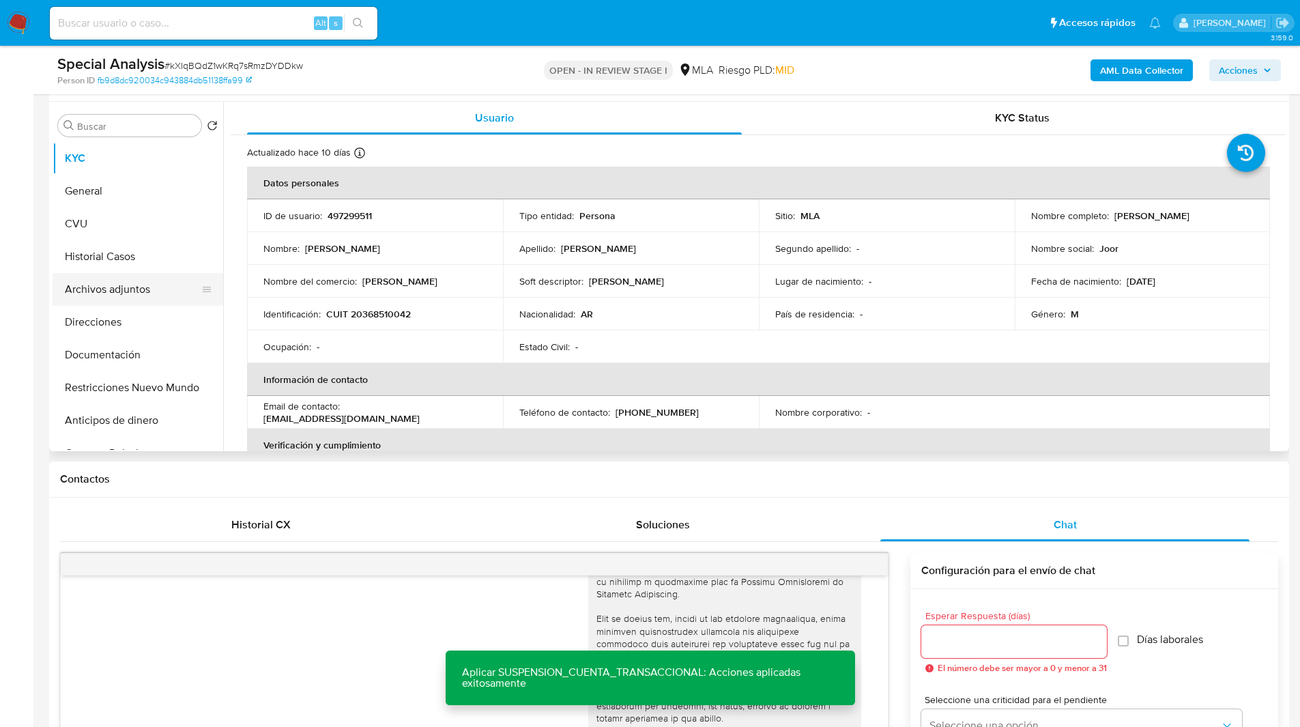
click at [106, 281] on button "Archivos adjuntos" at bounding box center [133, 289] width 160 height 33
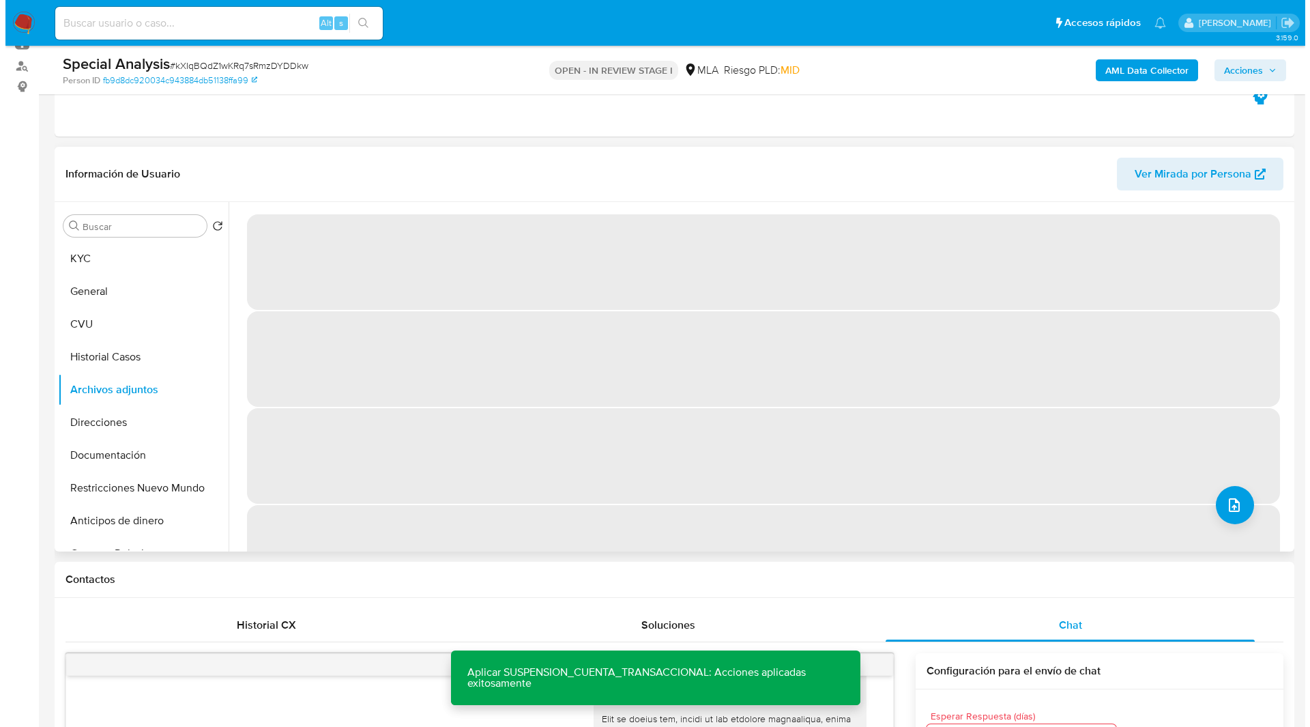
scroll to position [118, 0]
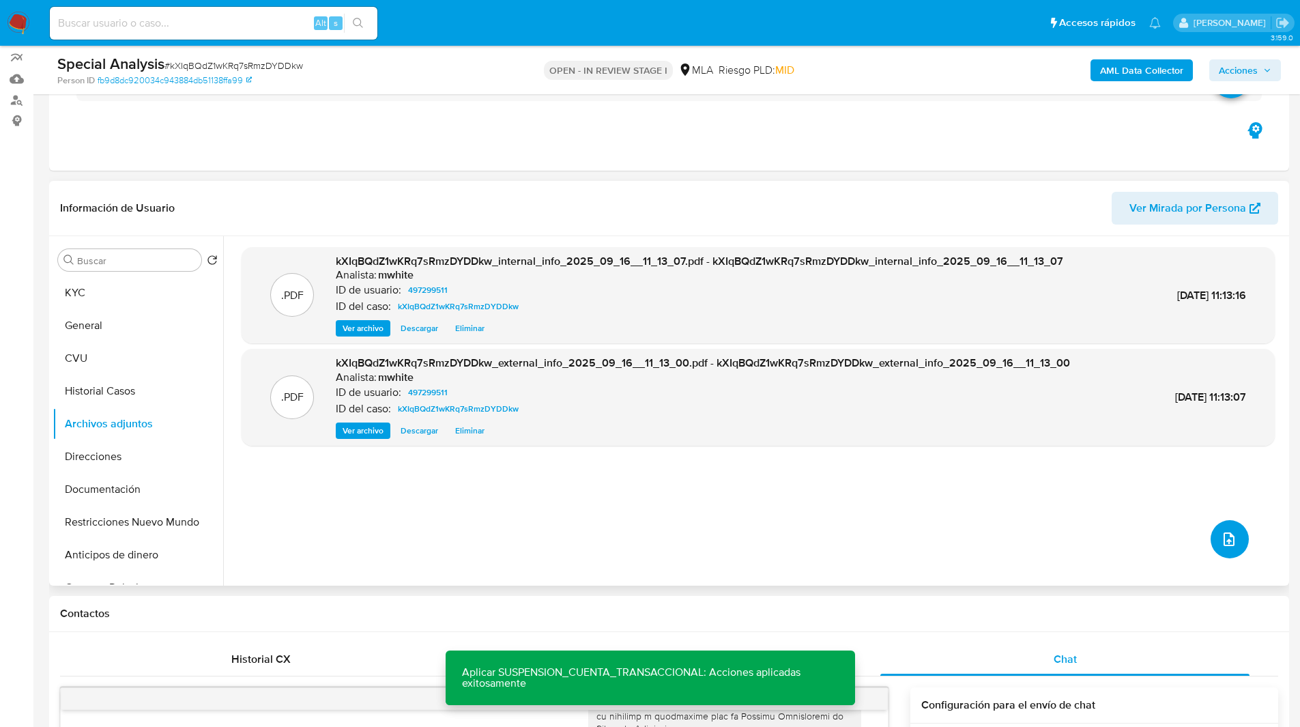
click at [1224, 536] on icon "upload-file" at bounding box center [1229, 539] width 11 height 14
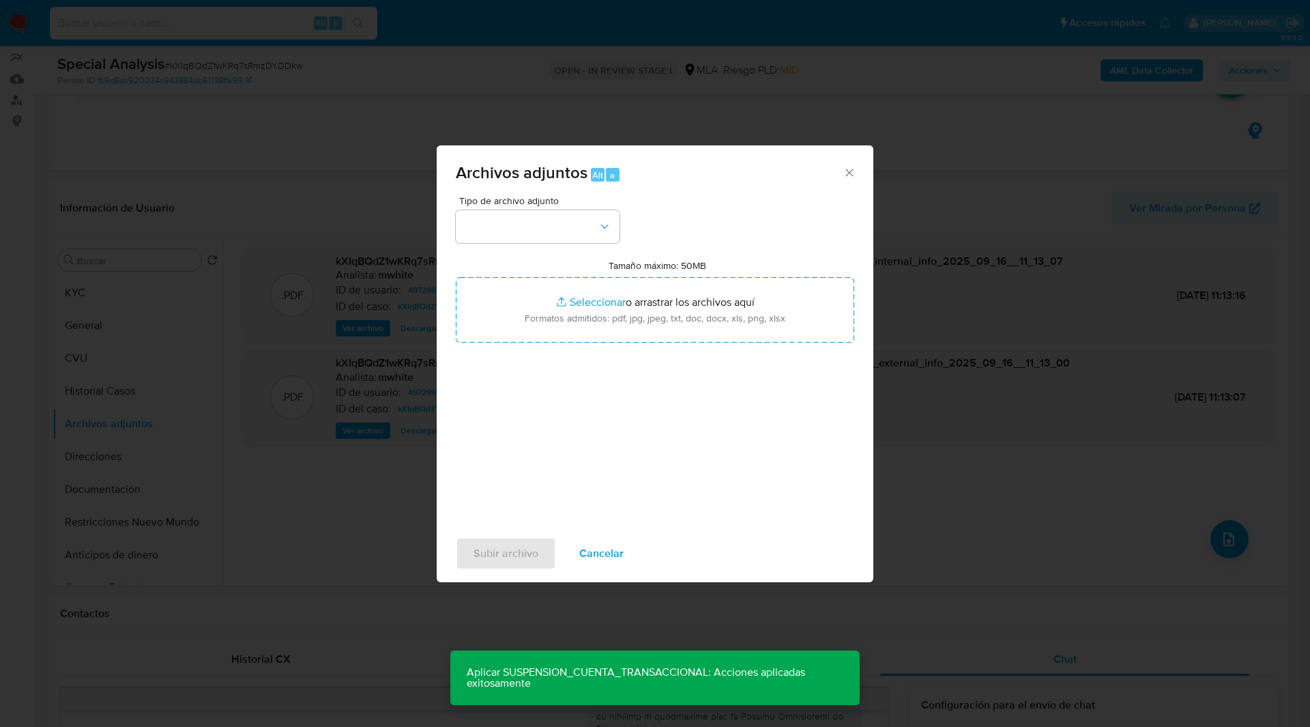
click at [522, 245] on div "Tipo de archivo adjunto Tamaño máximo: 50MB Seleccionar archivos Seleccionar o …" at bounding box center [655, 357] width 399 height 322
click at [518, 237] on button "button" at bounding box center [538, 226] width 164 height 33
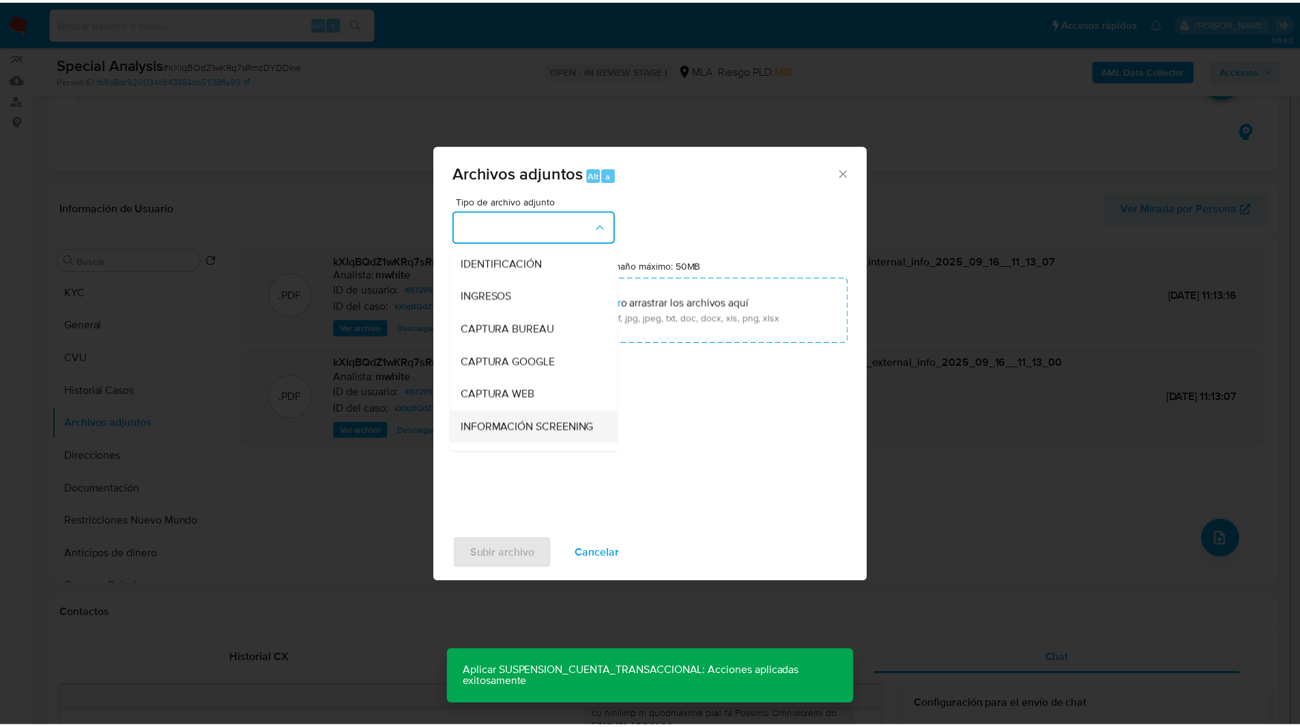
scroll to position [231, 0]
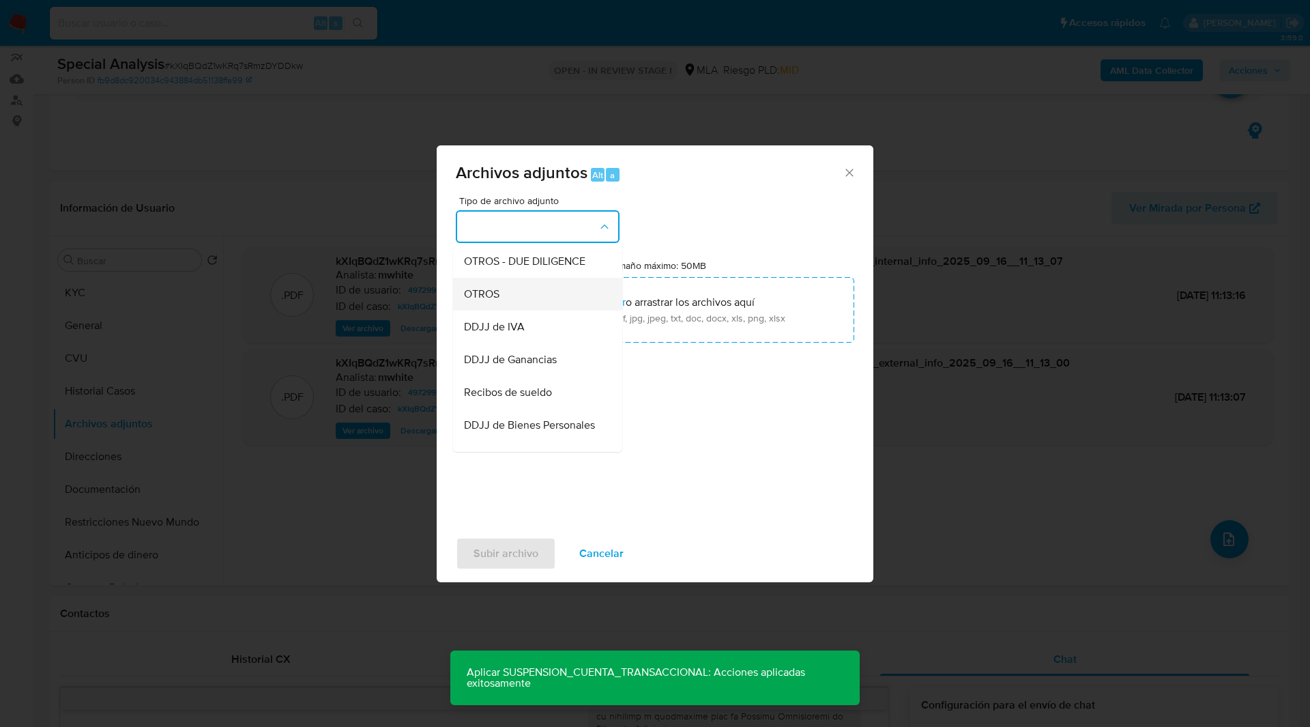
click at [505, 306] on div "OTROS" at bounding box center [533, 294] width 139 height 33
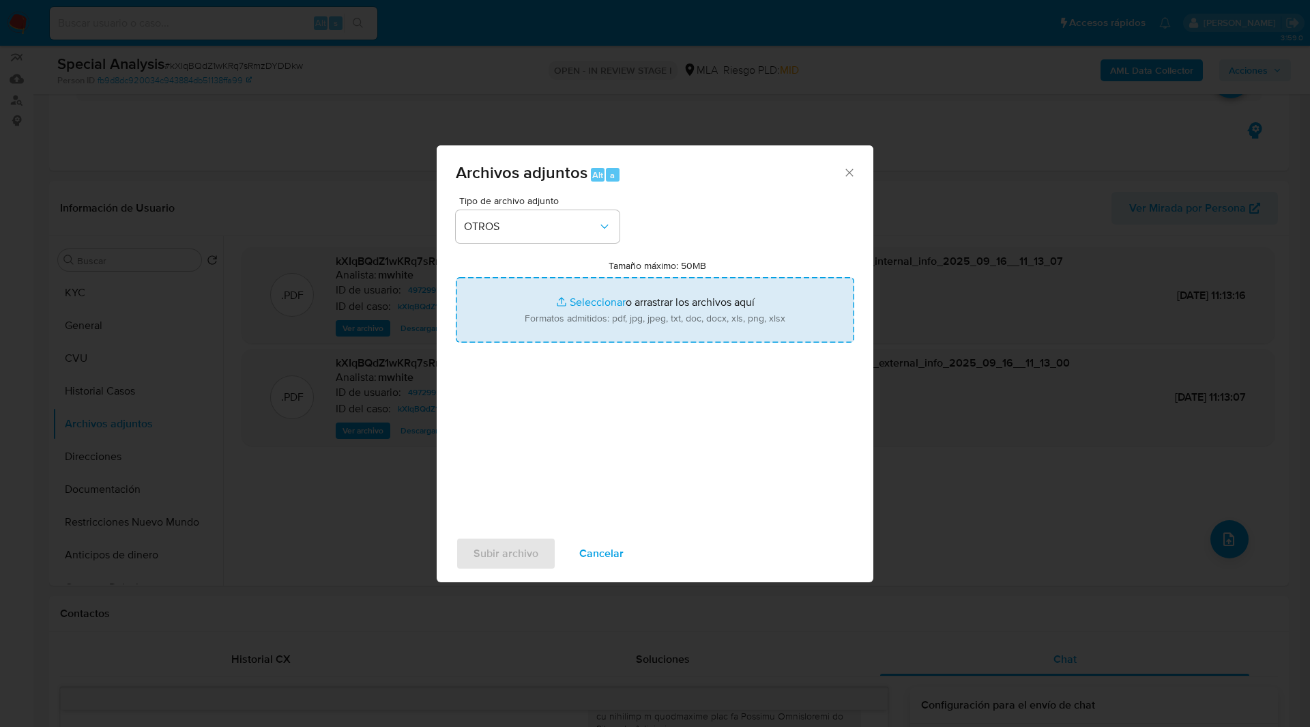
type input "C:\fakepath\Caselog kXIqBQdZ1wKRq7sRmzDYDDkw_2025_09_15_10_54_00.docx"
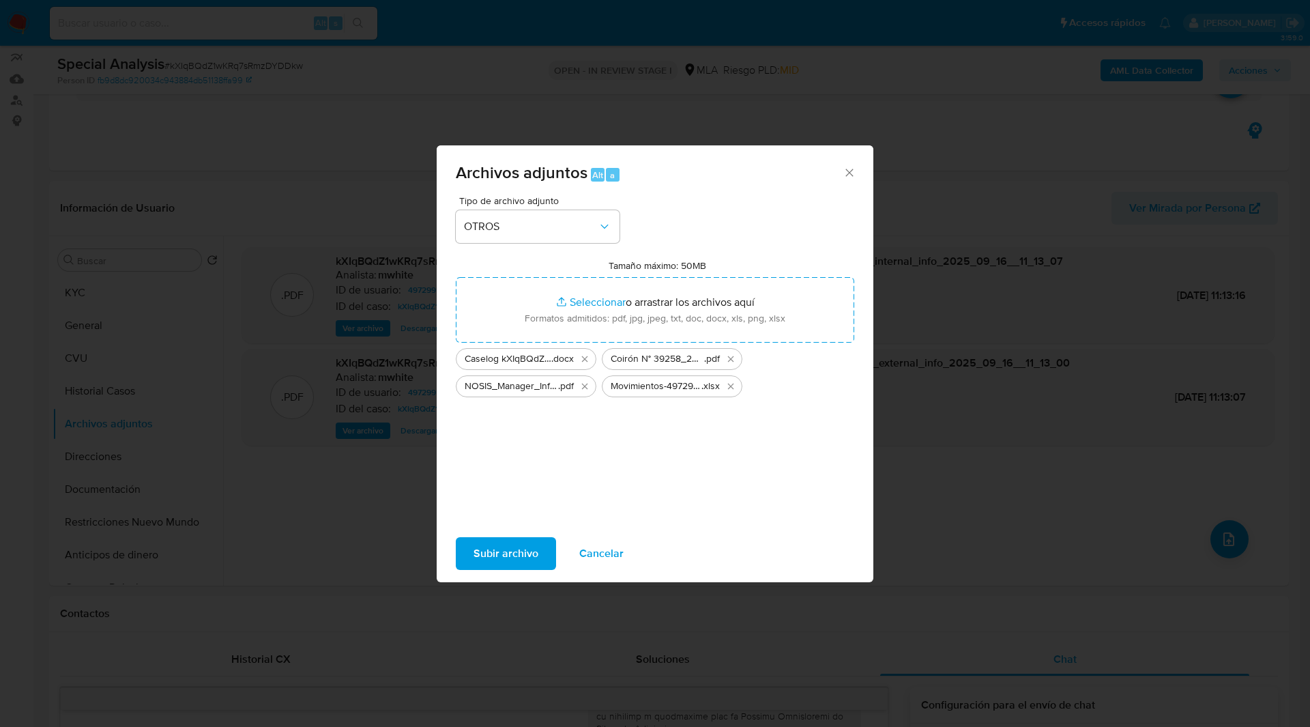
click at [516, 555] on span "Subir archivo" at bounding box center [506, 553] width 65 height 30
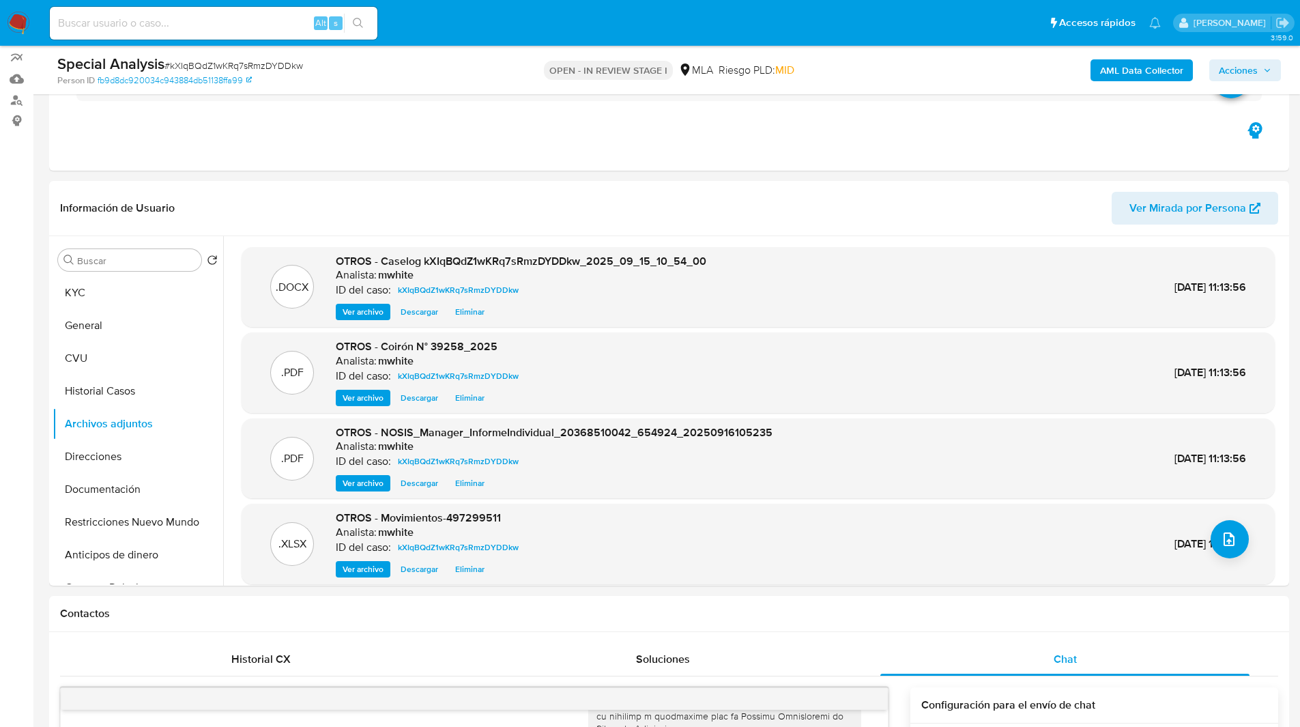
click at [1228, 50] on div "Special Analysis # kXIqBQdZ1wKRq7sRmzDYDDkw Person ID fb9d8dc920034c943884db511…" at bounding box center [669, 70] width 1240 height 48
click at [1234, 66] on span "Acciones" at bounding box center [1238, 70] width 39 height 22
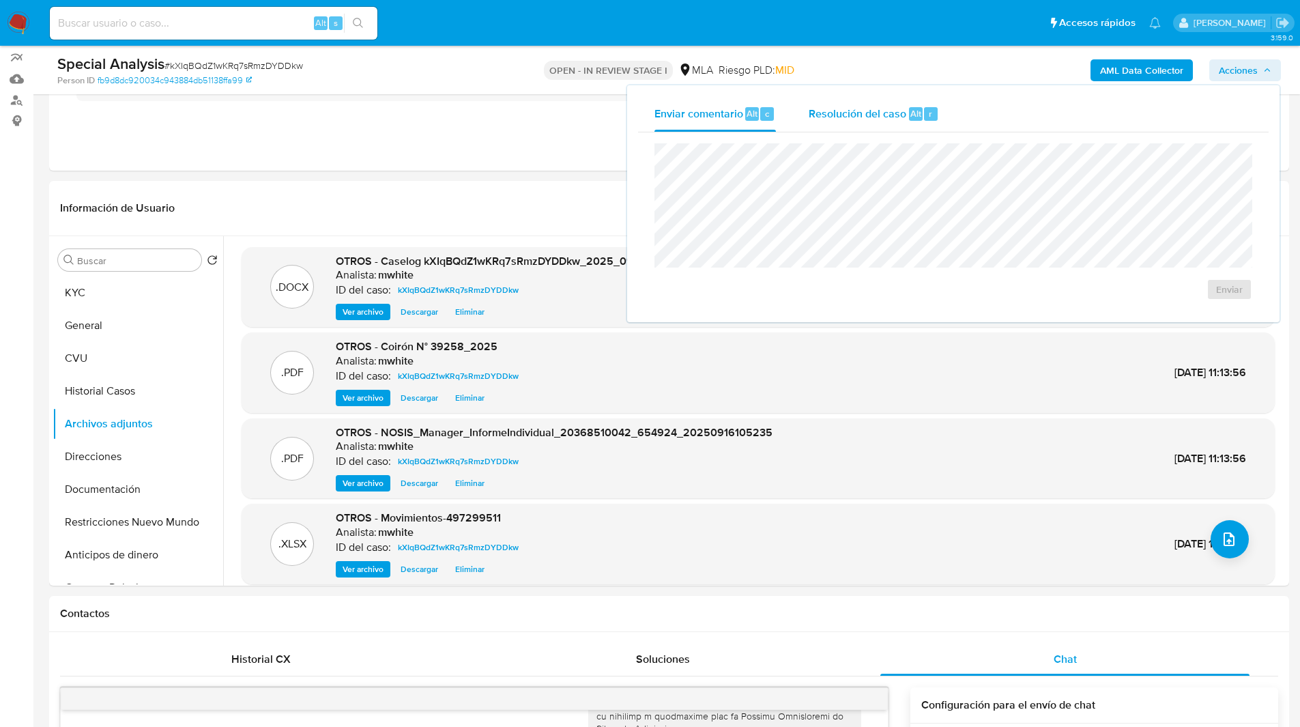
click at [877, 119] on span "Resolución del caso" at bounding box center [858, 113] width 98 height 16
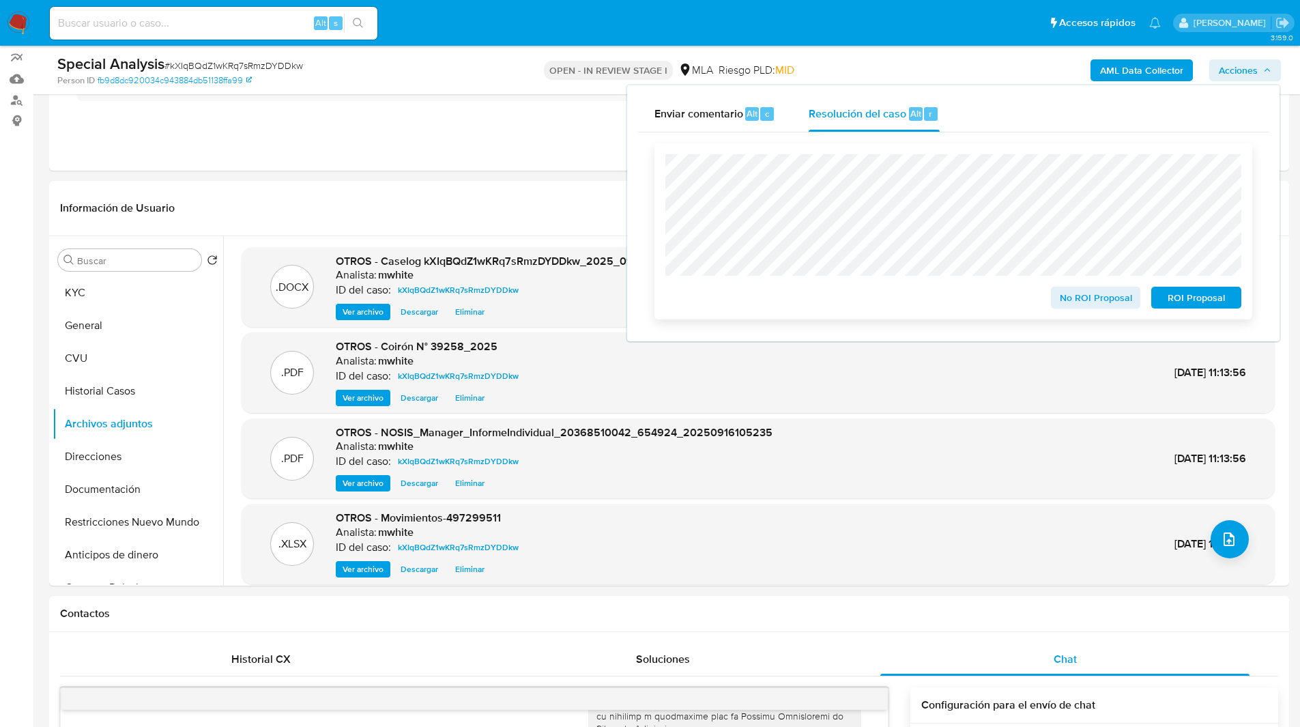
click at [1178, 292] on span "ROI Proposal" at bounding box center [1196, 297] width 71 height 19
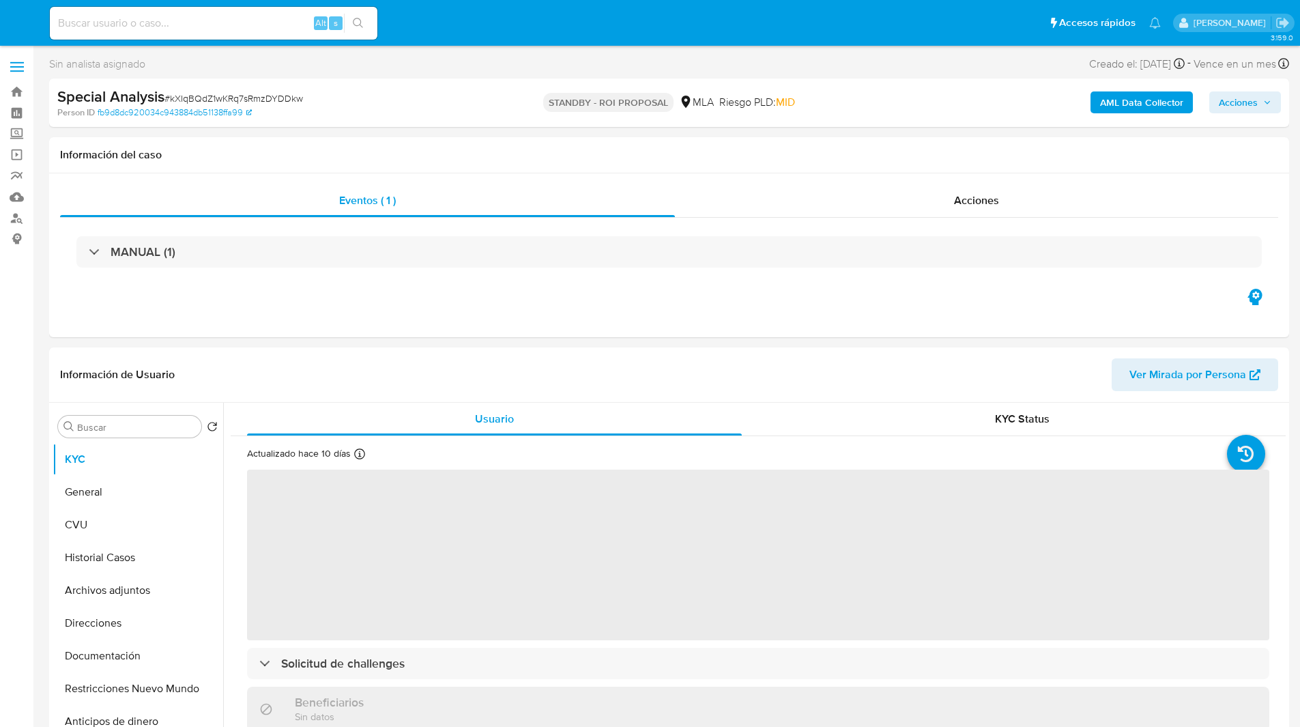
select select "10"
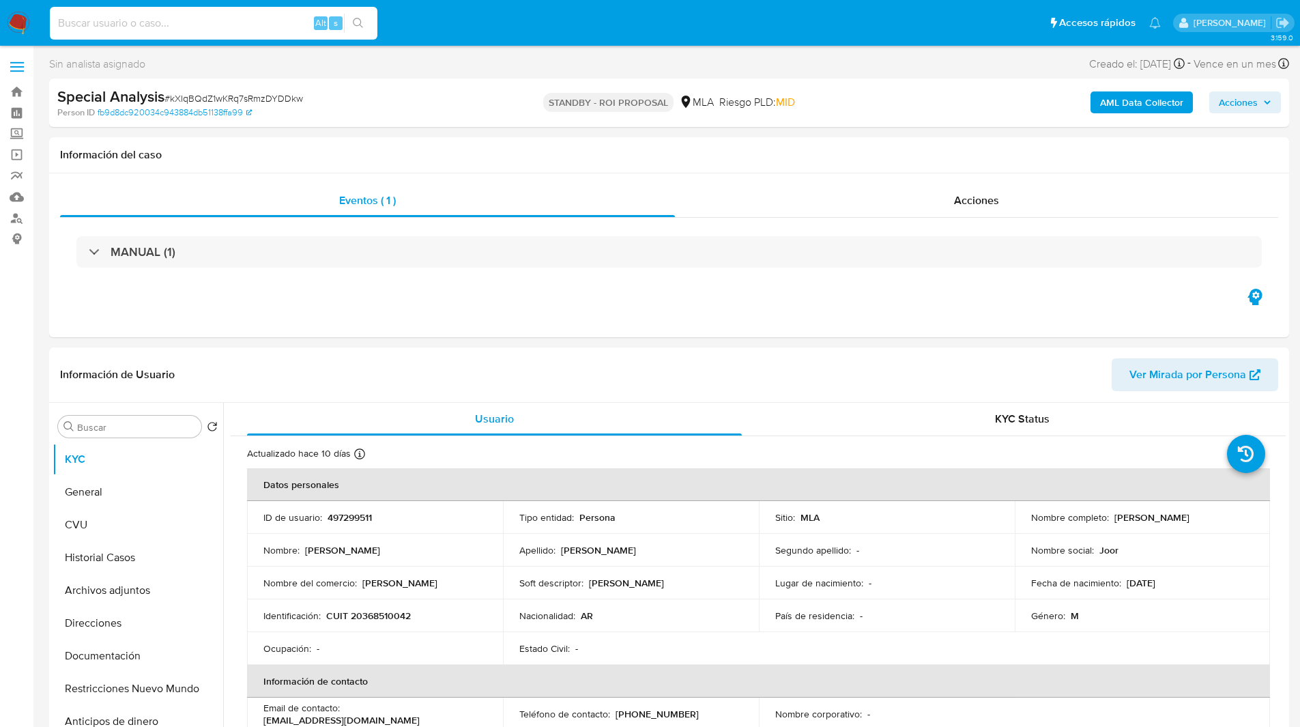
click at [192, 24] on input at bounding box center [214, 23] width 328 height 18
click at [212, 24] on input at bounding box center [214, 23] width 328 height 18
paste input "YiCUFYI3Q7yjk3xrEtmWRNLp"
type input "YiCUFYI3Q7yjk3xrEtmWRNLp"
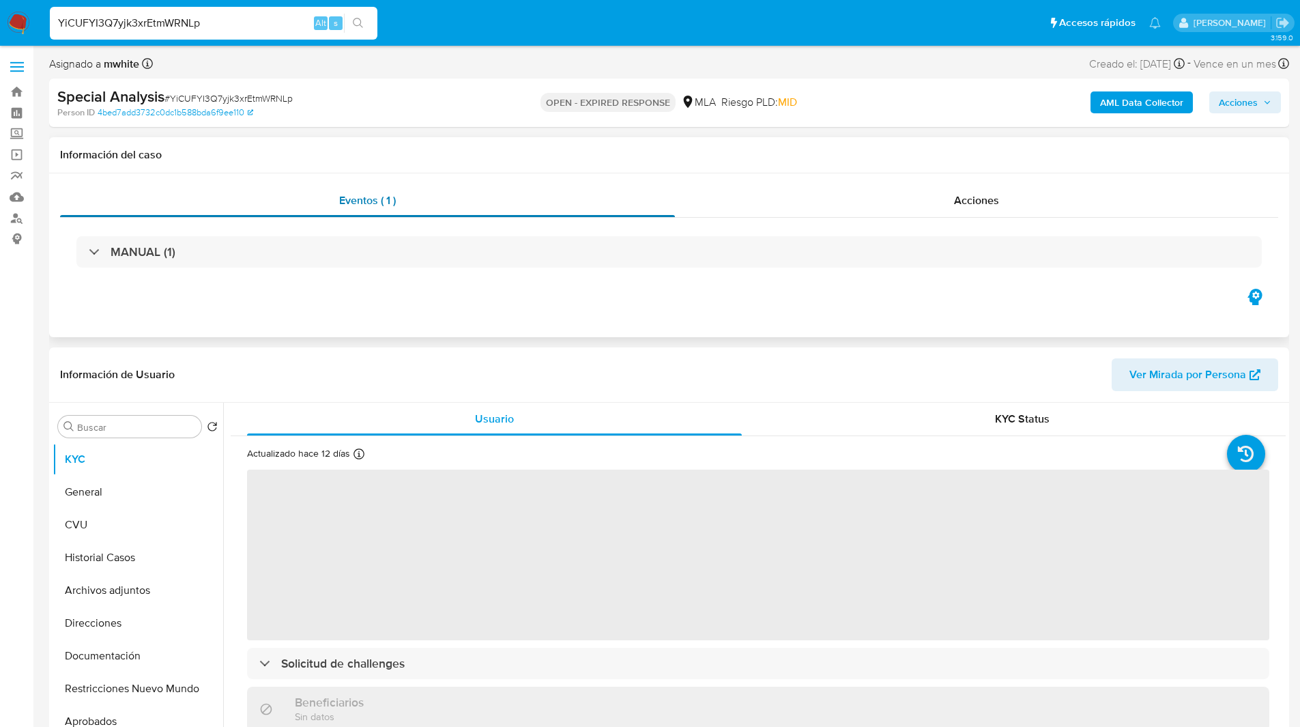
select select "10"
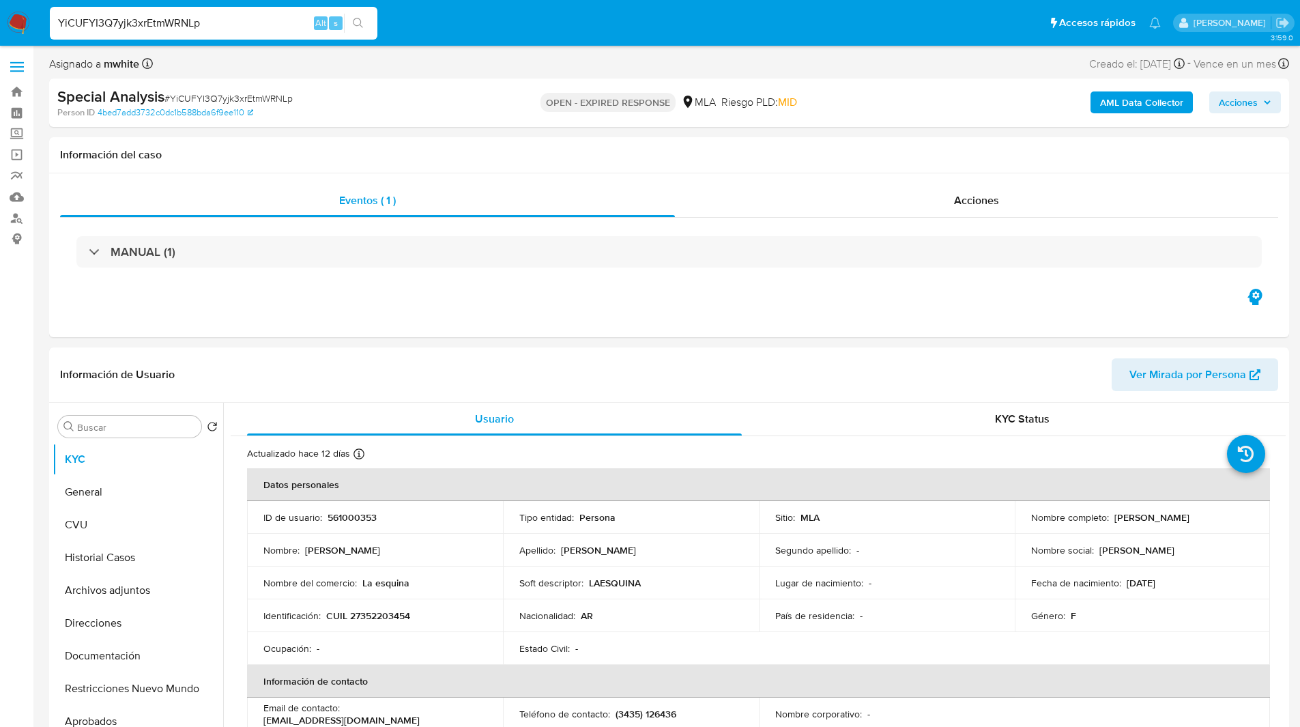
click at [716, 44] on nav "Pausado Ver notificaciones YiCUFYI3Q7yjk3xrEtmWRNLp Alt s Accesos rápidos Presi…" at bounding box center [650, 23] width 1300 height 46
click at [430, 309] on div "Eventos ( 1 ) Acciones MANUAL (1)" at bounding box center [669, 255] width 1240 height 164
click at [346, 509] on td "ID de usuario : 561000353" at bounding box center [375, 517] width 256 height 33
click at [353, 515] on p "561000353" at bounding box center [352, 517] width 49 height 12
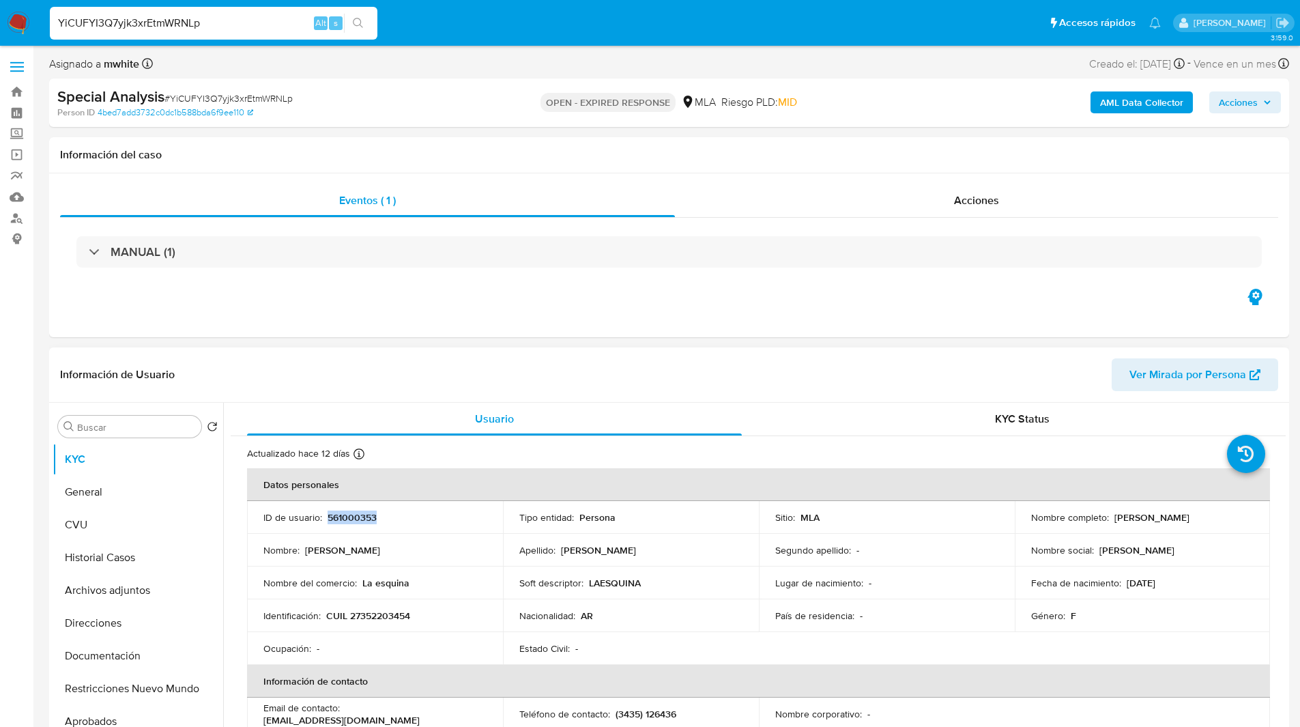
click at [353, 515] on p "561000353" at bounding box center [352, 517] width 49 height 12
click at [797, 68] on div "Asignado a mwhite Asignado el: 16/07/2025 17:30:39 Creado el: 16/07/2025 Creado…" at bounding box center [669, 67] width 1240 height 24
click at [418, 280] on div "MANUAL (1)" at bounding box center [669, 252] width 1218 height 68
click at [362, 516] on p "561000353" at bounding box center [352, 517] width 49 height 12
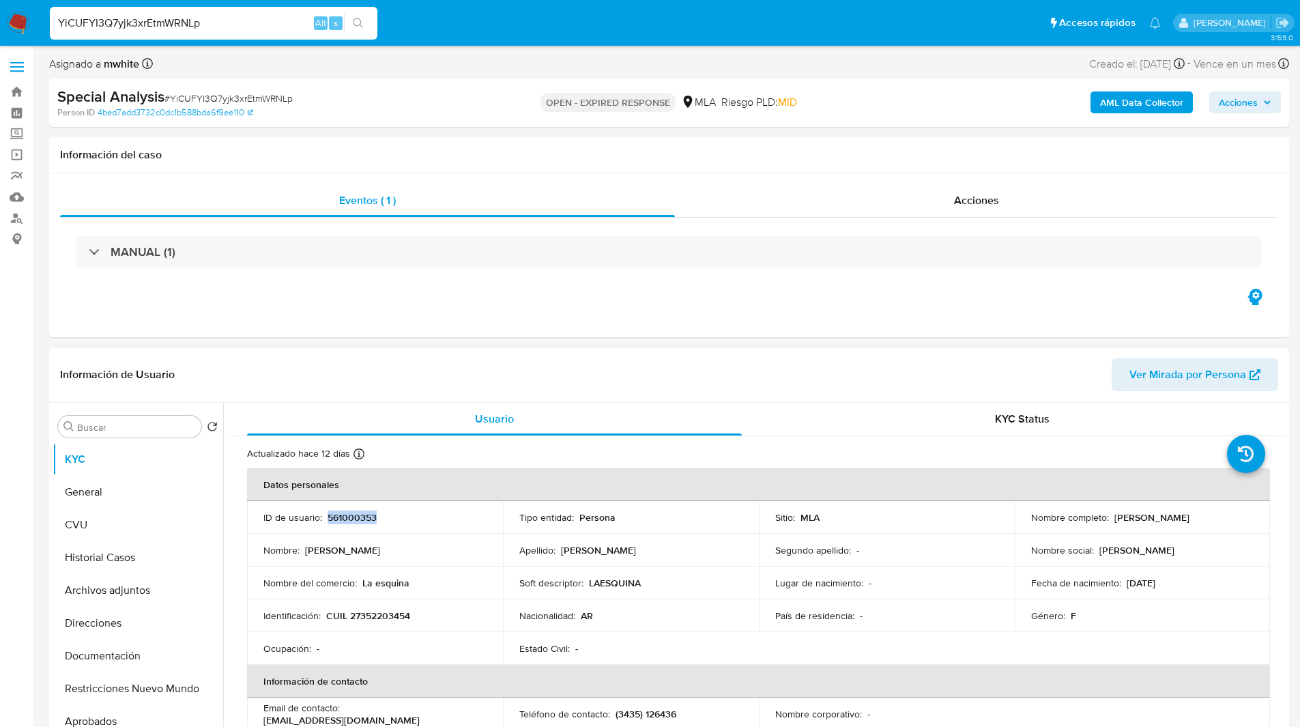
copy p "561000353"
click at [387, 620] on p "CUIL 27352203454" at bounding box center [368, 615] width 84 height 12
copy p "27352203454"
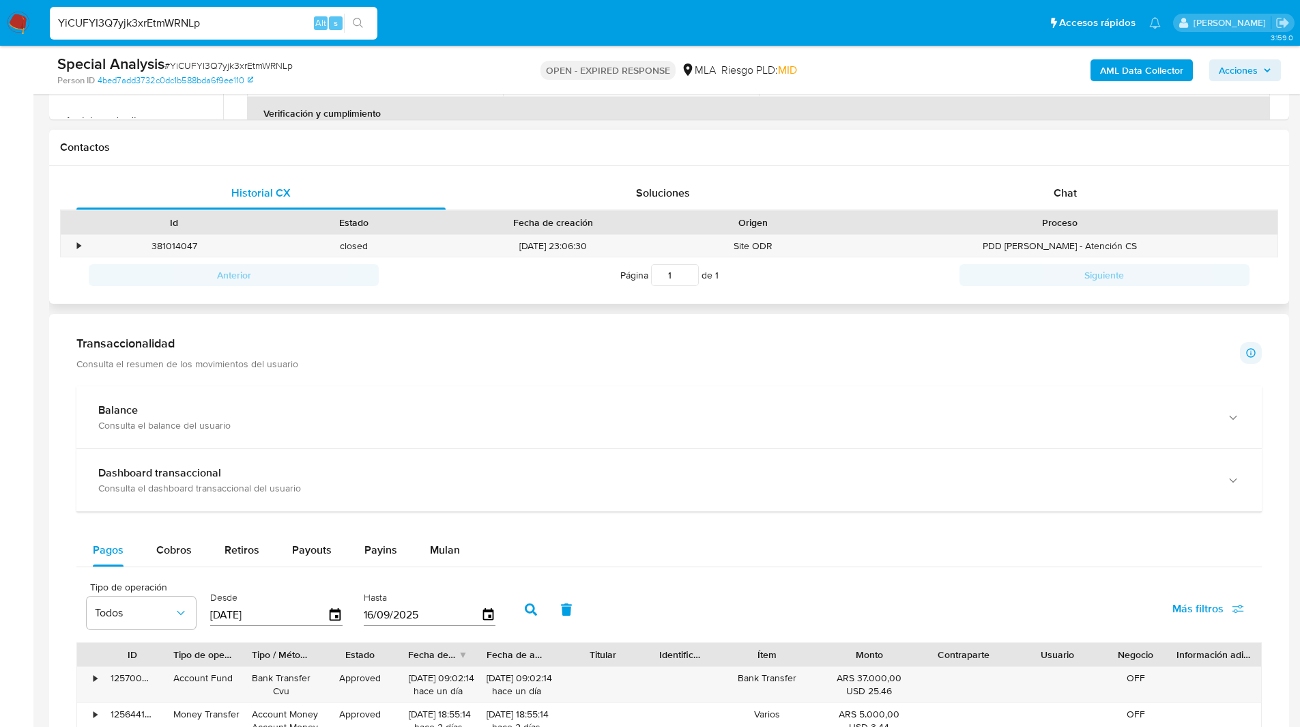
scroll to position [582, 0]
click at [1050, 186] on div "Chat" at bounding box center [1064, 195] width 369 height 33
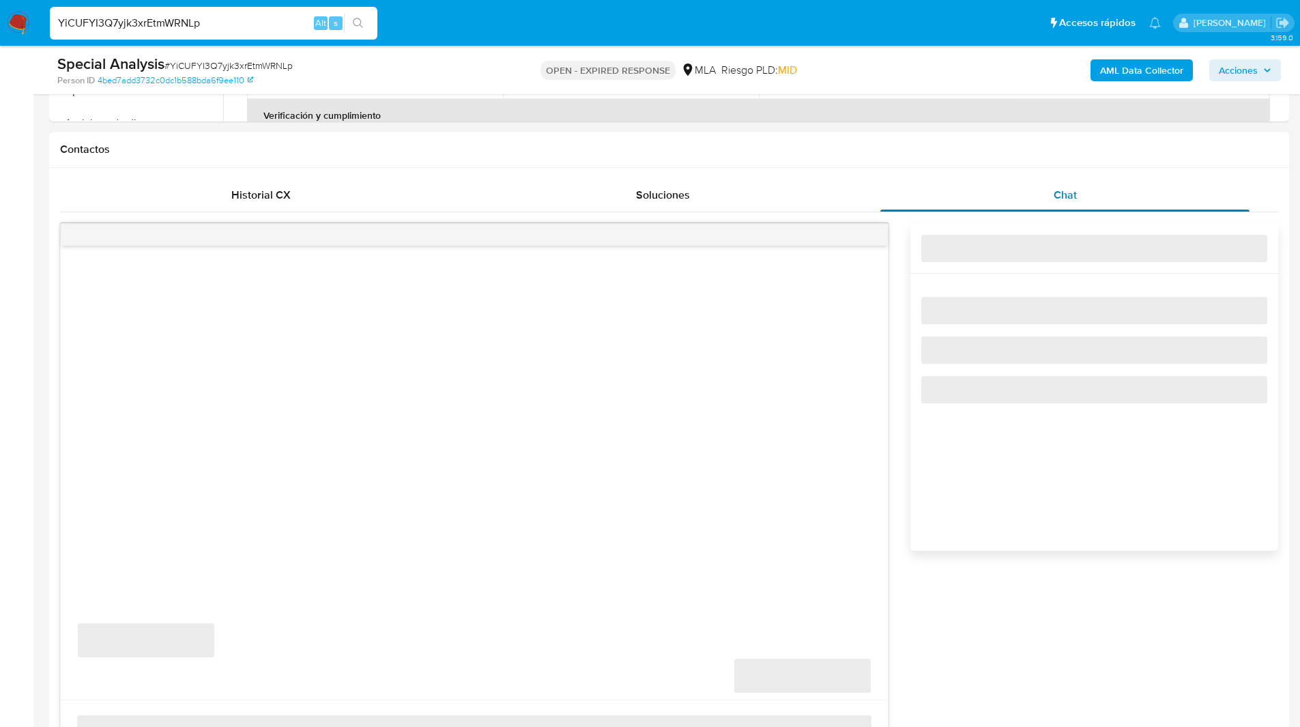
click at [1013, 191] on div "Chat" at bounding box center [1064, 195] width 369 height 33
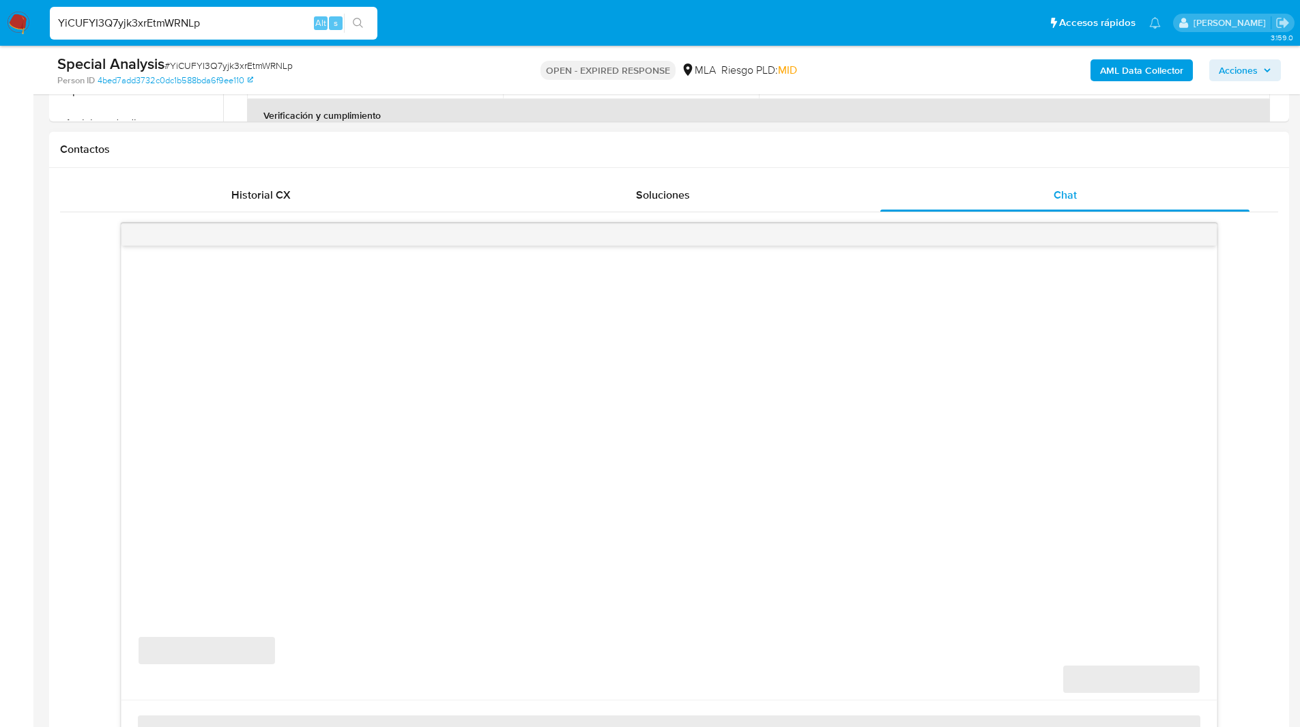
click at [898, 154] on h1 "Contactos" at bounding box center [669, 150] width 1218 height 14
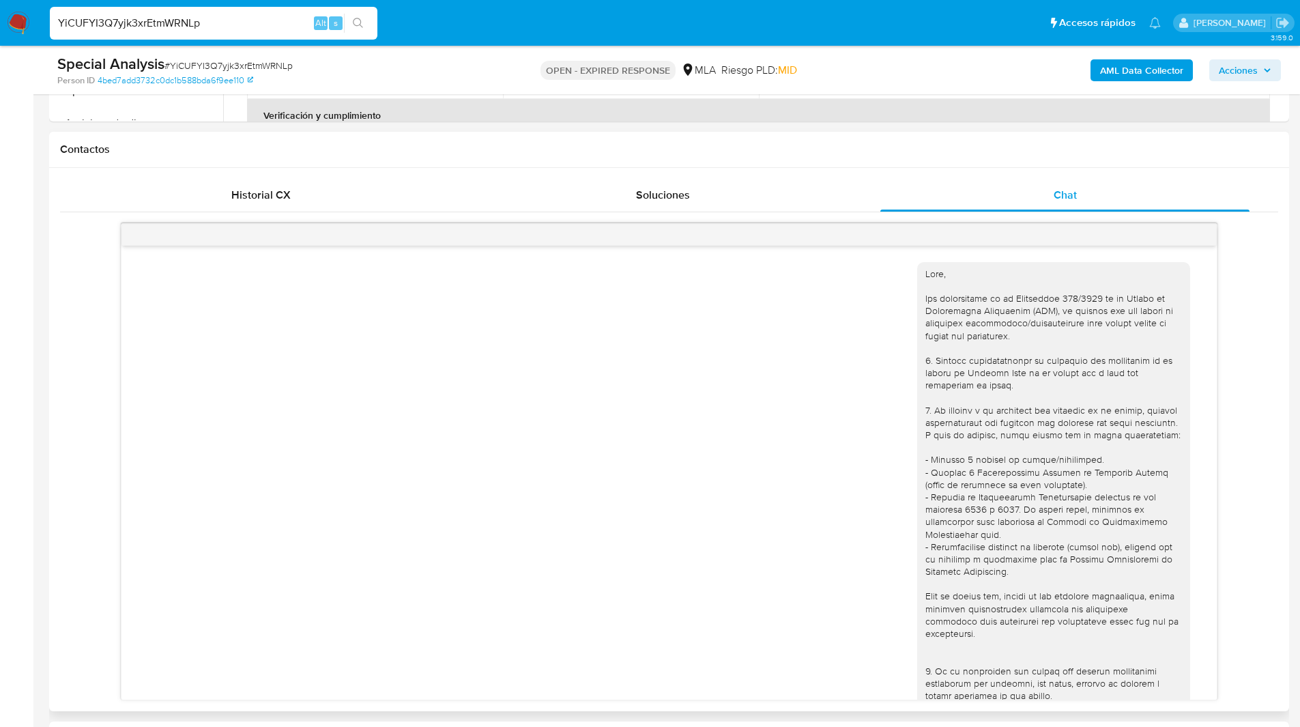
scroll to position [332, 0]
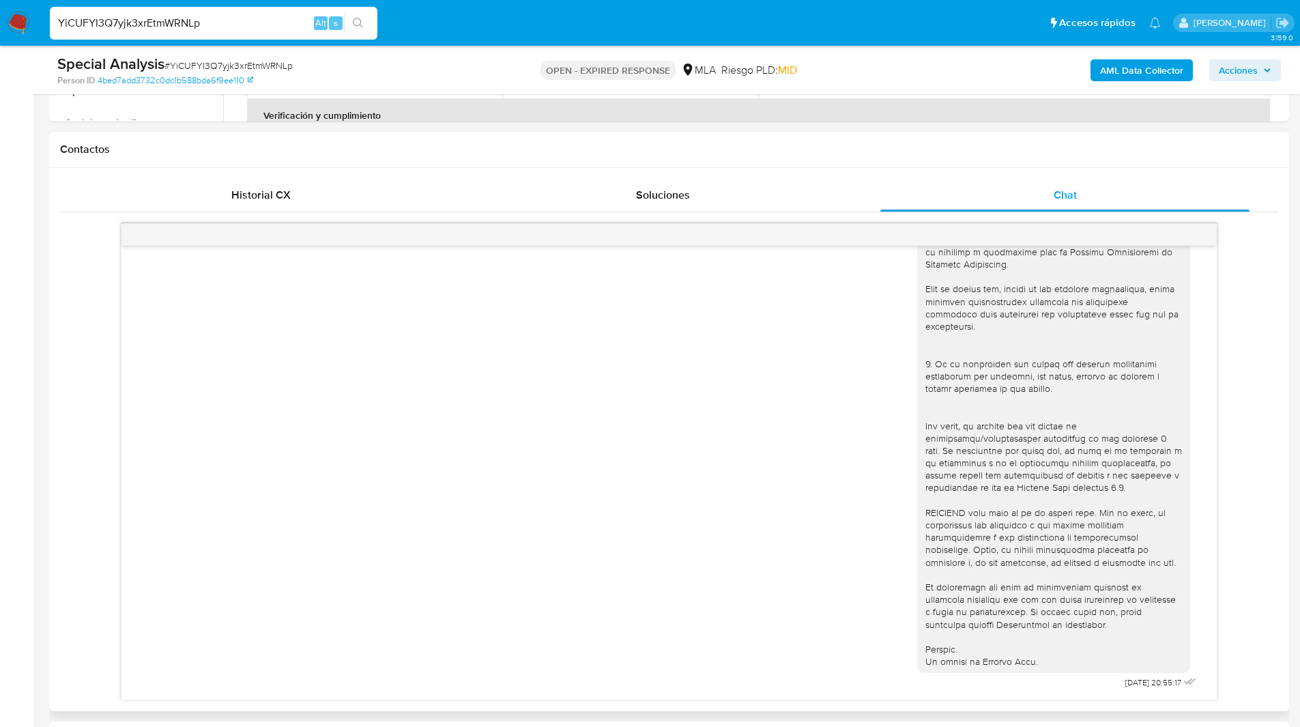
click at [876, 153] on h1 "Contactos" at bounding box center [669, 150] width 1218 height 14
click at [883, 154] on h1 "Contactos" at bounding box center [669, 150] width 1218 height 14
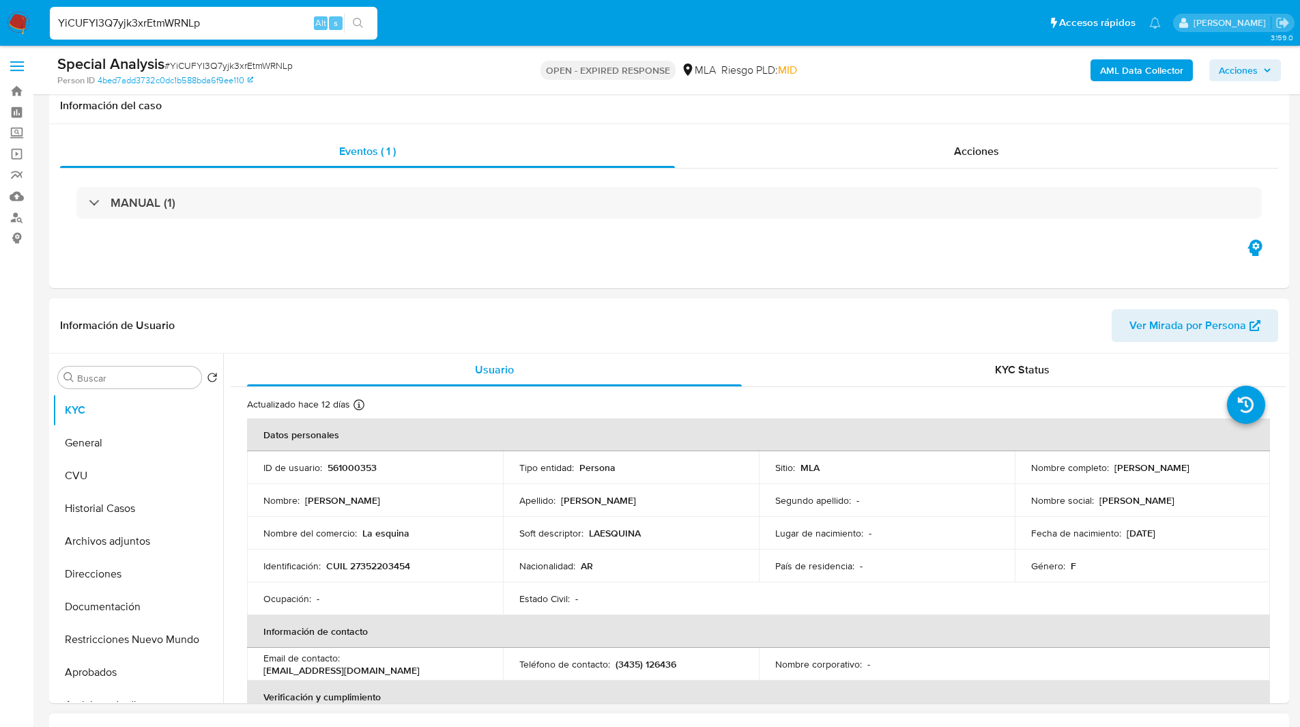
scroll to position [0, 0]
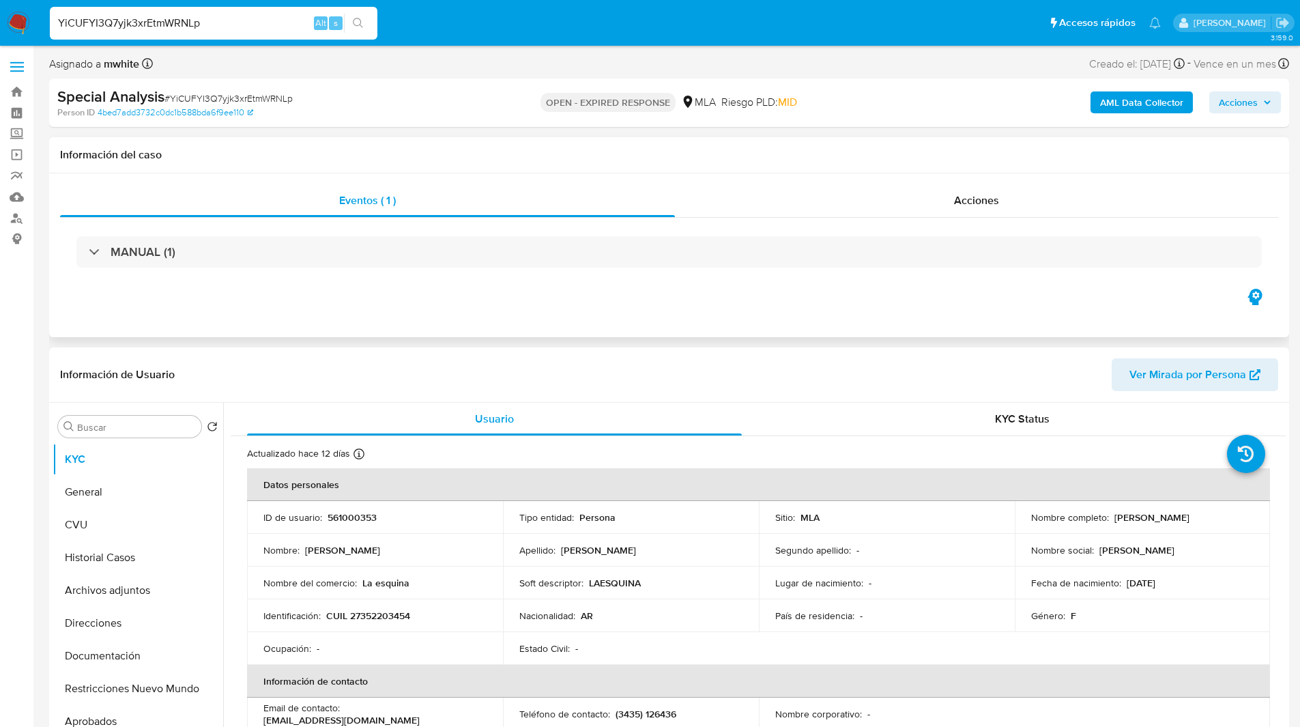
click at [841, 154] on h1 "Información del caso" at bounding box center [669, 155] width 1218 height 14
drag, startPoint x: 1111, startPoint y: 517, endPoint x: 1254, endPoint y: 517, distance: 142.6
click at [1254, 517] on td "Nombre completo : Vanesa Estefania Lopez" at bounding box center [1143, 517] width 256 height 33
copy p "Vanesa Estefania Lopez"
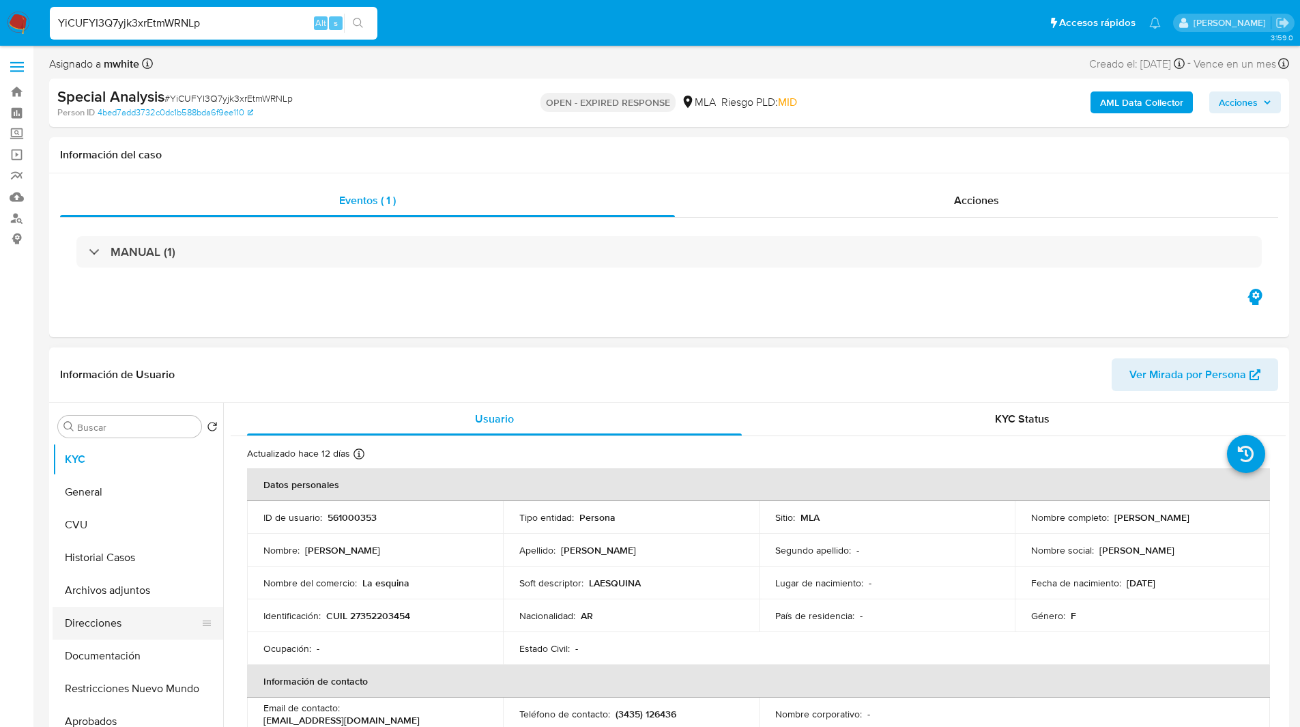
click at [99, 622] on button "Direcciones" at bounding box center [133, 623] width 160 height 33
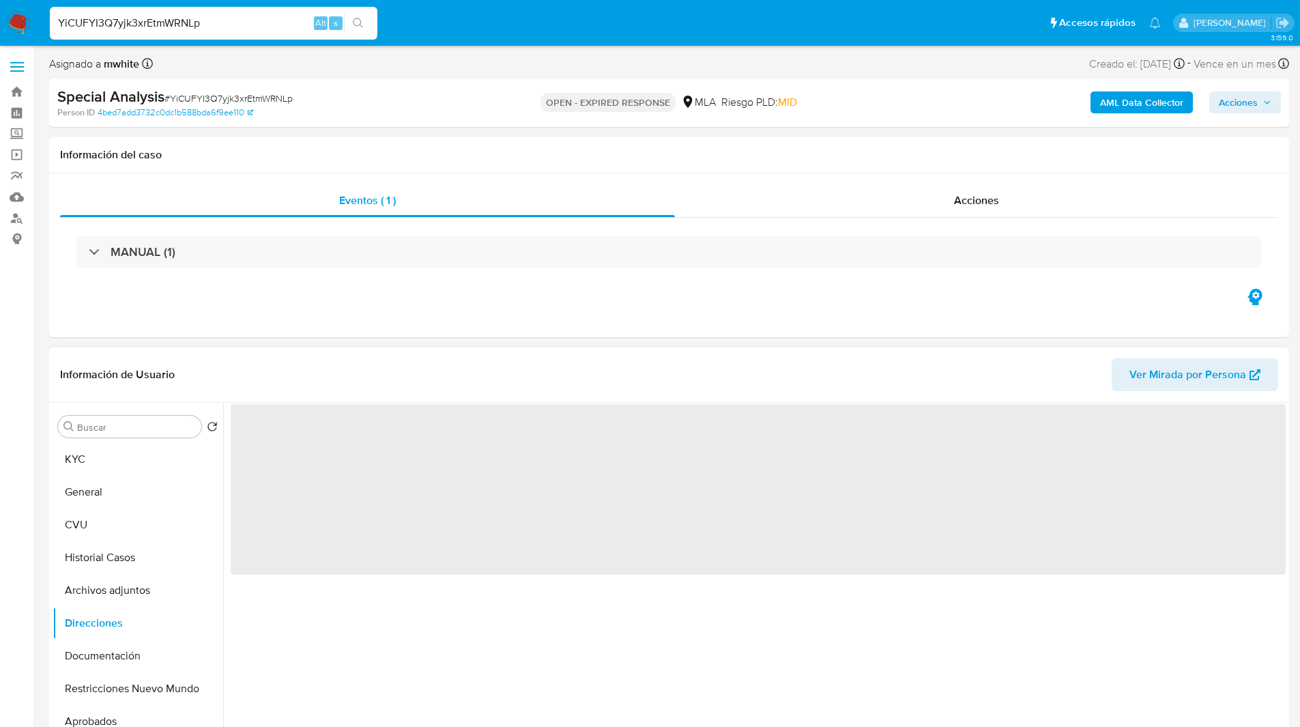
click at [405, 364] on header "Información de Usuario Ver Mirada por Persona" at bounding box center [669, 374] width 1218 height 33
click at [493, 312] on div "Eventos ( 1 ) Acciones MANUAL (1)" at bounding box center [669, 255] width 1240 height 164
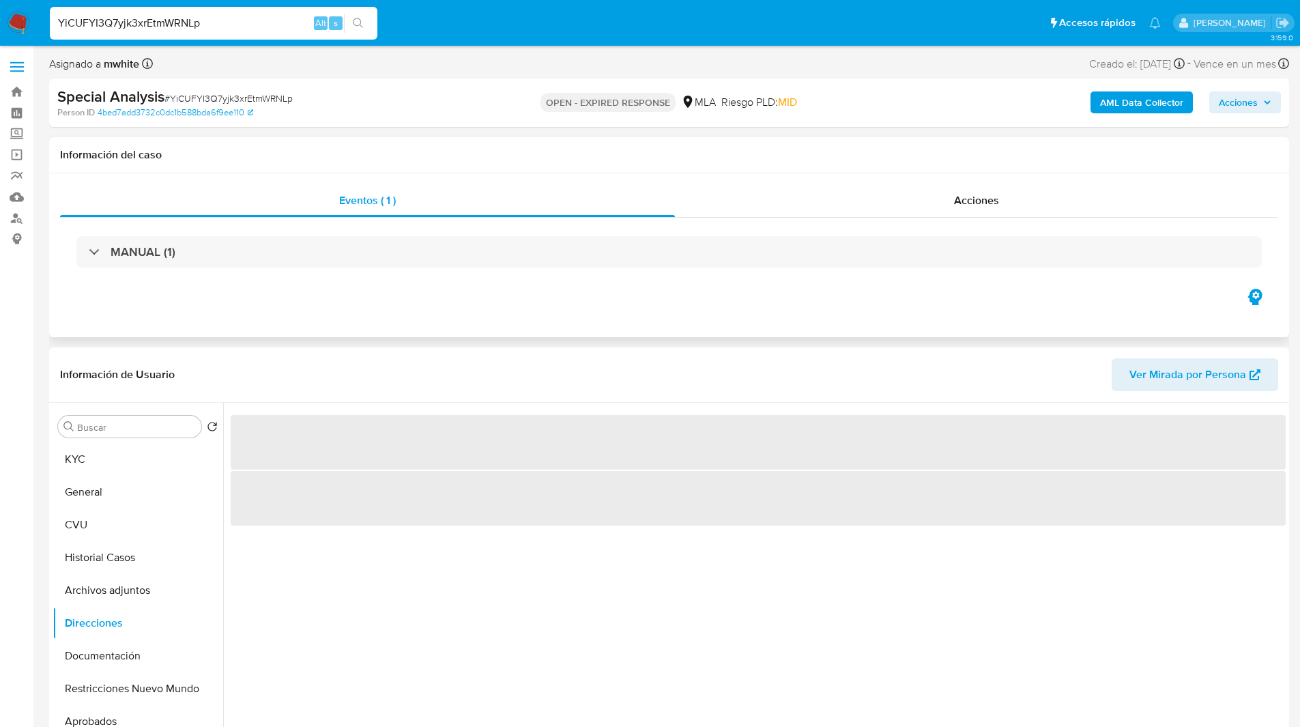
scroll to position [30, 0]
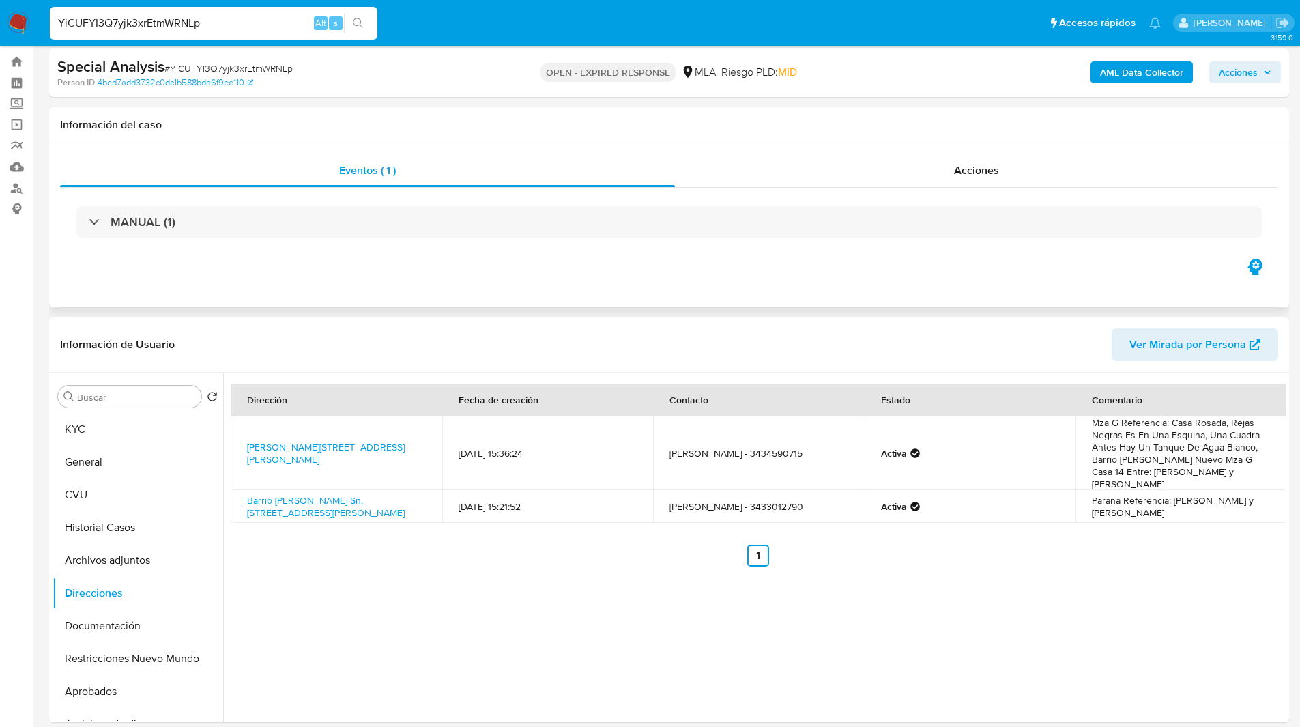
click at [317, 274] on div "Eventos ( 1 ) Acciones MANUAL (1)" at bounding box center [669, 225] width 1240 height 164
click at [67, 433] on button "KYC" at bounding box center [133, 429] width 160 height 33
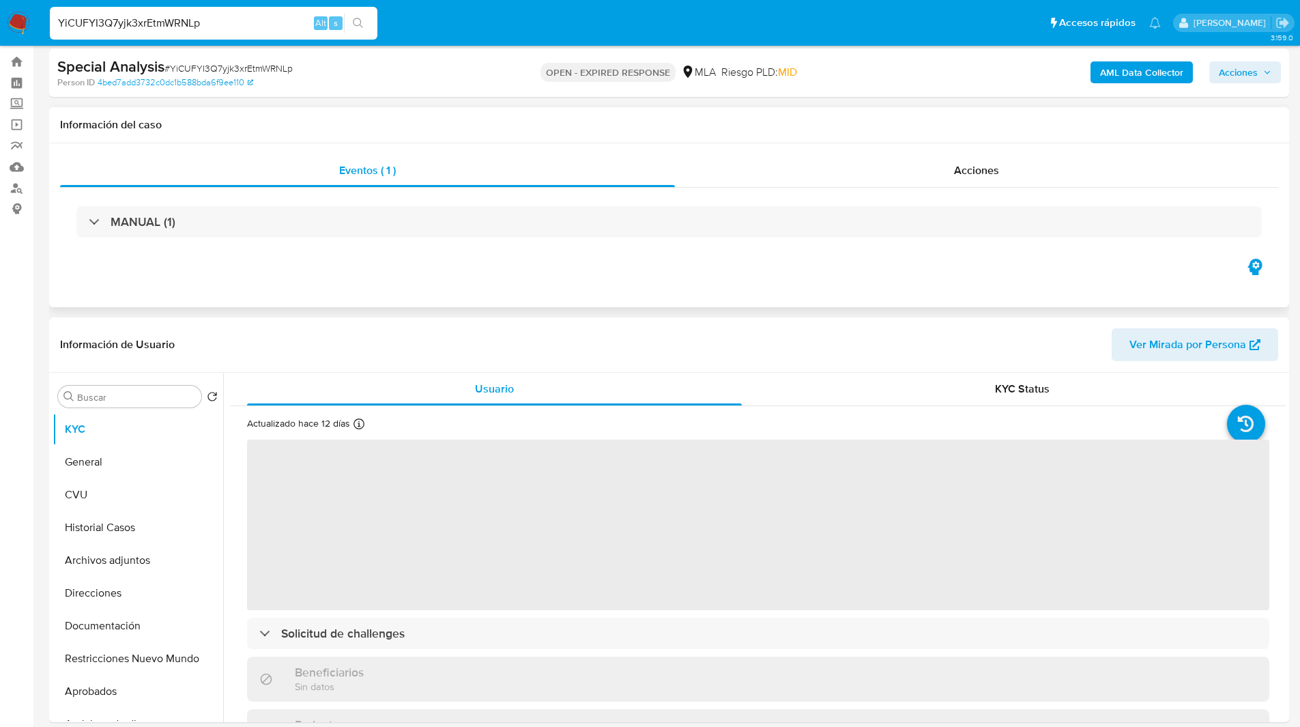
click at [479, 287] on div "Eventos ( 1 ) Acciones MANUAL (1)" at bounding box center [669, 225] width 1240 height 164
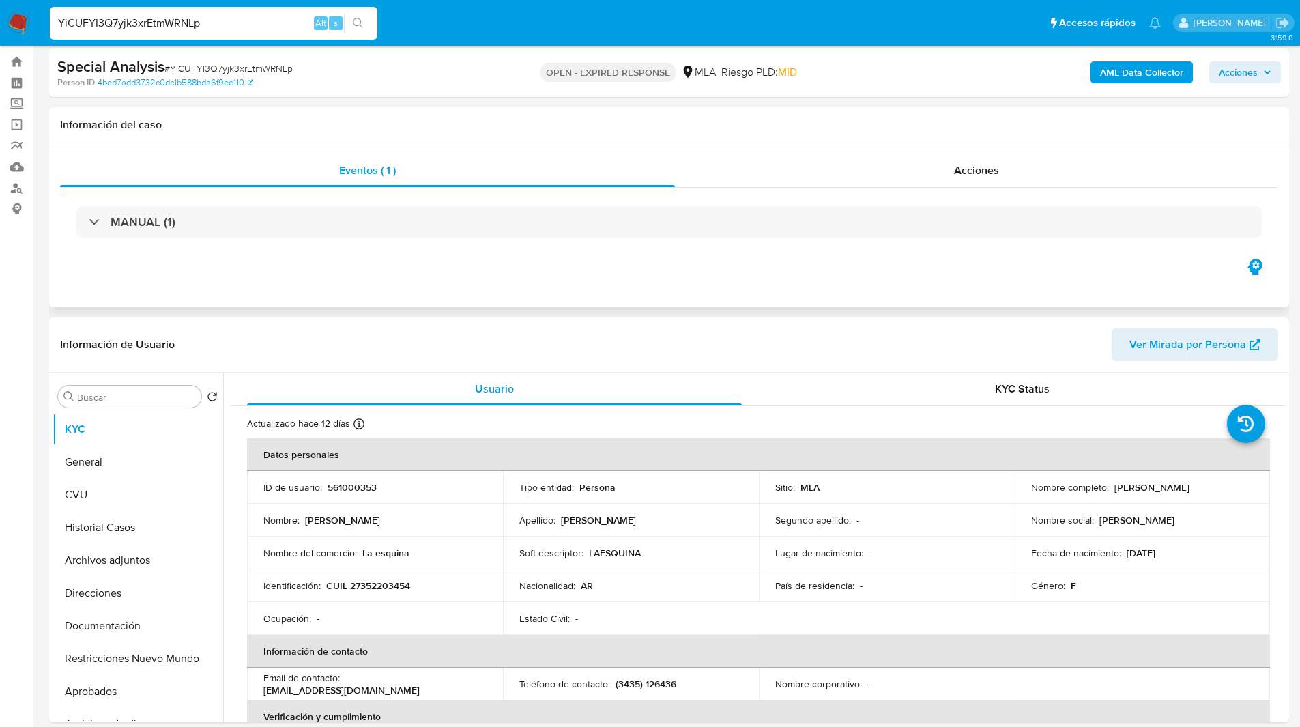
click at [517, 297] on div "Eventos ( 1 ) Acciones MANUAL (1)" at bounding box center [669, 225] width 1240 height 164
click at [479, 290] on div "Eventos ( 1 ) Acciones MANUAL (1)" at bounding box center [669, 225] width 1240 height 164
click at [844, 149] on div "Eventos ( 1 ) Acciones MANUAL (1)" at bounding box center [669, 225] width 1240 height 164
click at [778, 118] on h1 "Información del caso" at bounding box center [669, 125] width 1218 height 14
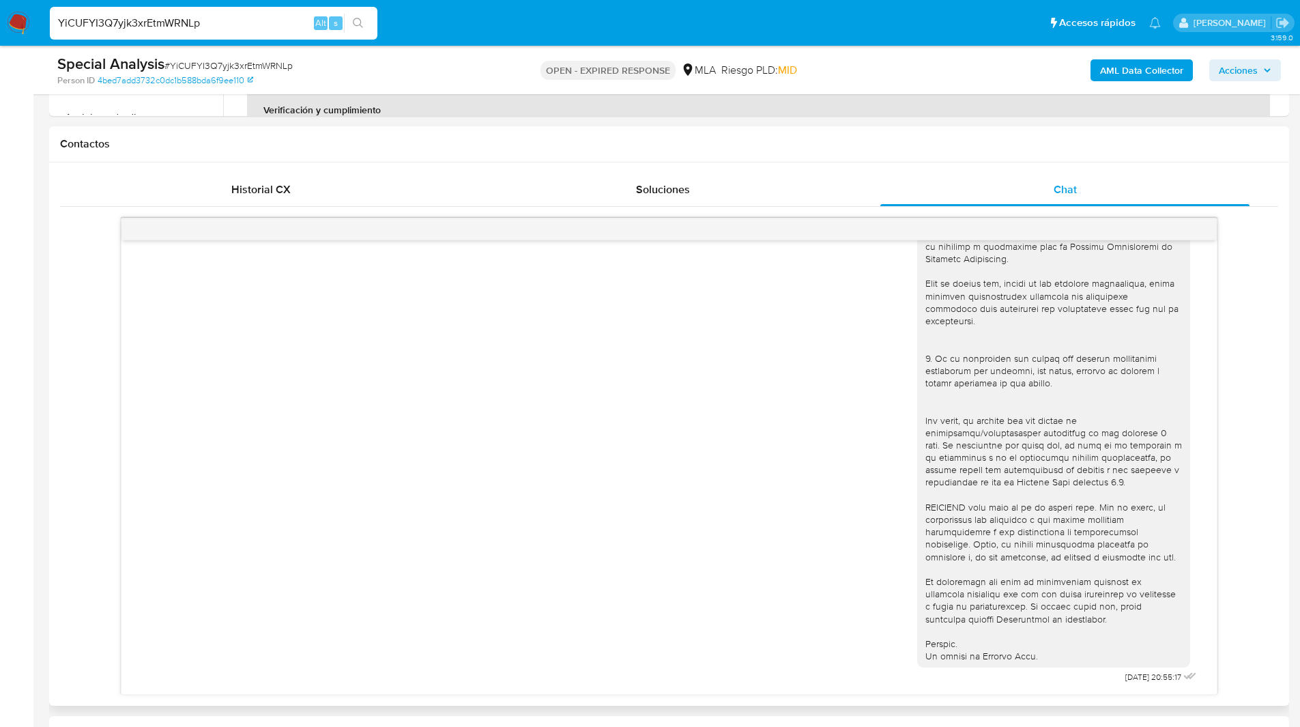
scroll to position [582, 0]
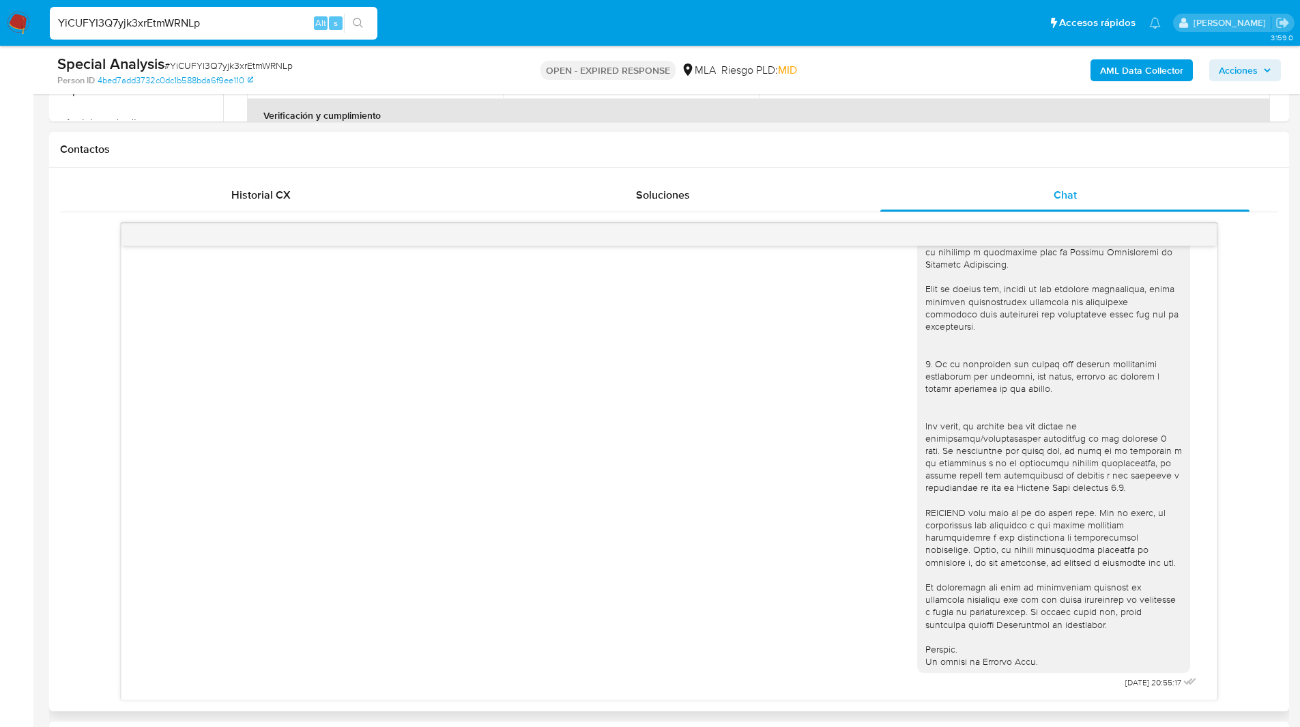
click at [773, 143] on h1 "Contactos" at bounding box center [669, 150] width 1218 height 14
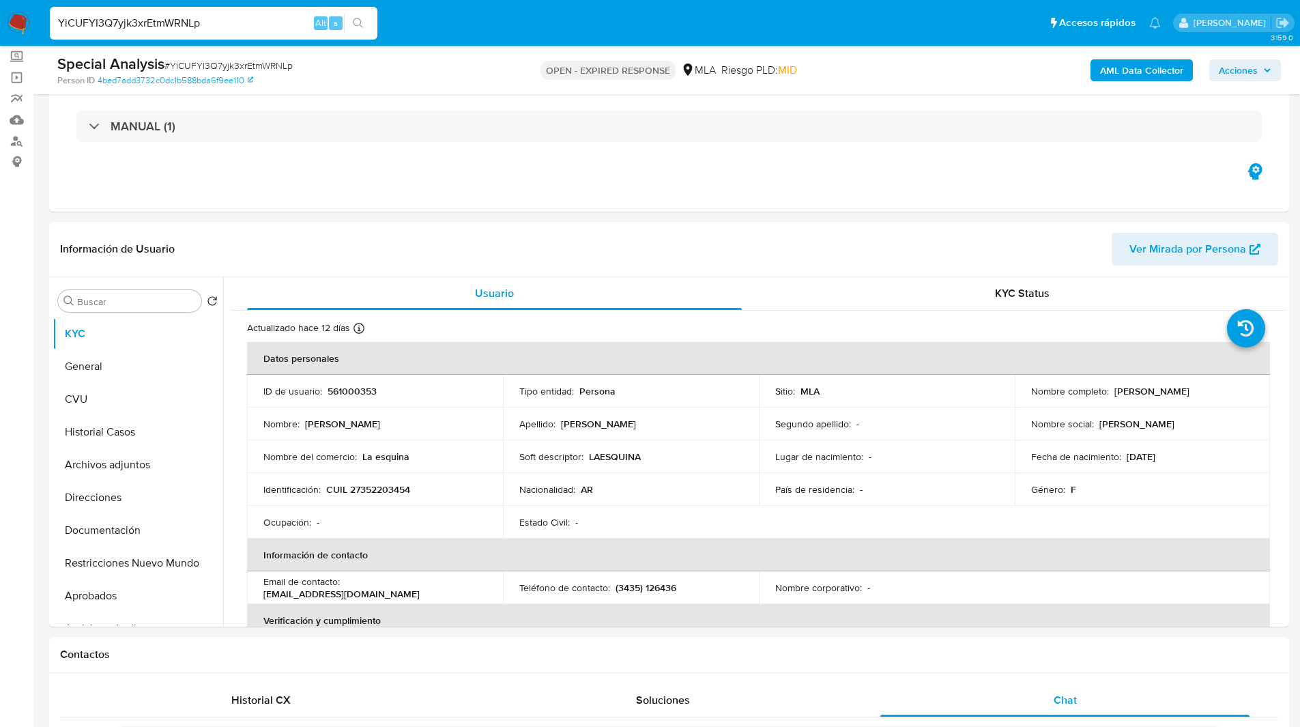
scroll to position [16, 0]
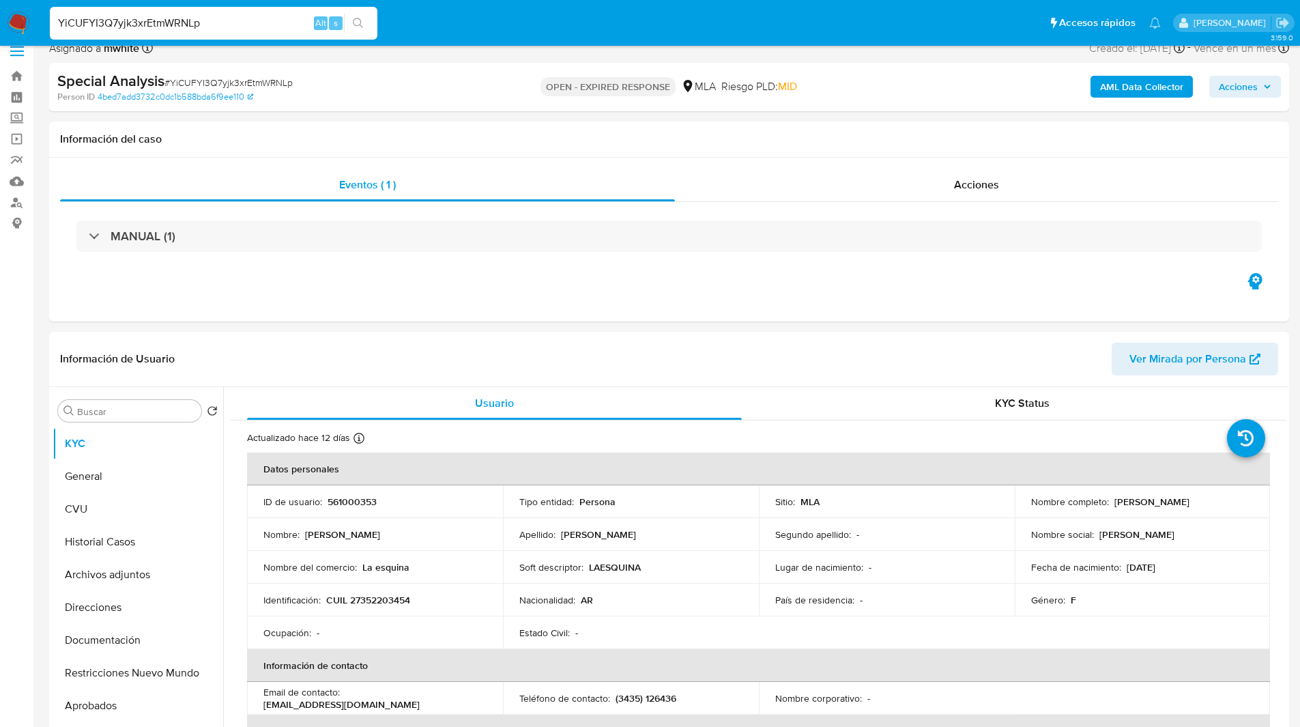
click at [871, 61] on div "Asignado a mwhite Asignado el: 16/07/2025 17:30:39 Creado el: 16/07/2025 Creado…" at bounding box center [669, 51] width 1240 height 24
click at [15, 23] on img at bounding box center [18, 23] width 23 height 23
click at [170, 20] on input "YiCUFYI3Q7yjk3xrEtmWRNLp" at bounding box center [214, 23] width 328 height 18
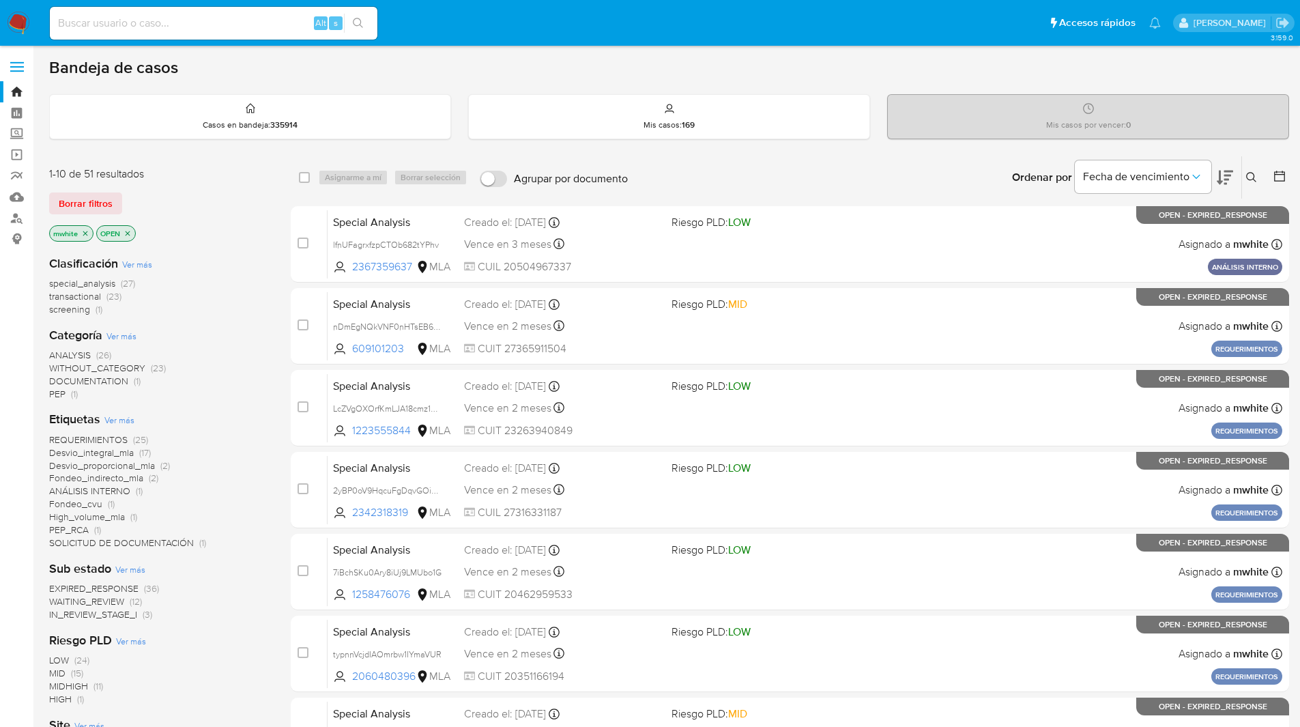
click at [1255, 176] on icon at bounding box center [1251, 177] width 11 height 11
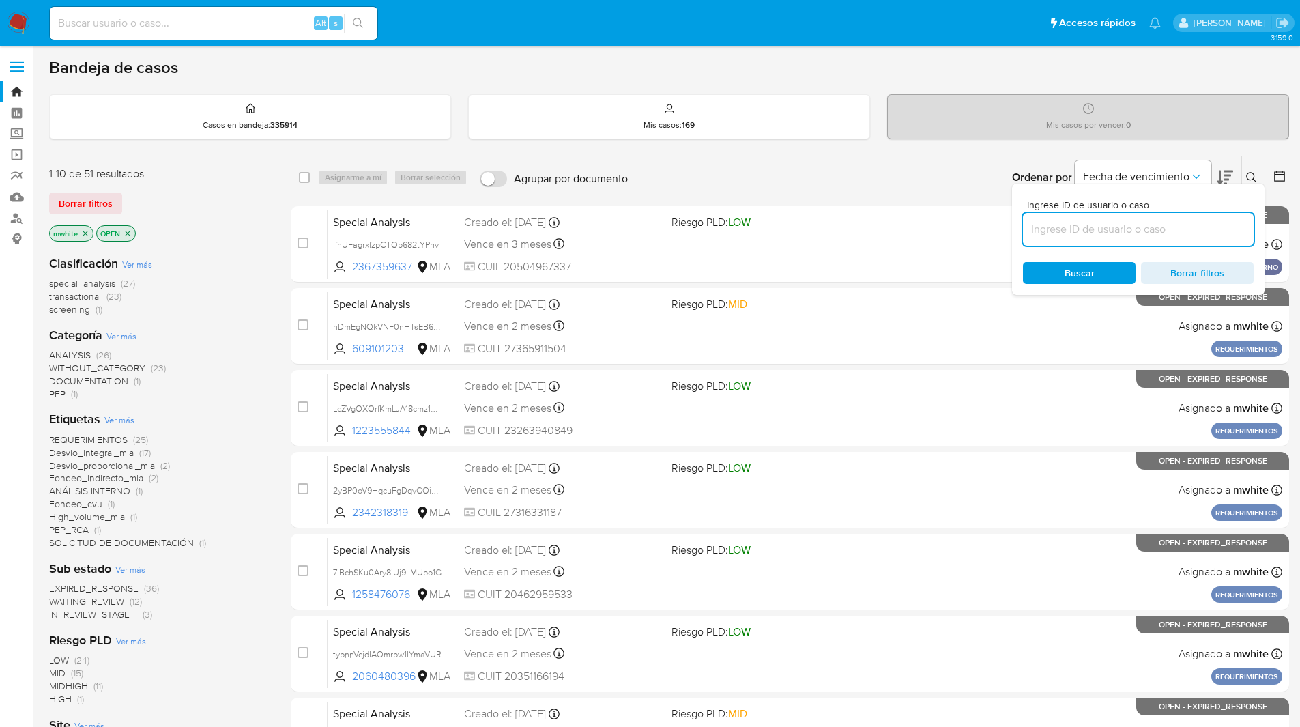
click at [1104, 224] on input at bounding box center [1138, 229] width 231 height 18
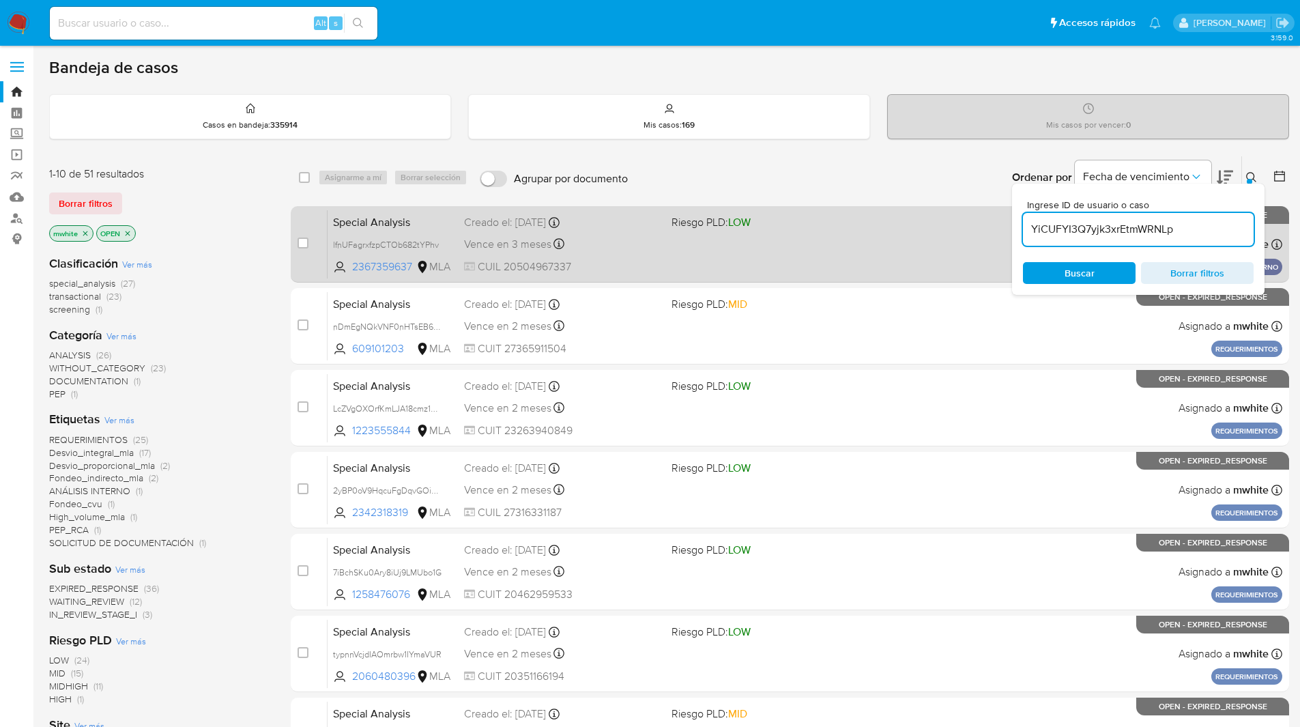
type input "YiCUFYI3Q7yjk3xrEtmWRNLp"
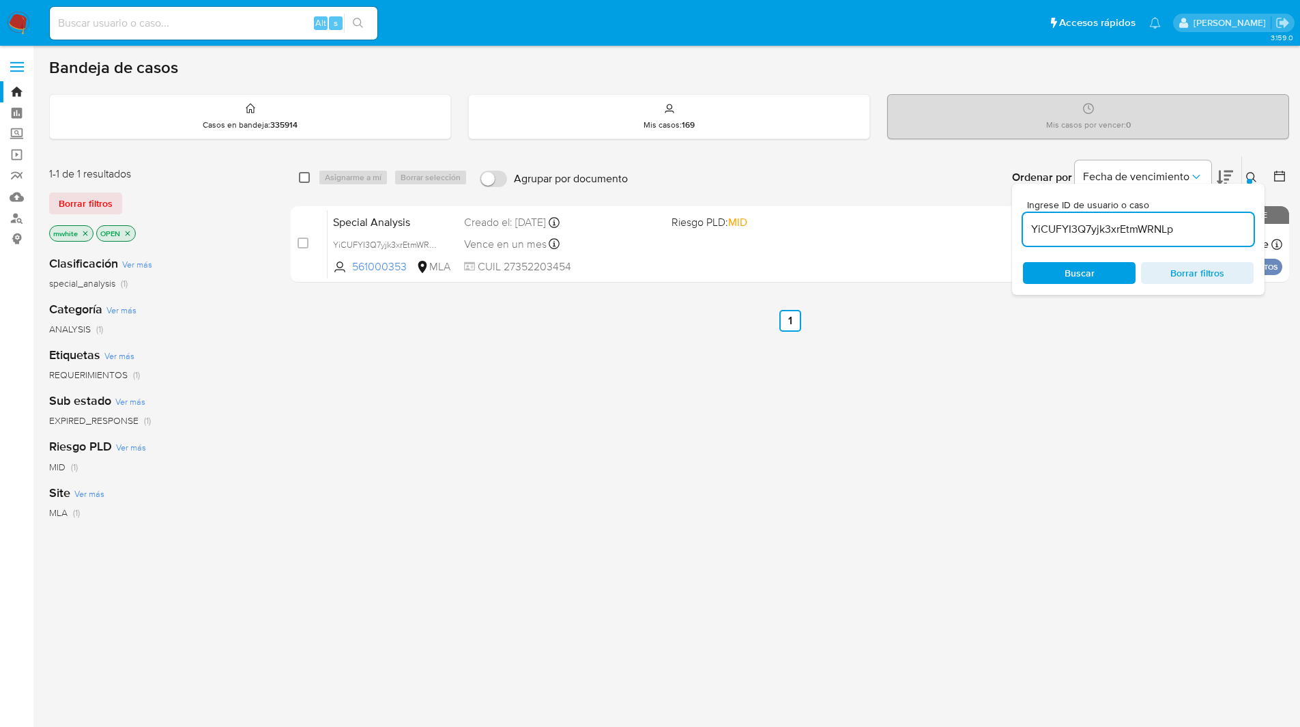
click at [299, 177] on input "checkbox" at bounding box center [304, 177] width 11 height 11
checkbox input "true"
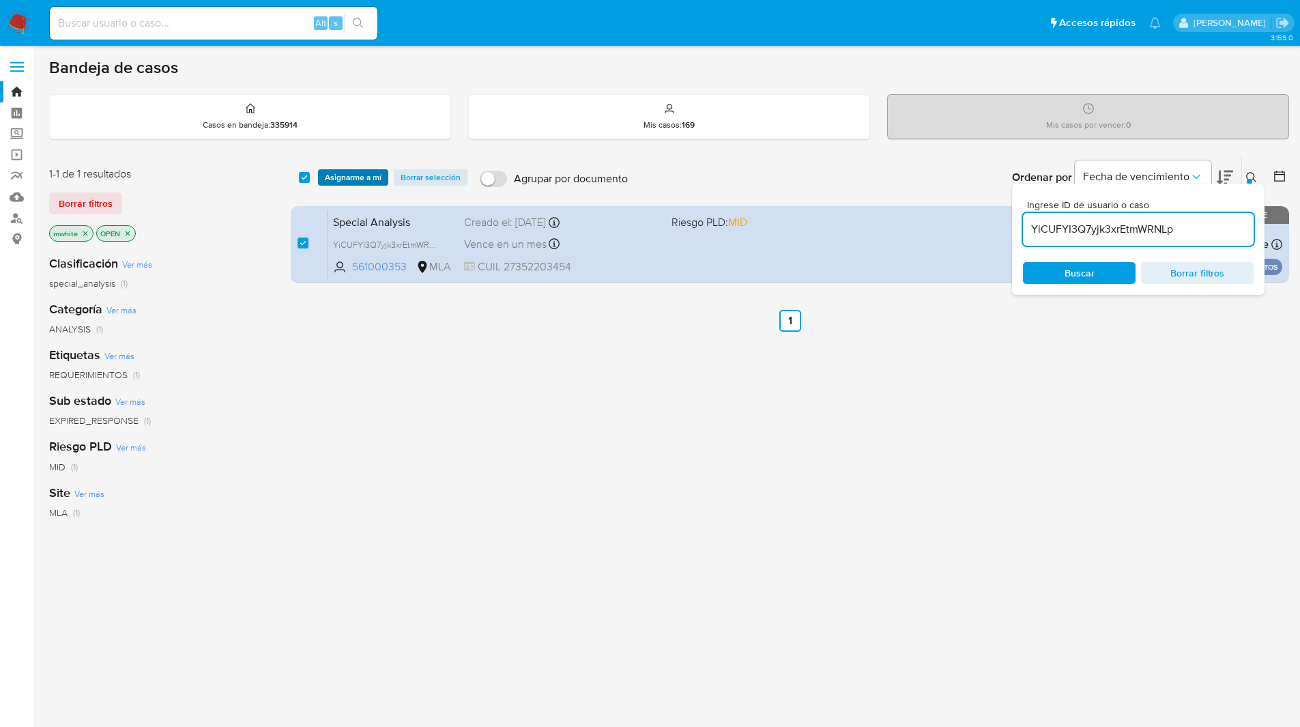
click at [346, 179] on span "Asignarme a mí" at bounding box center [353, 178] width 57 height 14
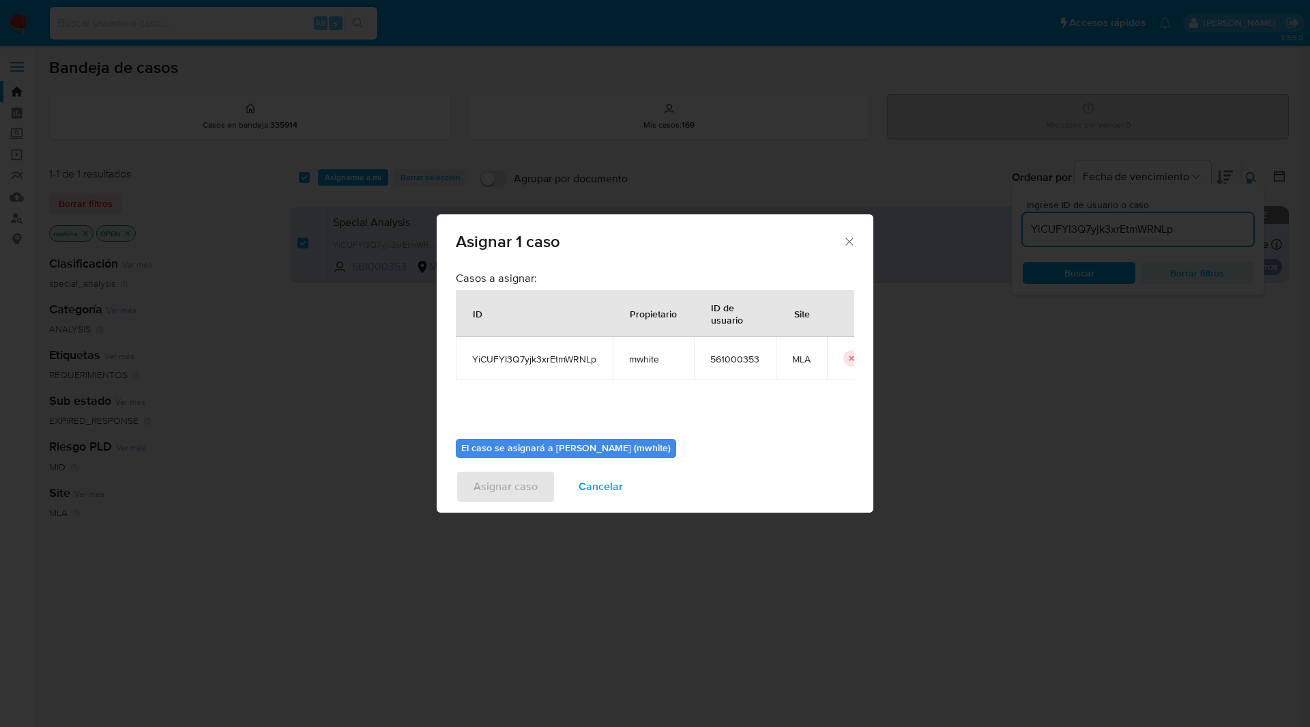
click at [649, 365] on span "mwhite" at bounding box center [653, 359] width 48 height 12
copy span "mwhite"
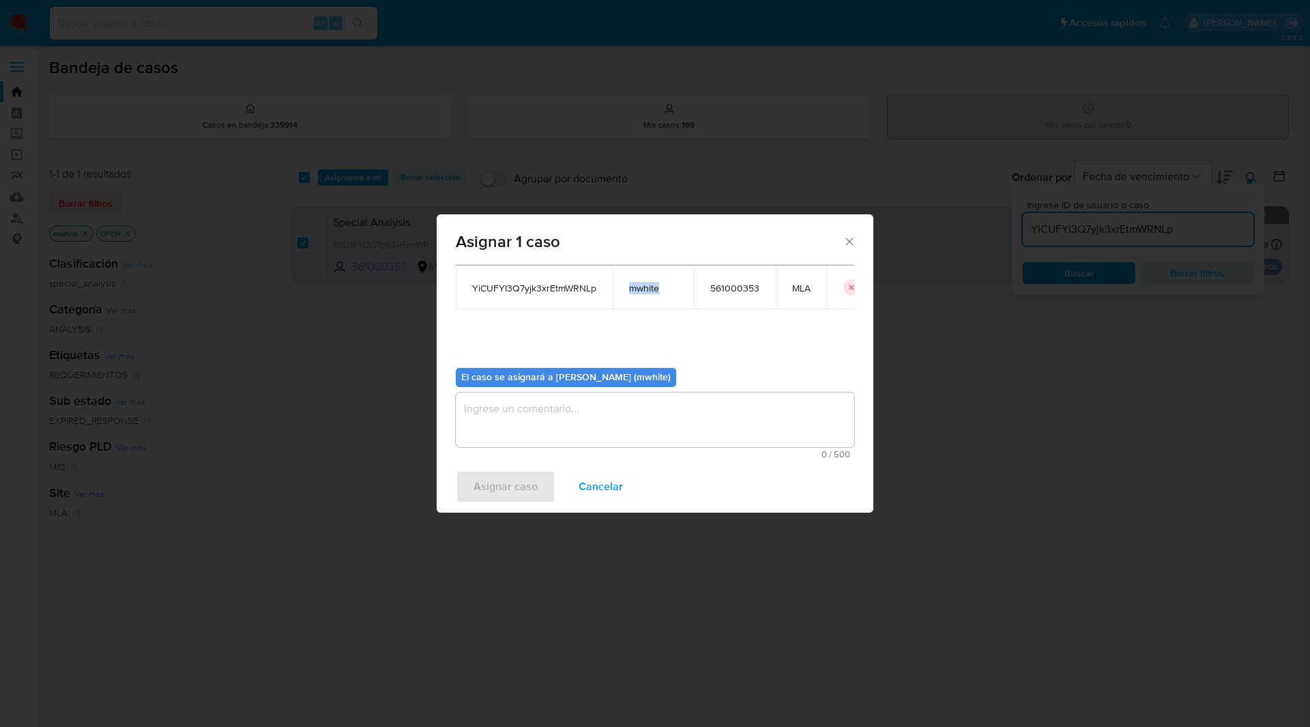
click at [433, 427] on div "Asignar 1 caso Casos a asignar: ID Propietario ID de usuario Site YiCUFYI3Q7yjk…" at bounding box center [655, 363] width 1310 height 727
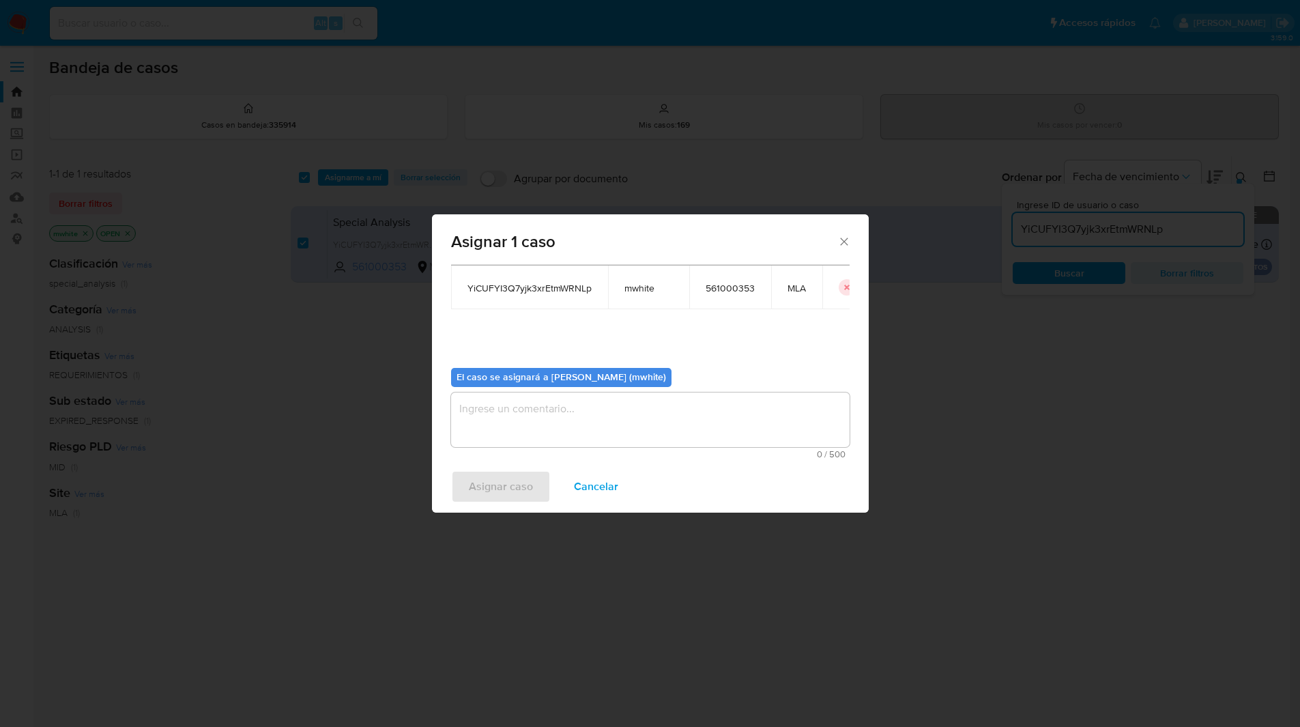
click at [509, 429] on div "select-all-cases-checkbox Asignarme a mí Borrar selección Agrupar por documento…" at bounding box center [785, 465] width 988 height 618
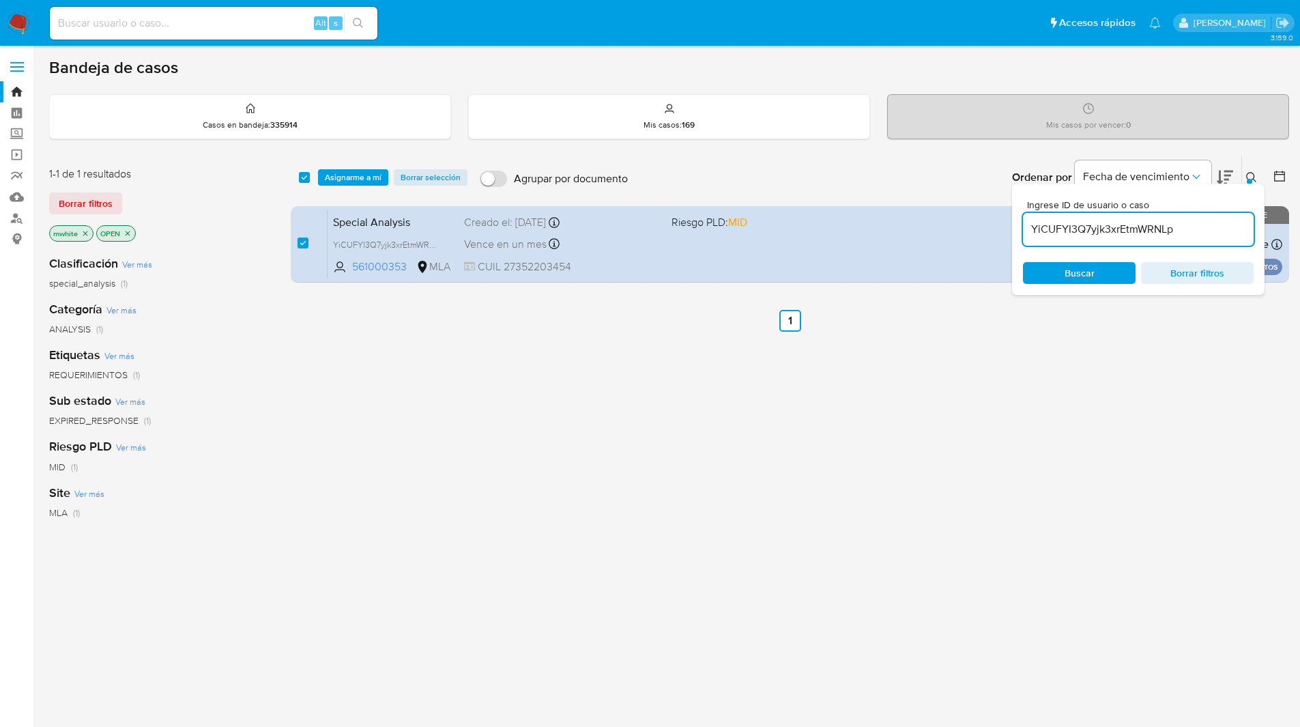
click at [352, 179] on span "Asignarme a mí" at bounding box center [353, 178] width 57 height 14
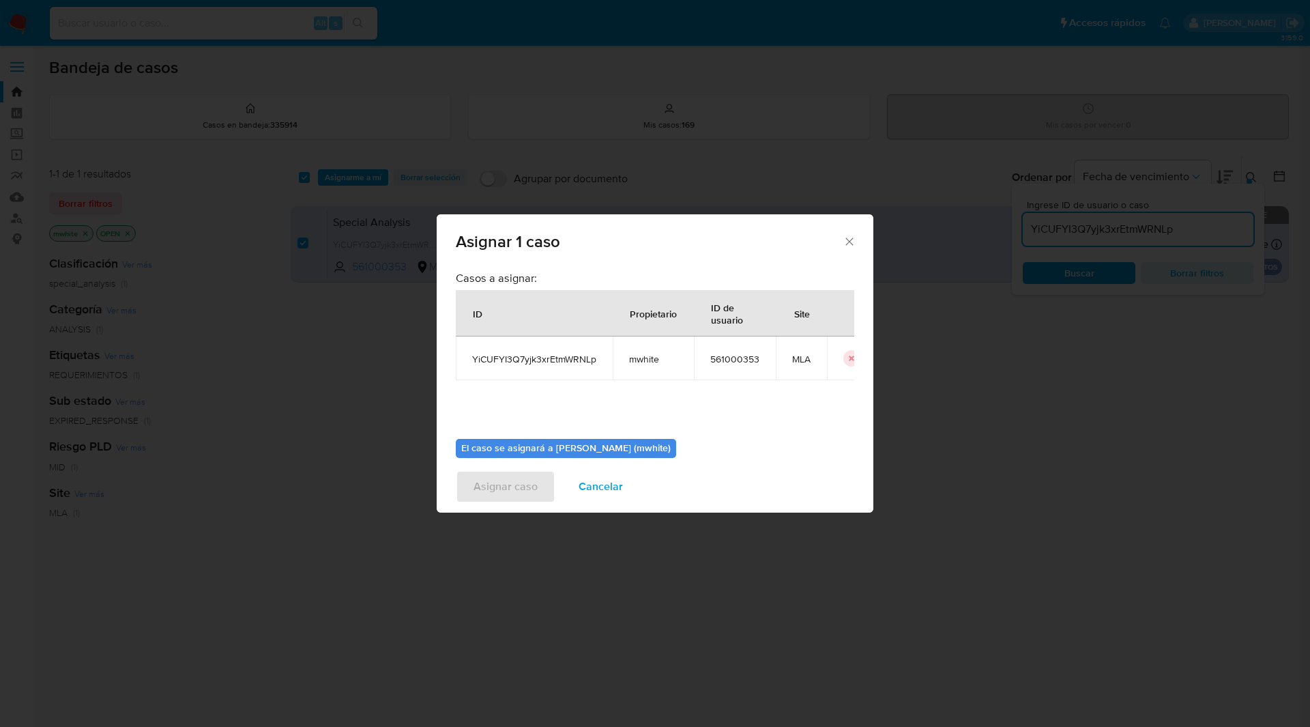
click at [654, 356] on span "mwhite" at bounding box center [653, 359] width 48 height 12
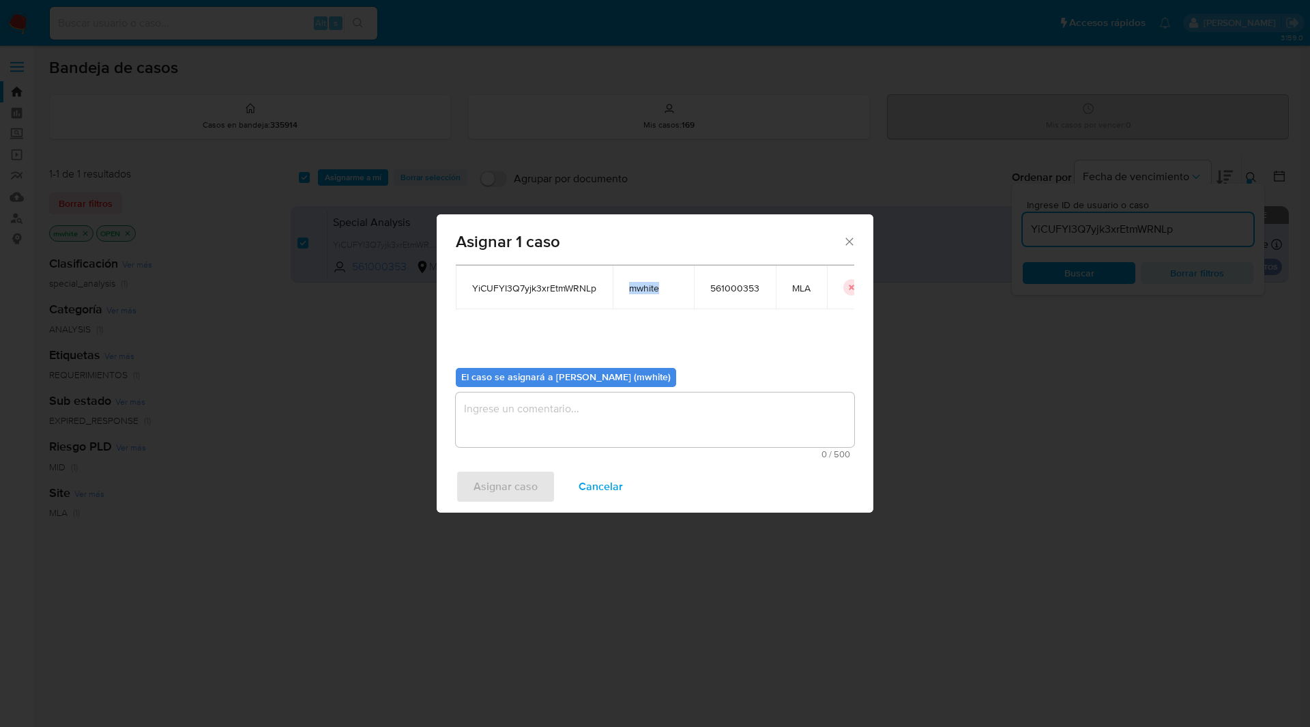
copy span "mwhite"
click at [564, 423] on textarea "assign-modal" at bounding box center [655, 419] width 399 height 55
paste textarea "mwhite"
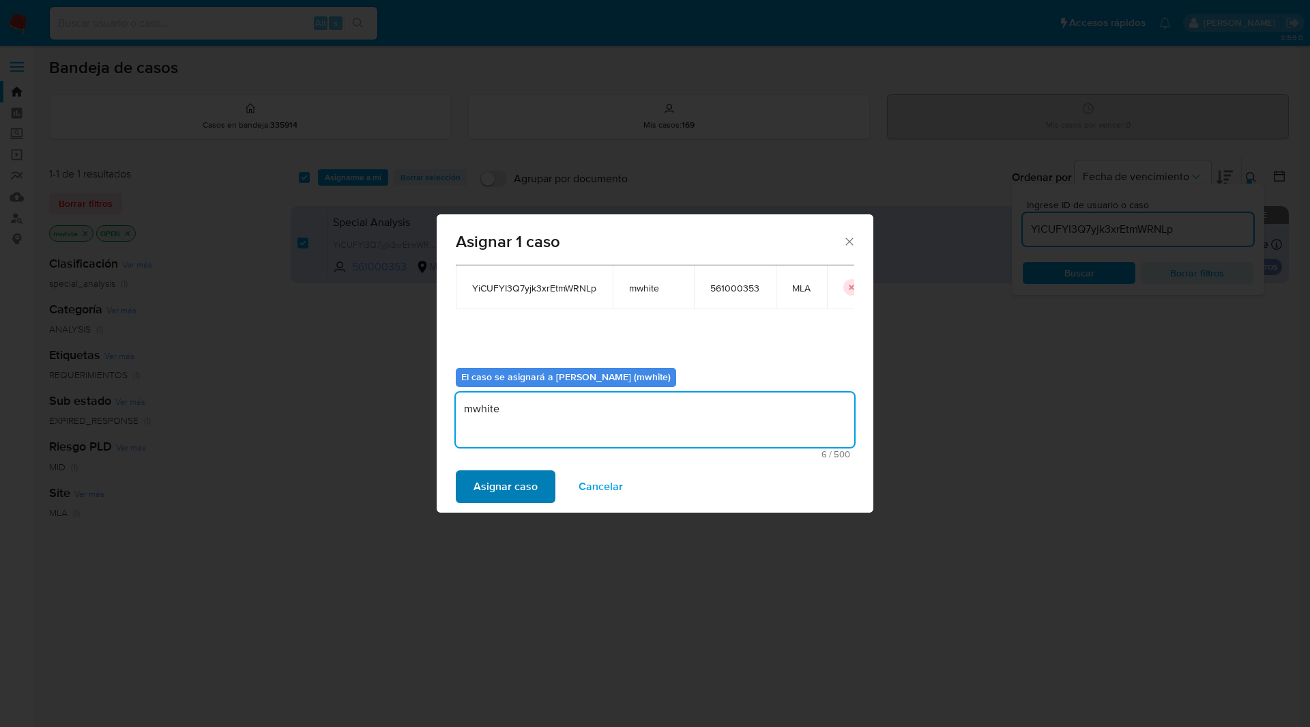
type textarea "mwhite"
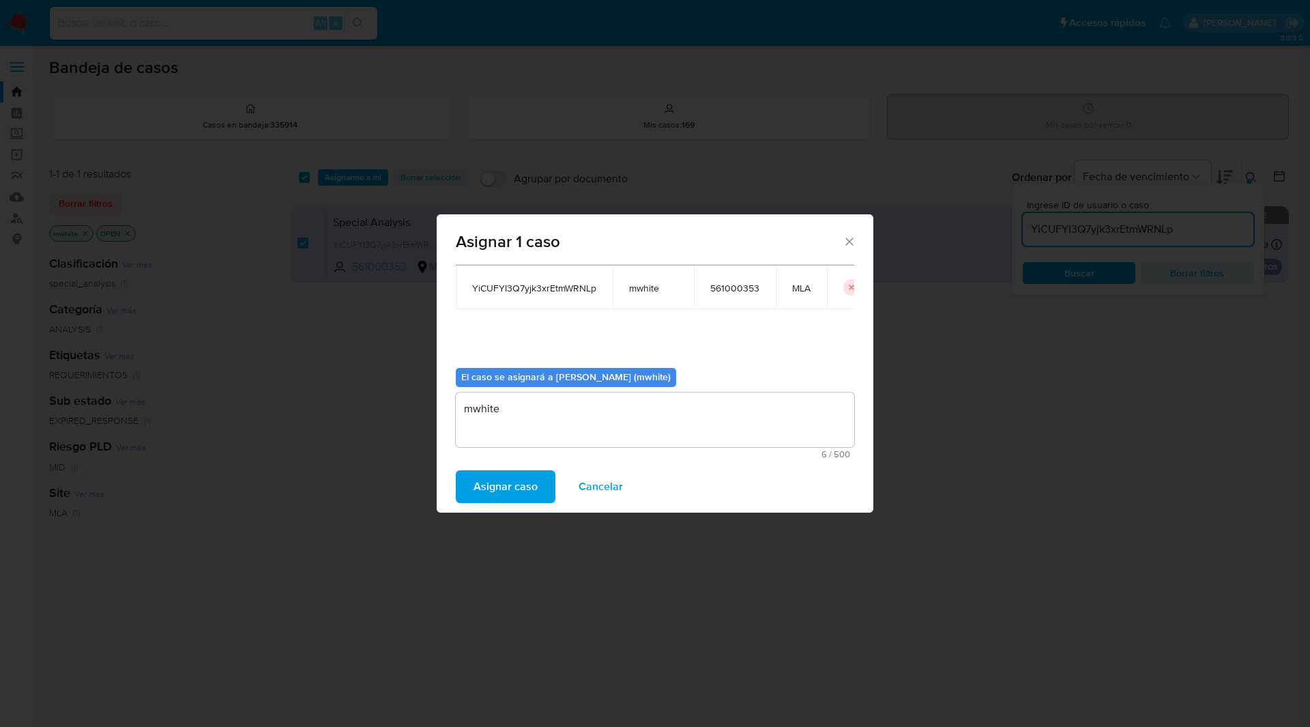
click at [526, 478] on span "Asignar caso" at bounding box center [506, 487] width 64 height 30
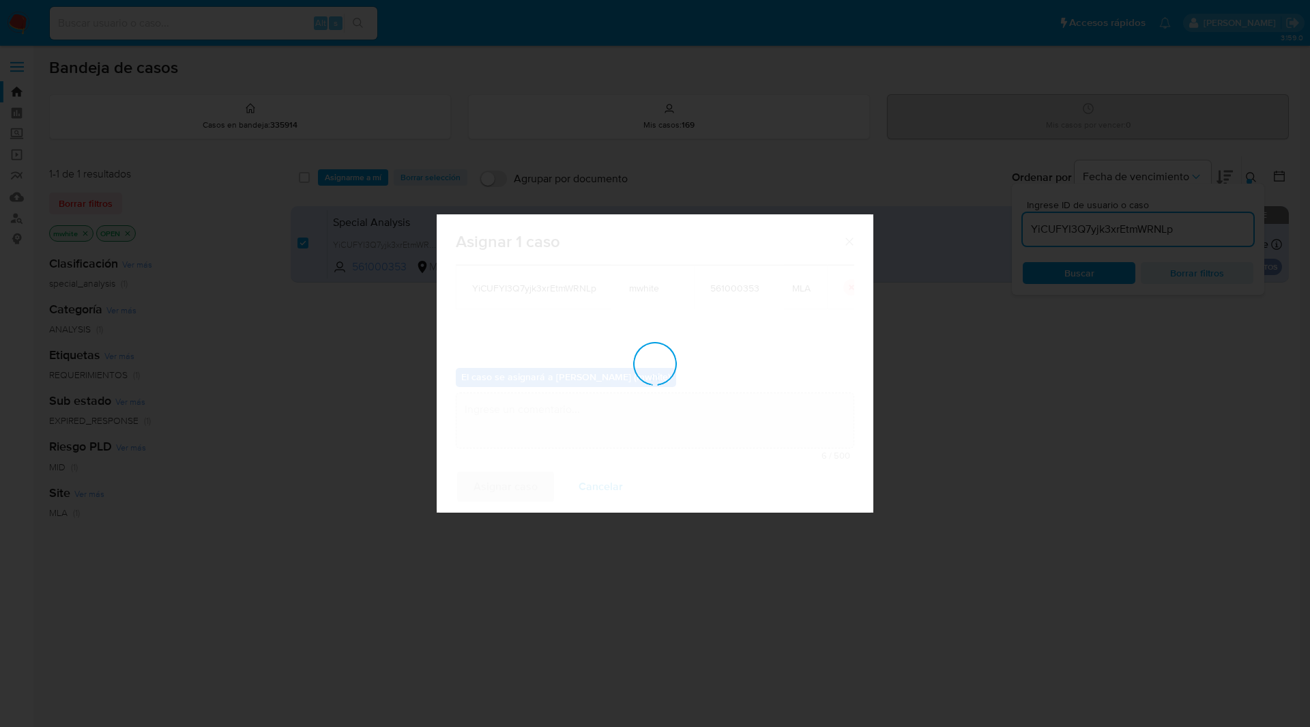
checkbox input "false"
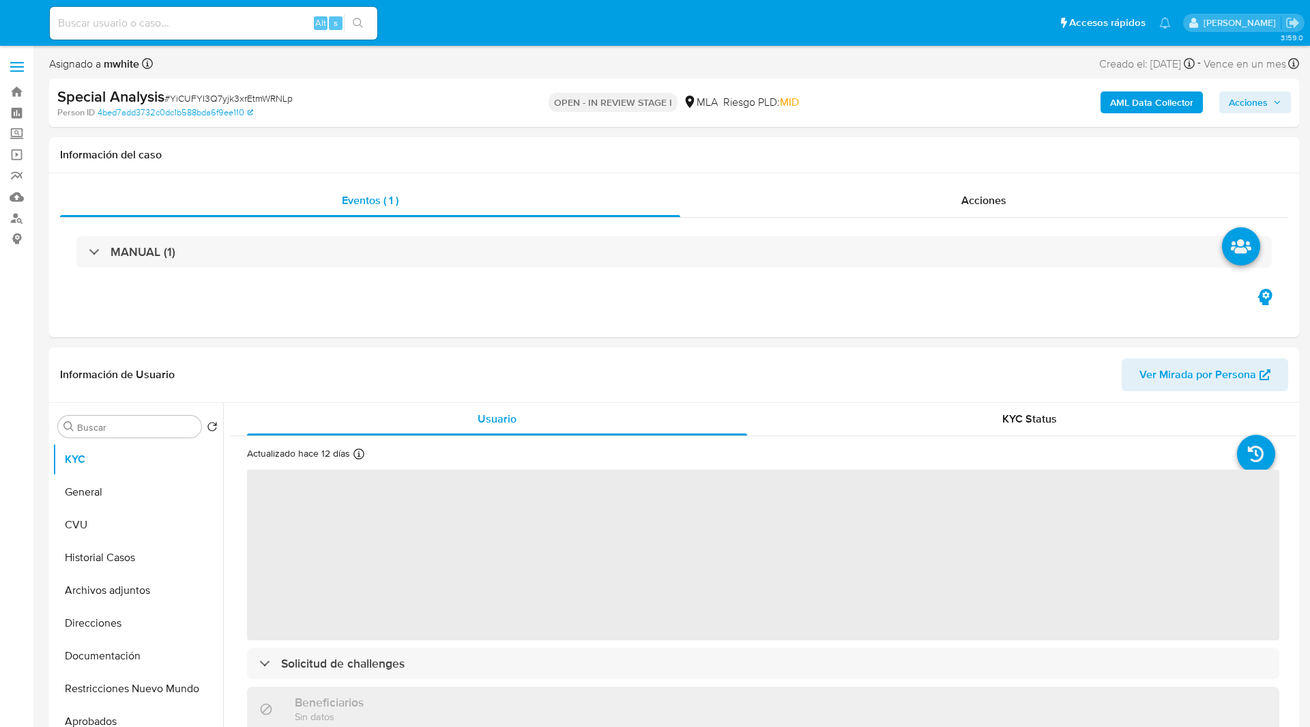
select select "10"
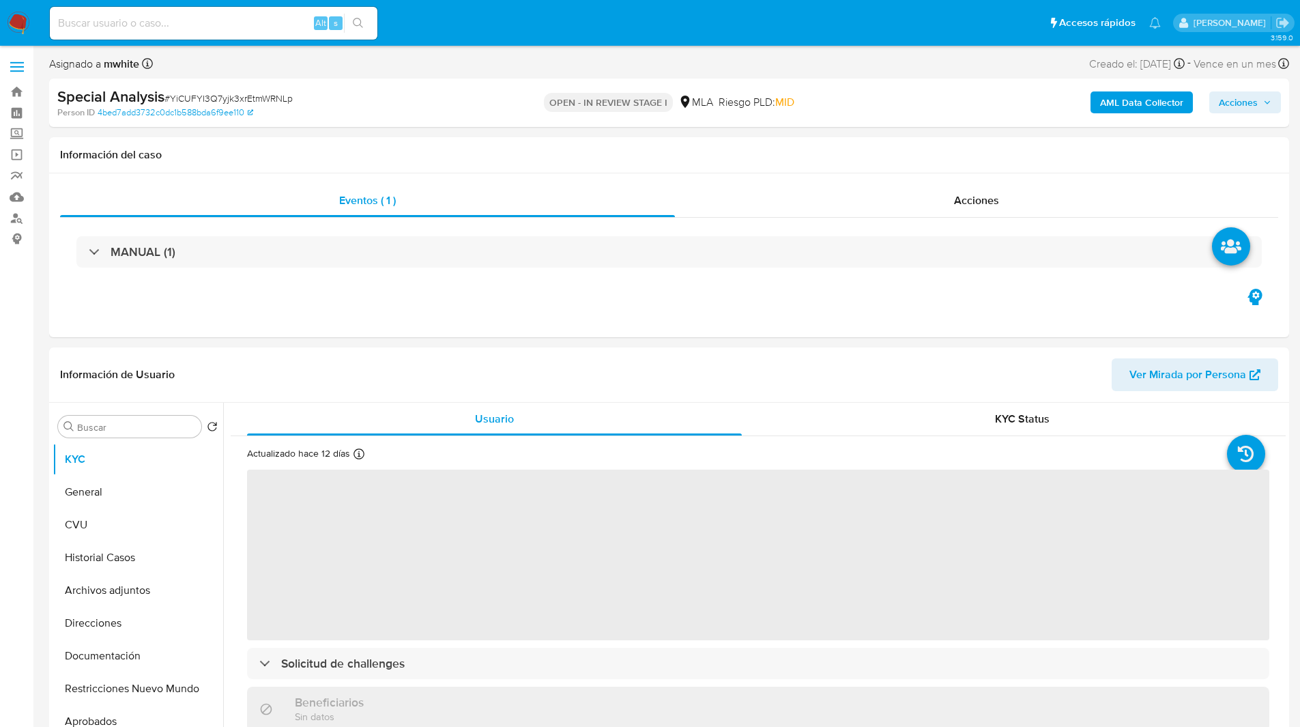
select select "10"
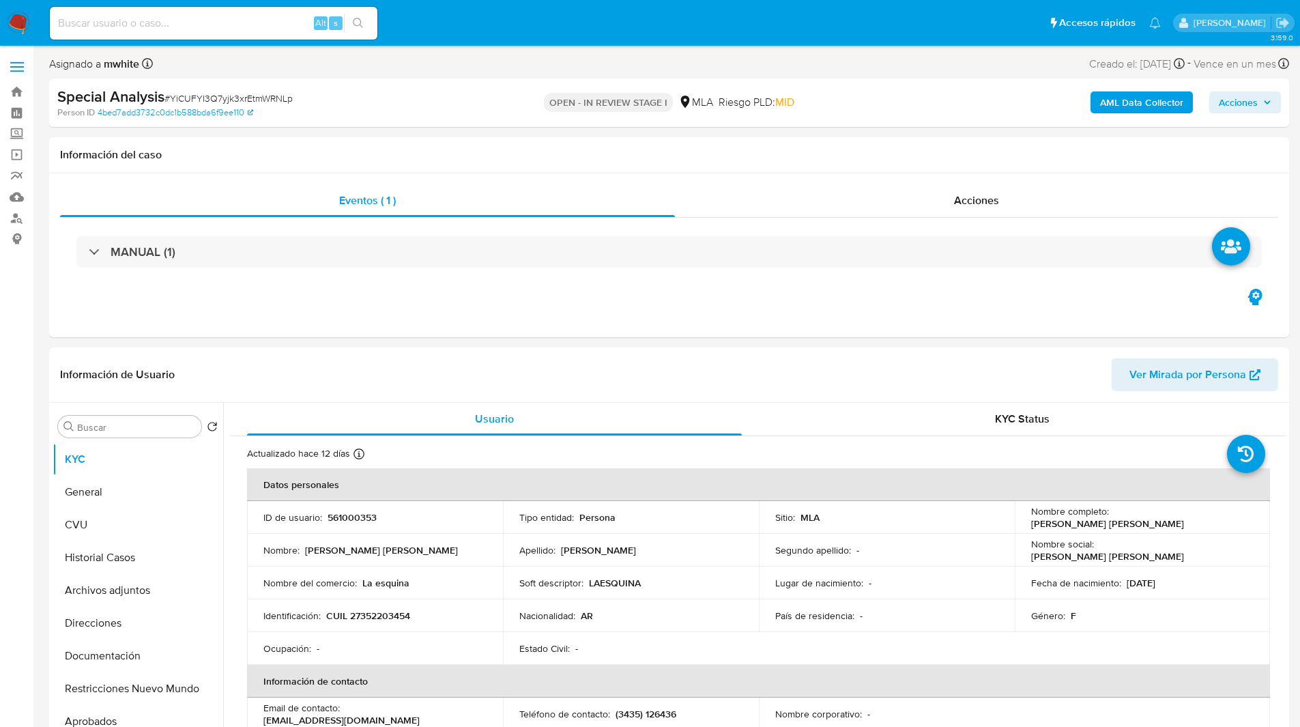
click at [442, 82] on div "Special Analysis # YiCUFYI3Q7yjk3xrEtmWRNLp Person ID 4bed7add3732c0dc1b588bda6…" at bounding box center [669, 102] width 1240 height 48
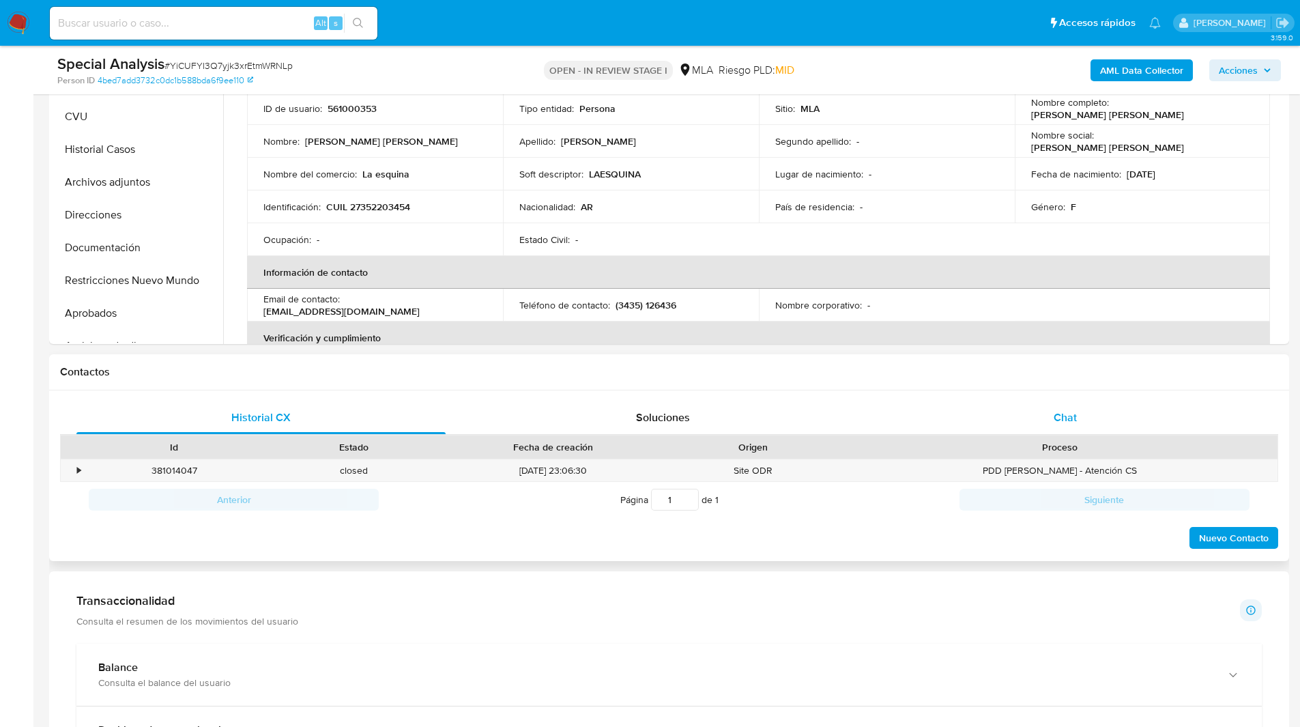
scroll to position [360, 0]
click at [1136, 427] on div "Chat" at bounding box center [1064, 417] width 369 height 33
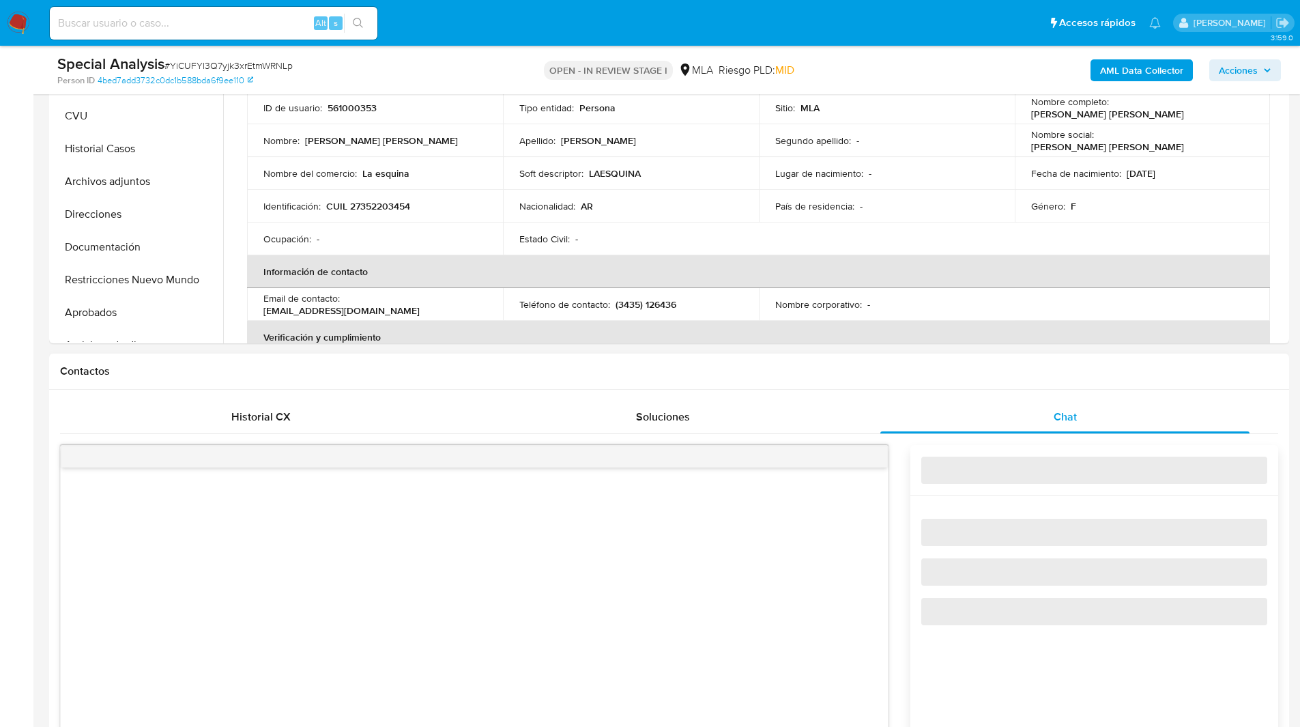
click at [974, 380] on div "Contactos" at bounding box center [669, 371] width 1240 height 36
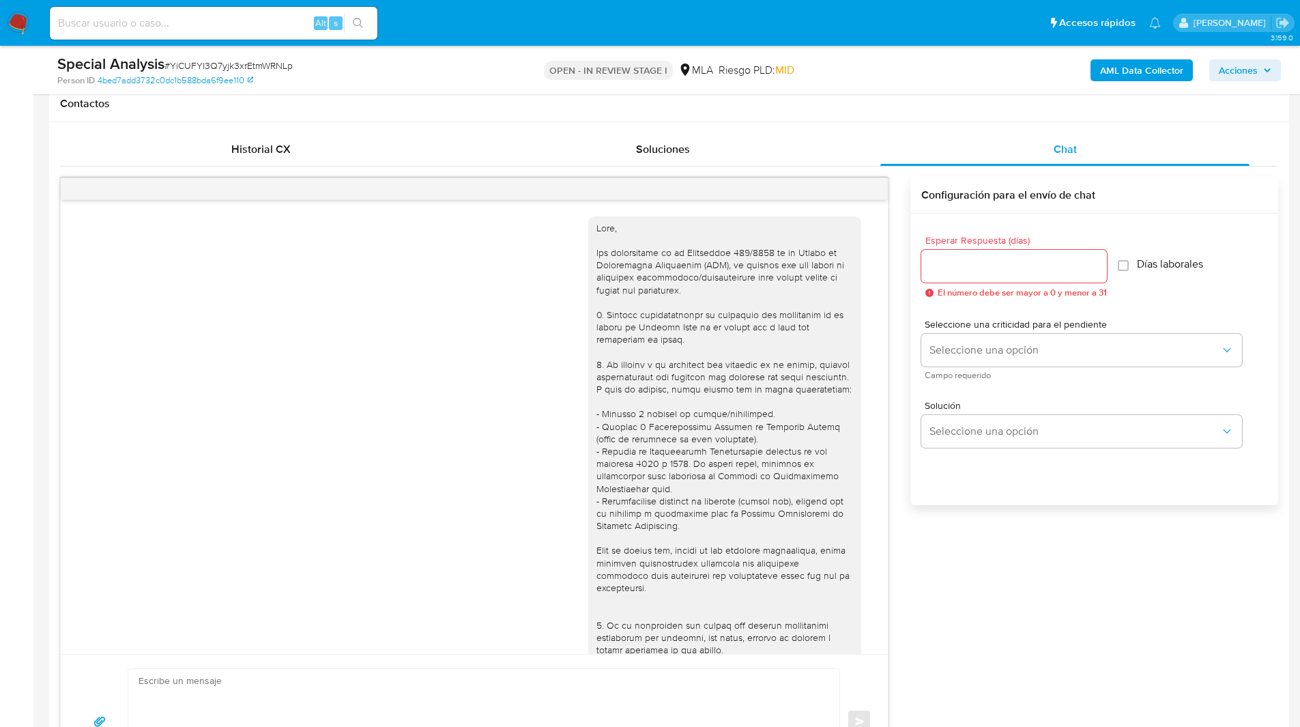
scroll to position [332, 0]
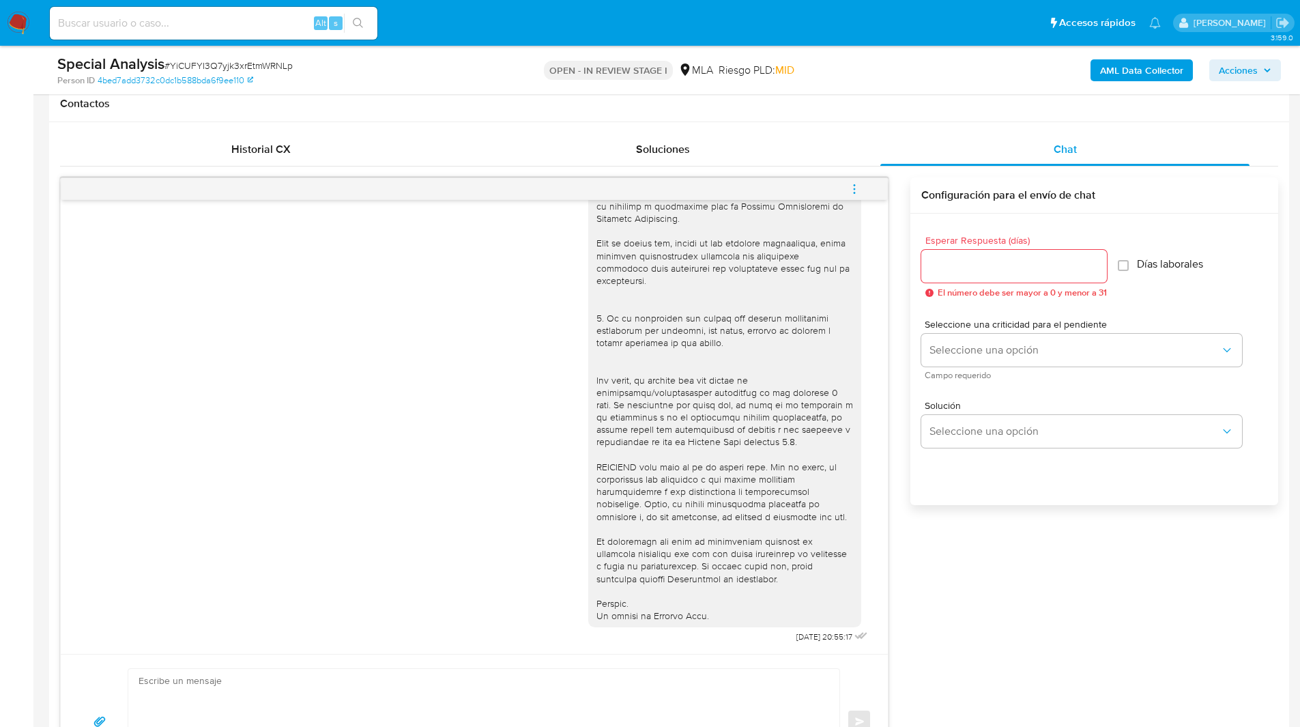
click at [851, 199] on span "menu-action" at bounding box center [854, 189] width 12 height 33
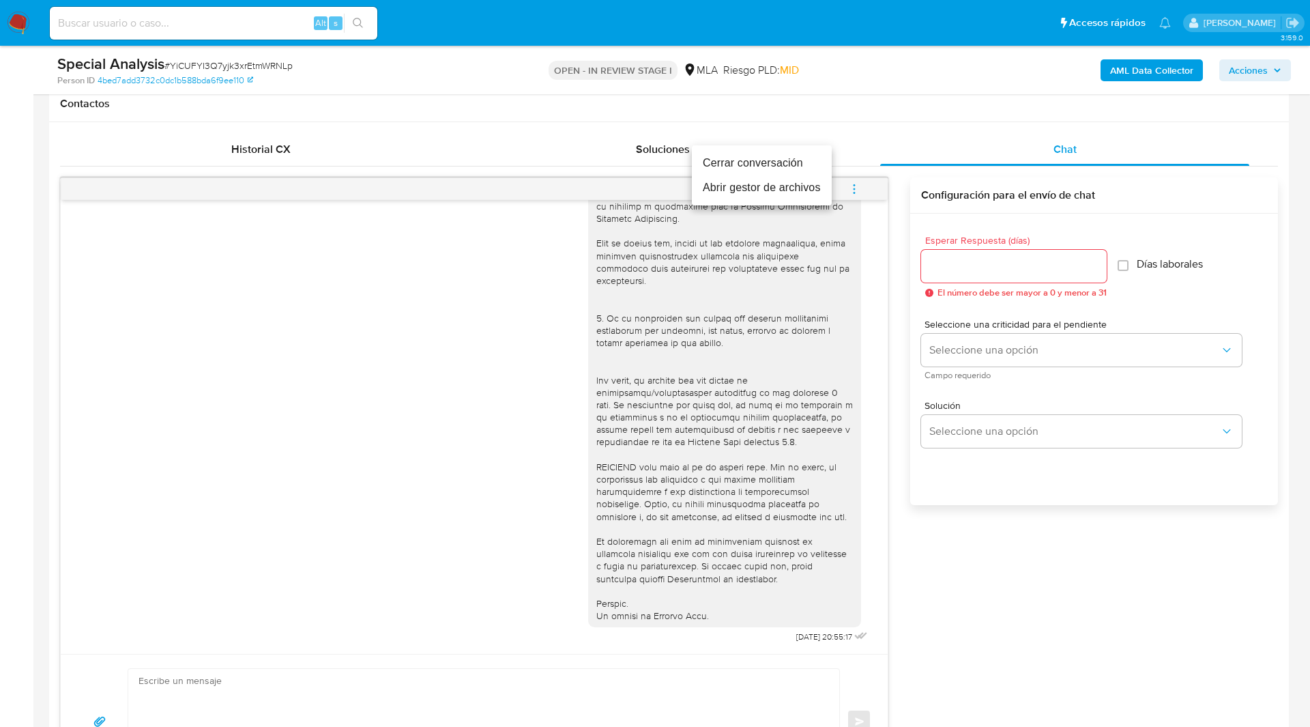
click at [770, 164] on li "Cerrar conversación" at bounding box center [762, 163] width 140 height 25
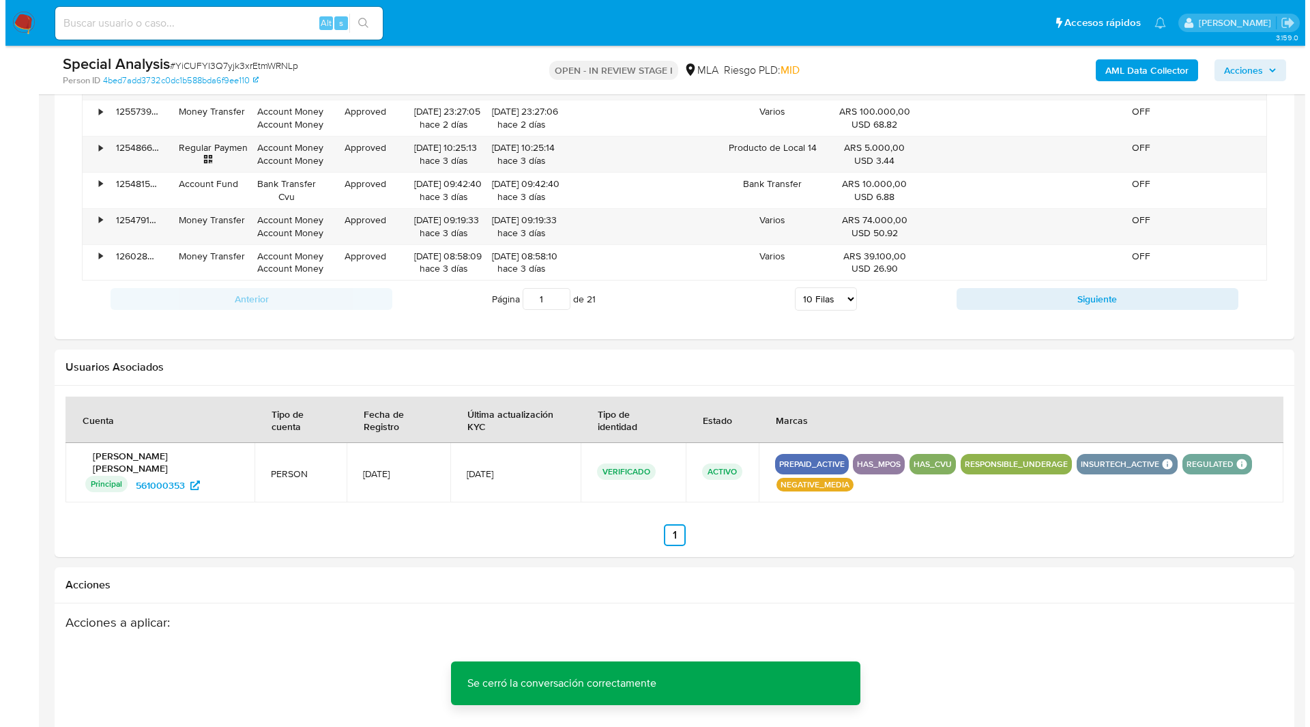
scroll to position [2094, 0]
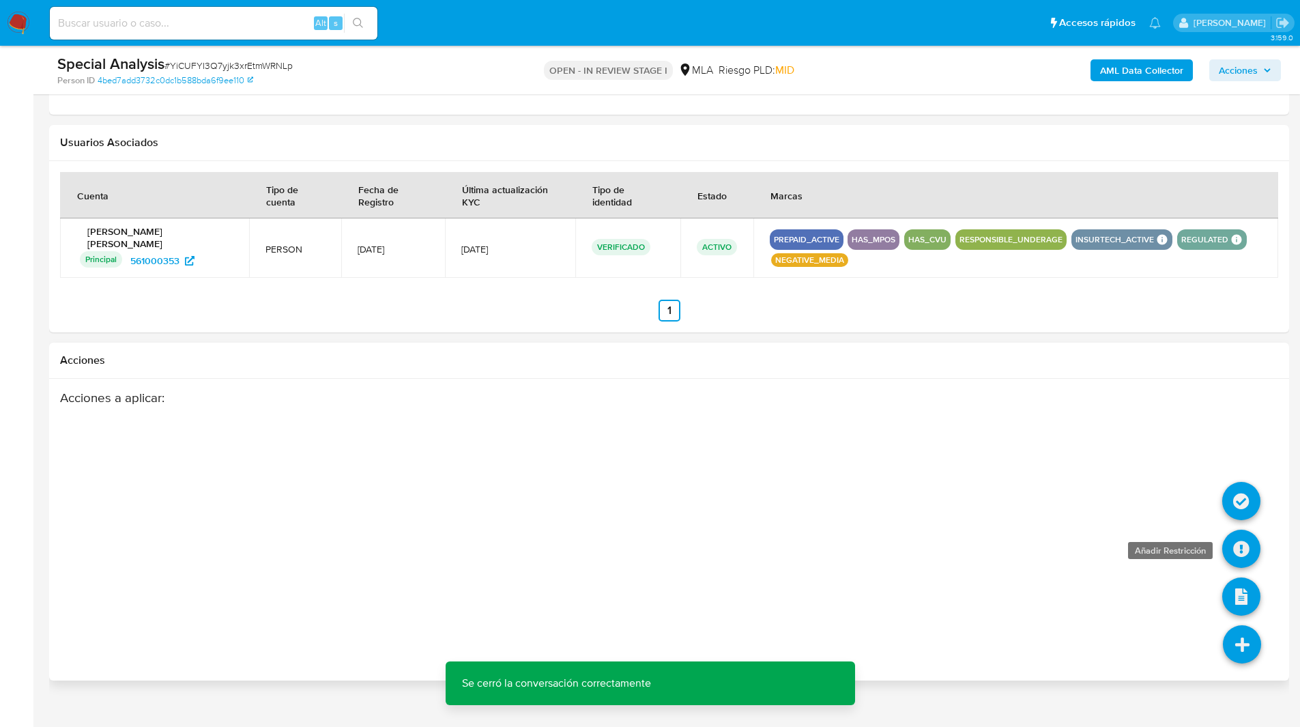
click at [1245, 543] on icon at bounding box center [1241, 549] width 38 height 38
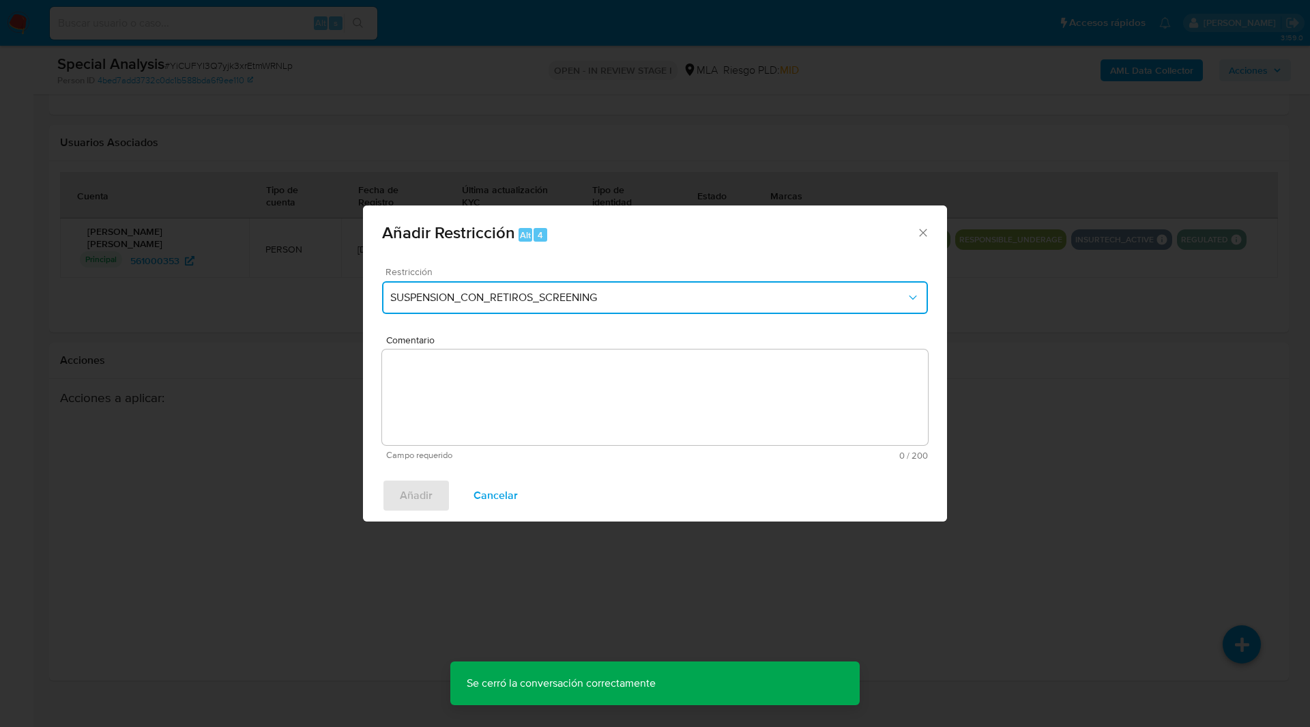
click at [566, 301] on span "SUSPENSION_CON_RETIROS_SCREENING" at bounding box center [648, 298] width 516 height 14
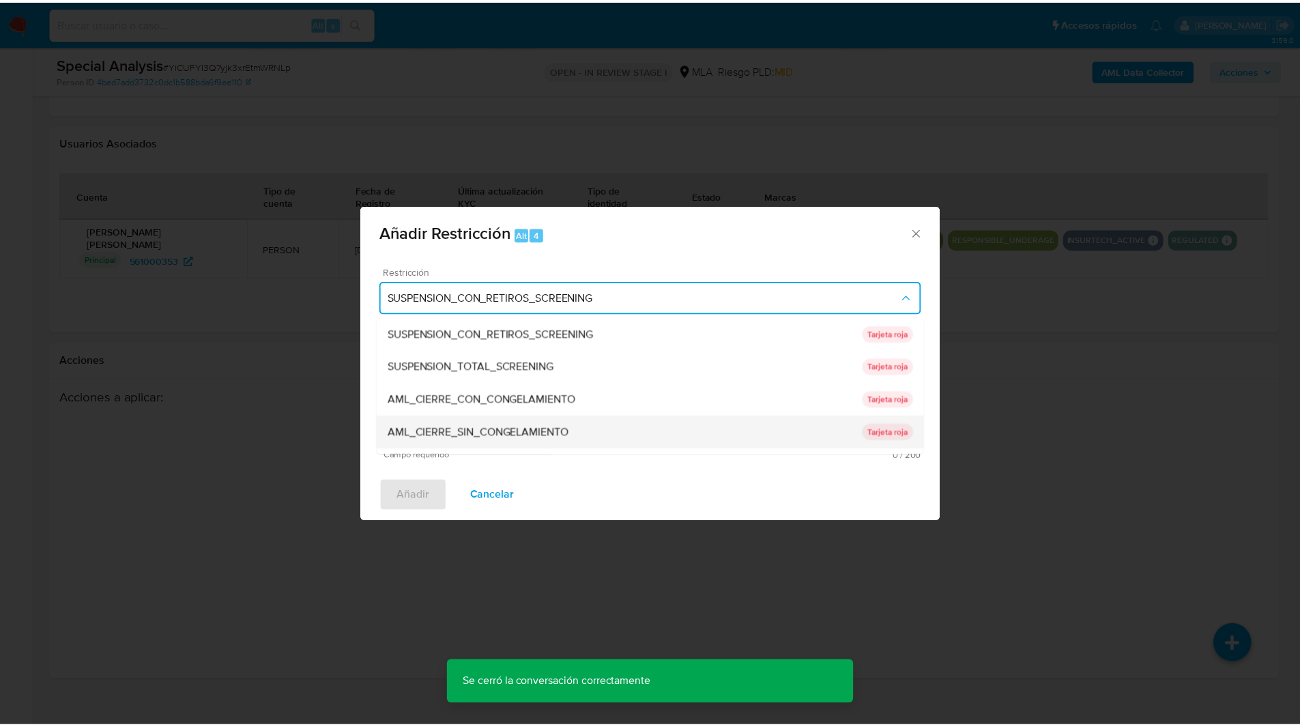
scroll to position [289, 0]
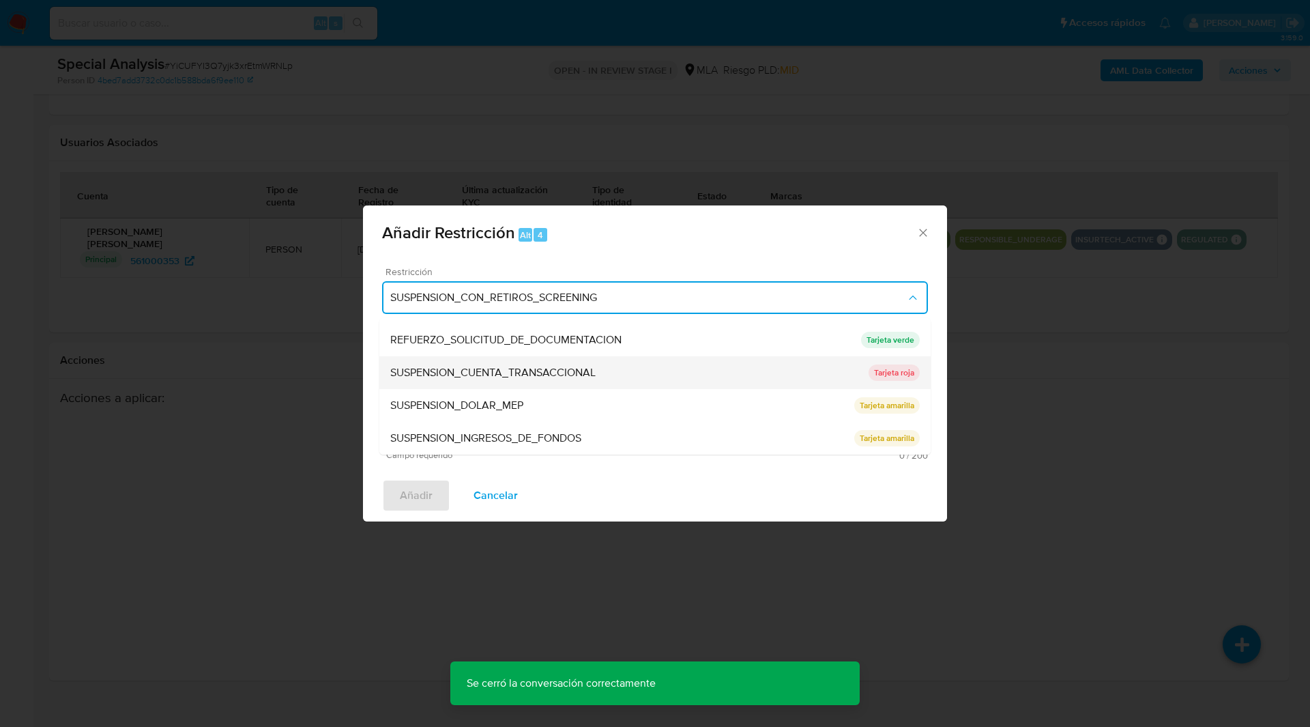
click at [420, 372] on span "SUSPENSION_CUENTA_TRANSACCIONAL" at bounding box center [492, 373] width 205 height 14
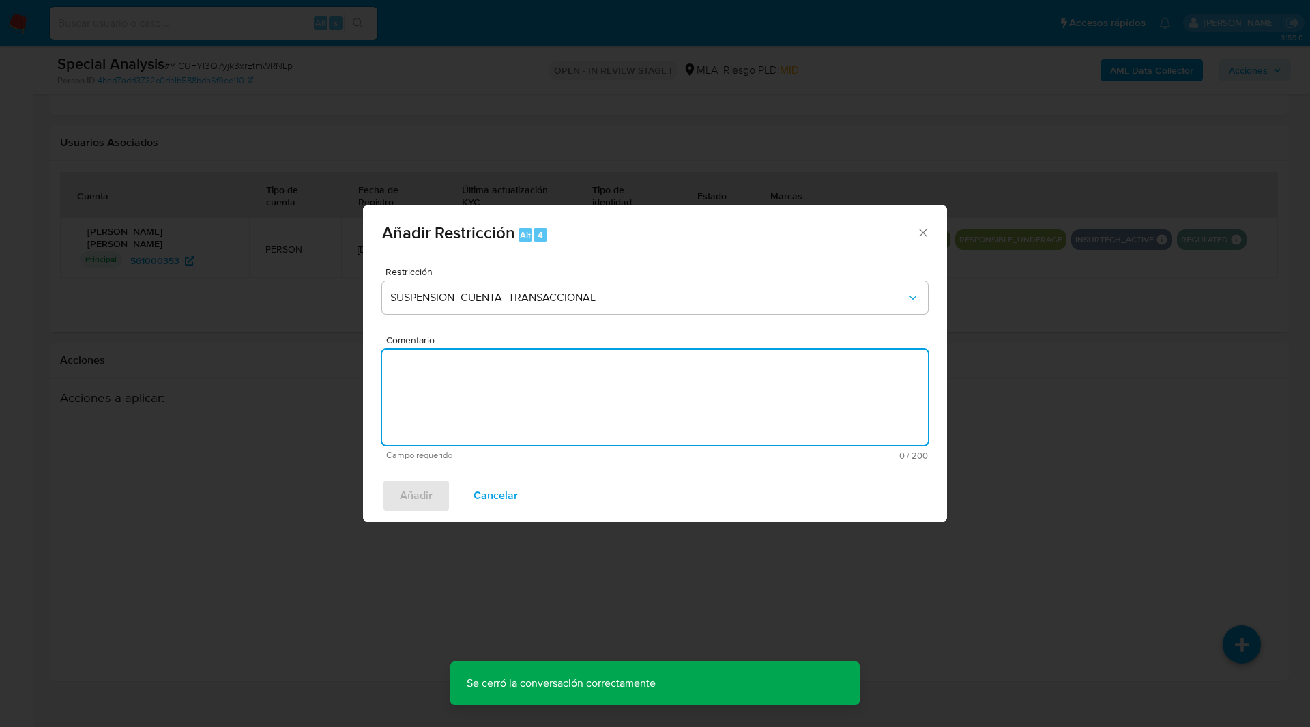
click at [537, 387] on textarea "Comentario" at bounding box center [655, 397] width 546 height 96
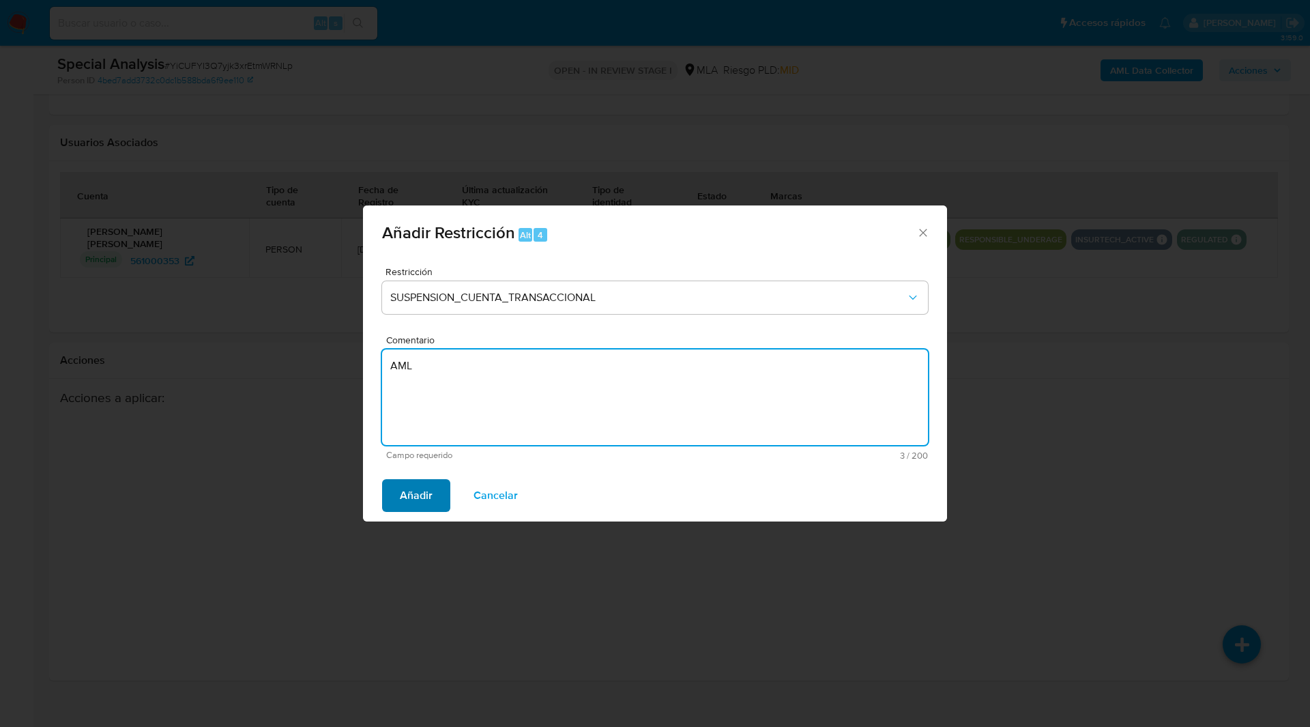
type textarea "AML"
click at [410, 483] on span "Añadir" at bounding box center [416, 495] width 33 height 30
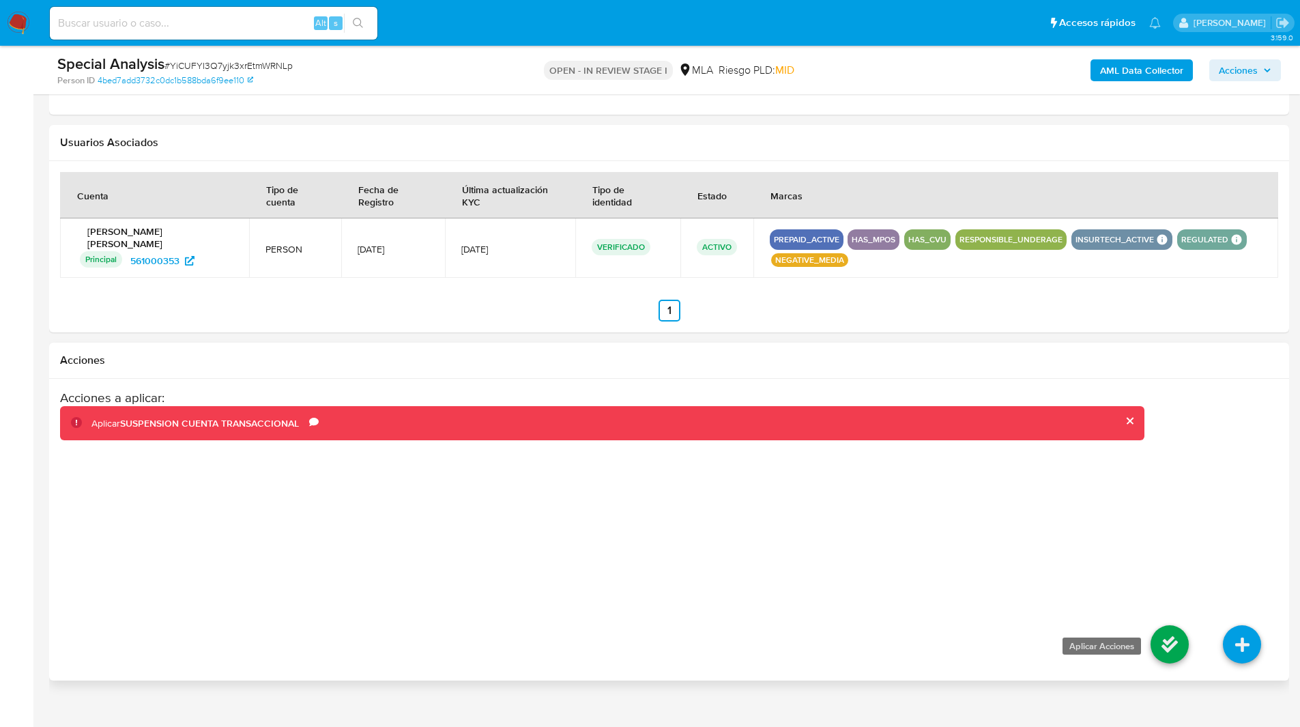
click at [1158, 635] on icon at bounding box center [1170, 644] width 38 height 38
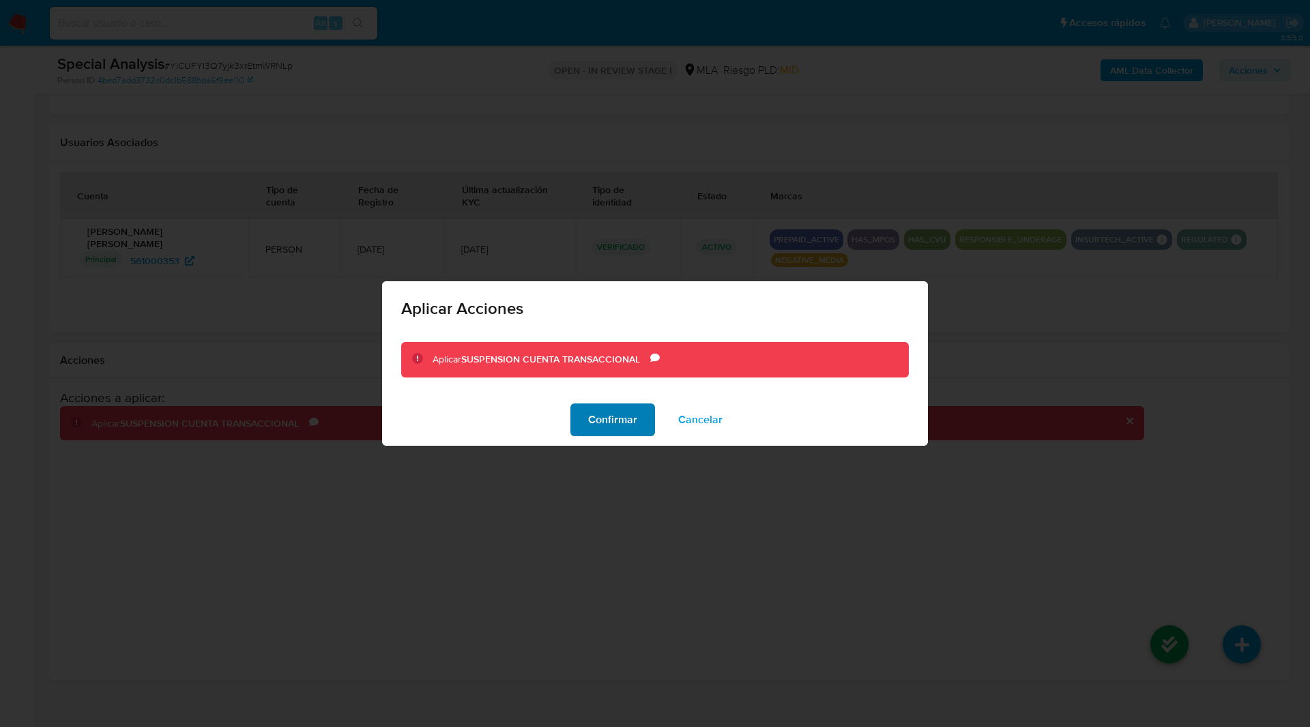
click at [604, 418] on span "Confirmar" at bounding box center [612, 420] width 49 height 30
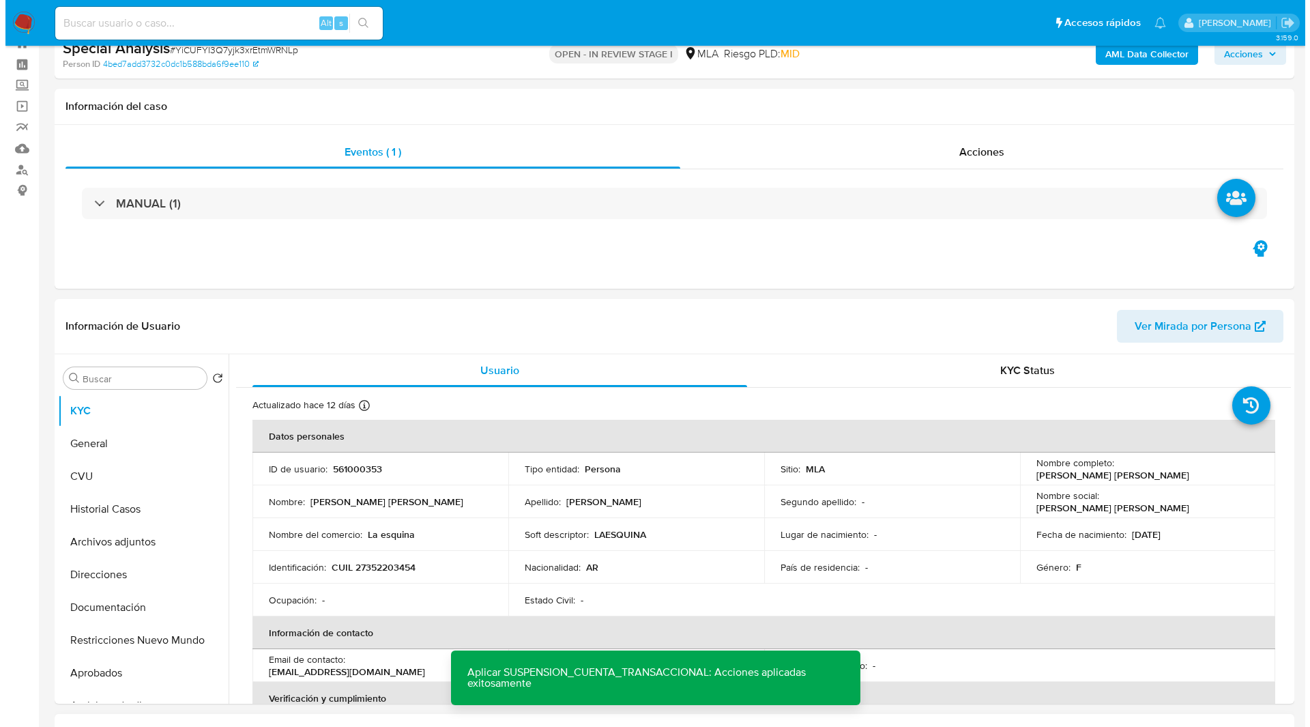
scroll to position [0, 0]
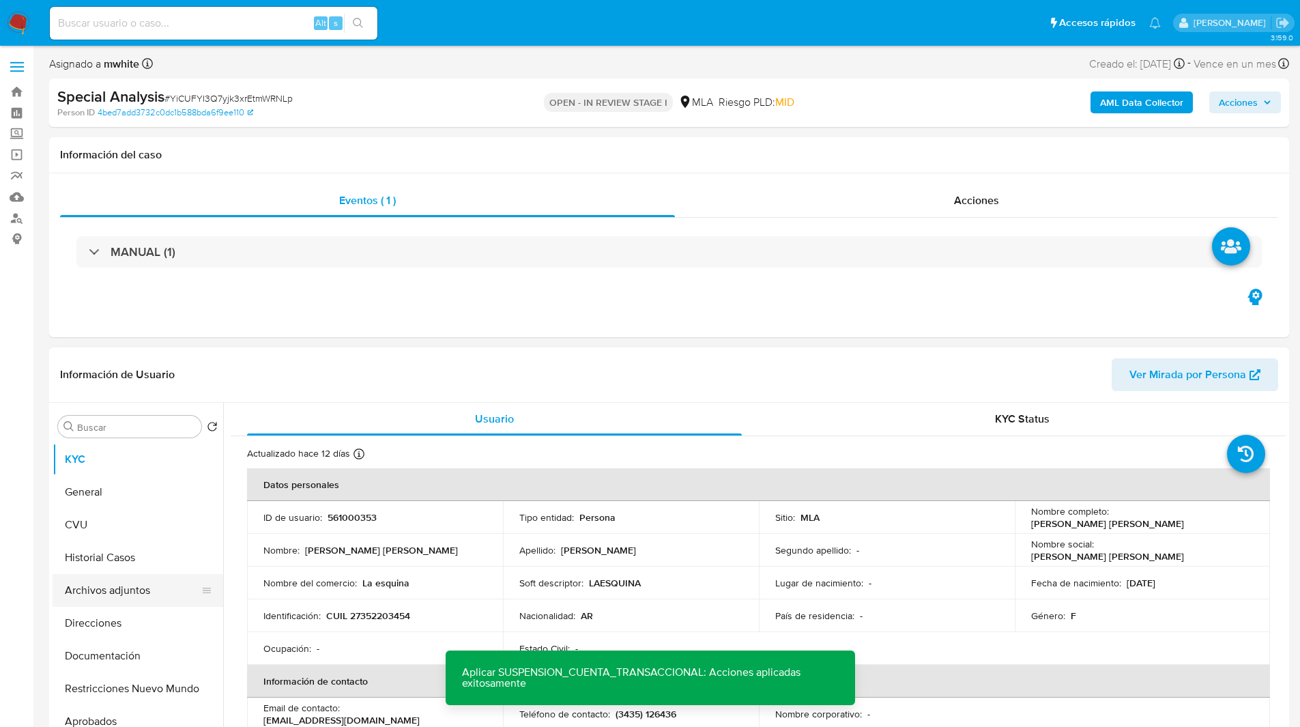
click at [84, 585] on button "Archivos adjuntos" at bounding box center [133, 590] width 160 height 33
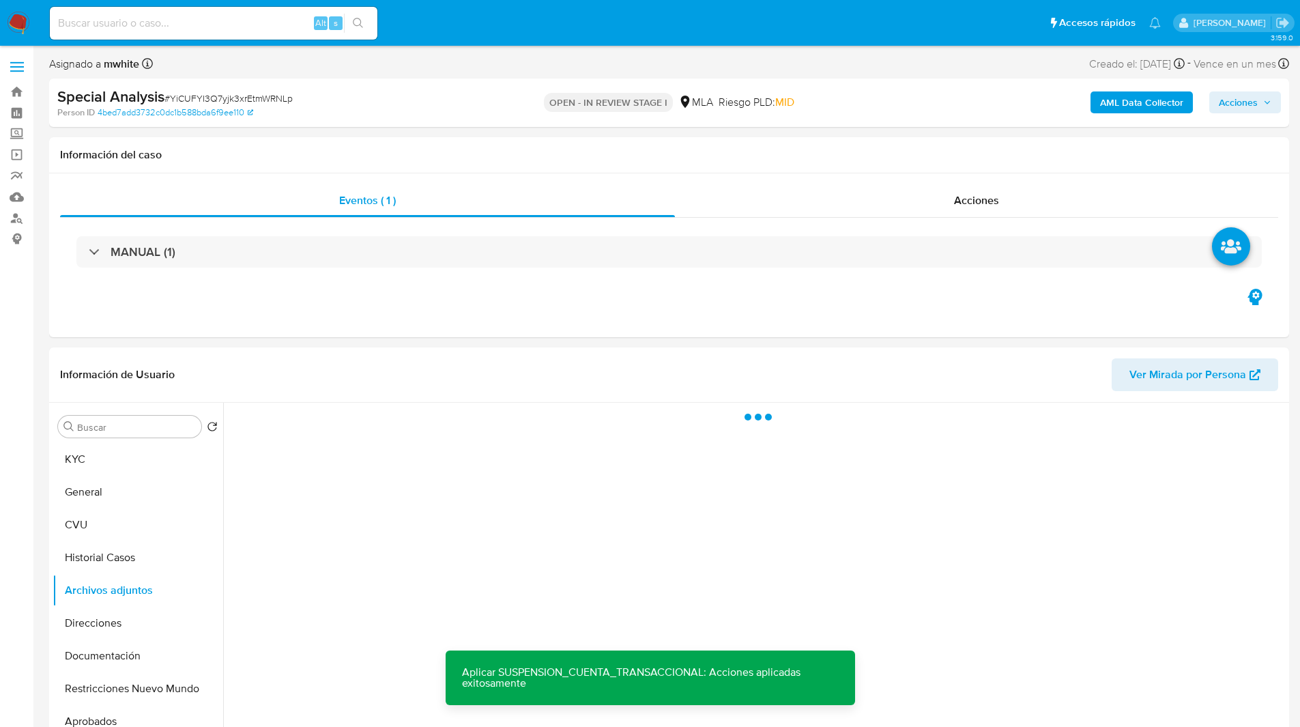
click at [1106, 104] on b "AML Data Collector" at bounding box center [1141, 102] width 83 height 22
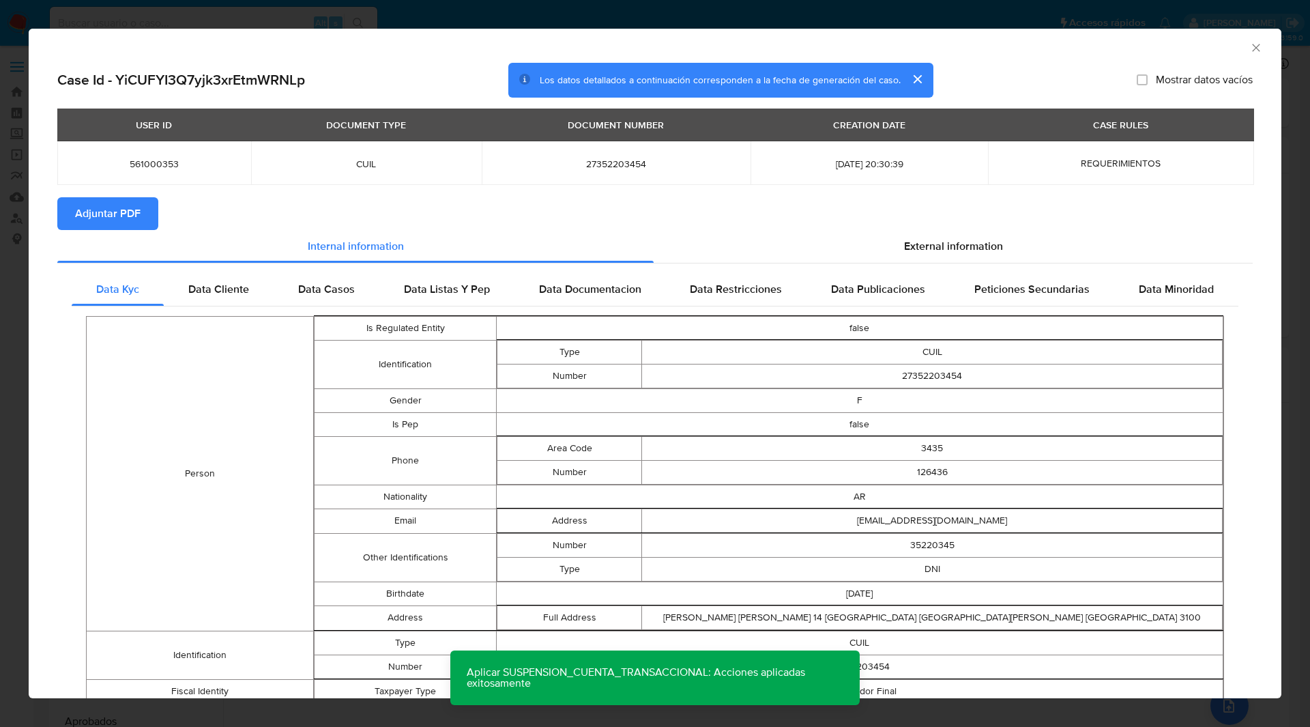
click at [86, 215] on span "Adjuntar PDF" at bounding box center [108, 214] width 66 height 30
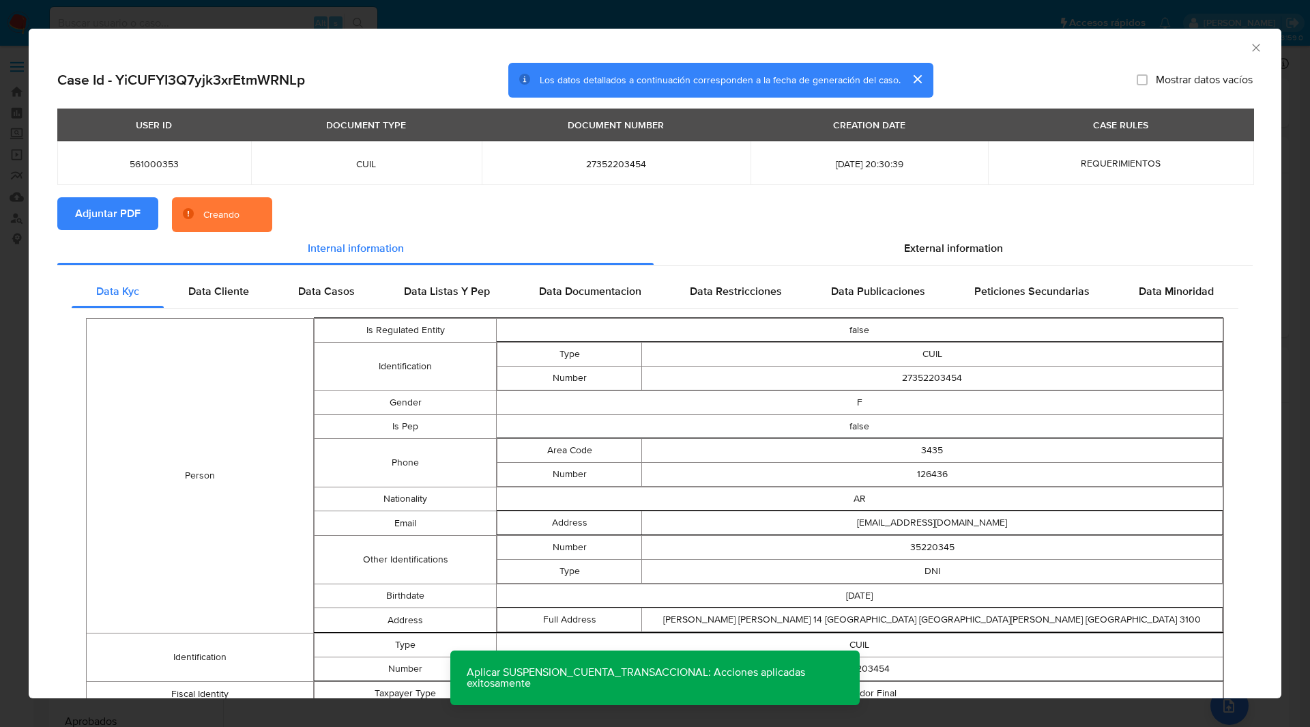
click at [392, 205] on section "Adjuntar PDF Creando" at bounding box center [655, 214] width 1196 height 35
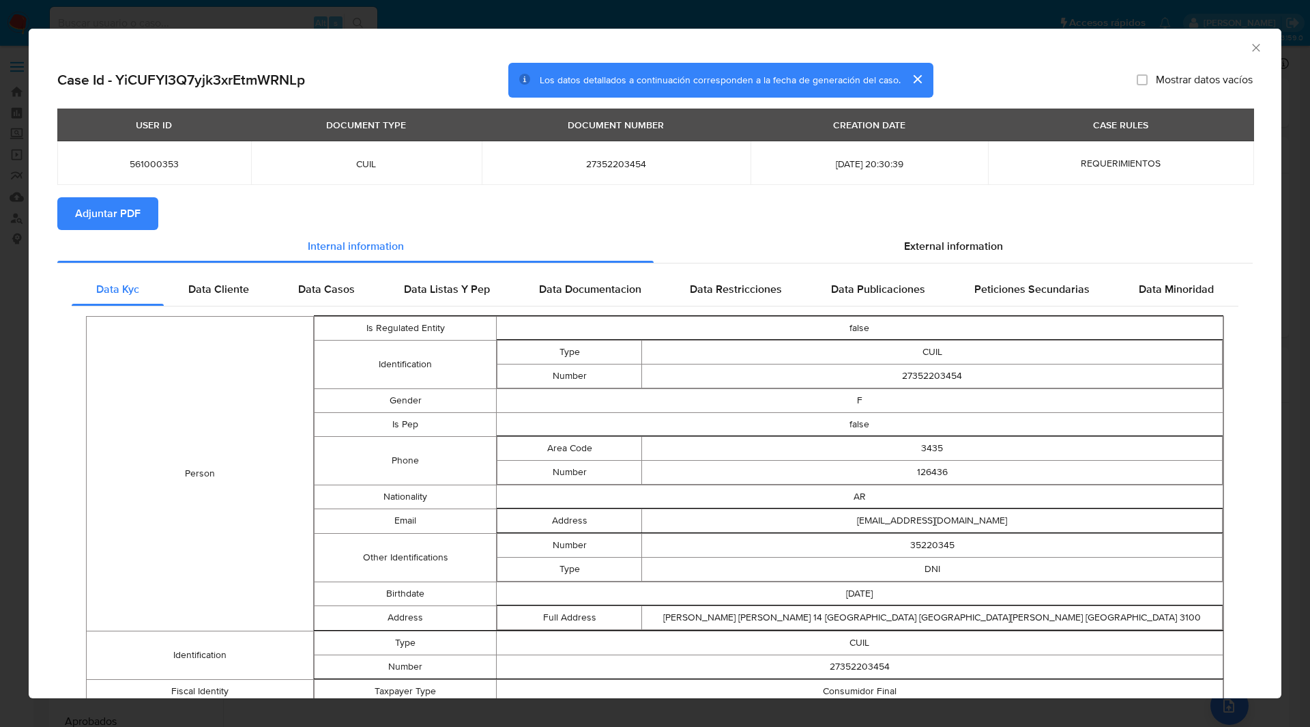
click at [1249, 44] on icon "Cerrar ventana" at bounding box center [1256, 48] width 14 height 14
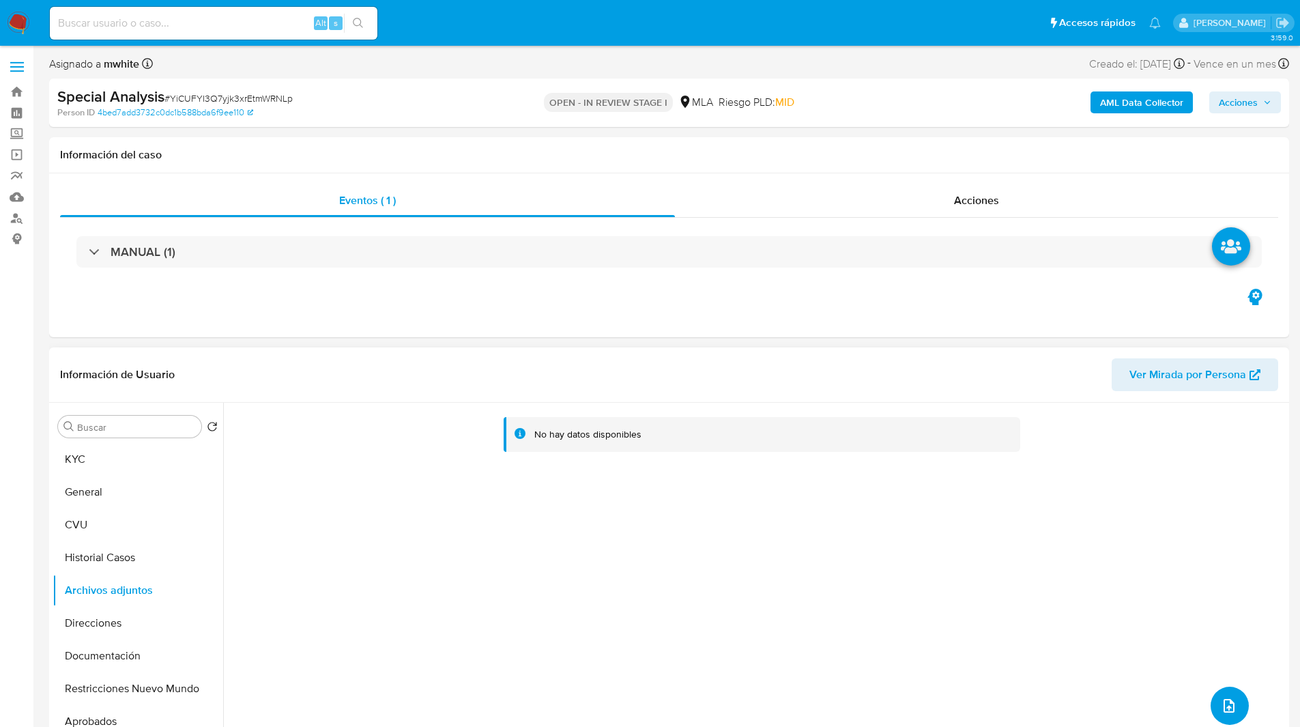
click at [1221, 711] on icon "upload-file" at bounding box center [1229, 705] width 16 height 16
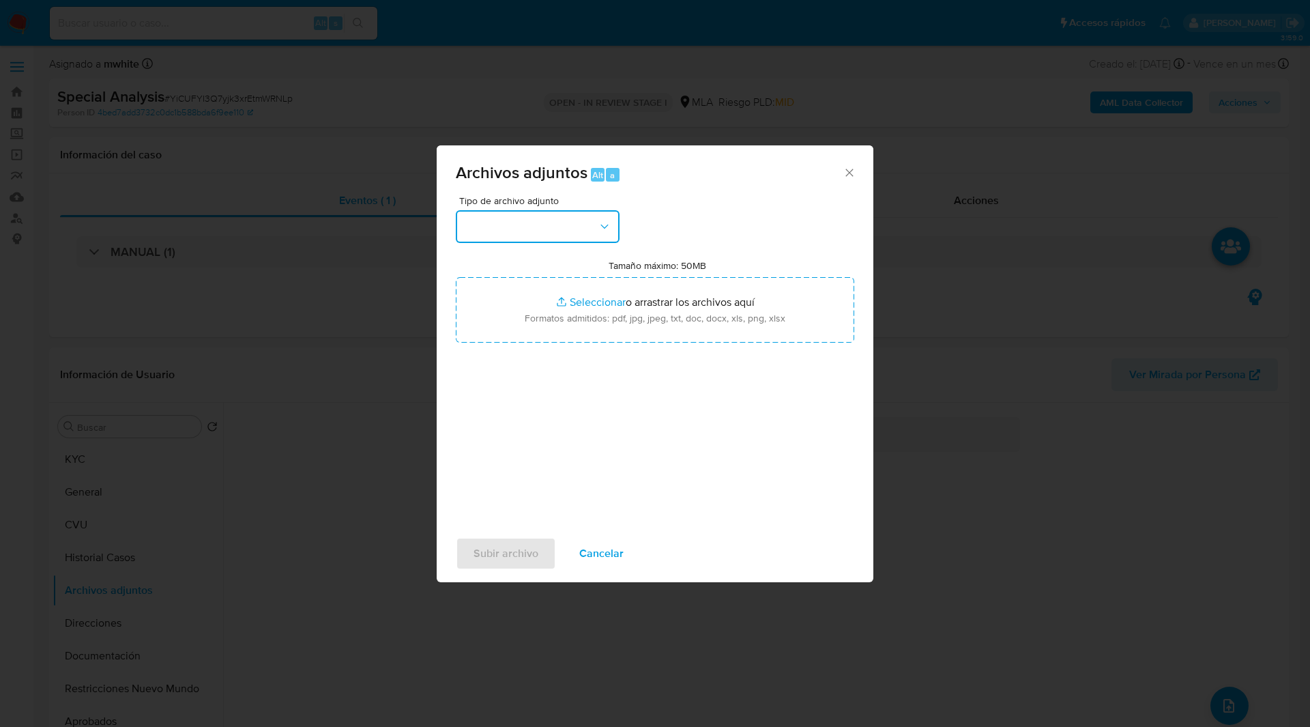
click at [536, 236] on button "button" at bounding box center [538, 226] width 164 height 33
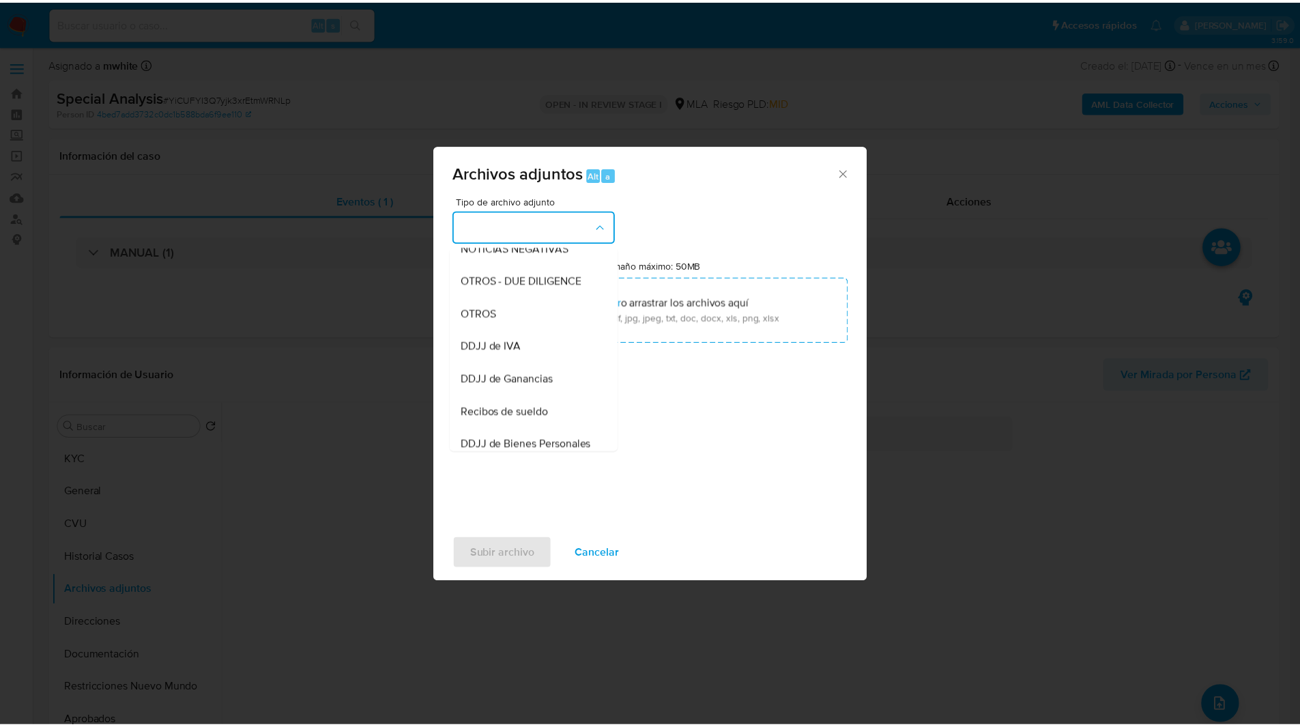
scroll to position [214, 0]
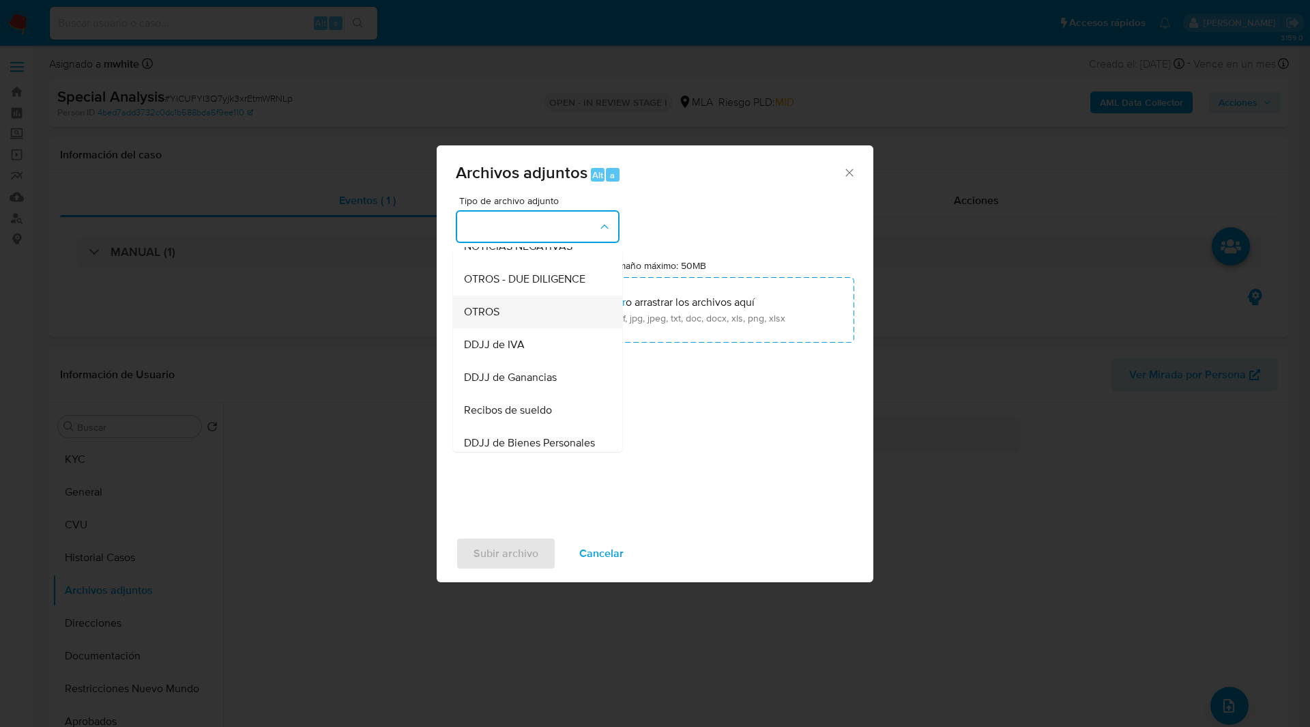
click at [507, 328] on div "OTROS" at bounding box center [533, 311] width 139 height 33
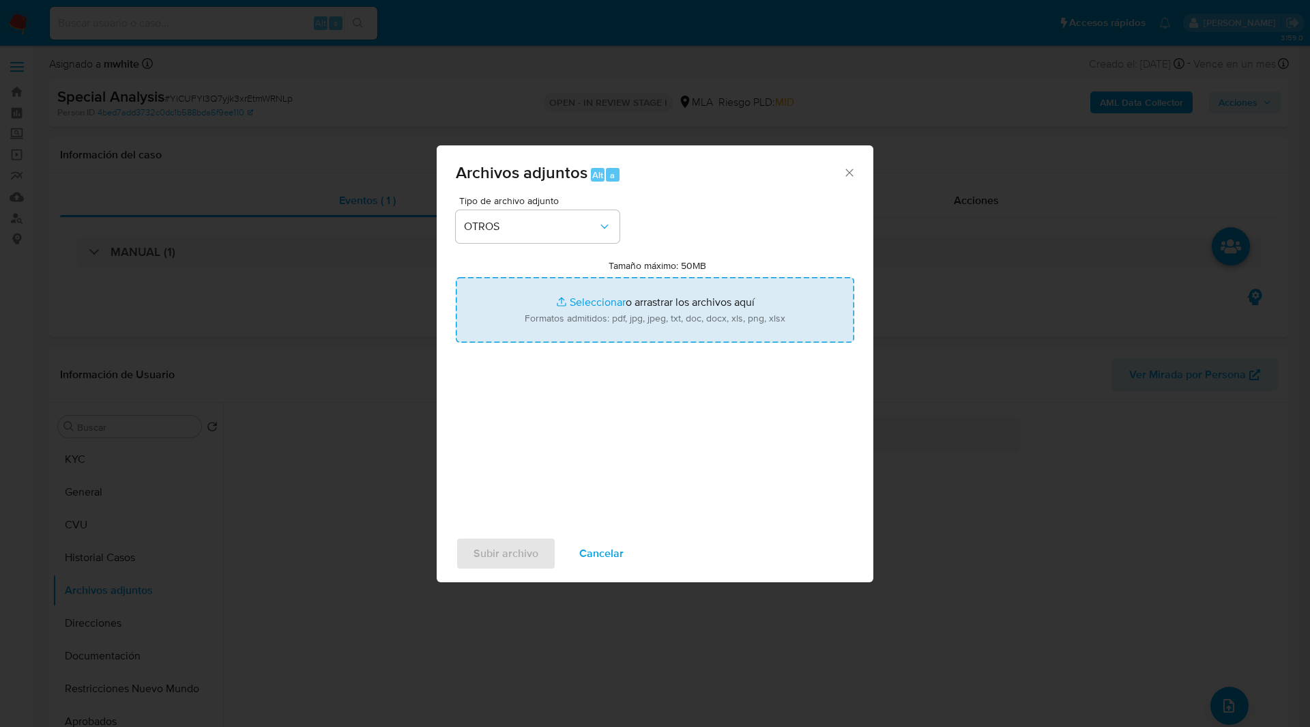
type input "C:\fakepath\Caselog YiCUFYI3Q7yjk3xrEtmWRNLp_2025_09_15_10_55_11.docx"
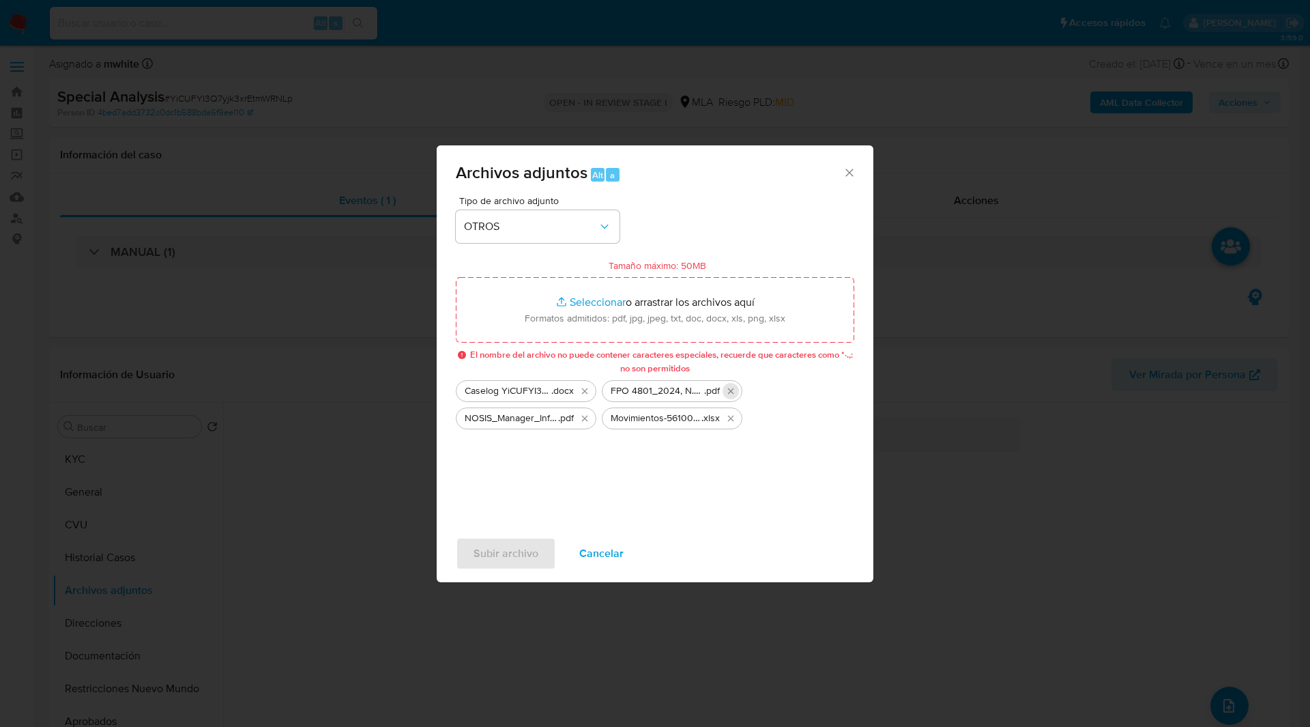
click at [728, 391] on icon "Eliminar FPO 4801_2024, N.N. s_Infracción Ley 23.737” (Caso Nº 223530_24).pdf" at bounding box center [730, 391] width 11 height 11
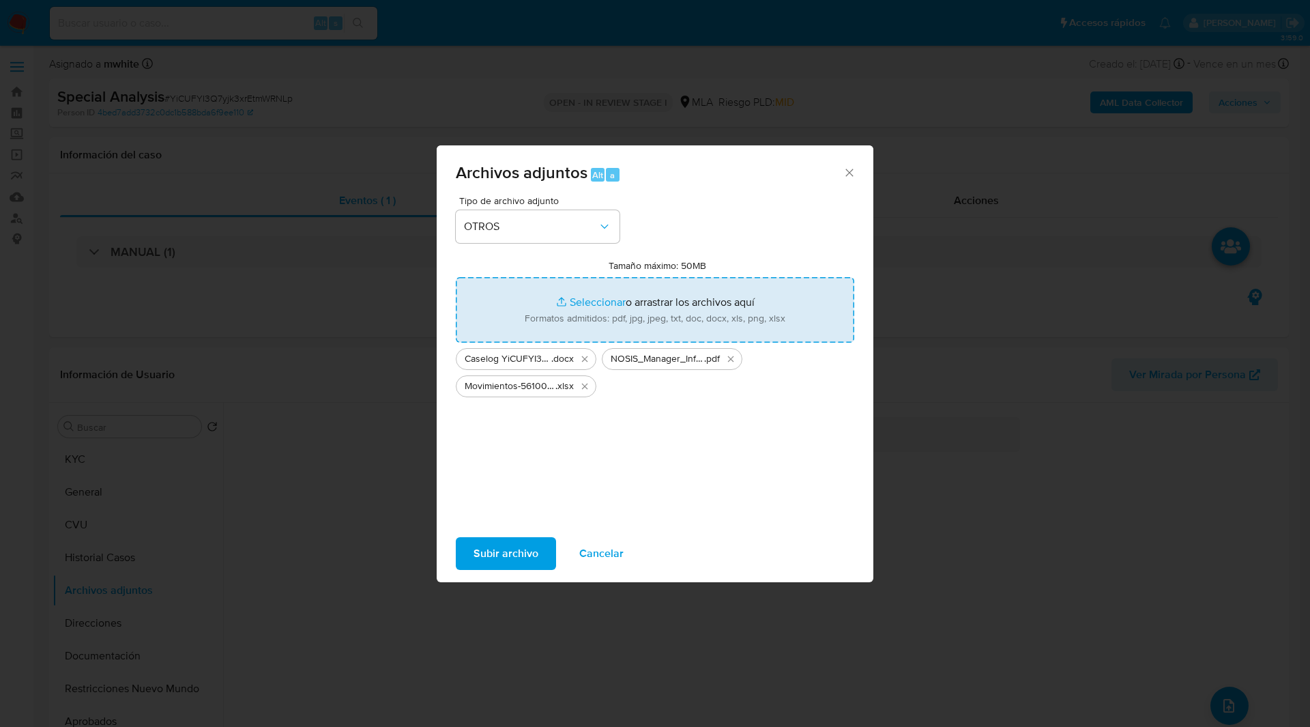
type input "C:\fakepath\COM D.pdf"
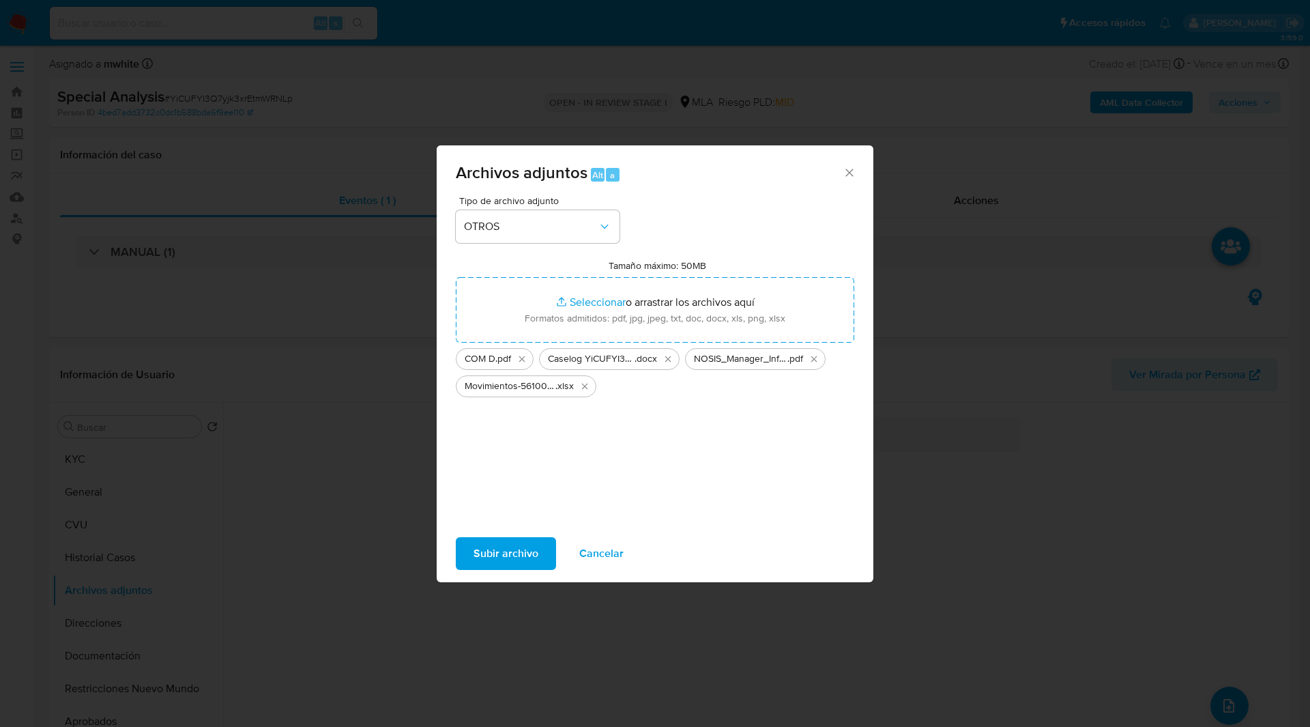
click at [493, 553] on span "Subir archivo" at bounding box center [506, 553] width 65 height 30
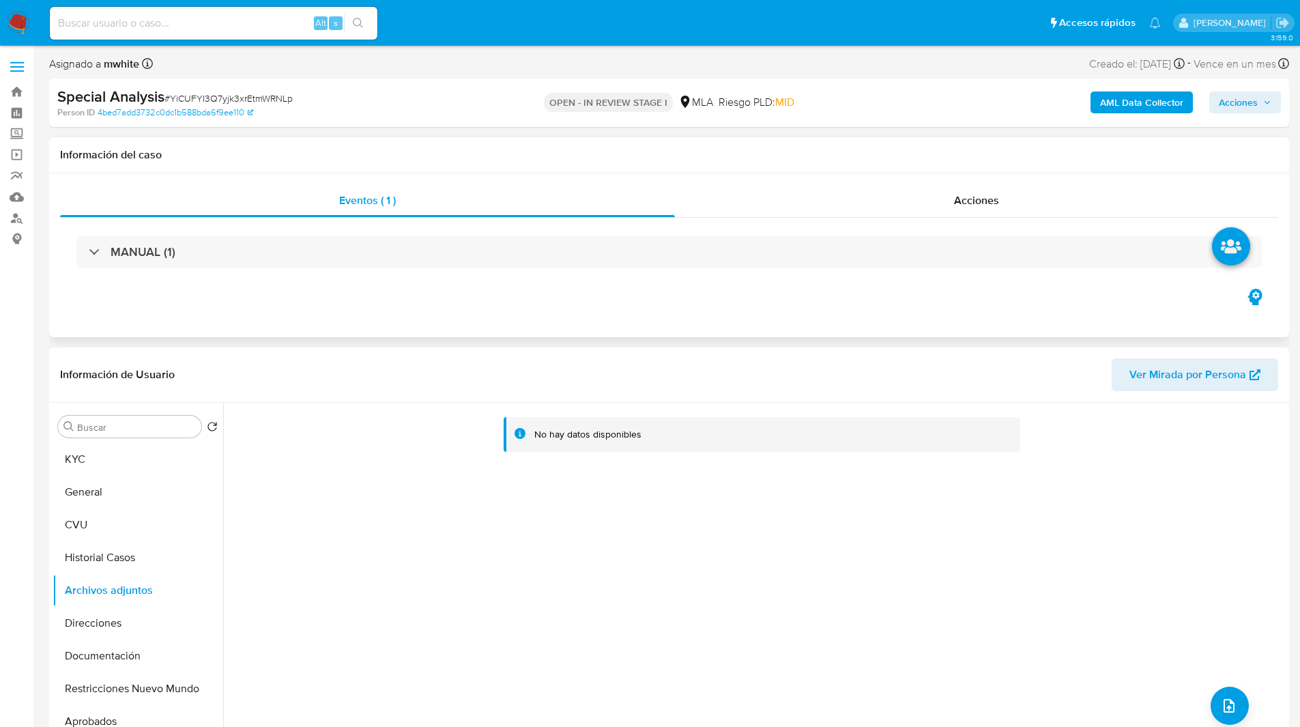
click at [742, 330] on div "Eventos ( 1 ) Acciones MANUAL (1)" at bounding box center [669, 255] width 1240 height 164
click at [1232, 111] on span "Acciones" at bounding box center [1238, 102] width 39 height 22
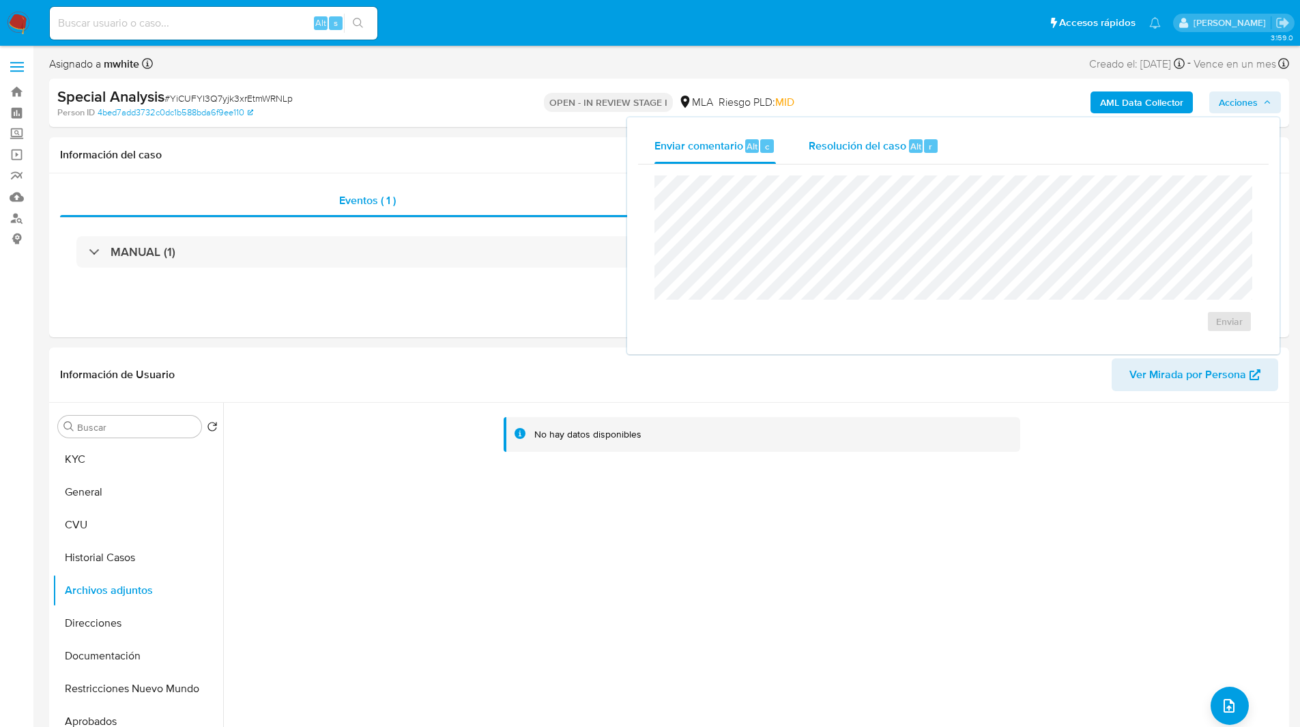
click at [854, 145] on span "Resolución del caso" at bounding box center [858, 146] width 98 height 16
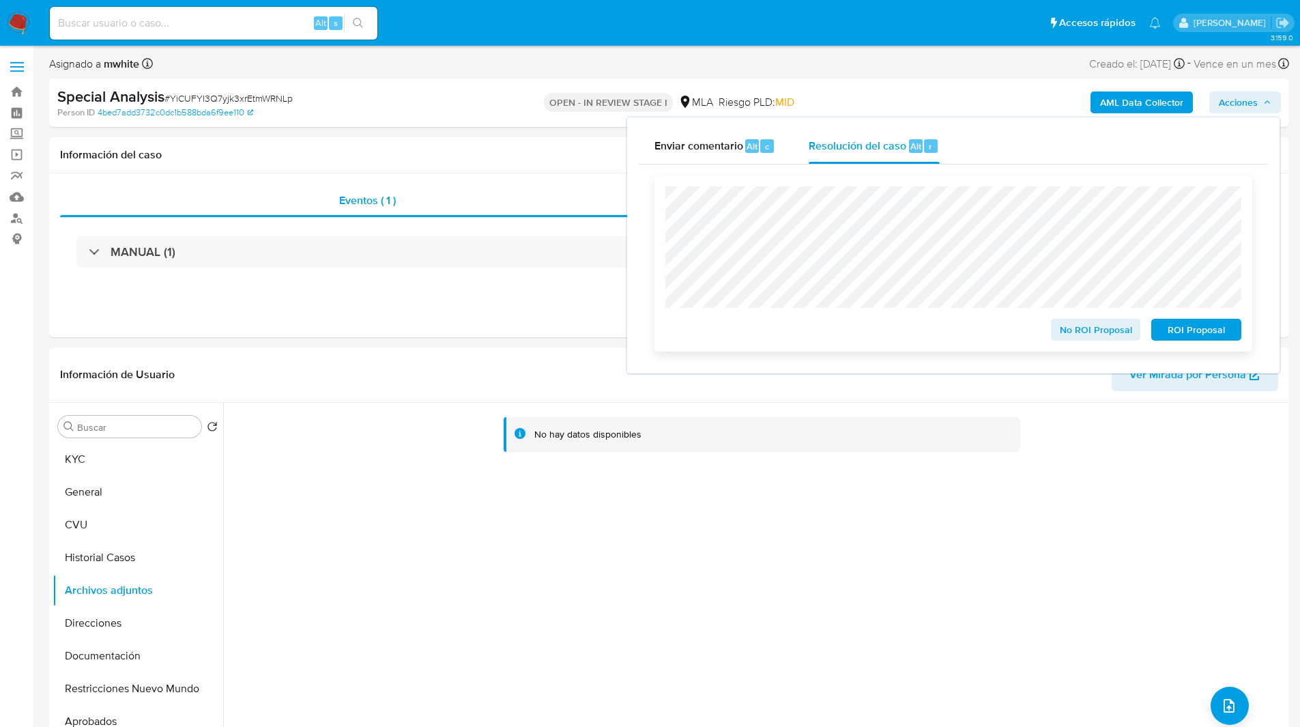
click at [1195, 332] on span "ROI Proposal" at bounding box center [1196, 329] width 71 height 19
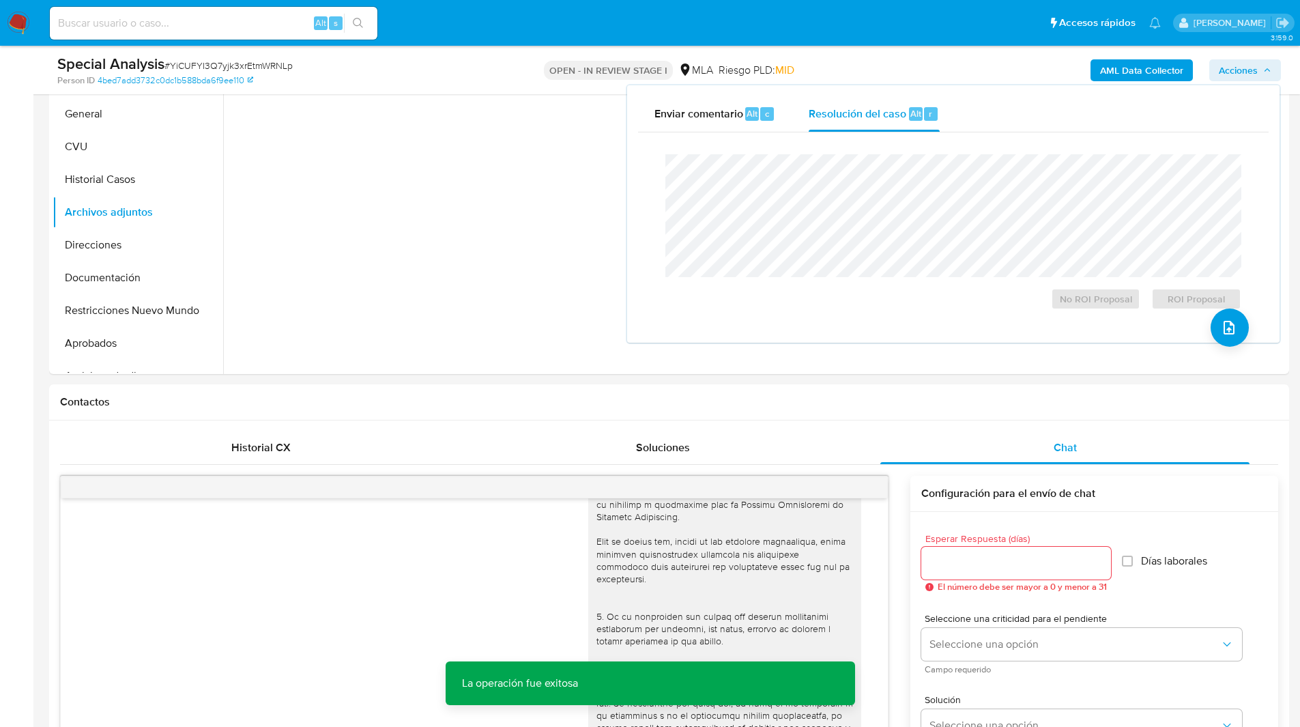
scroll to position [355, 0]
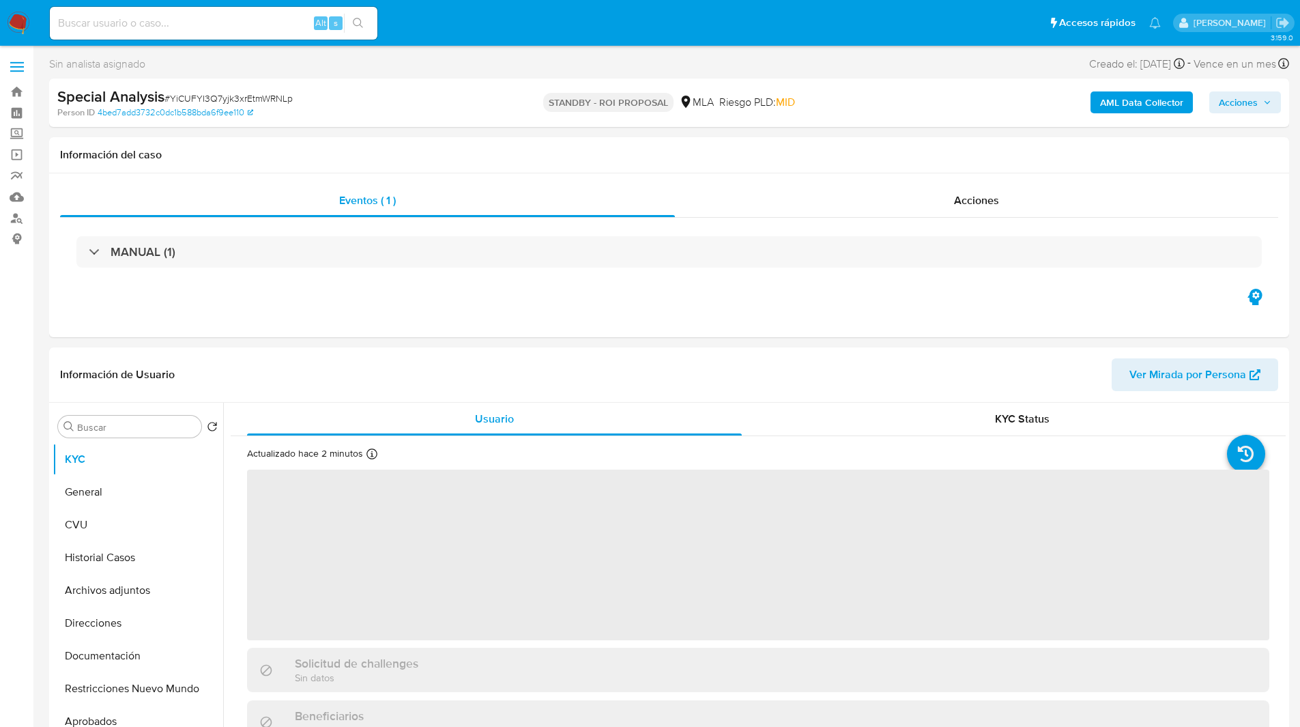
click at [170, 23] on input at bounding box center [214, 23] width 328 height 18
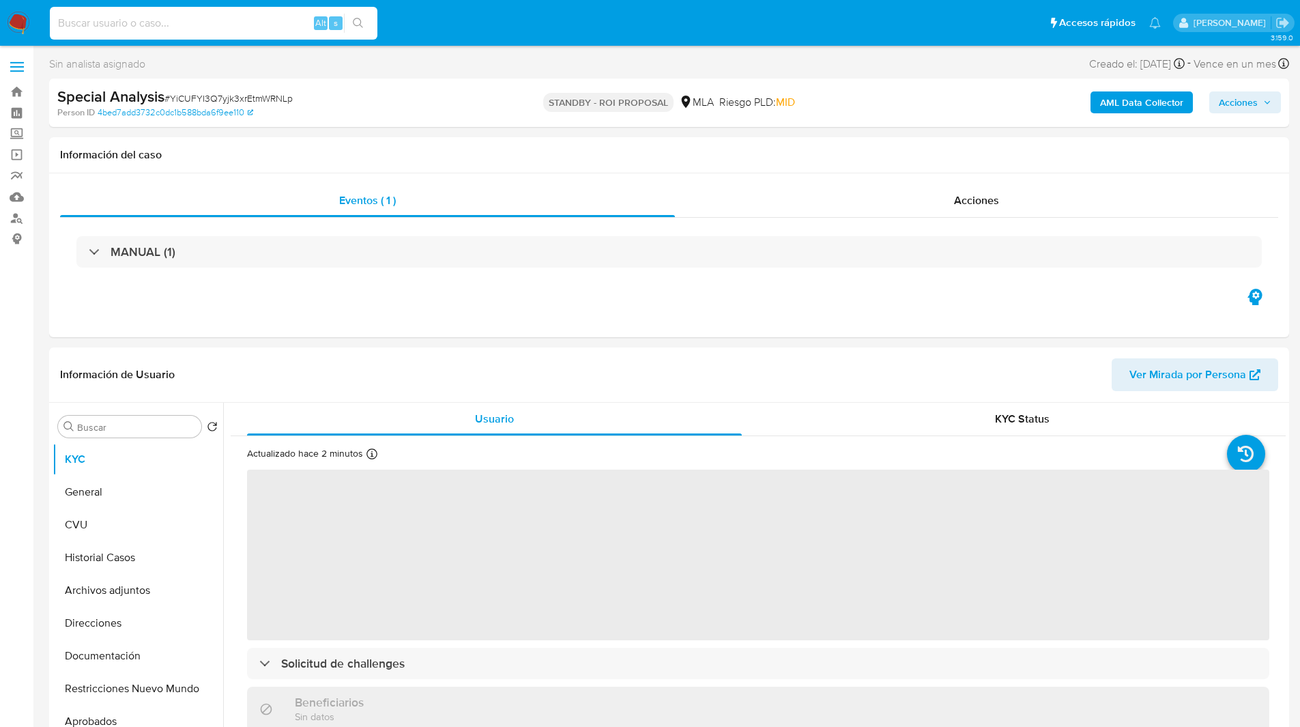
paste input "RKN2X6AquKxr1P43J7KVQUWw"
type input "RKN2X6AquKxr1P43J7KVQUWw"
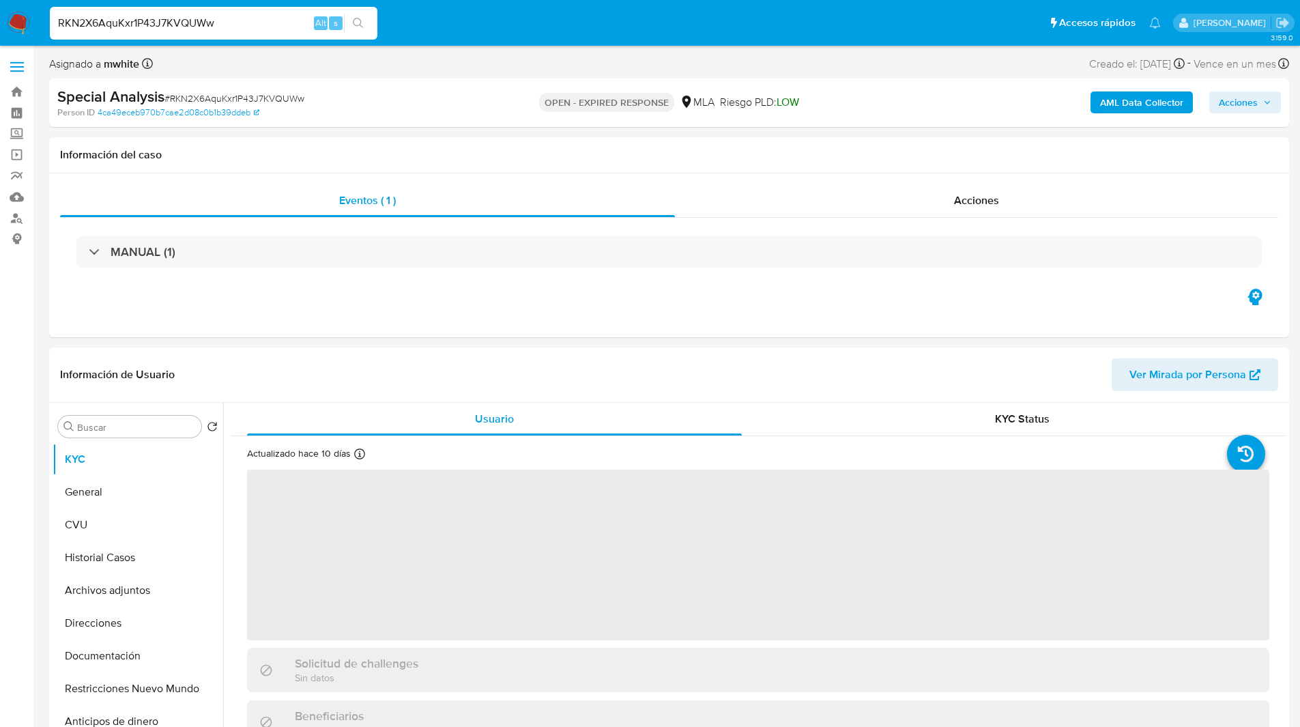
click at [442, 114] on div "Person ID 4ca49eceb970b7cae2d08c0b1b39ddeb" at bounding box center [259, 112] width 404 height 12
select select "10"
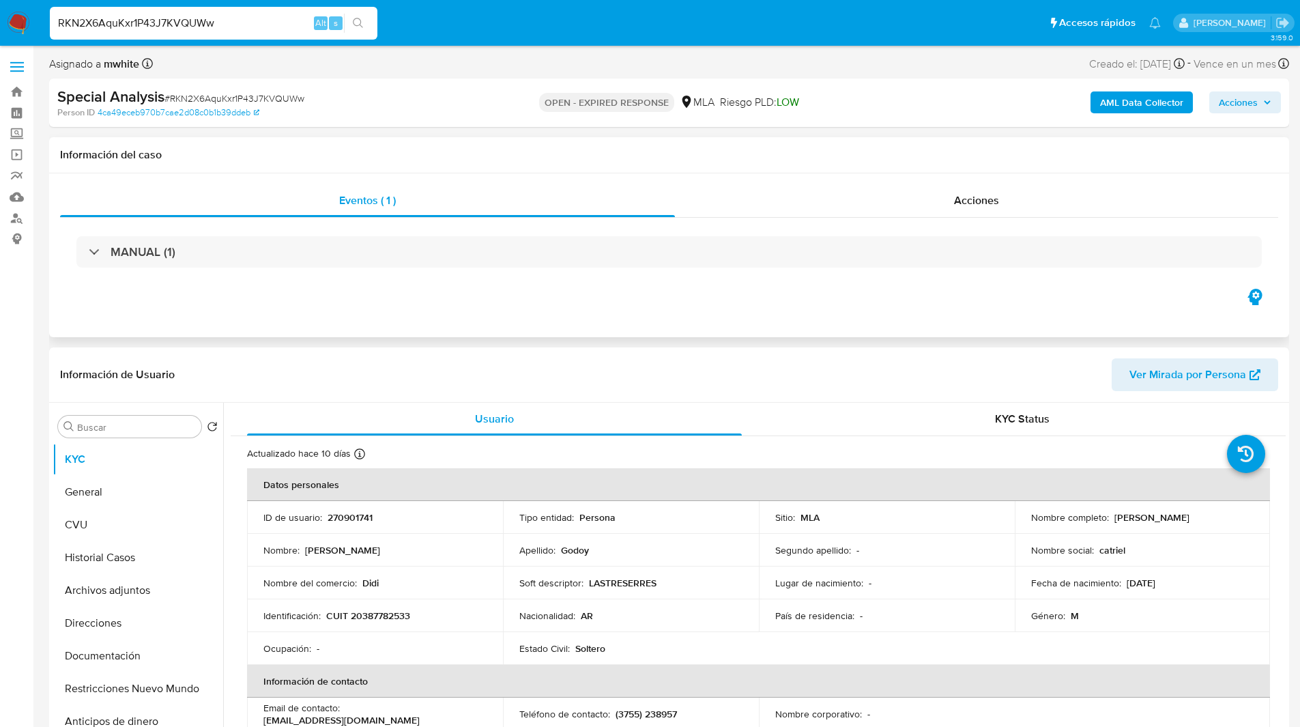
click at [345, 145] on div "Información del caso" at bounding box center [669, 155] width 1240 height 36
drag, startPoint x: 784, startPoint y: 51, endPoint x: 659, endPoint y: 48, distance: 124.9
click at [433, 177] on div "Eventos ( 1 ) Acciones MANUAL (1)" at bounding box center [669, 255] width 1240 height 164
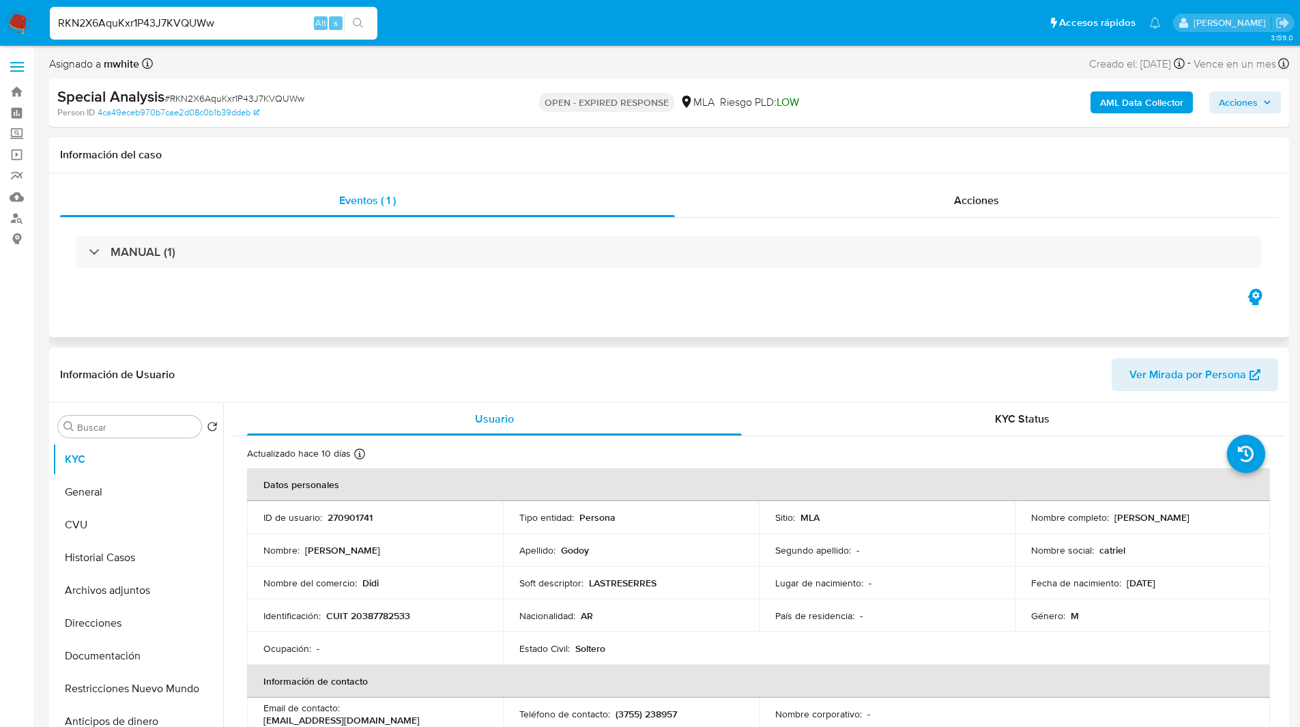
click at [548, 289] on div "Eventos ( 1 ) Acciones MANUAL (1)" at bounding box center [669, 255] width 1240 height 164
click at [353, 517] on p "270901741" at bounding box center [350, 517] width 45 height 12
copy p "270901741"
click at [378, 616] on p "CUIT 20387782533" at bounding box center [368, 615] width 84 height 12
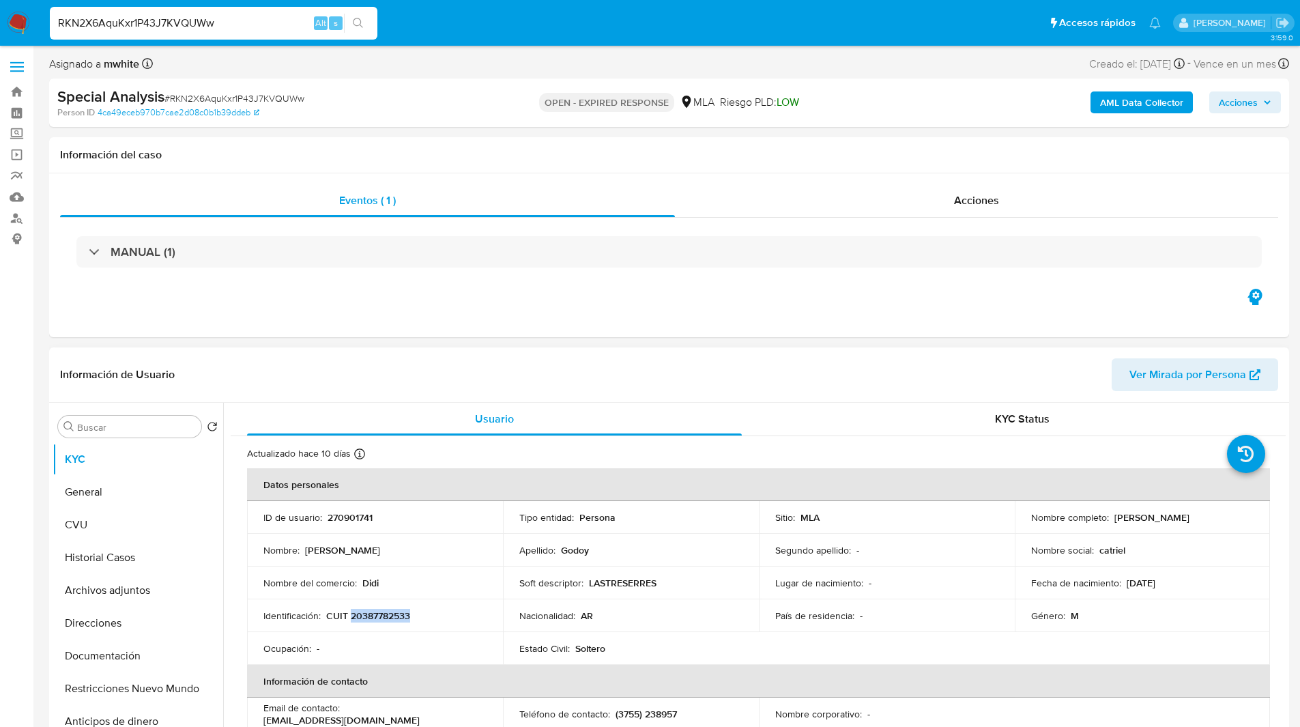
click at [378, 616] on p "CUIT 20387782533" at bounding box center [368, 615] width 84 height 12
copy p "20387782533"
click at [509, 44] on nav "Pausado Ver notificaciones RKN2X6AquKxr1P43J7KVQUWw Alt s Accesos rápidos Presi…" at bounding box center [650, 23] width 1300 height 46
click at [566, 35] on ul "Pausado Ver notificaciones RKN2X6AquKxr1P43J7KVQUWw Alt s Accesos rápidos Presi…" at bounding box center [605, 22] width 1125 height 34
click at [502, 16] on ul "Pausado Ver notificaciones RKN2X6AquKxr1P43J7KVQUWw Alt s Accesos rápidos Presi…" at bounding box center [605, 22] width 1125 height 34
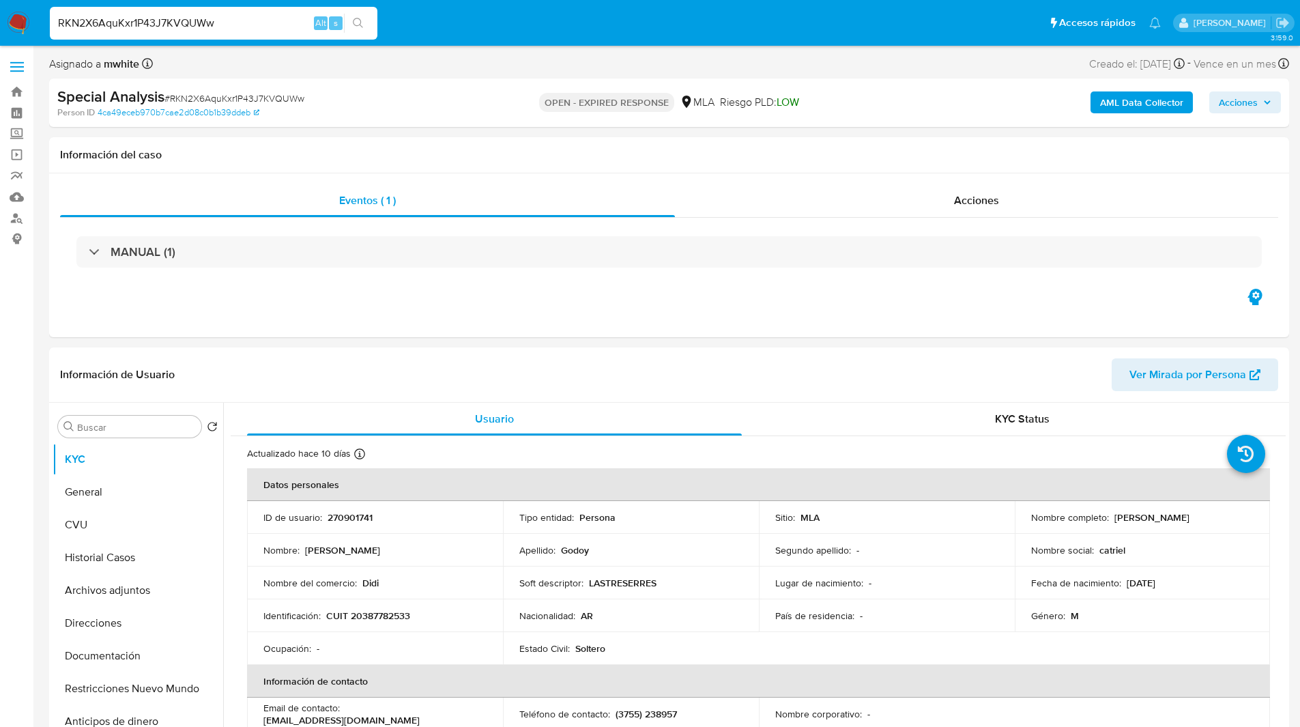
click at [510, 16] on ul "Pausado Ver notificaciones RKN2X6AquKxr1P43J7KVQUWw Alt s Accesos rápidos Presi…" at bounding box center [605, 22] width 1125 height 34
click at [491, 23] on ul "Pausado Ver notificaciones RKN2X6AquKxr1P43J7KVQUWw Alt s Accesos rápidos Presi…" at bounding box center [605, 22] width 1125 height 34
click at [785, 153] on h1 "Información del caso" at bounding box center [669, 155] width 1218 height 14
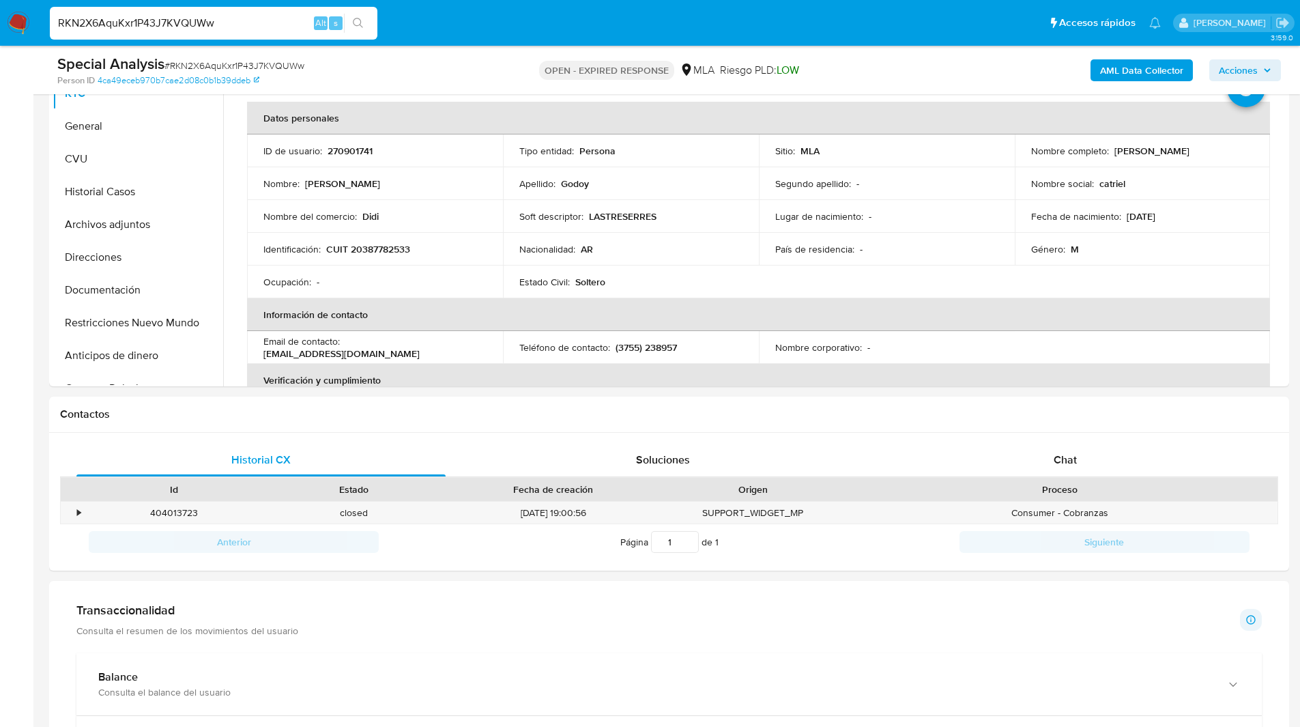
scroll to position [321, 0]
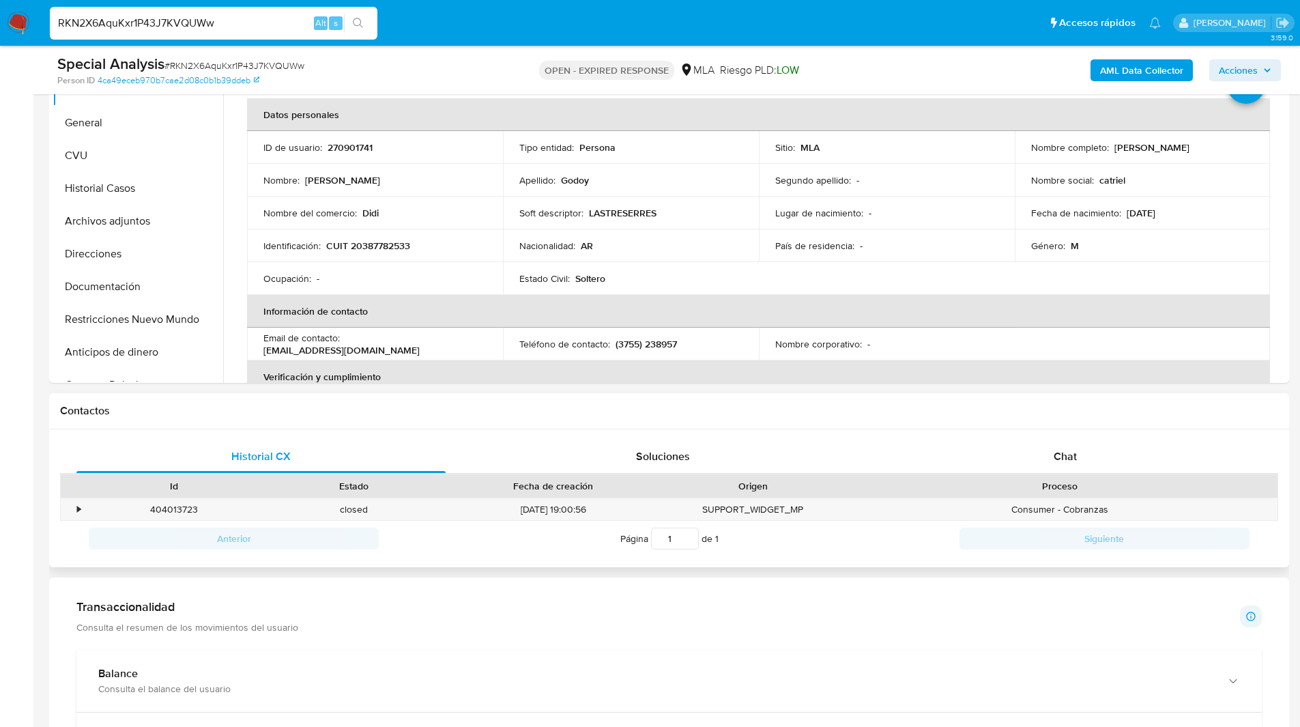
click at [449, 420] on div "Contactos" at bounding box center [669, 411] width 1240 height 36
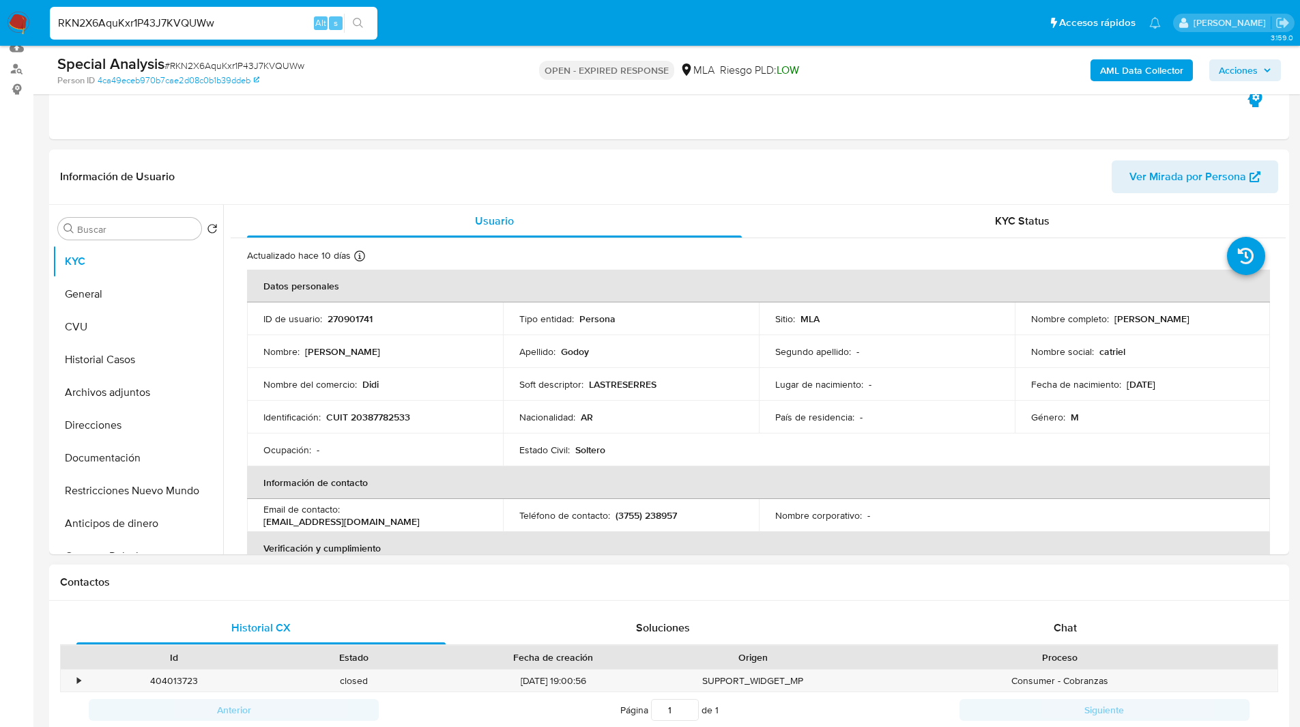
scroll to position [0, 0]
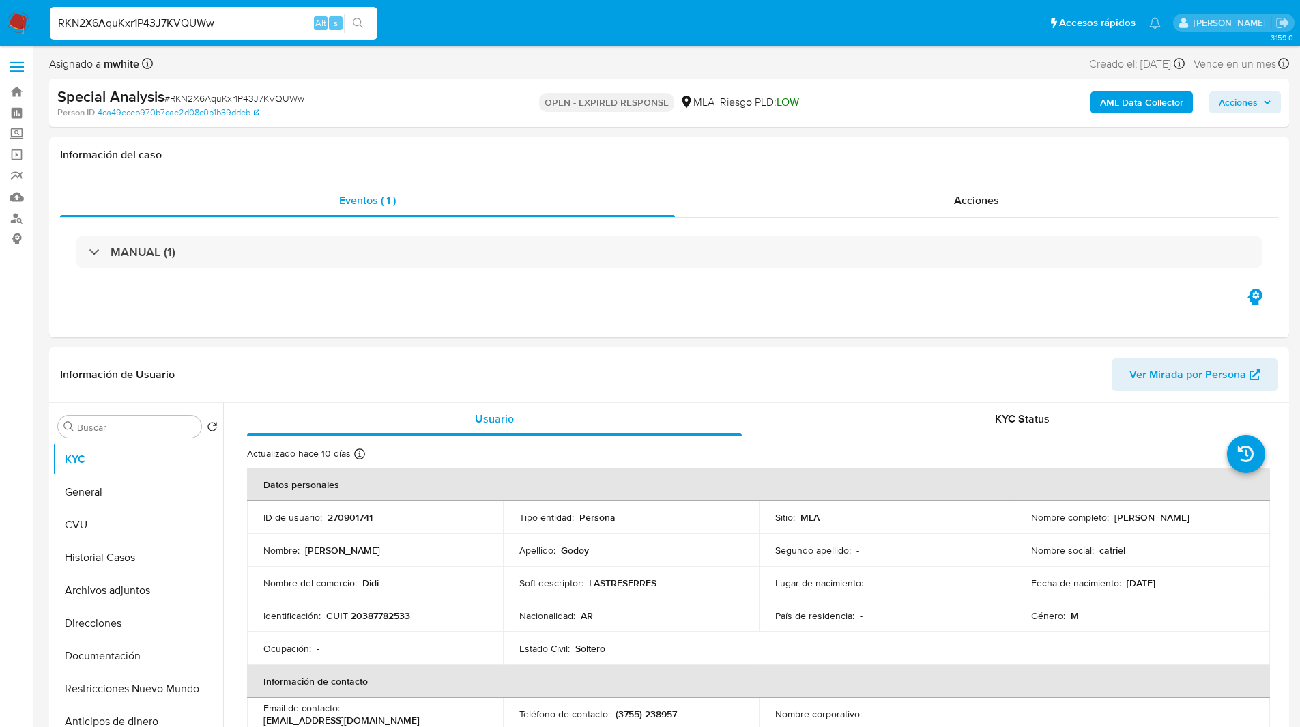
click at [125, 30] on input "RKN2X6AquKxr1P43J7KVQUWw" at bounding box center [214, 23] width 328 height 18
click at [25, 25] on img at bounding box center [18, 23] width 23 height 23
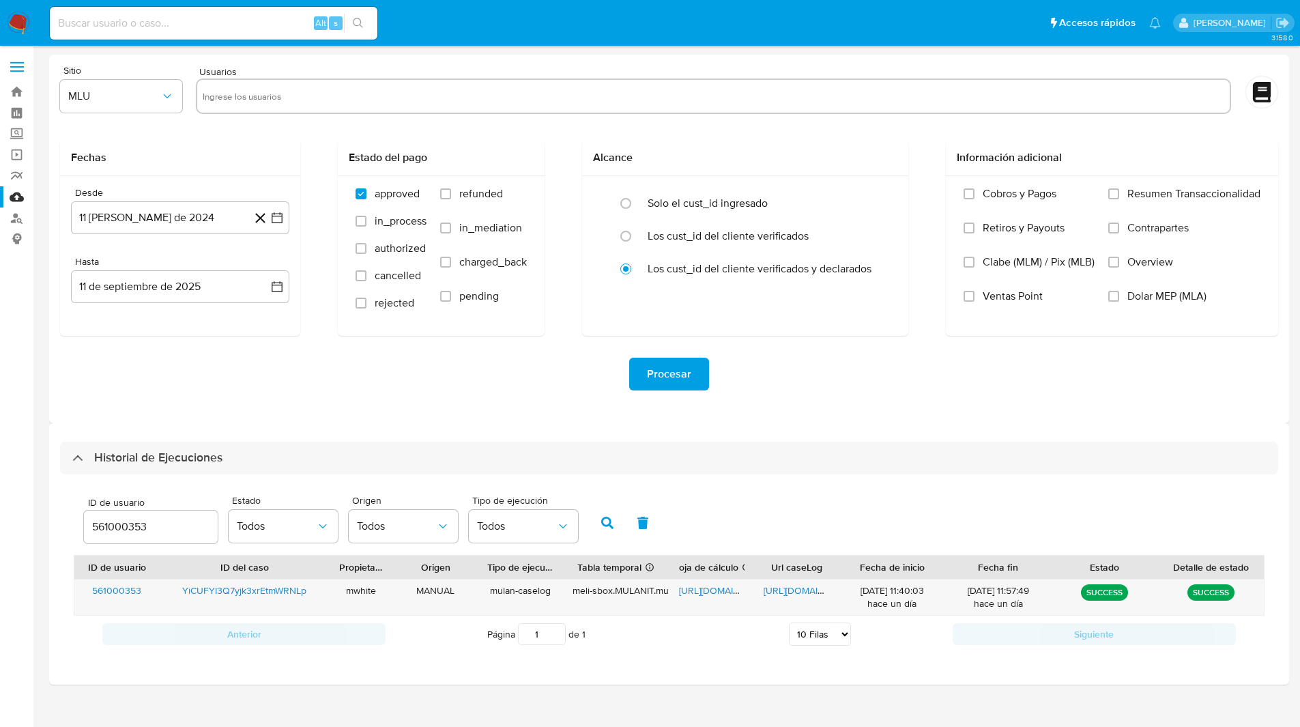
select select "10"
click at [122, 519] on input "561000353" at bounding box center [151, 527] width 134 height 18
type input "270901741"
click at [610, 523] on icon "button" at bounding box center [607, 523] width 12 height 12
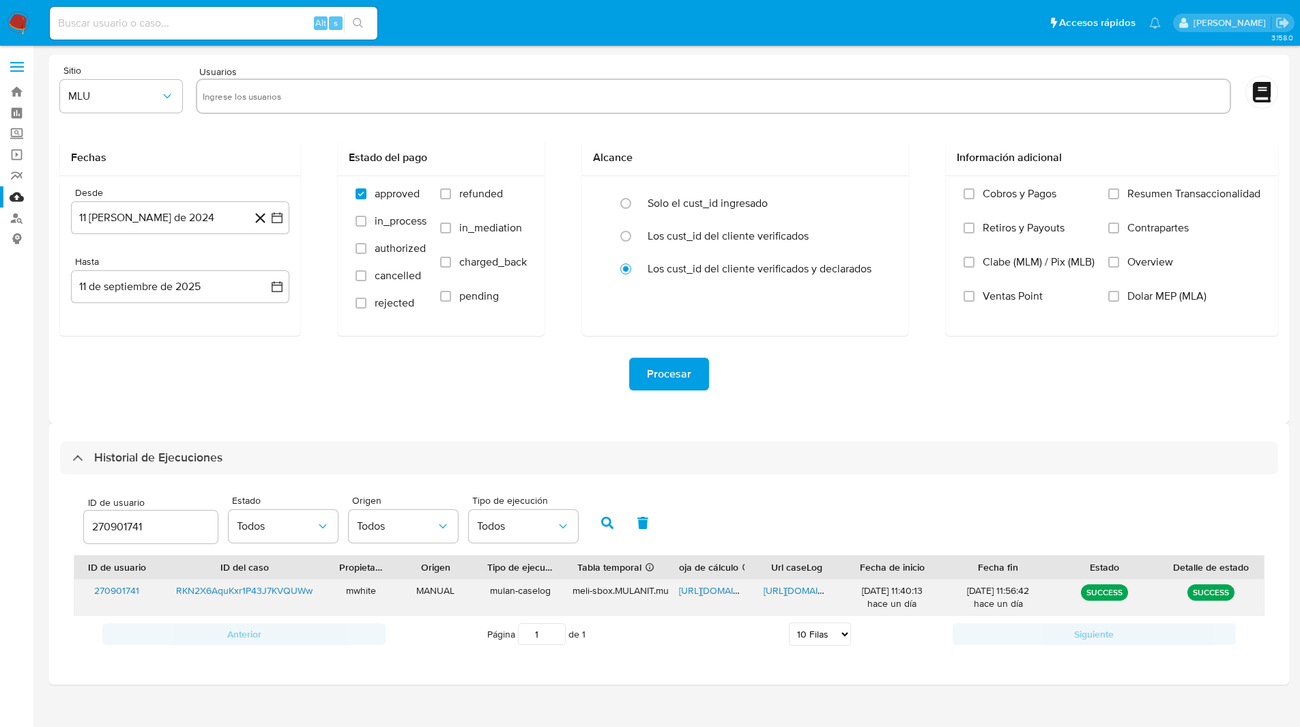
click at [705, 589] on span "https://docs.google.com/spreadsheets/d/1RsBtY3eOePXYNyVPHJc50tRbFeSdEXS22oqKP-N…" at bounding box center [726, 590] width 94 height 14
click at [783, 589] on span "https://docs.google.com/document/d/1QYPtv1OGCZ3Oel8BmCmY_OZelr4Js74cKqrUMR7JbSA…" at bounding box center [811, 590] width 94 height 14
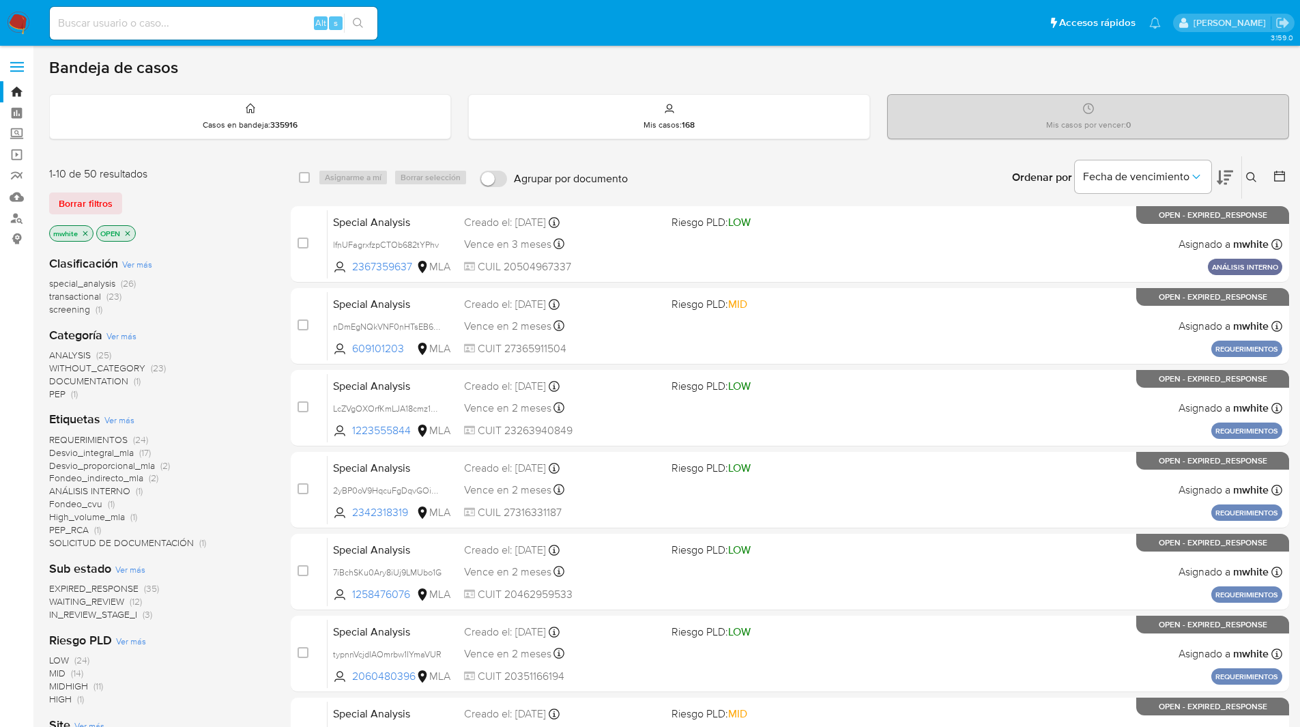
click at [1256, 177] on icon at bounding box center [1251, 177] width 11 height 11
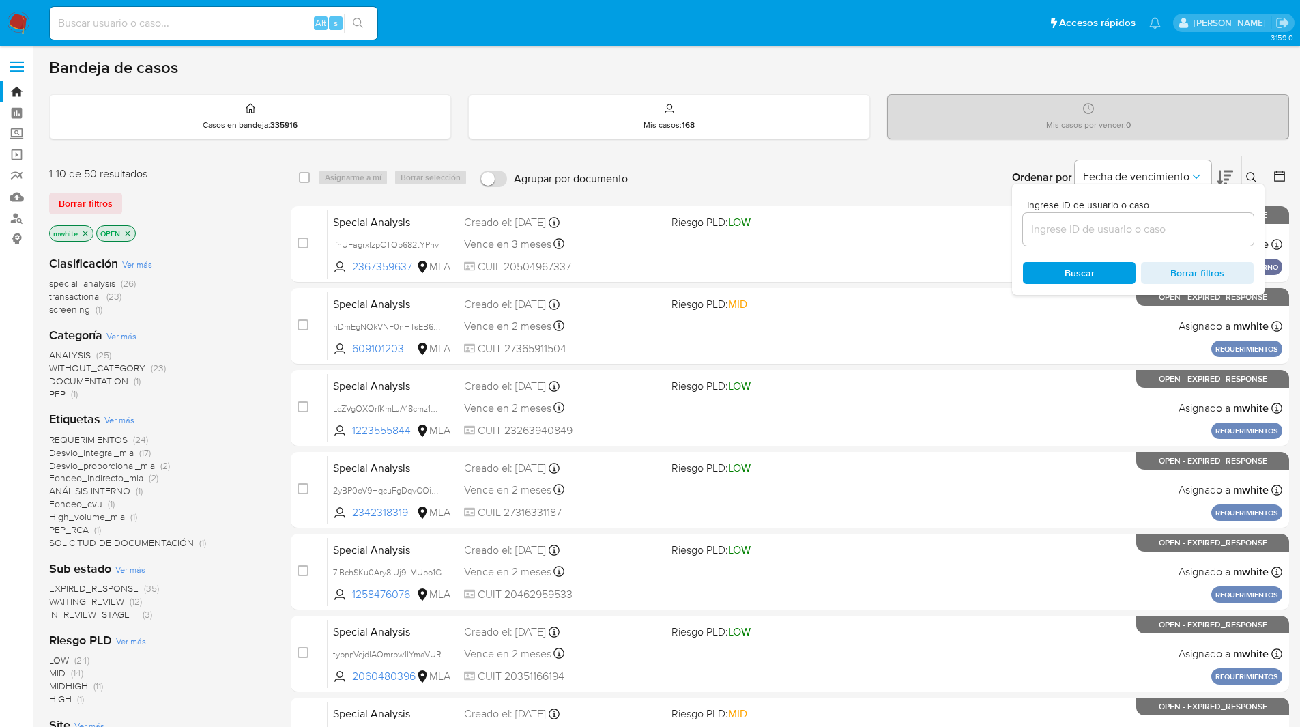
click at [1050, 233] on input at bounding box center [1138, 229] width 231 height 18
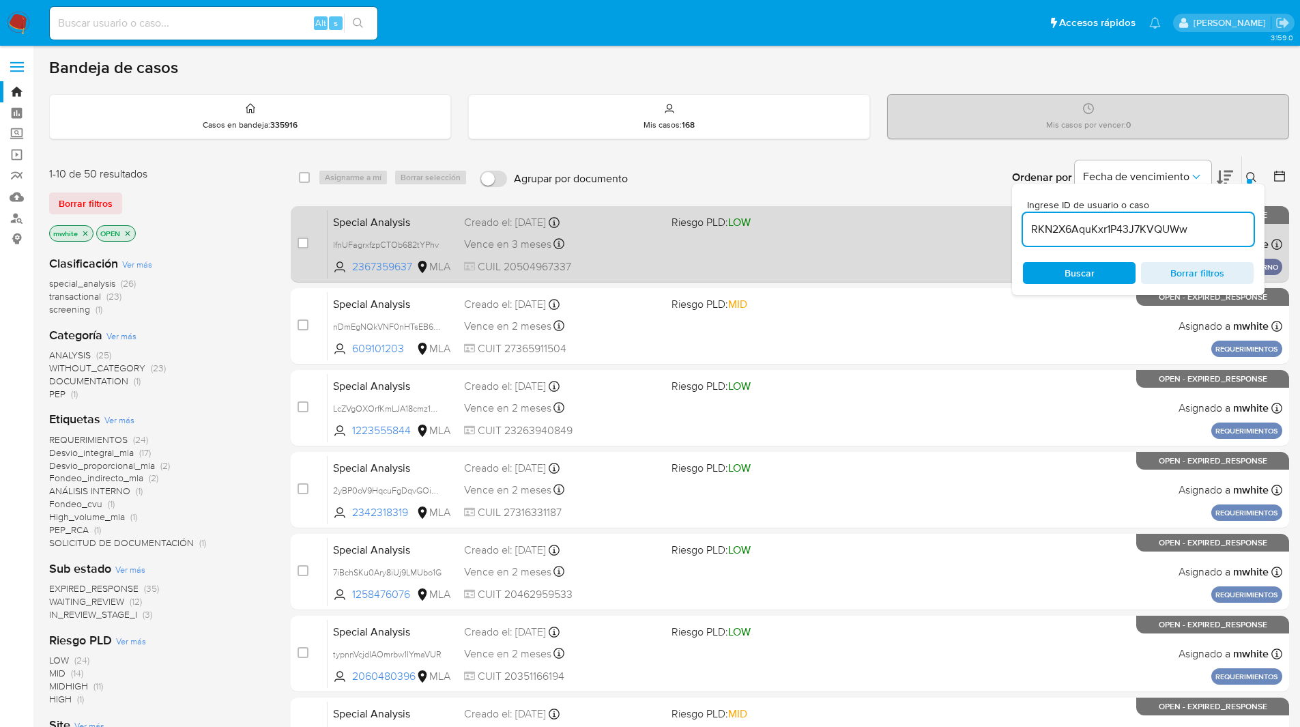
type input "RKN2X6AquKxr1P43J7KVQUWw"
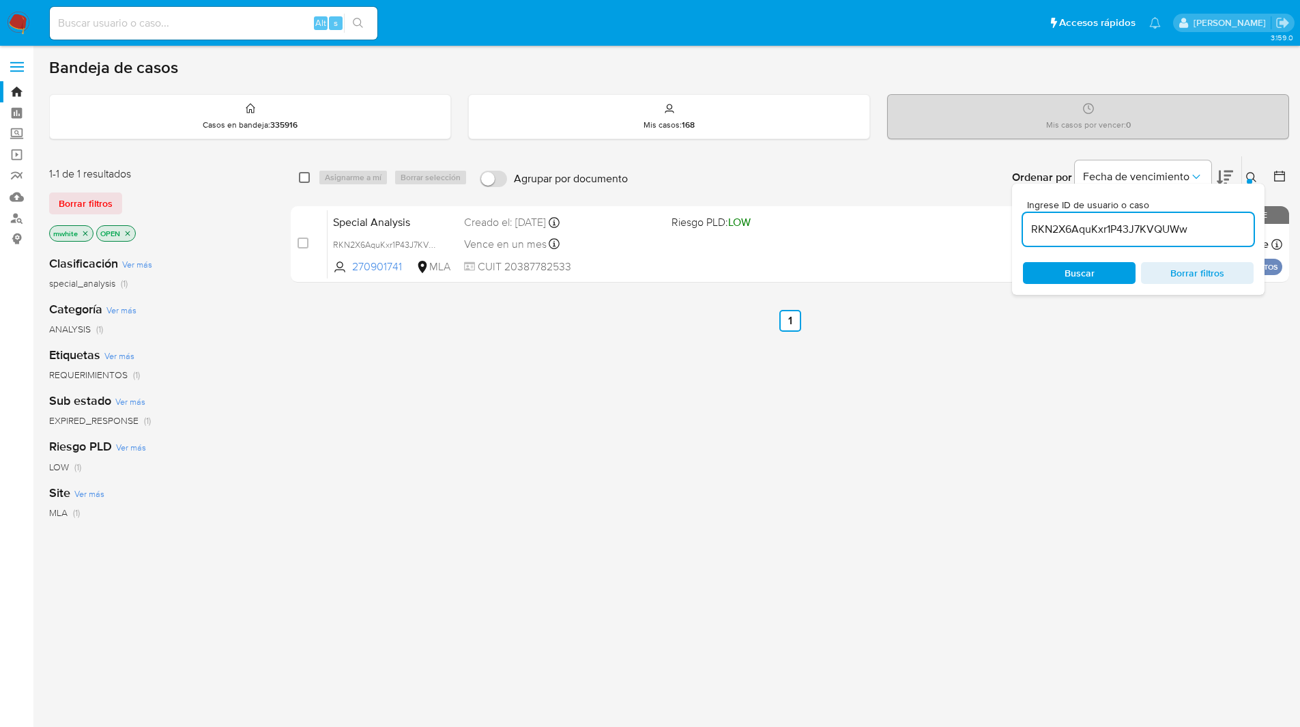
click at [308, 177] on input "checkbox" at bounding box center [304, 177] width 11 height 11
checkbox input "true"
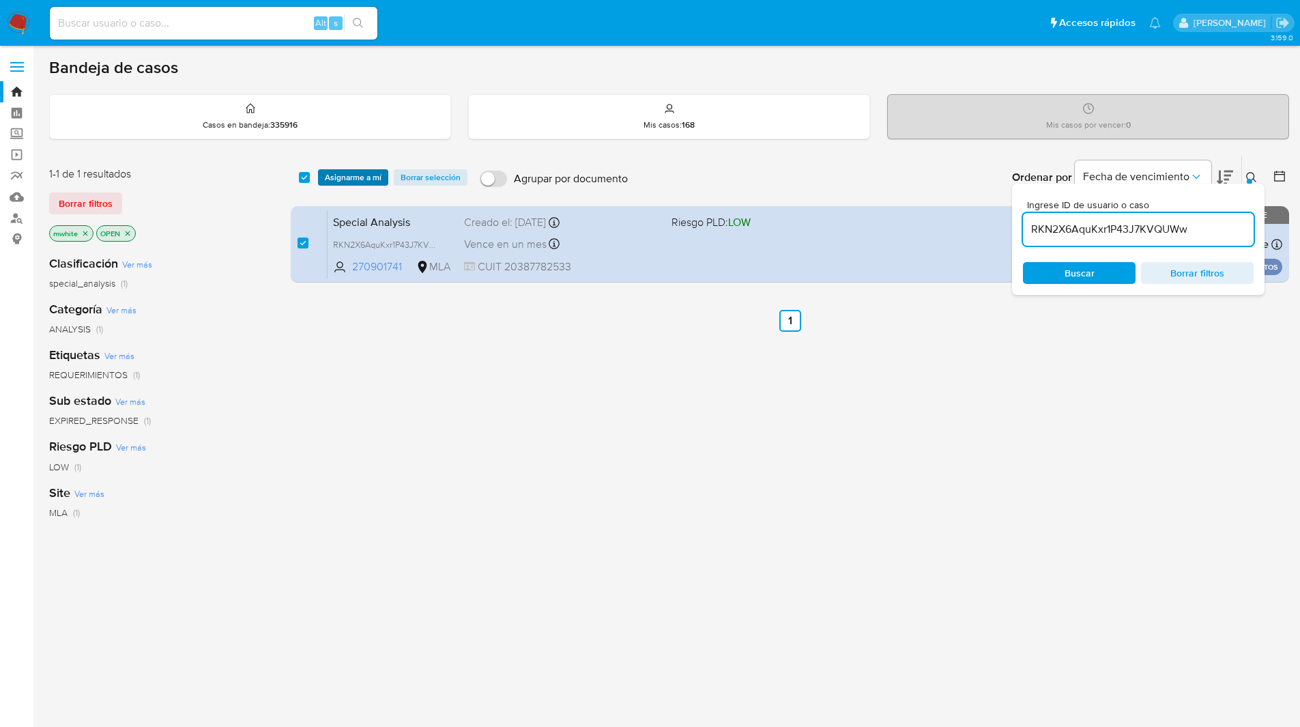
click at [356, 176] on span "Asignarme a mí" at bounding box center [353, 178] width 57 height 14
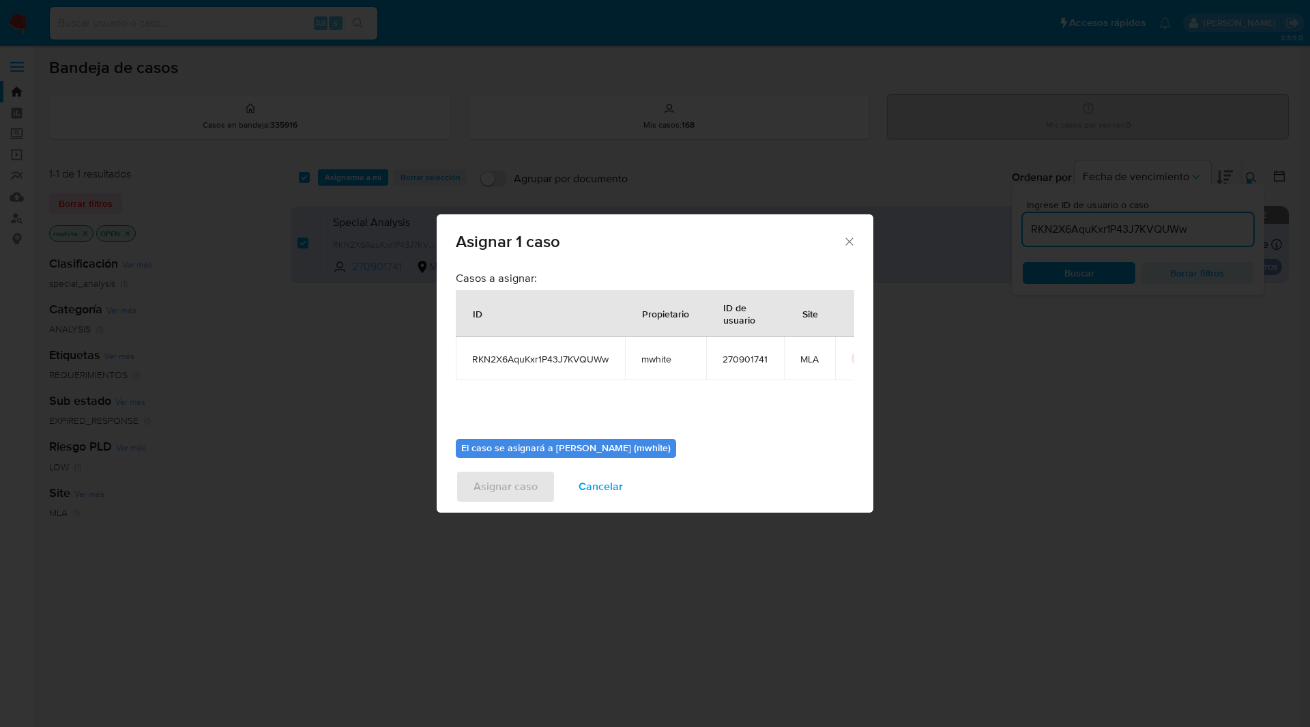
click at [657, 355] on span "mwhite" at bounding box center [665, 359] width 48 height 12
copy span "mwhite"
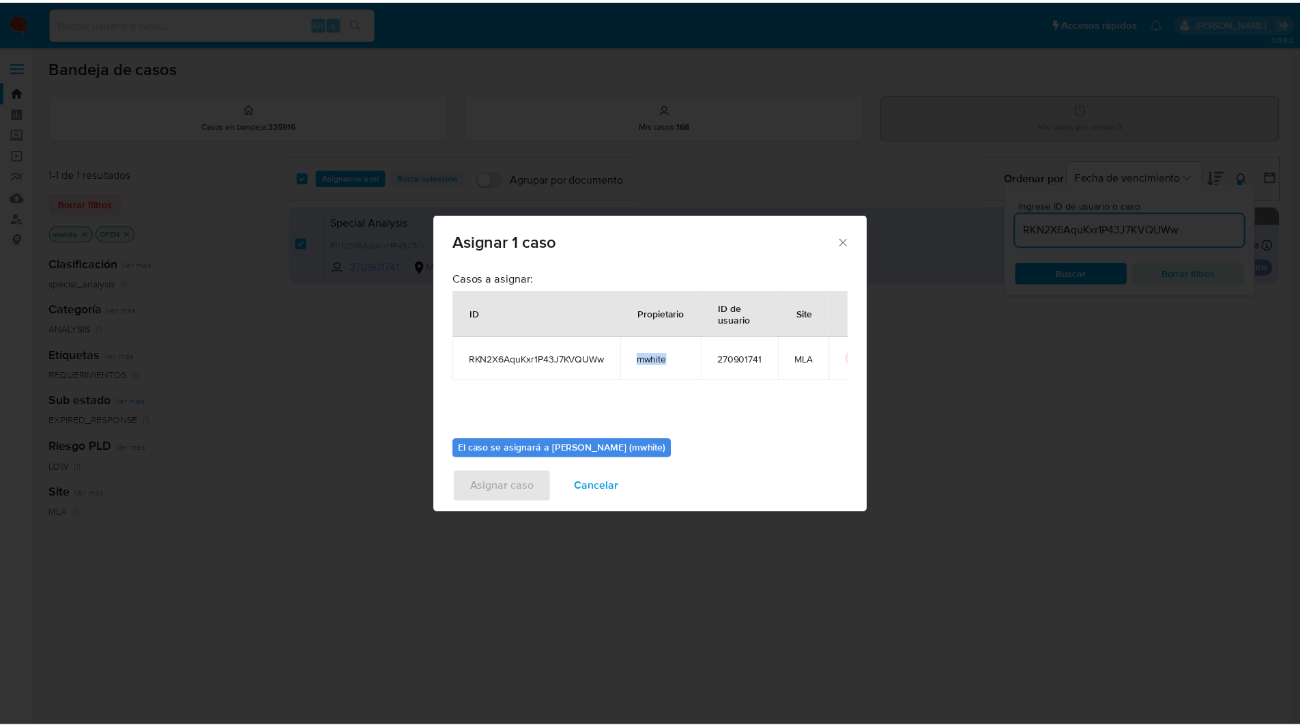
scroll to position [71, 0]
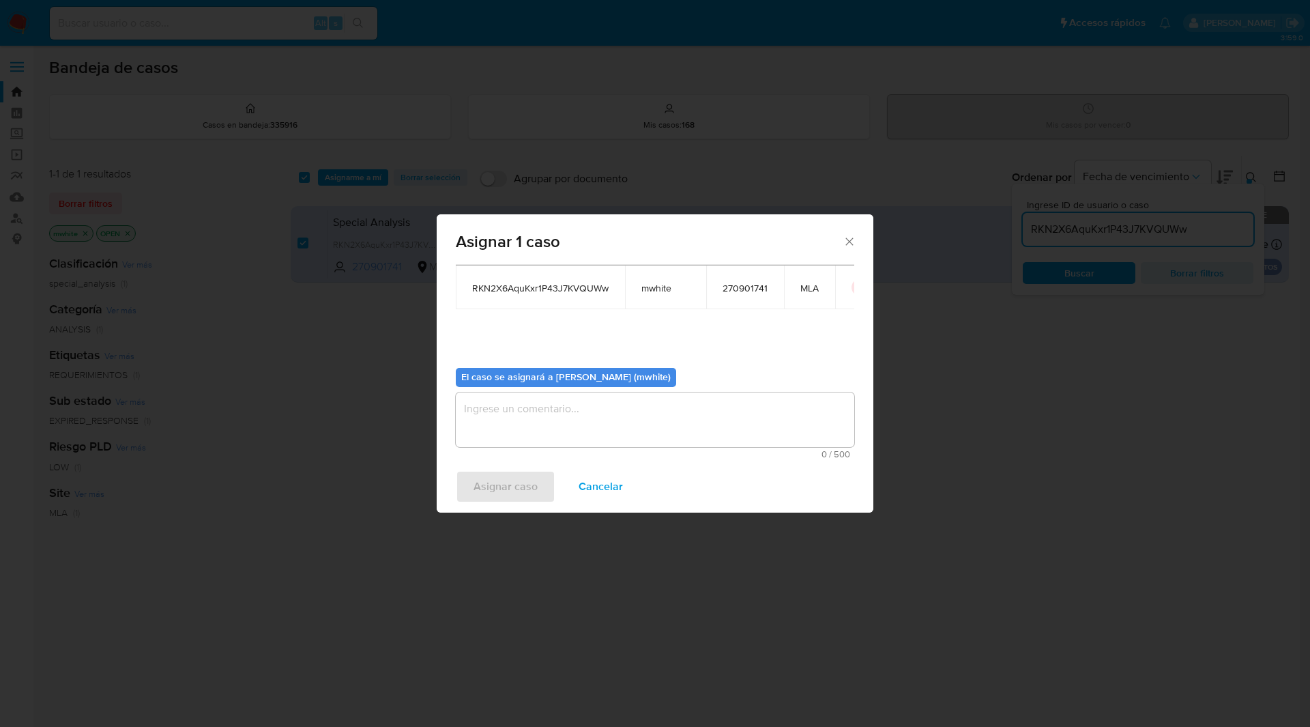
click at [561, 407] on textarea "assign-modal" at bounding box center [655, 419] width 399 height 55
paste textarea "mwhite"
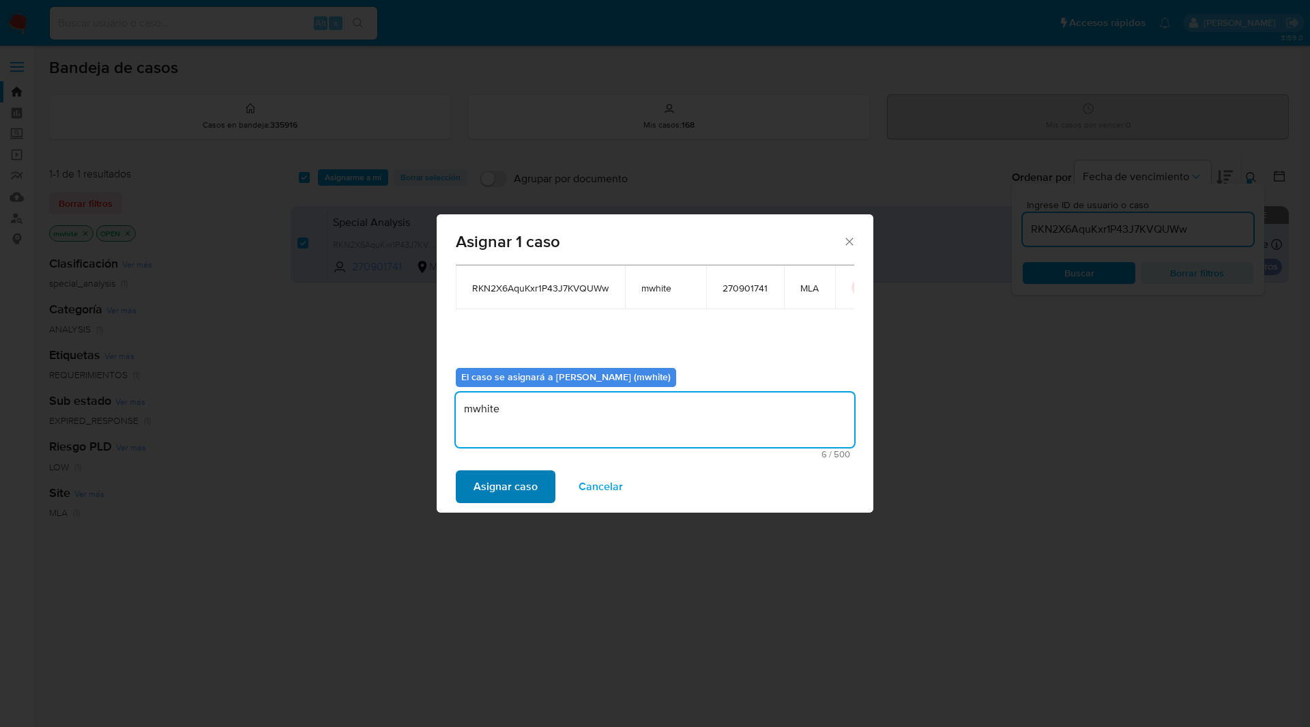
type textarea "mwhite"
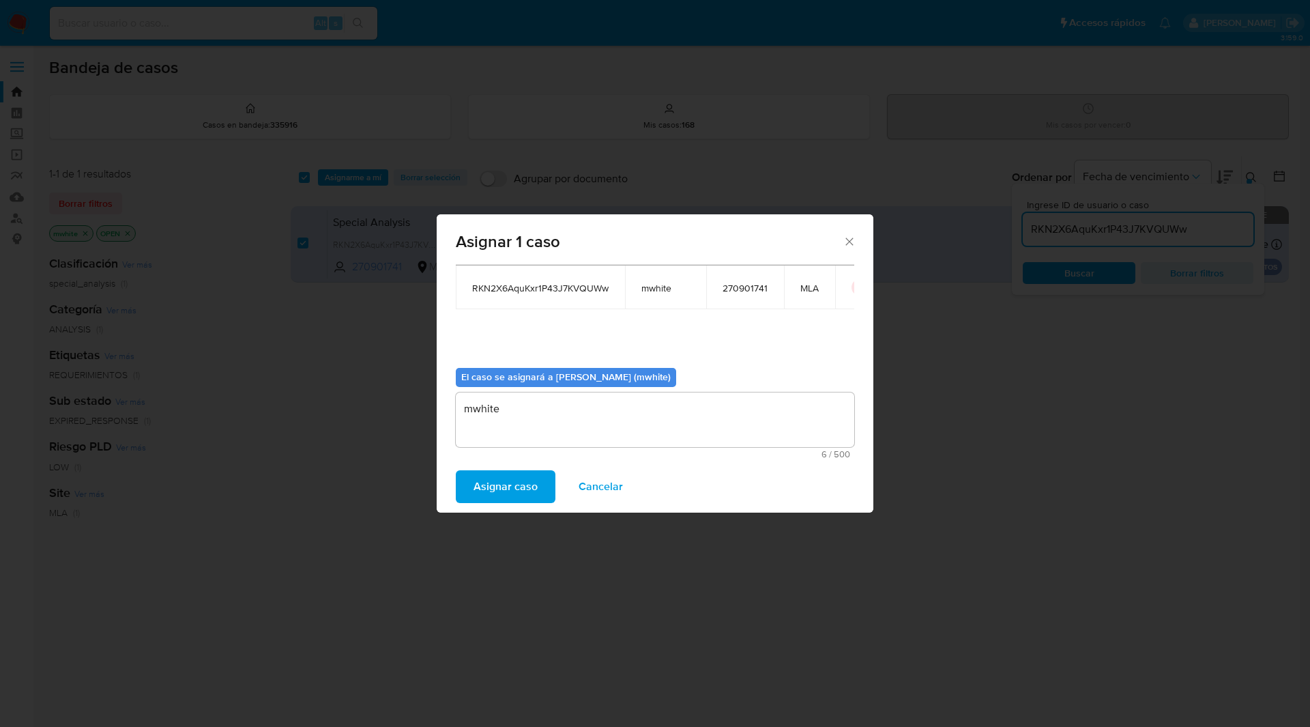
click at [497, 475] on span "Asignar caso" at bounding box center [506, 487] width 64 height 30
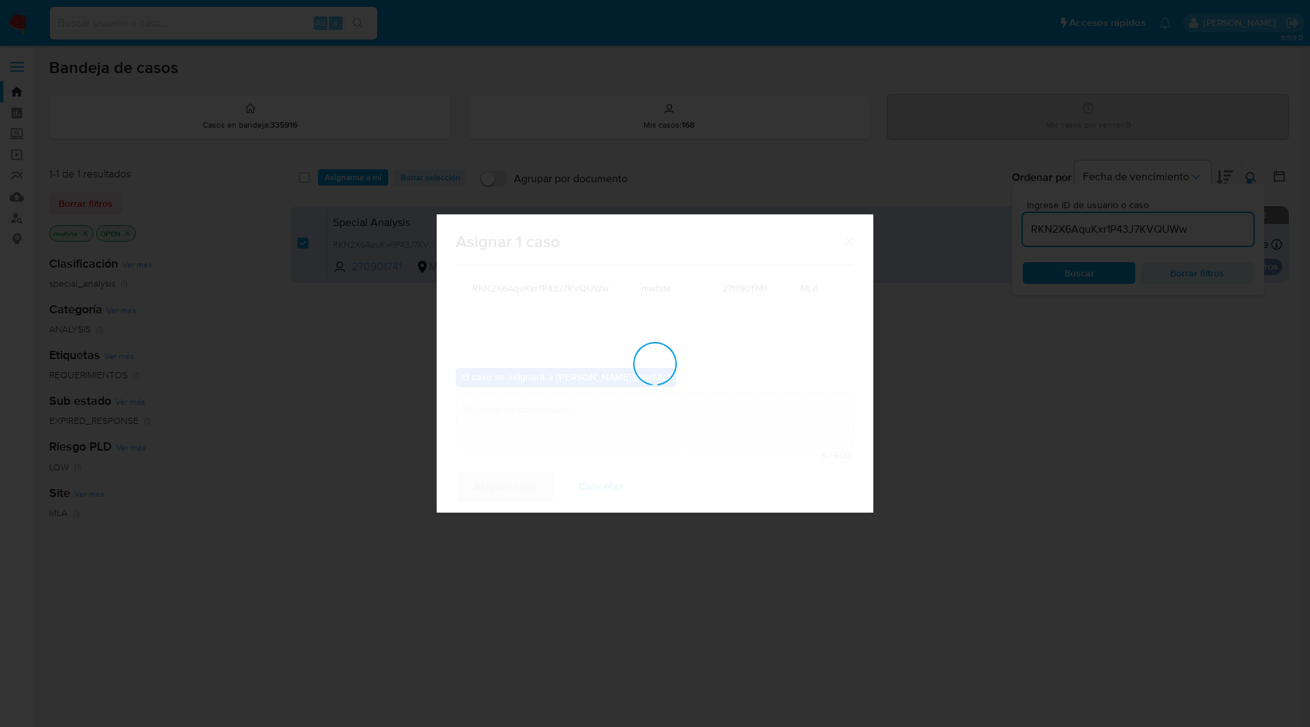
checkbox input "false"
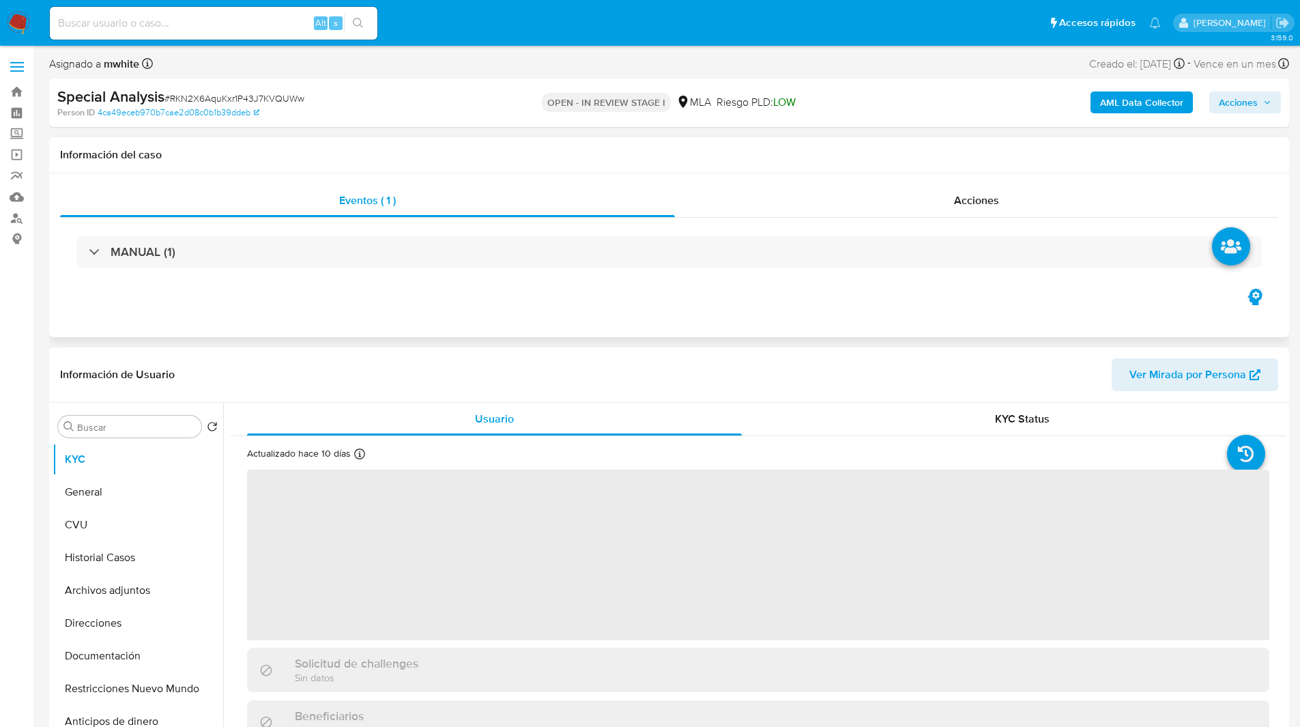
select select "10"
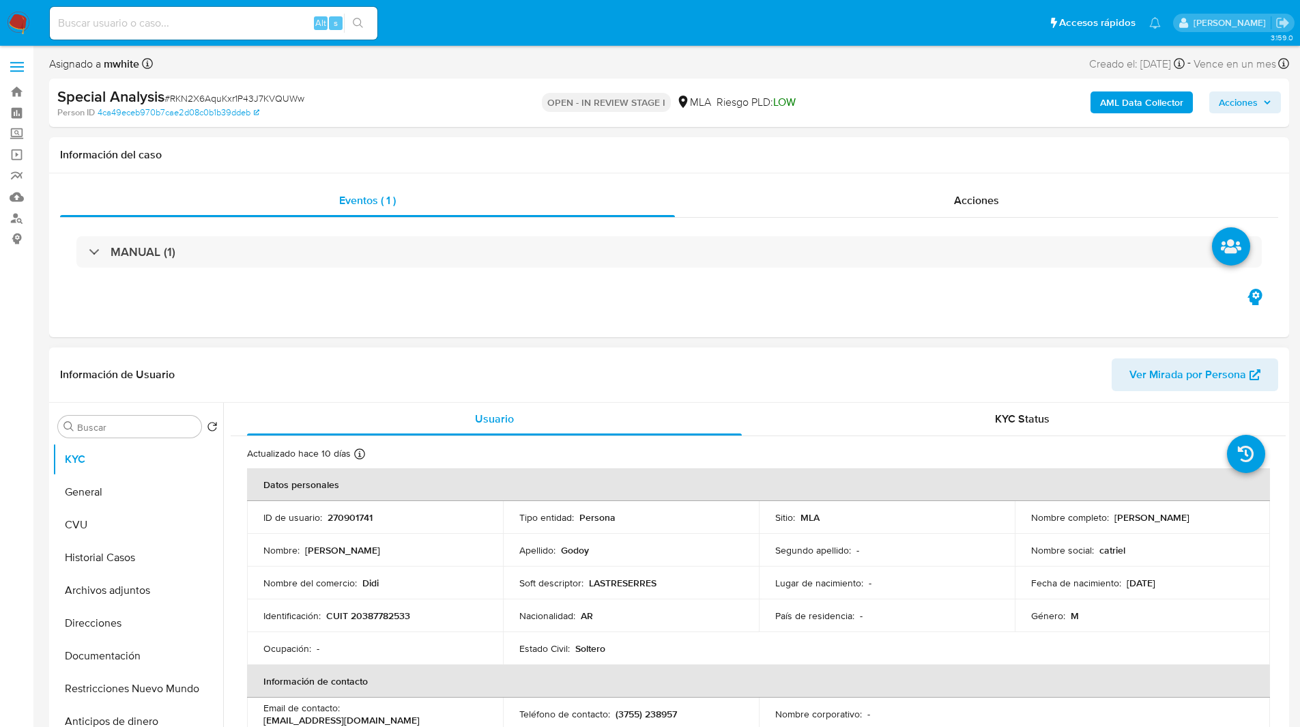
drag, startPoint x: 1111, startPoint y: 517, endPoint x: 1226, endPoint y: 512, distance: 114.7
click at [1226, 512] on div "Nombre completo : [PERSON_NAME]" at bounding box center [1142, 517] width 223 height 12
copy p "[PERSON_NAME]"
click at [535, 34] on ul "Pausado Ver notificaciones Alt s Accesos rápidos Presiona las siguientes teclas…" at bounding box center [605, 22] width 1125 height 34
click at [463, 145] on div "Información del caso" at bounding box center [669, 155] width 1240 height 36
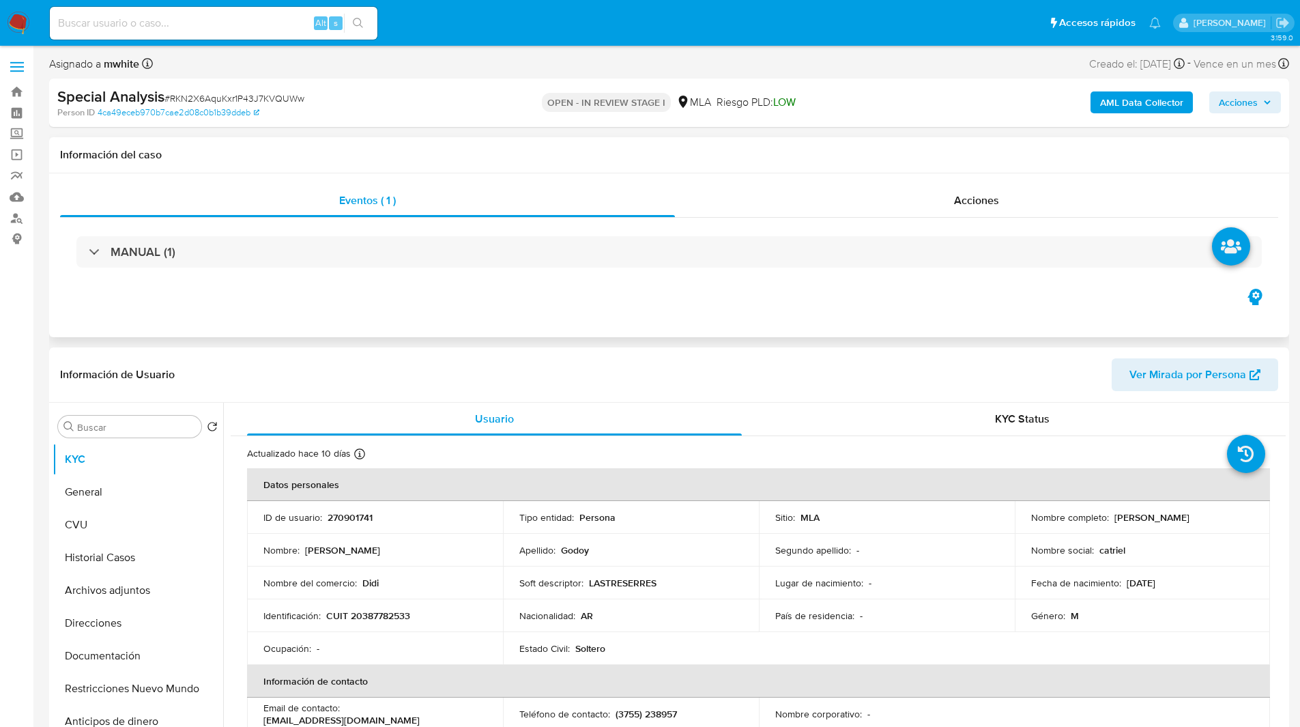
click at [503, 151] on h1 "Información del caso" at bounding box center [669, 155] width 1218 height 14
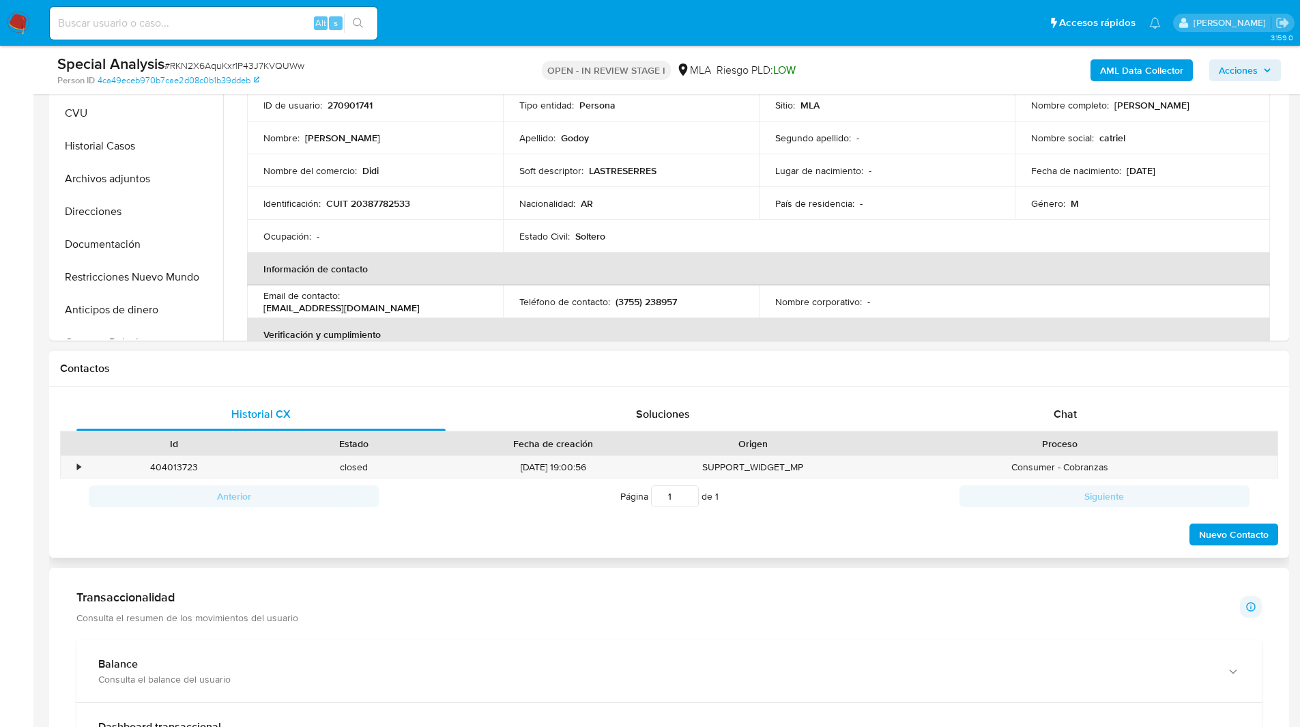
scroll to position [398, 0]
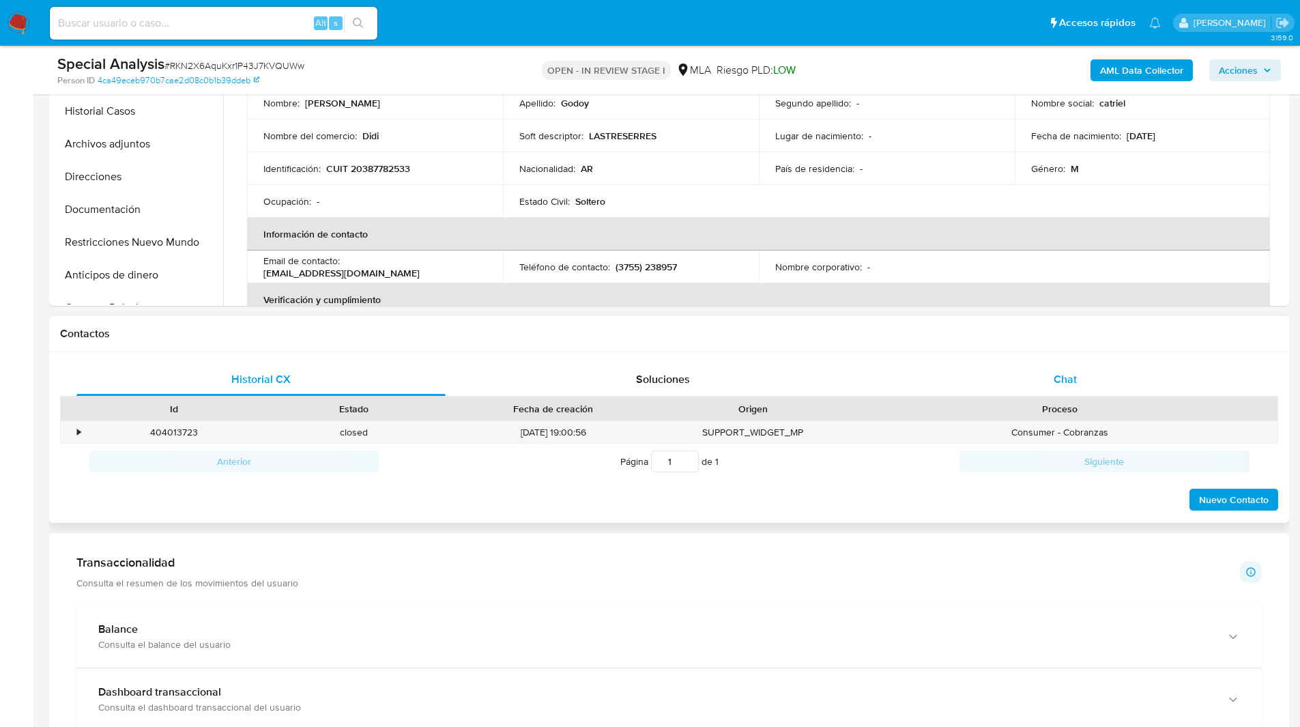
click at [1054, 377] on span "Chat" at bounding box center [1065, 379] width 23 height 16
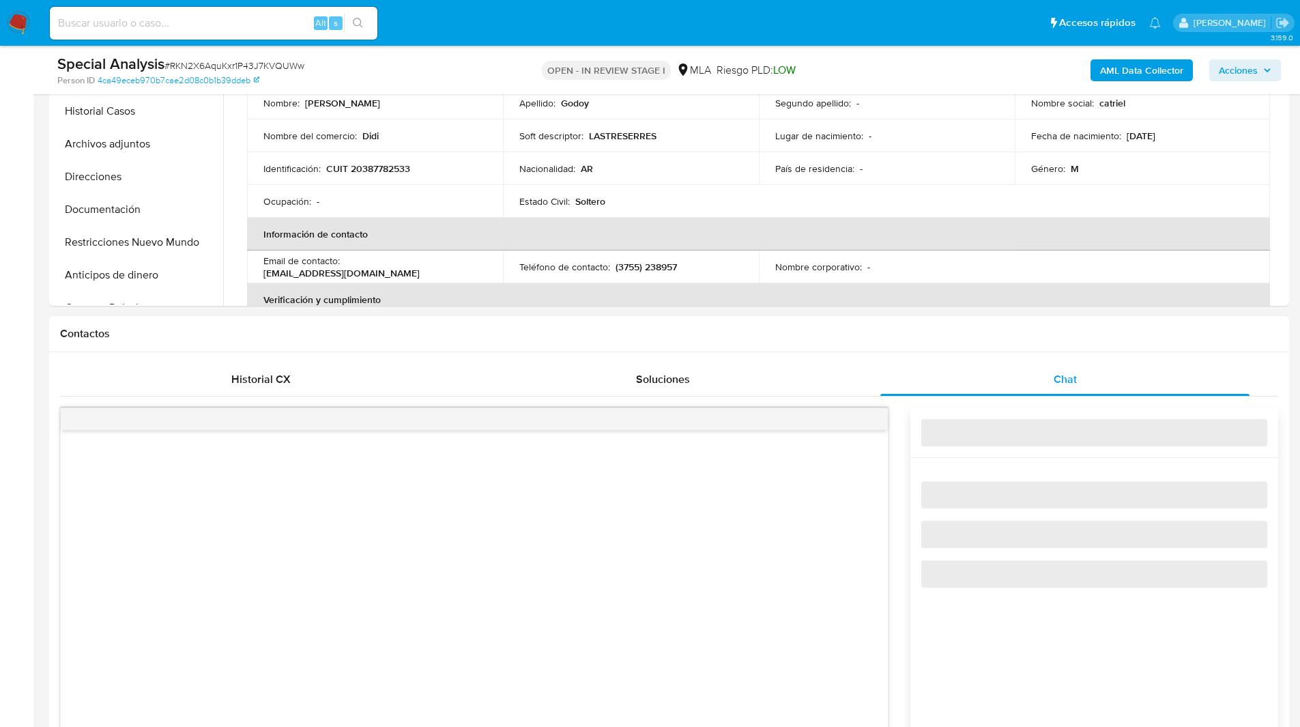
click at [915, 339] on h1 "Contactos" at bounding box center [669, 334] width 1218 height 14
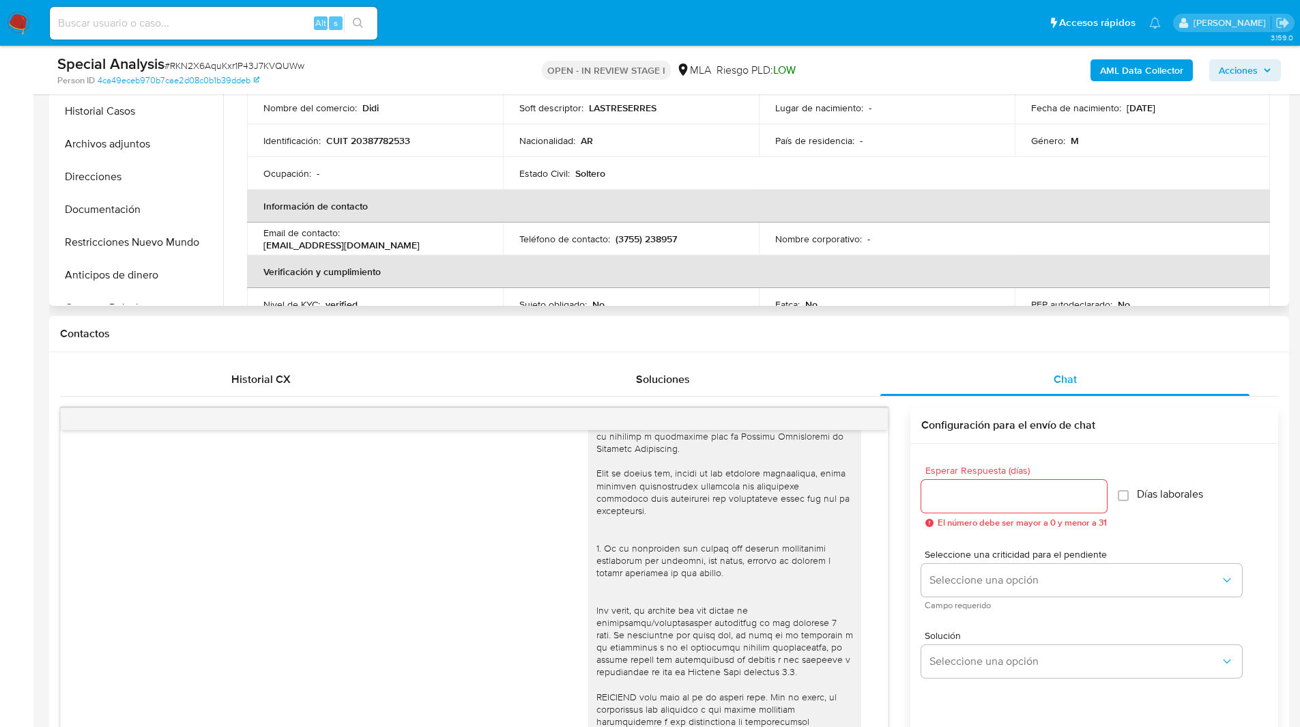
scroll to position [30, 0]
click at [854, 423] on icon "menu-action" at bounding box center [854, 422] width 1 height 1
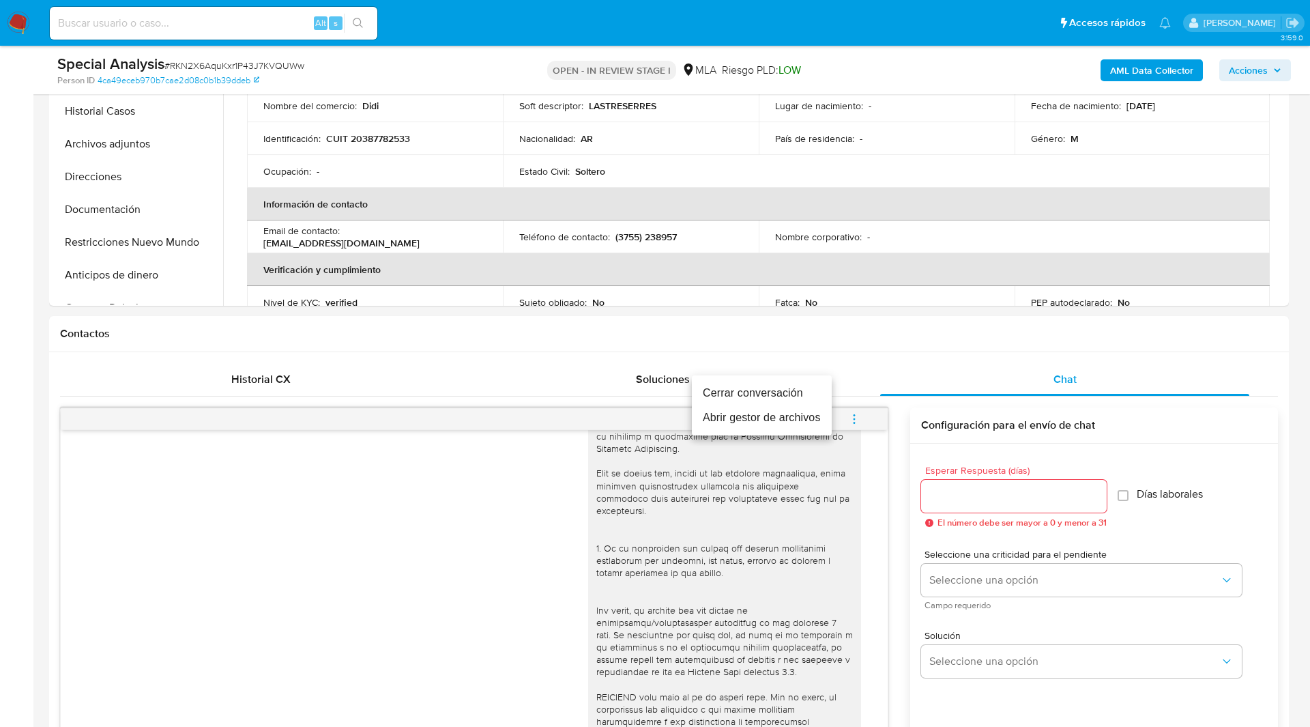
click at [764, 393] on li "Cerrar conversación" at bounding box center [762, 393] width 140 height 25
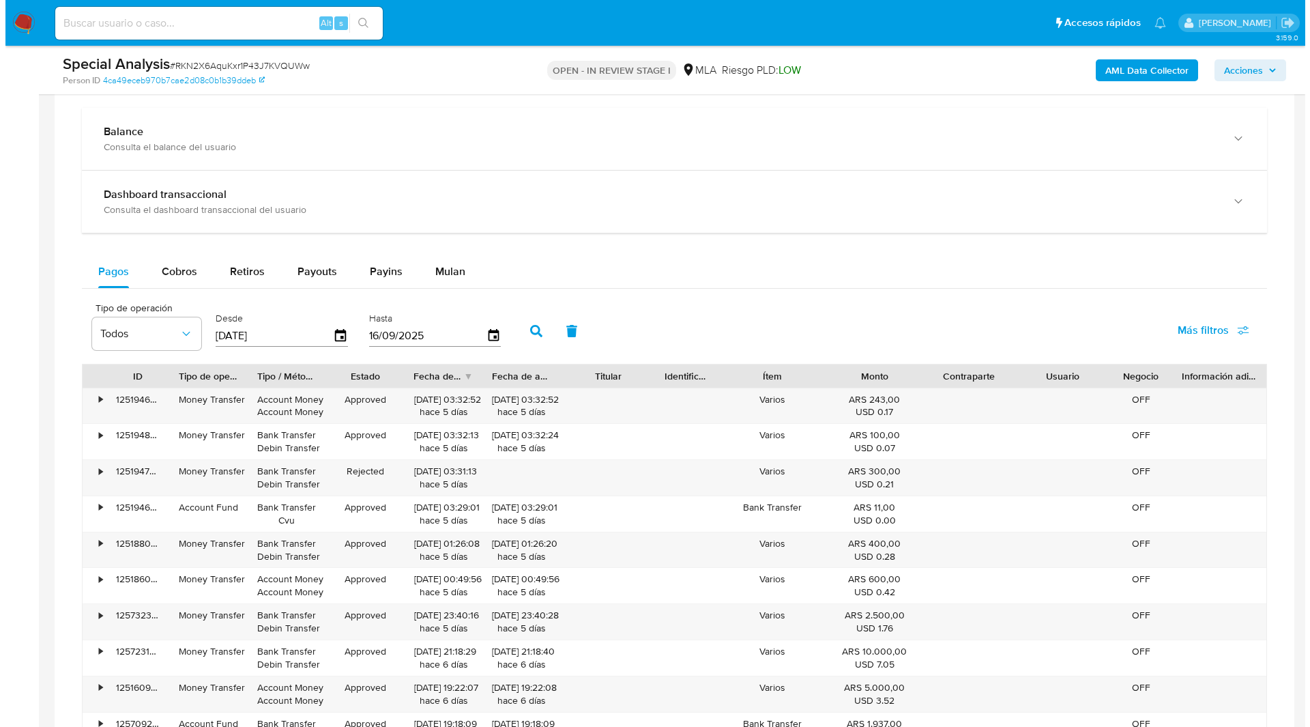
scroll to position [2088, 0]
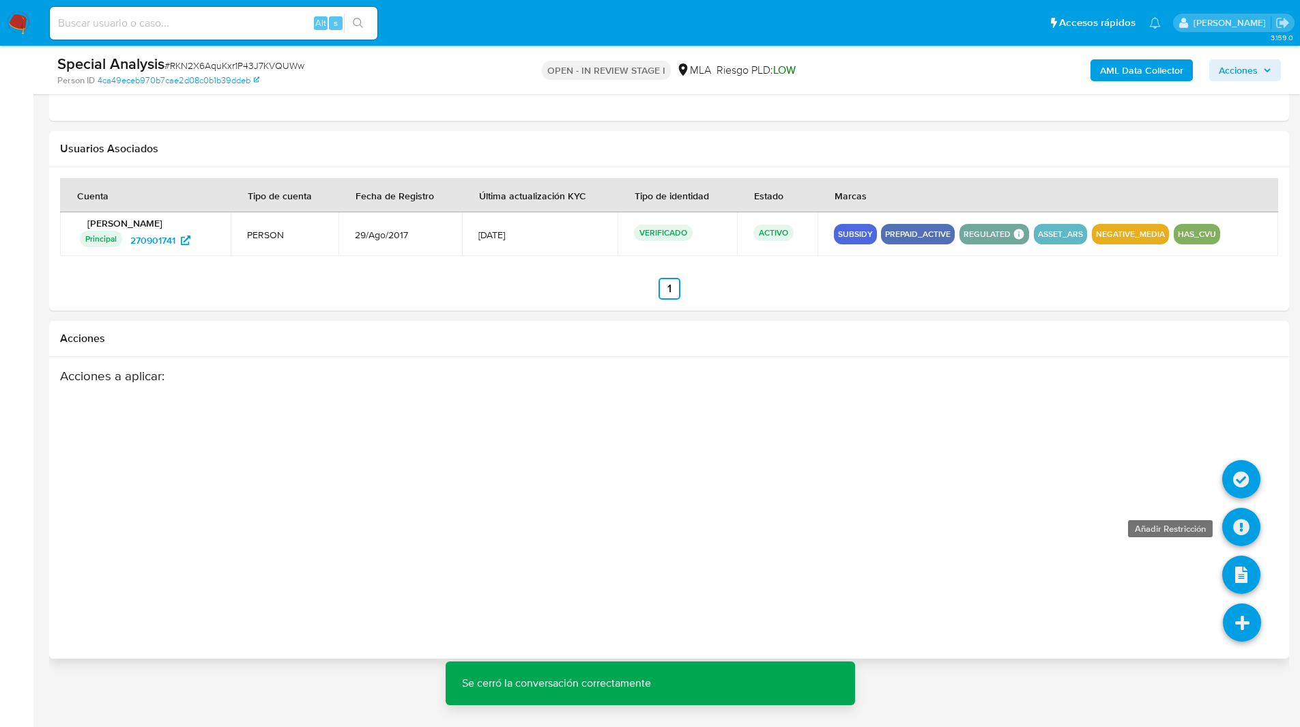
click at [1252, 519] on icon at bounding box center [1241, 527] width 38 height 38
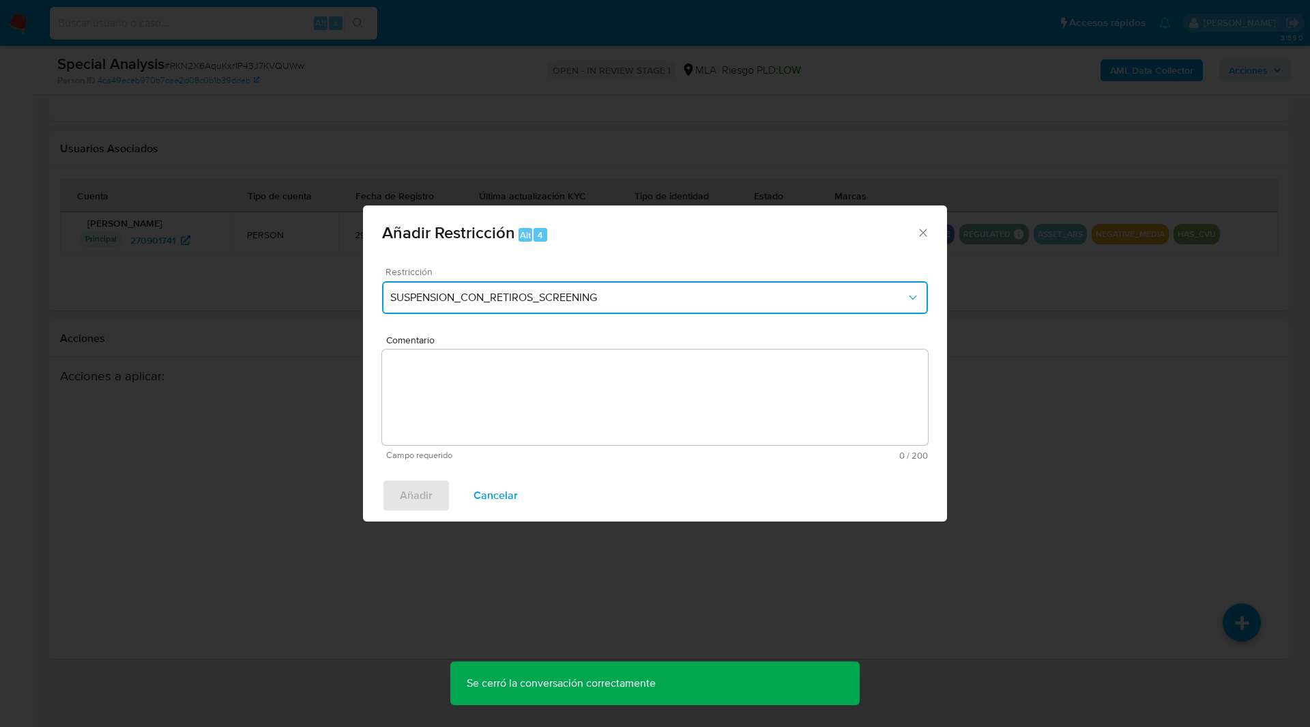
click at [524, 287] on button "SUSPENSION_CON_RETIROS_SCREENING" at bounding box center [655, 297] width 546 height 33
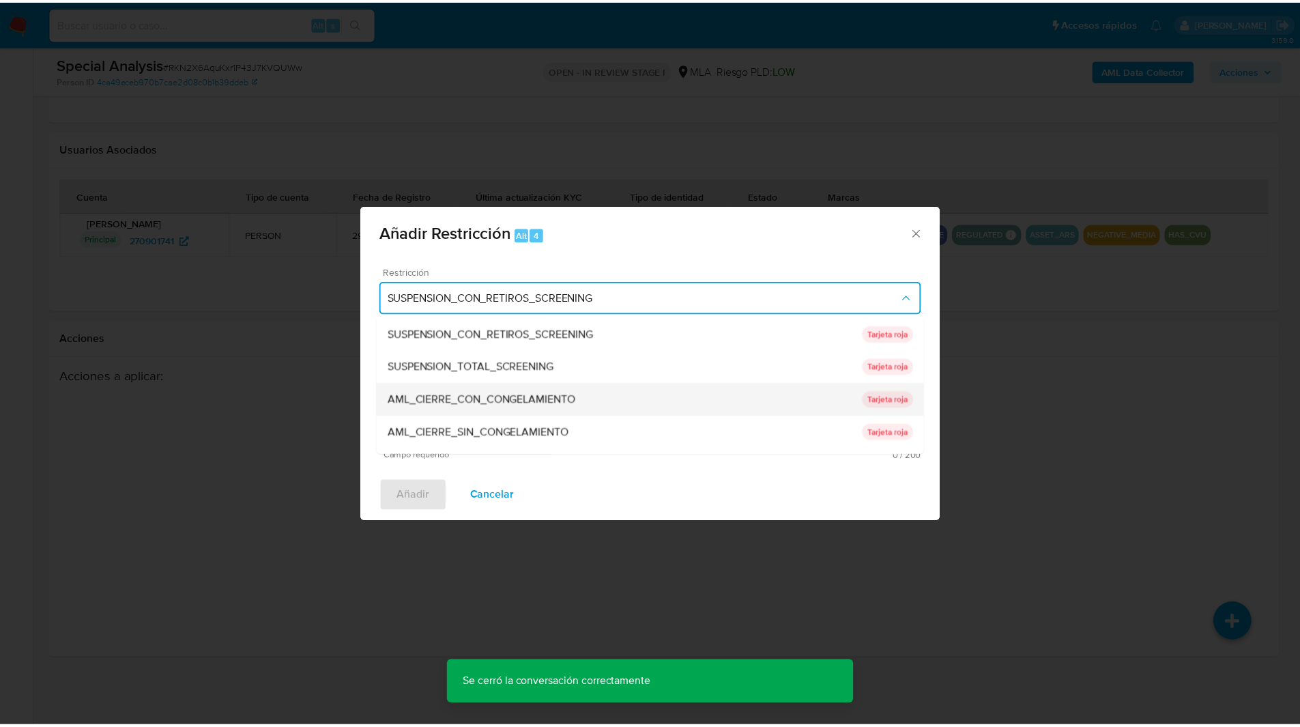
scroll to position [289, 0]
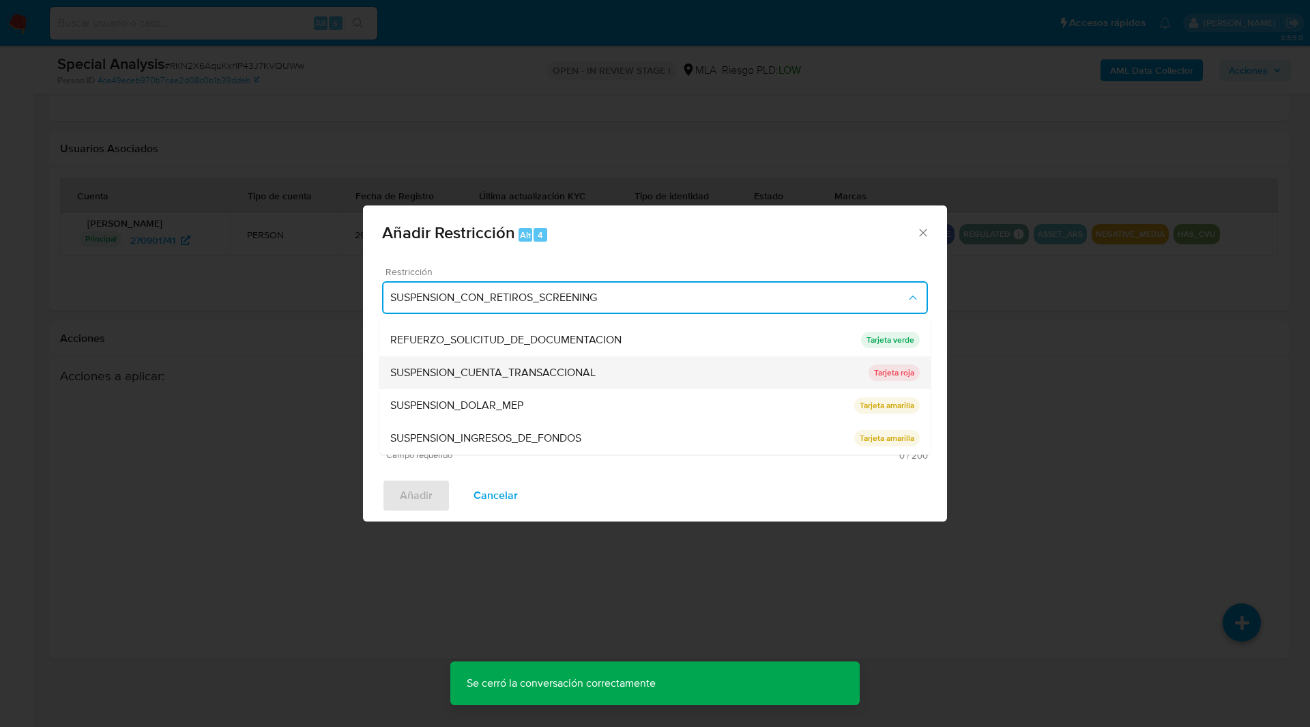
click at [483, 377] on span "SUSPENSION_CUENTA_TRANSACCIONAL" at bounding box center [492, 373] width 205 height 14
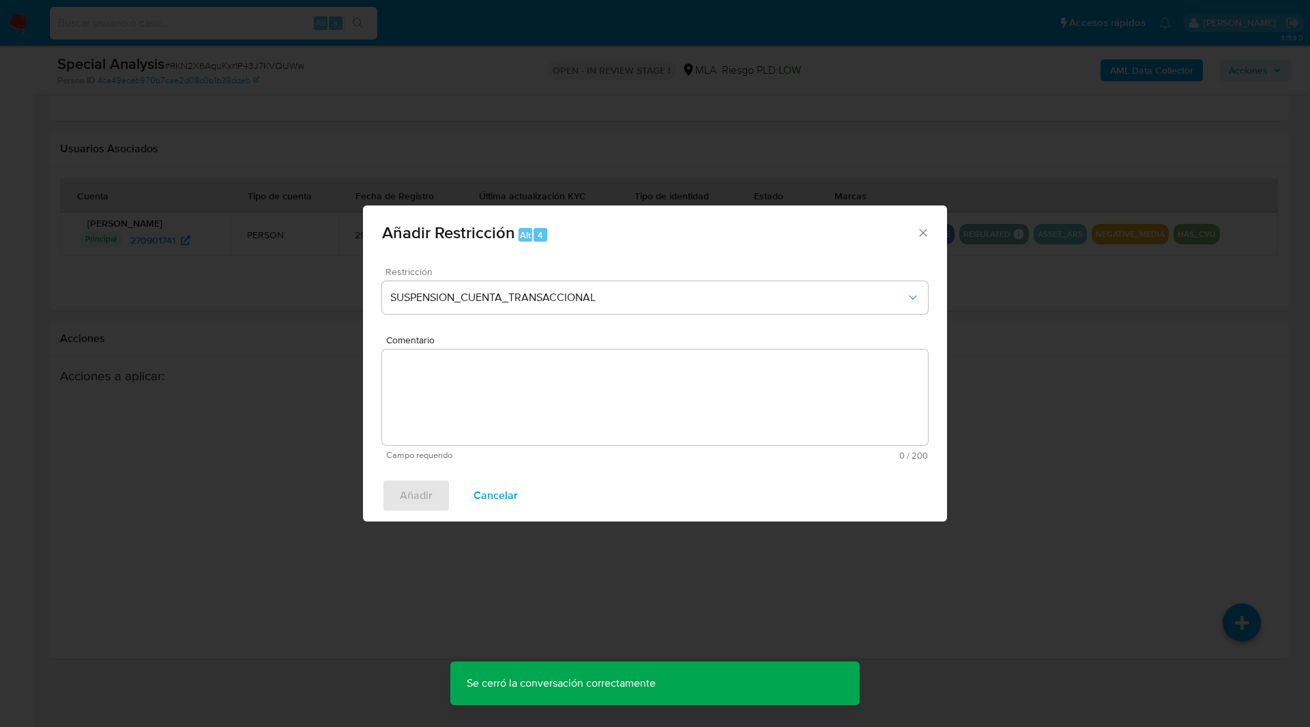
click at [592, 386] on textarea "Comentario" at bounding box center [655, 397] width 546 height 96
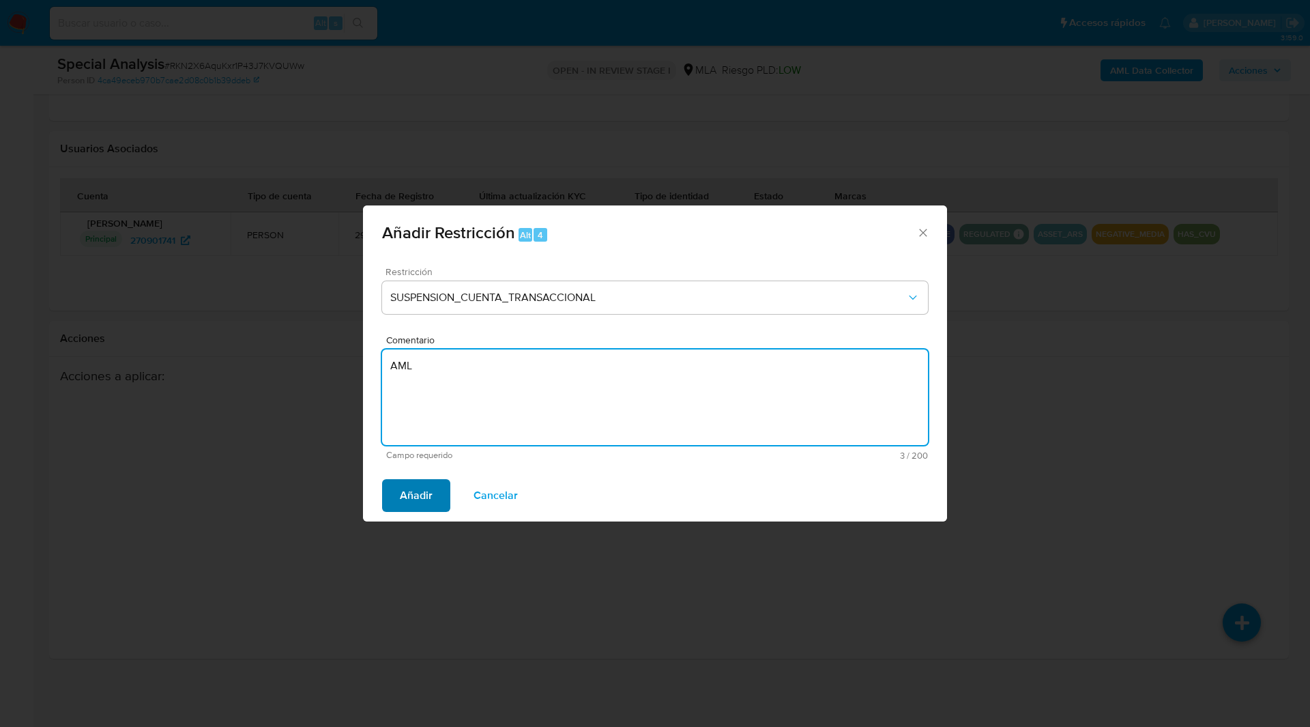
type textarea "AML"
click at [410, 499] on span "Añadir" at bounding box center [416, 495] width 33 height 30
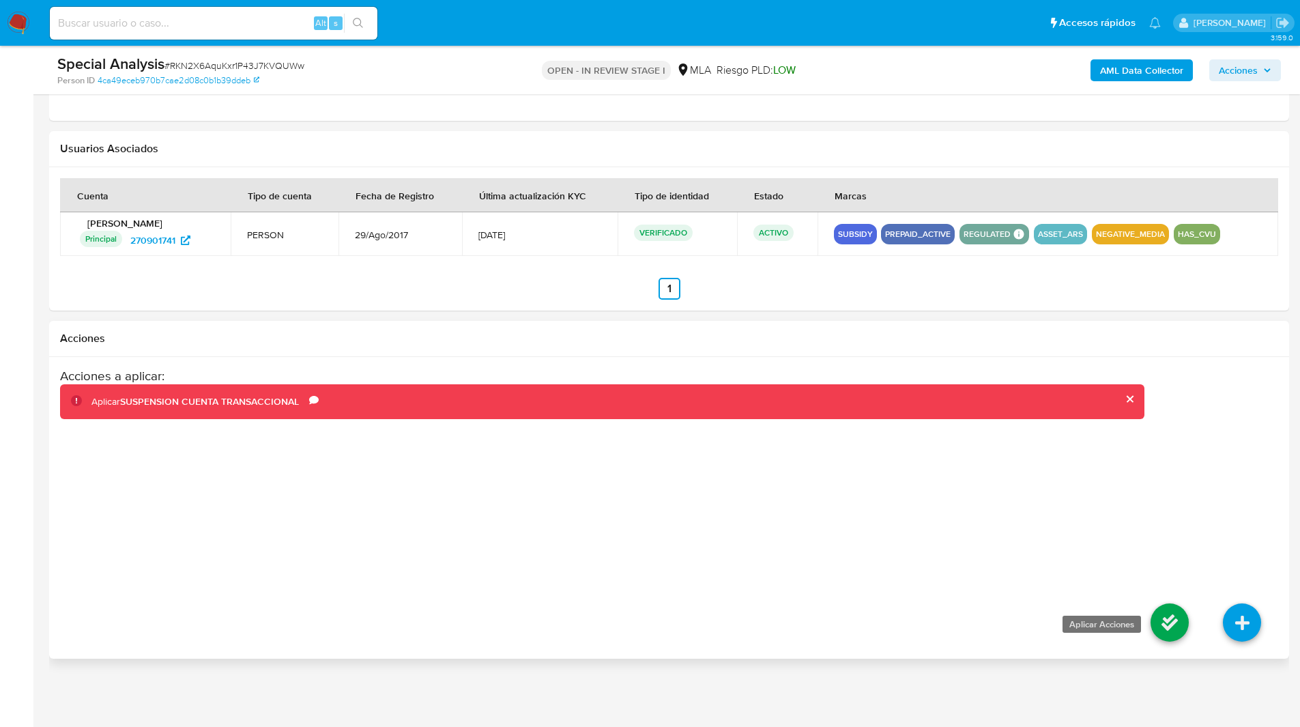
click at [1179, 634] on icon at bounding box center [1170, 622] width 38 height 38
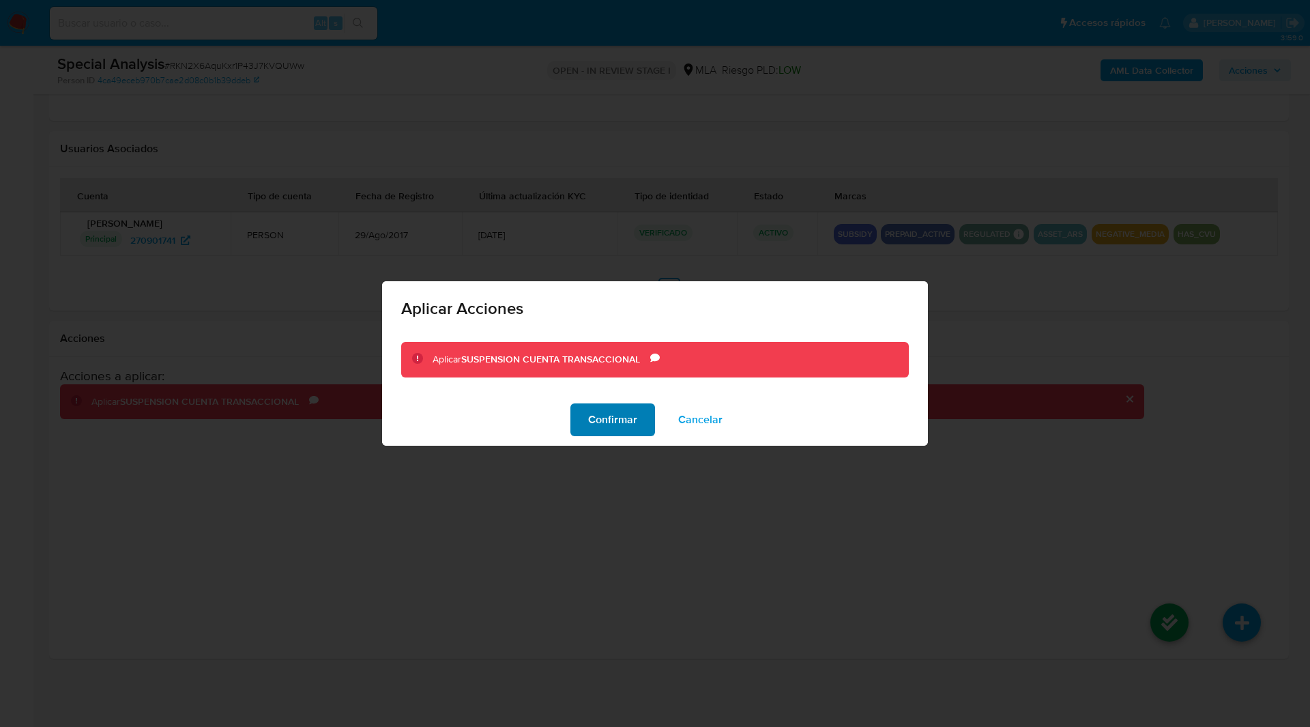
click at [616, 426] on span "Confirmar" at bounding box center [612, 420] width 49 height 30
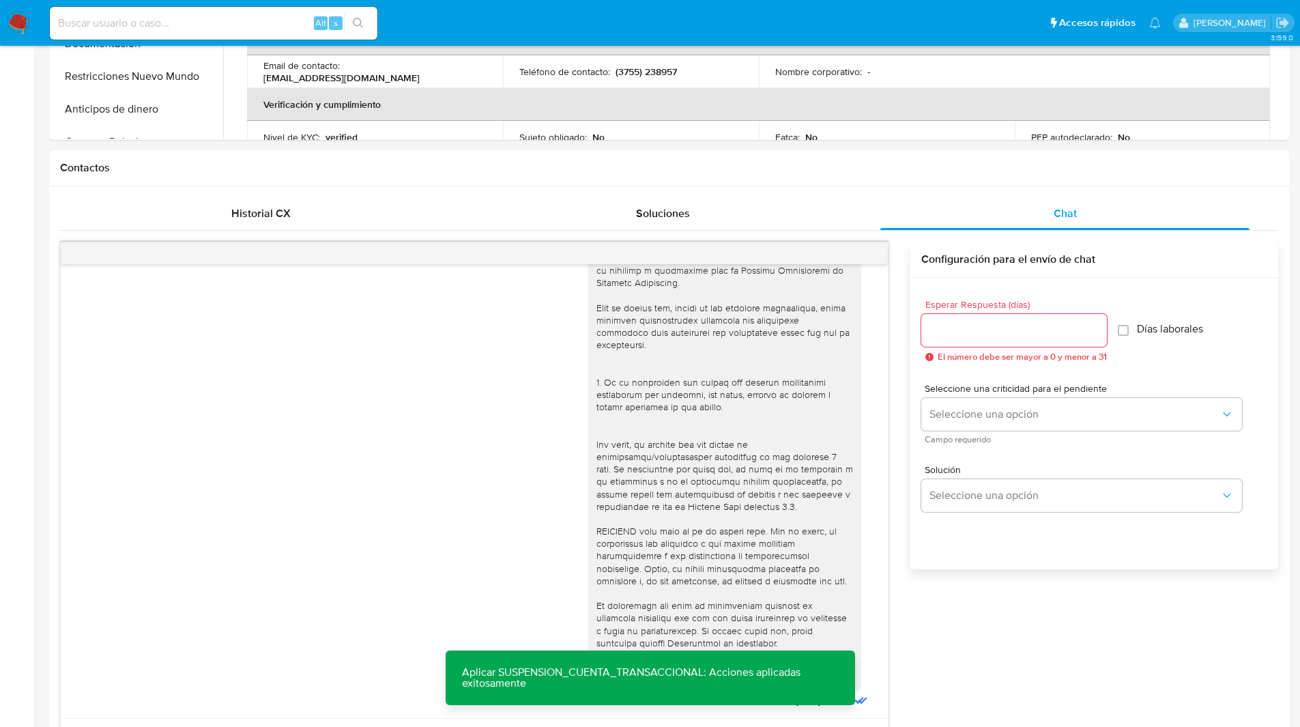
scroll to position [0, 0]
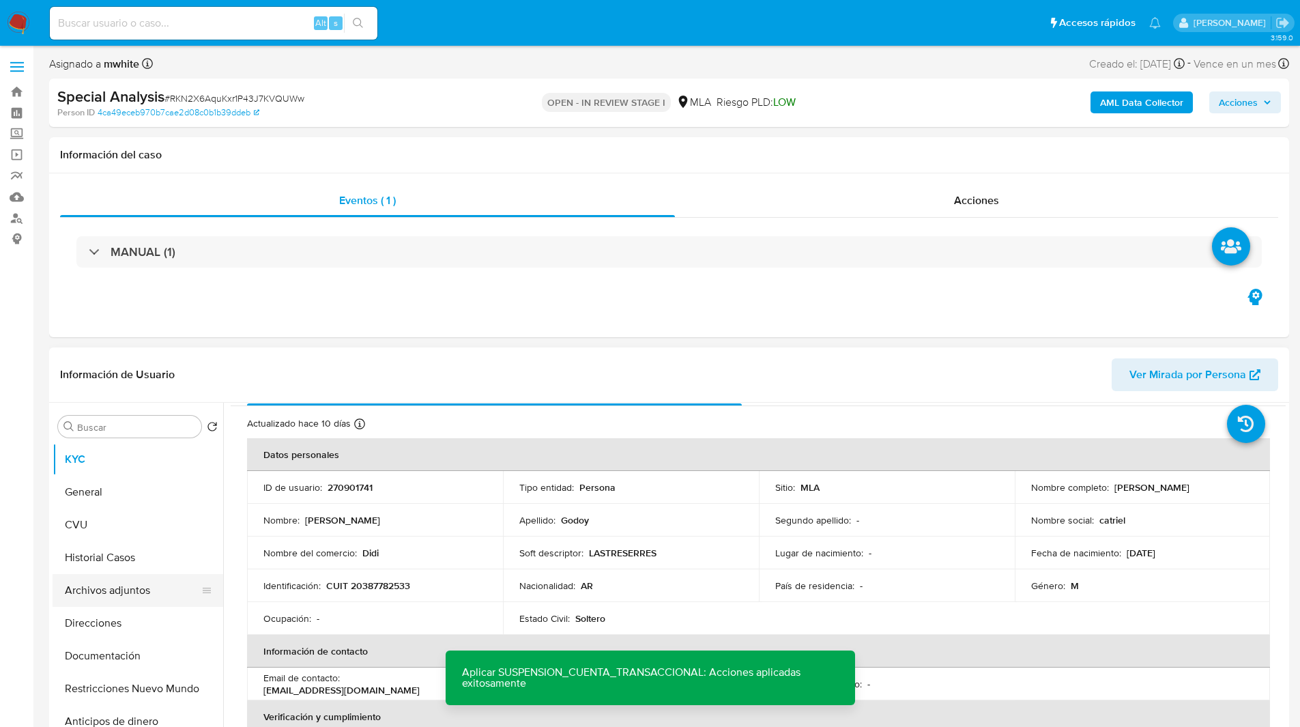
click at [111, 593] on button "Archivos adjuntos" at bounding box center [133, 590] width 160 height 33
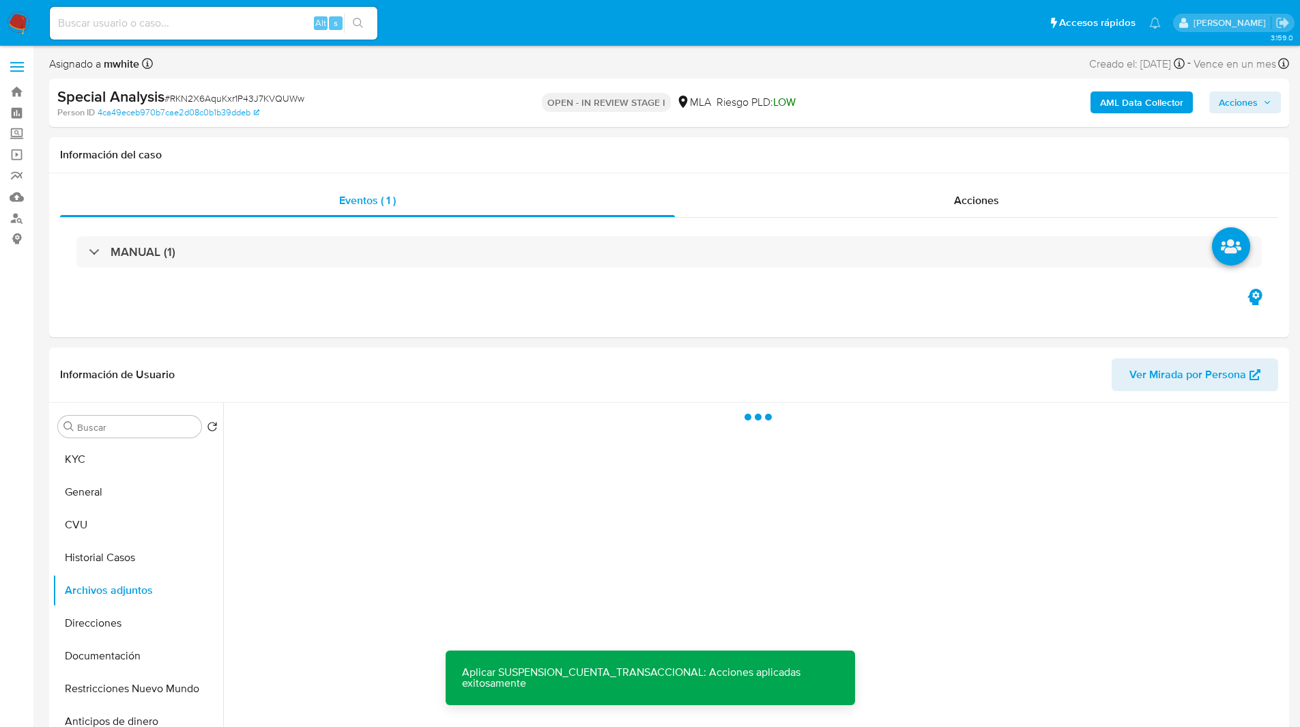
click at [1133, 104] on b "AML Data Collector" at bounding box center [1141, 102] width 83 height 22
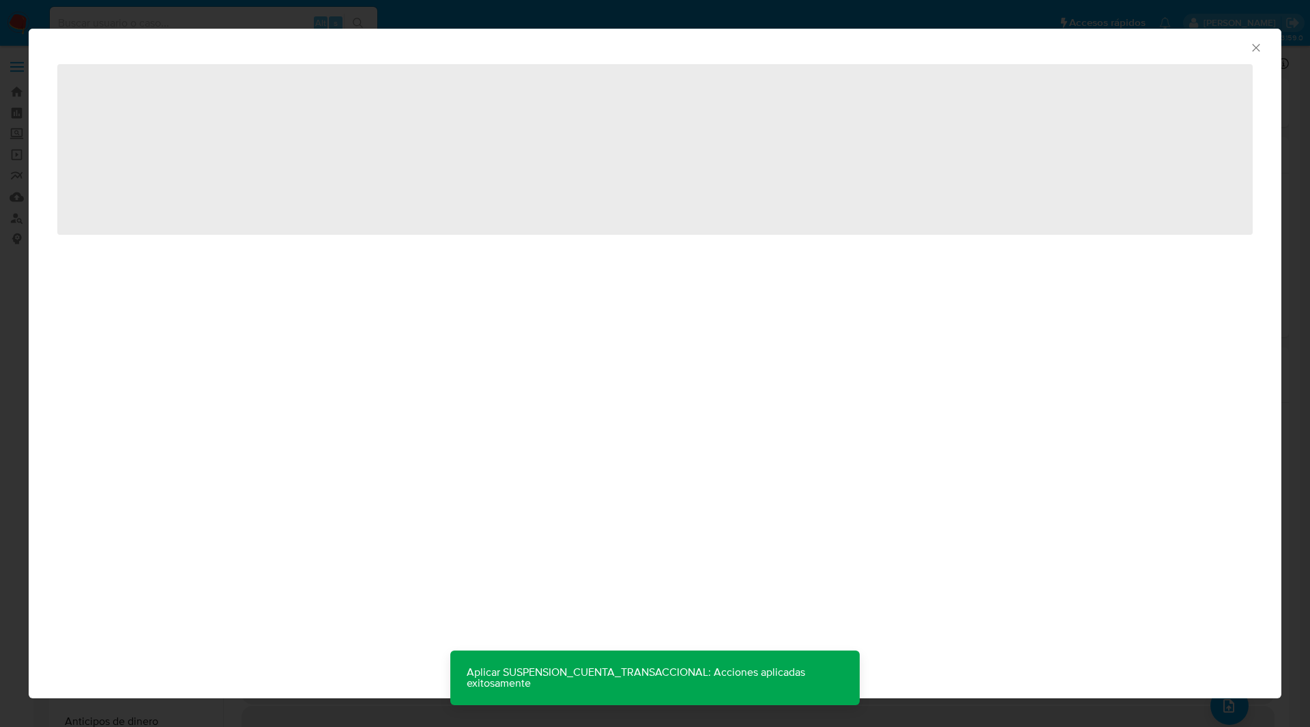
click at [388, 38] on div "AML Data Collector" at bounding box center [655, 46] width 1253 height 34
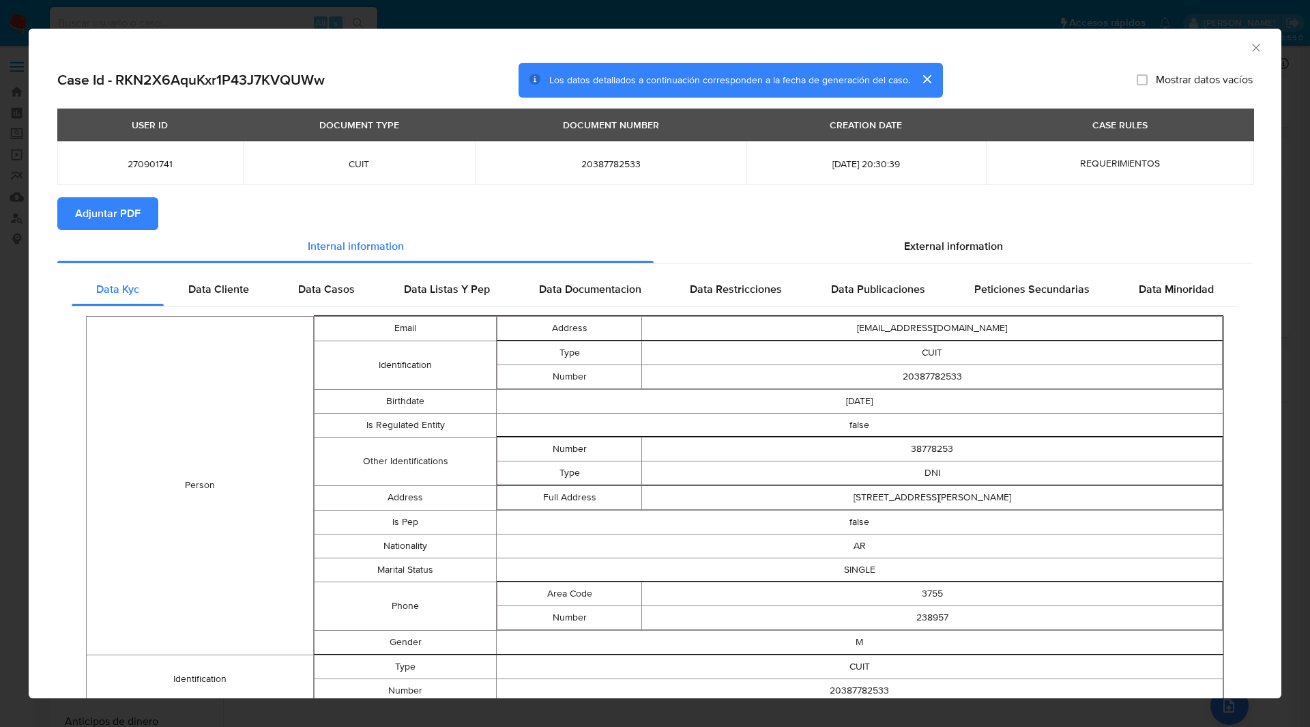
click at [1022, 69] on div "Case Id - RKN2X6AquKxr1P43J7KVQUWw Los datos detallados a continuación correspo…" at bounding box center [655, 80] width 1196 height 35
click at [114, 217] on span "Adjuntar PDF" at bounding box center [108, 214] width 66 height 30
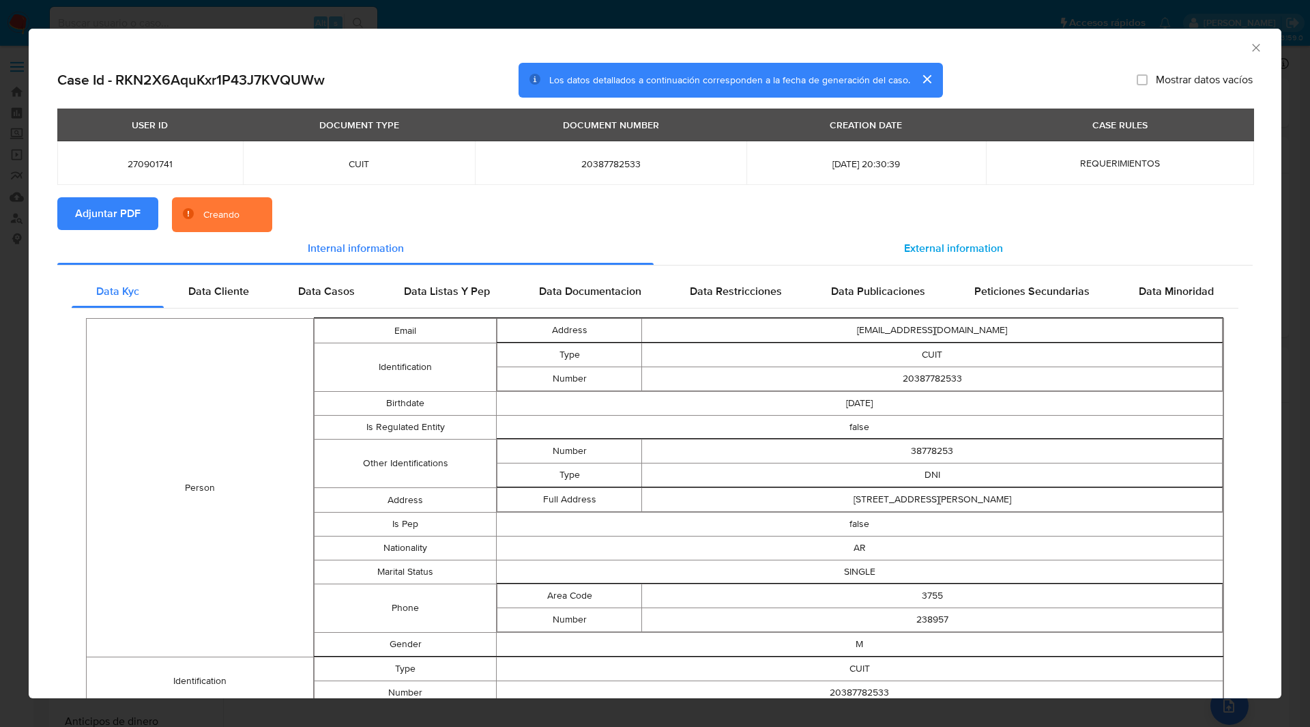
click at [895, 252] on div "External information" at bounding box center [953, 248] width 599 height 33
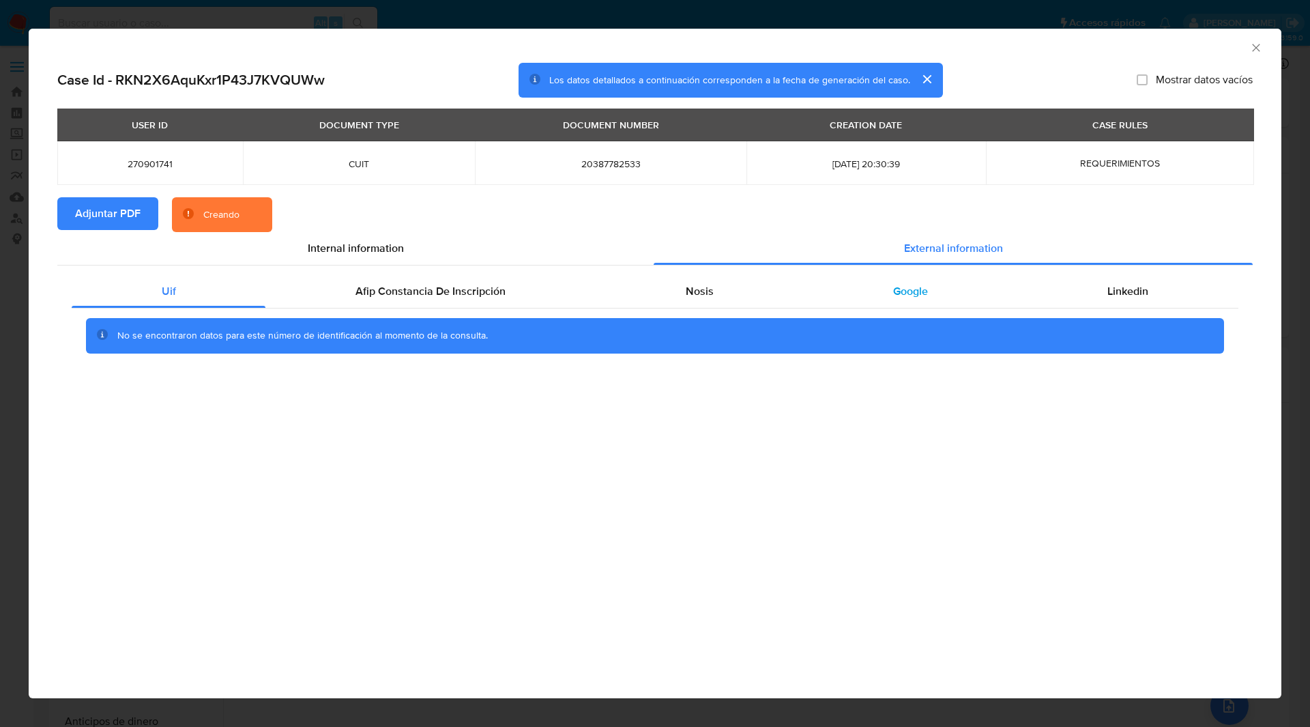
click at [861, 278] on div "Google" at bounding box center [910, 291] width 214 height 33
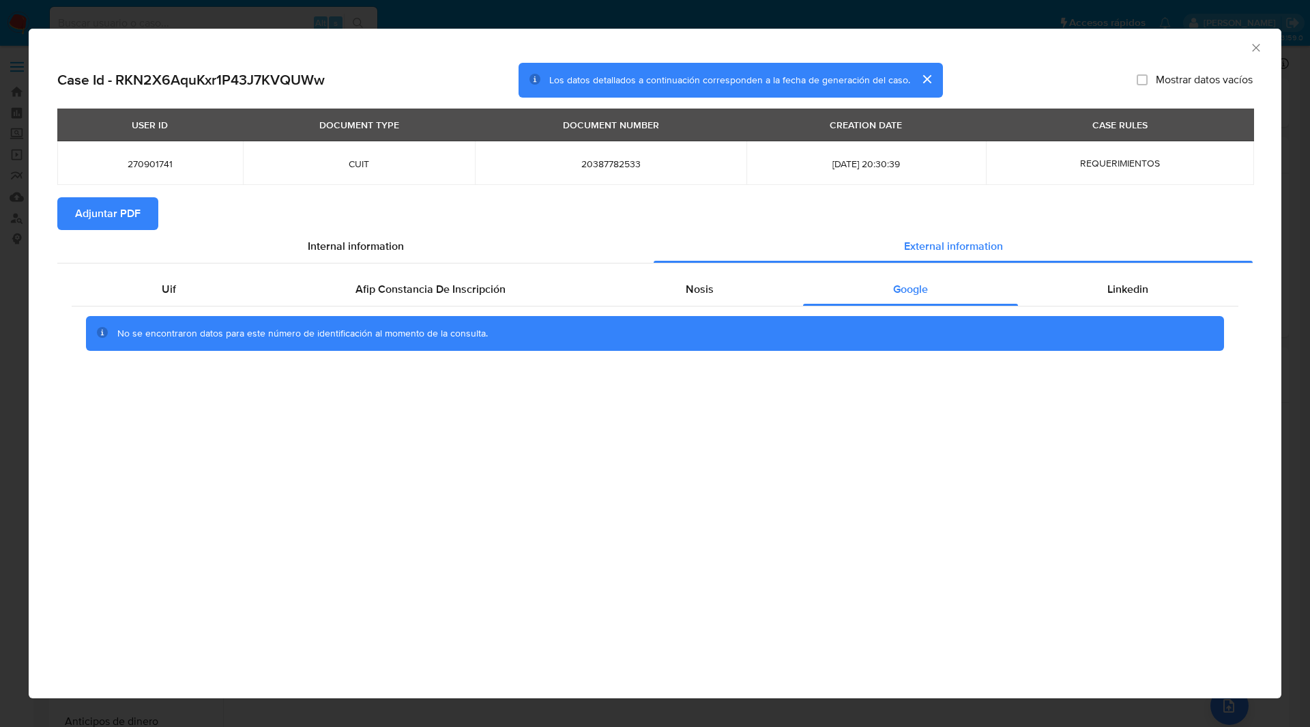
click at [1254, 51] on icon "Cerrar ventana" at bounding box center [1256, 48] width 14 height 14
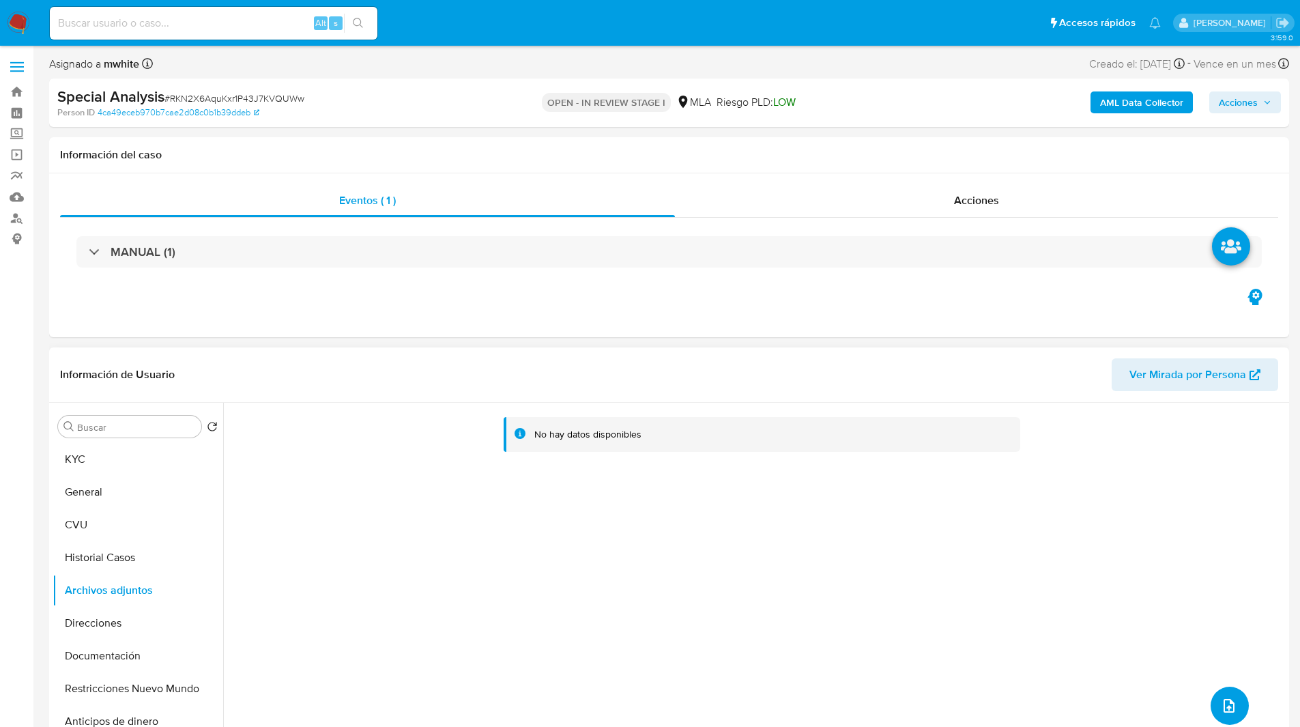
click at [1221, 704] on icon "upload-file" at bounding box center [1229, 705] width 16 height 16
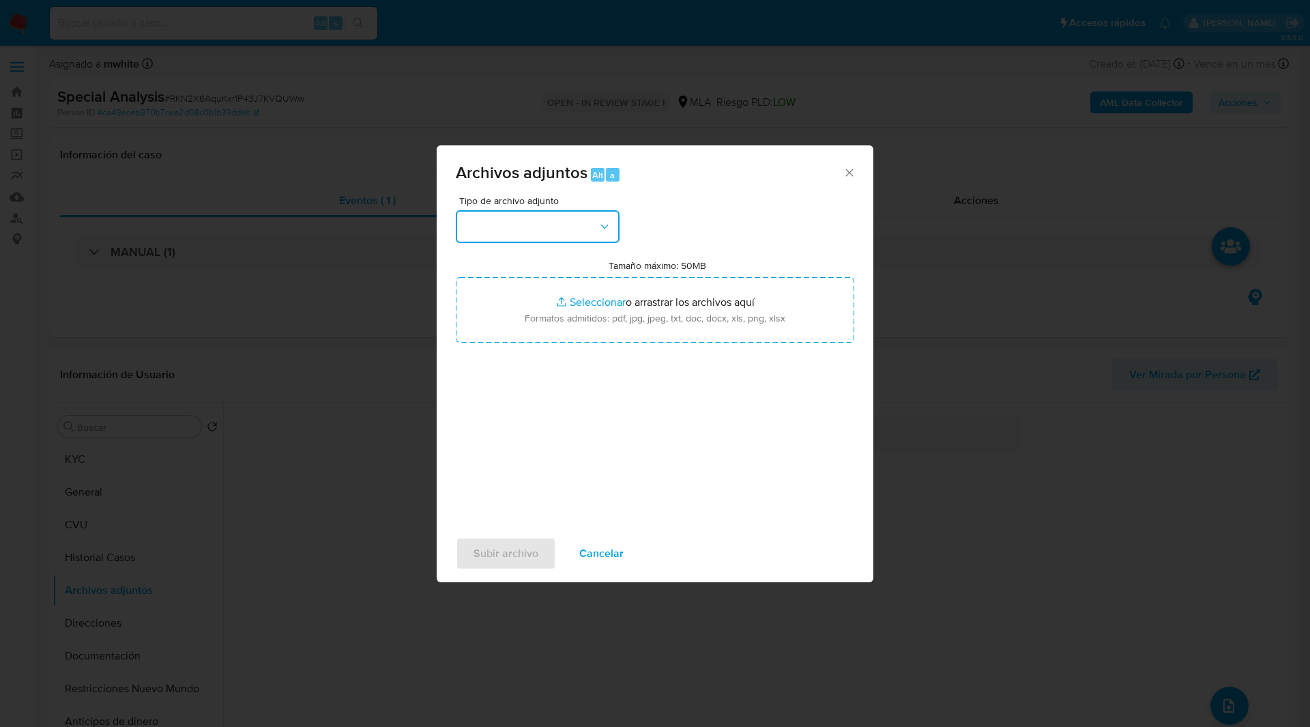
click at [547, 233] on button "button" at bounding box center [538, 226] width 164 height 33
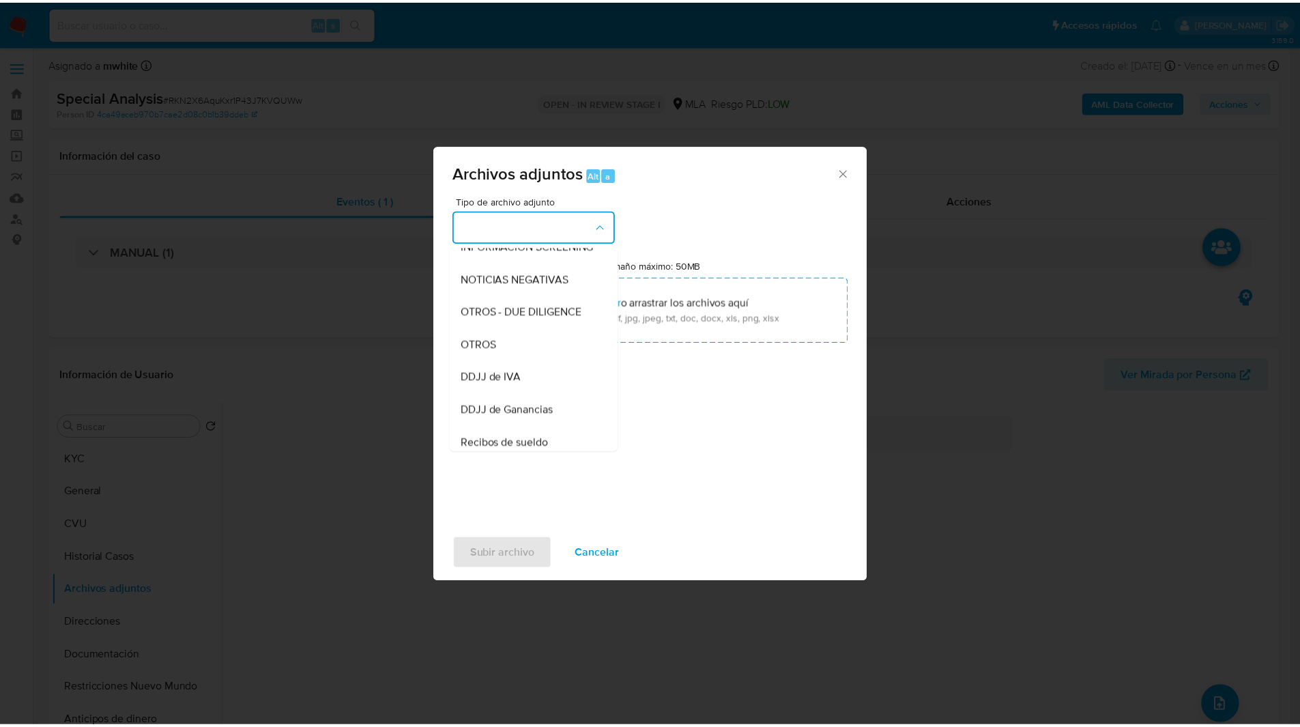
scroll to position [182, 0]
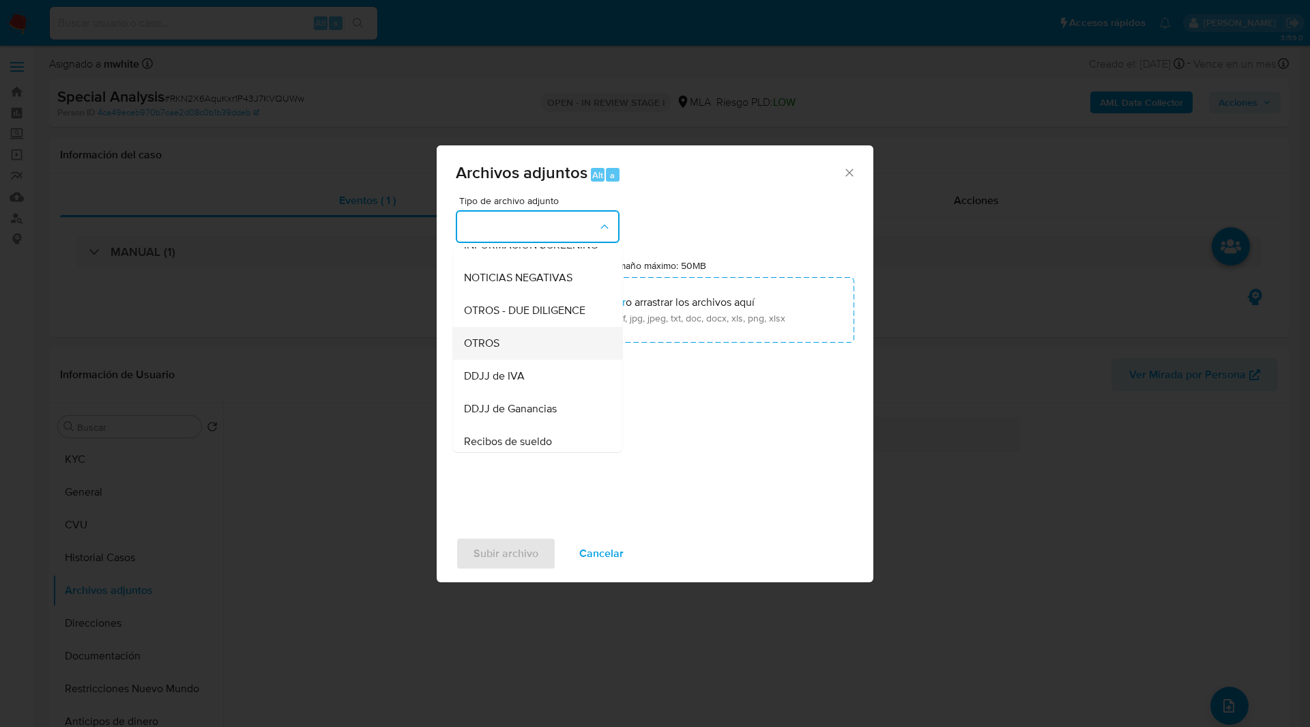
click at [502, 351] on div "OTROS" at bounding box center [533, 343] width 139 height 33
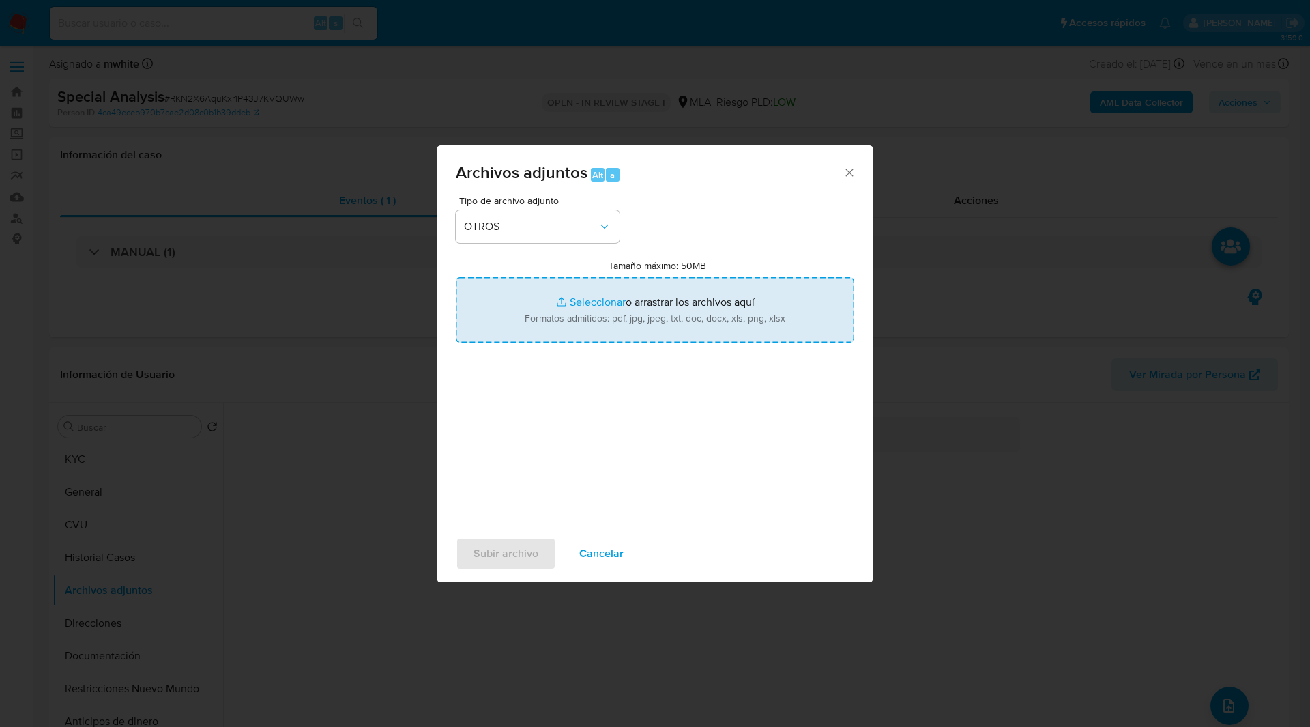
type input "C:\fakepath\Caselog RKN2X6AquKxr1P43J7KVQUWw_2025_09_15_10_54_03.docx"
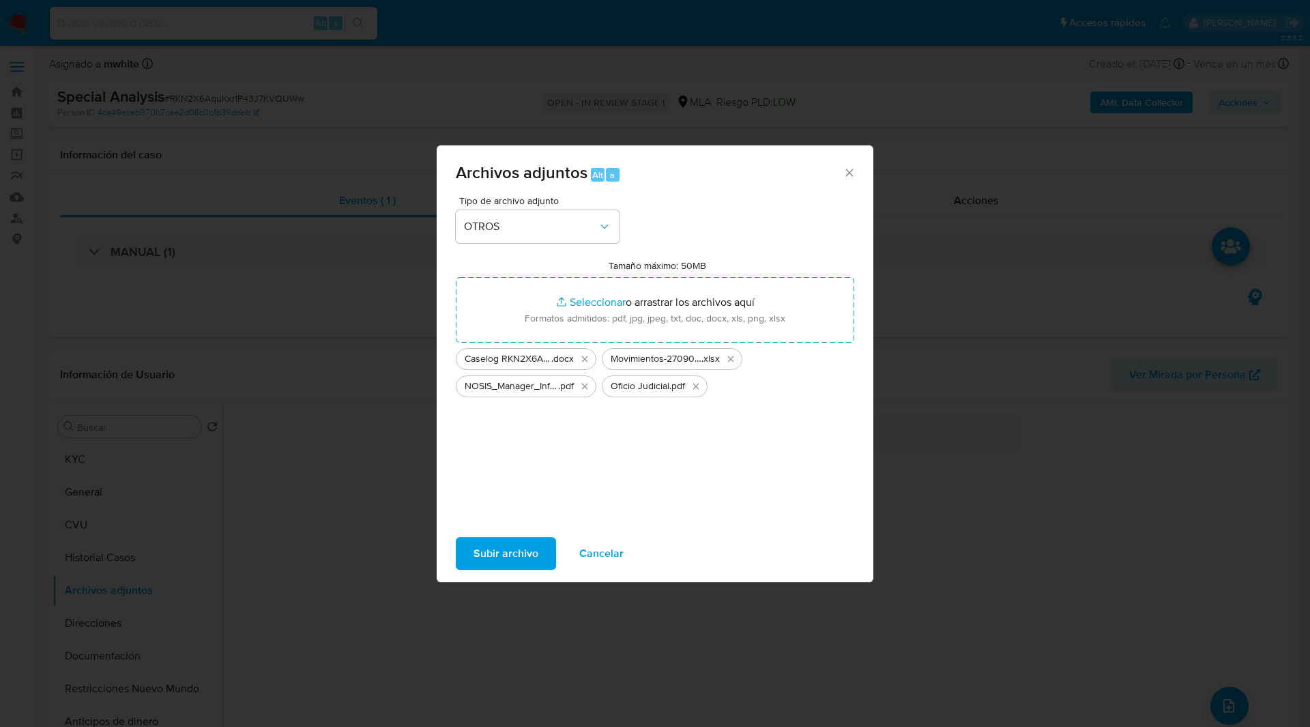
click at [510, 556] on span "Subir archivo" at bounding box center [506, 553] width 65 height 30
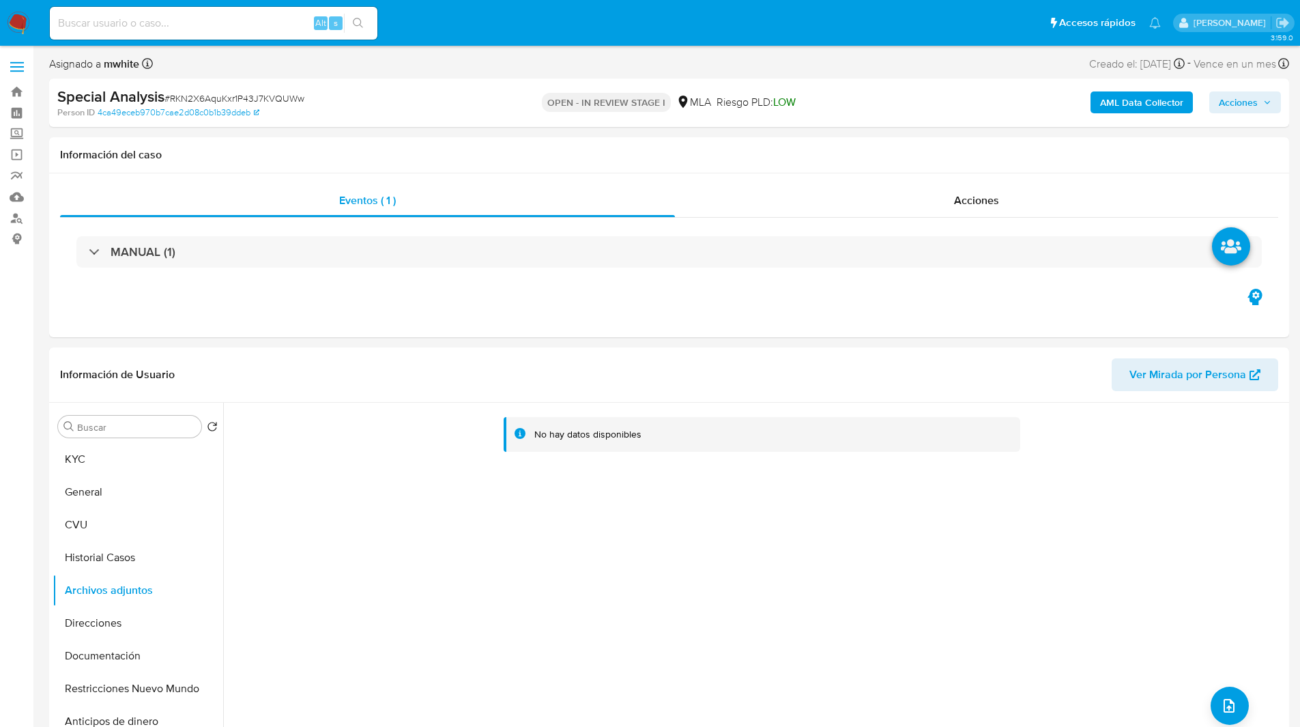
click at [1233, 98] on span "Acciones" at bounding box center [1238, 102] width 39 height 22
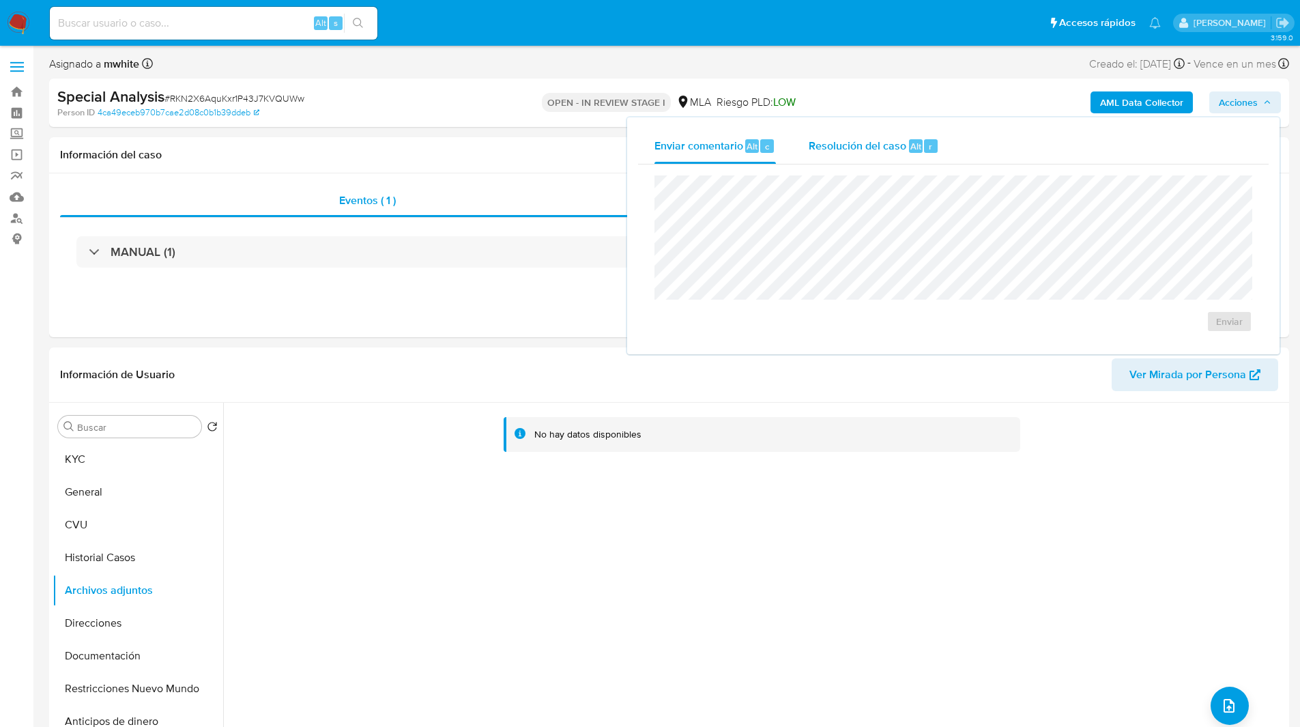
click at [906, 133] on div "Resolución del caso Alt r" at bounding box center [874, 145] width 130 height 35
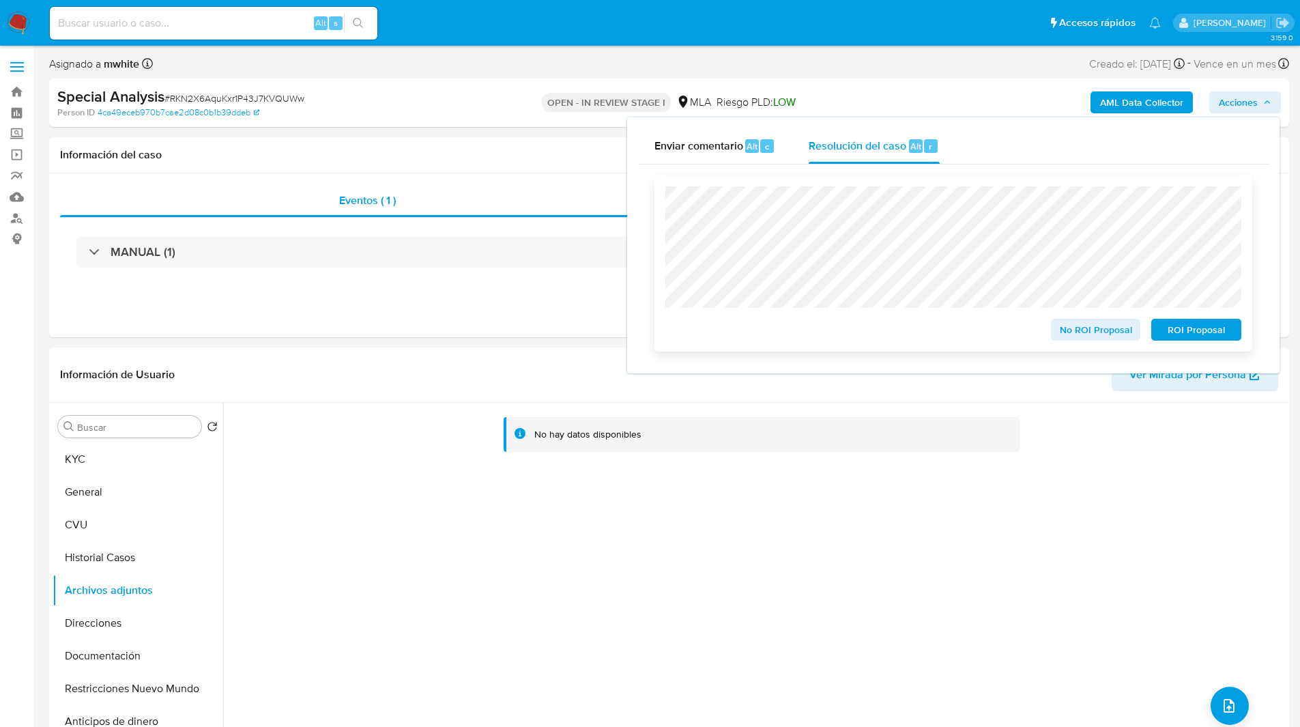
click at [1199, 334] on span "ROI Proposal" at bounding box center [1196, 329] width 71 height 19
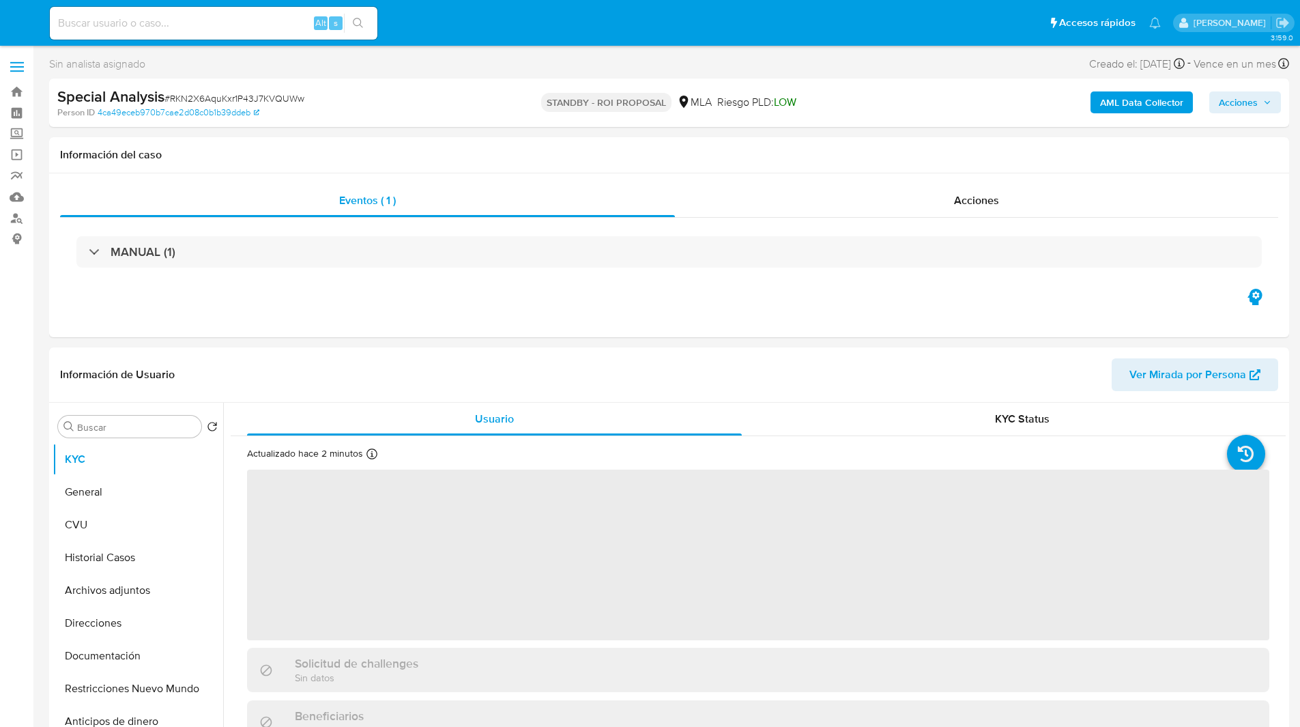
select select "10"
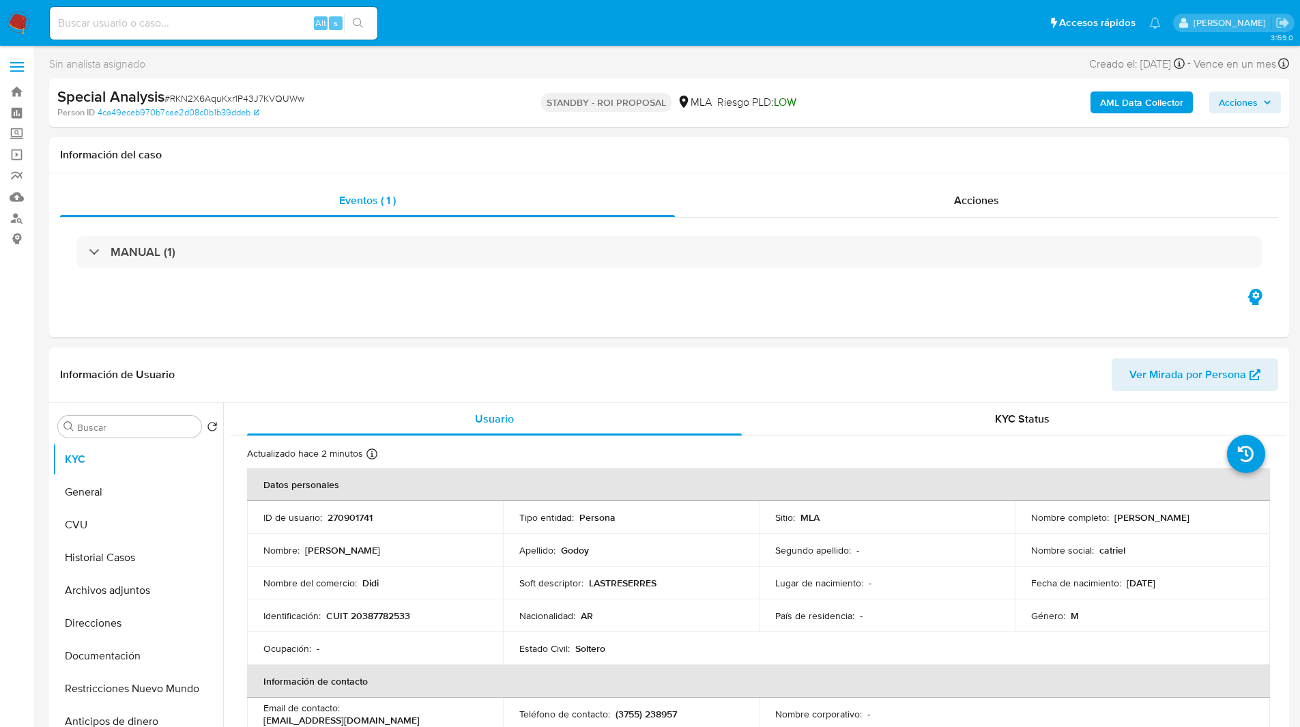
click at [220, 23] on input at bounding box center [214, 23] width 328 height 18
paste input "XyCqAlaK0fI4WjR0exNmTT35"
type input "XyCqAlaK0fI4WjR0exNmTT35"
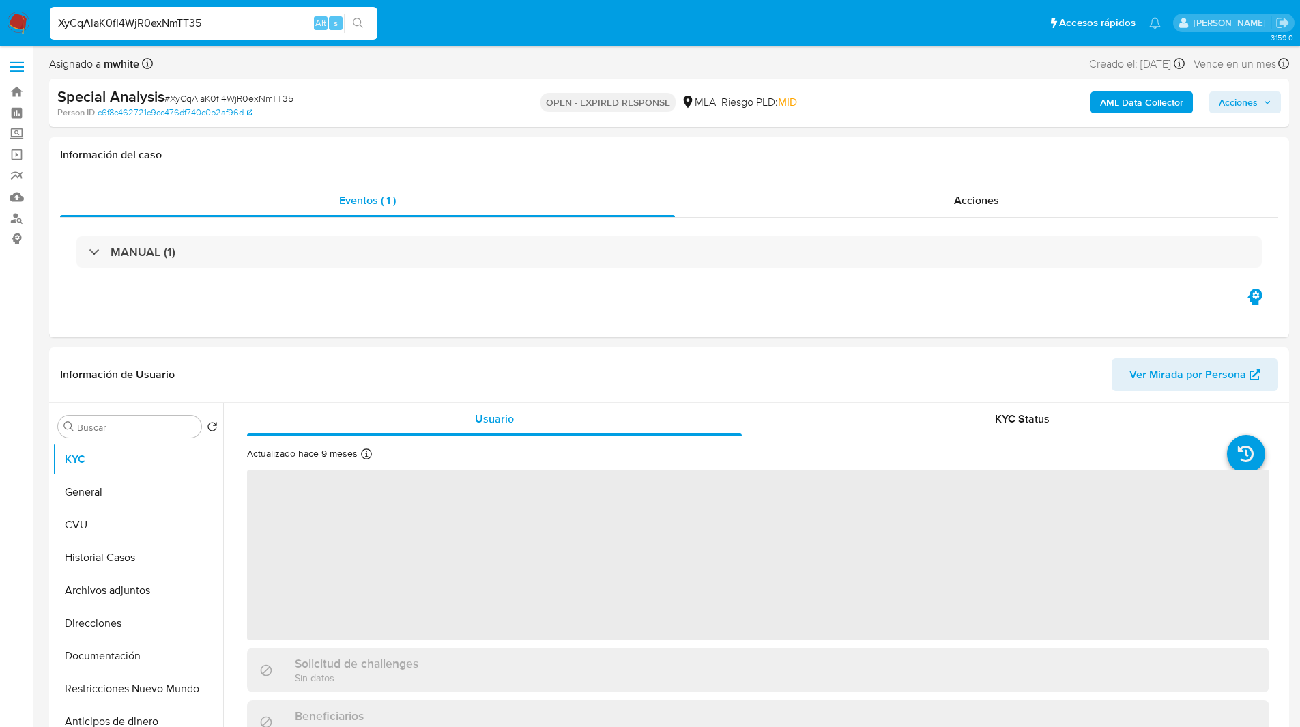
select select "10"
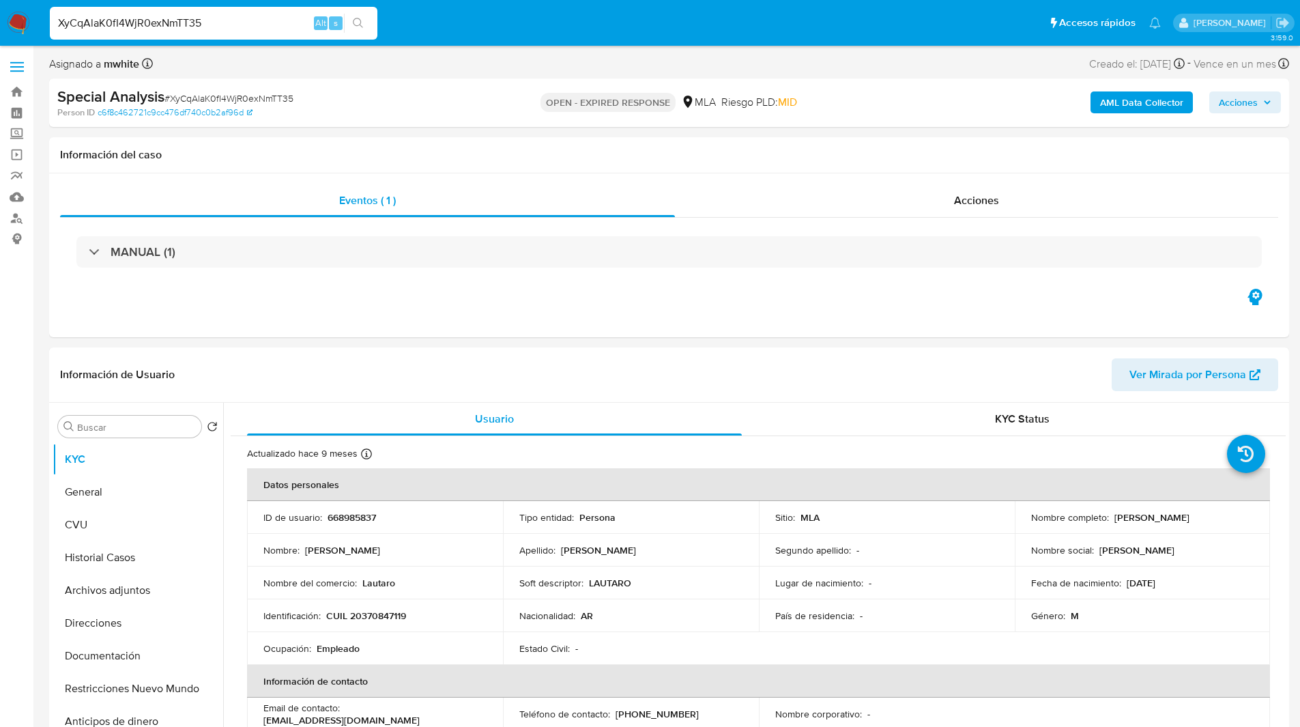
click at [670, 44] on nav "Pausado Ver notificaciones XyCqAlaK0fI4WjR0exNmTT35 Alt s Accesos rápidos Presi…" at bounding box center [650, 23] width 1300 height 46
